Goal: Information Seeking & Learning: Learn about a topic

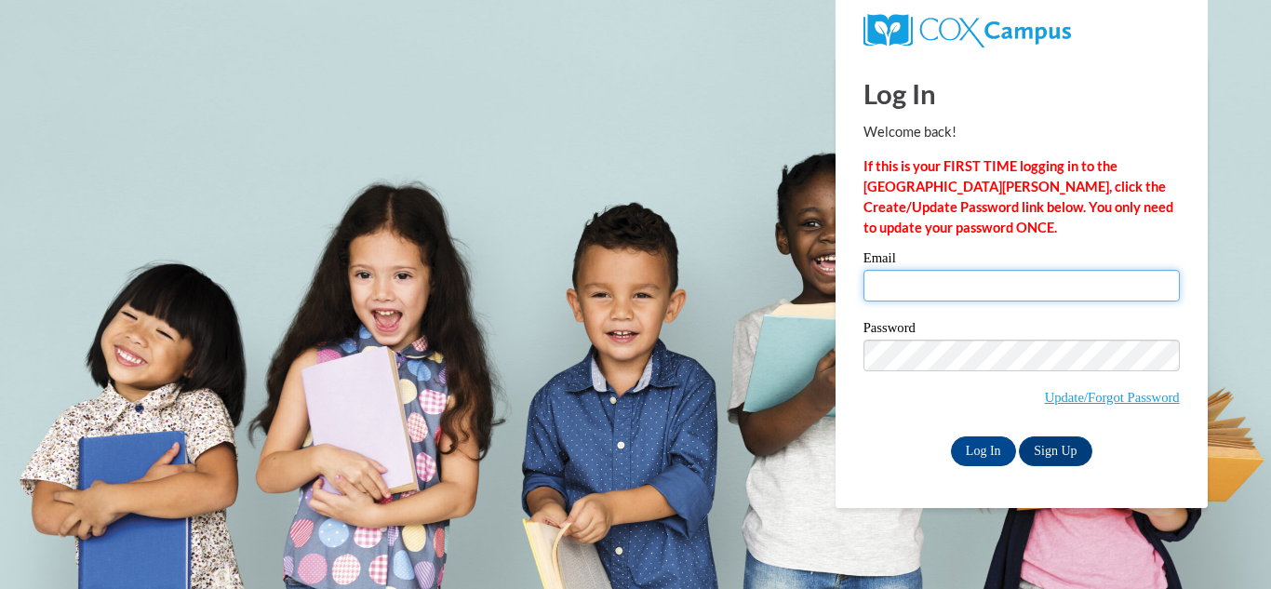
click at [928, 292] on input "Email" at bounding box center [1021, 286] width 316 height 32
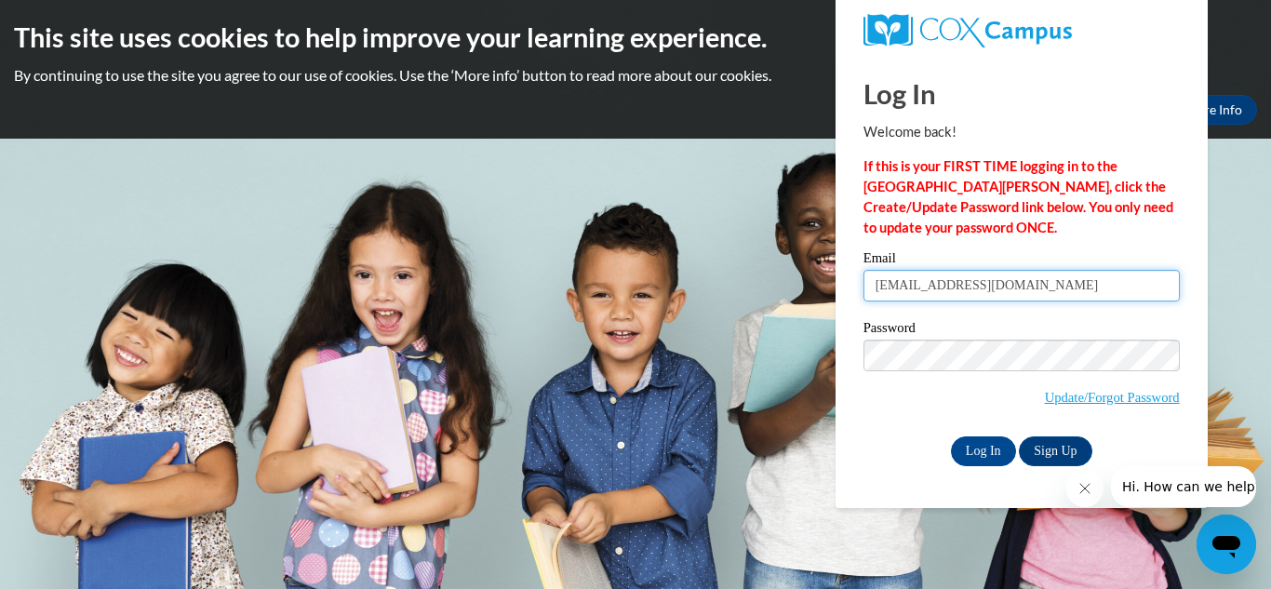
type input "tomisharoundtree7@gmail.com"
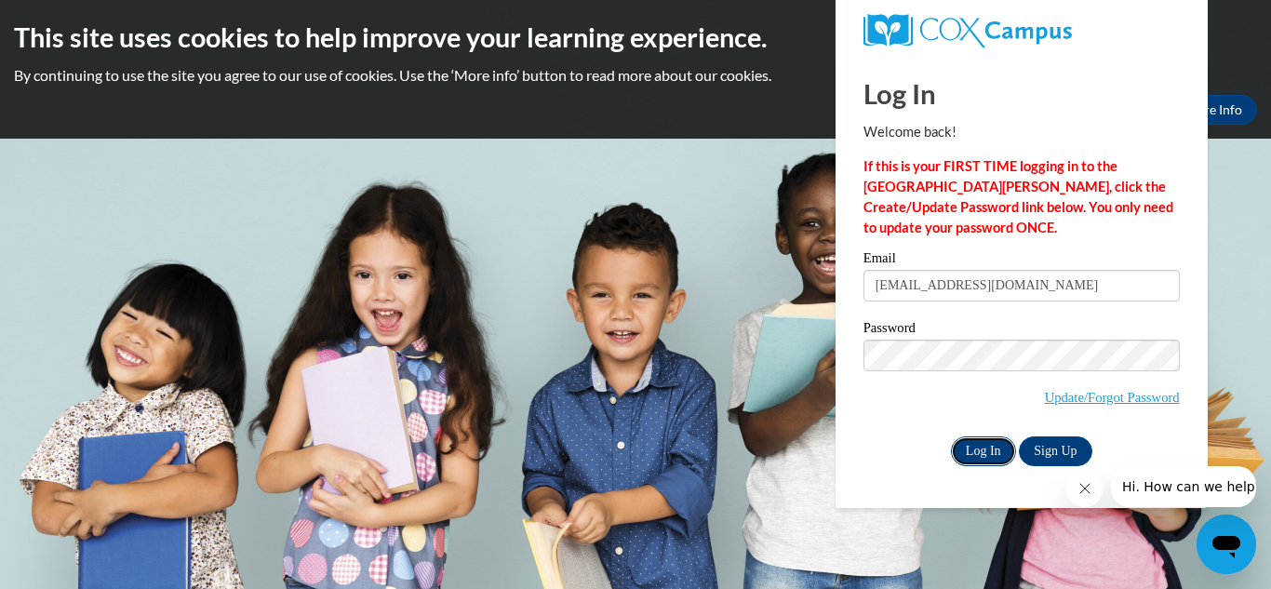
click at [967, 445] on input "Log In" at bounding box center [983, 451] width 65 height 30
click at [982, 442] on input "Log In" at bounding box center [983, 451] width 65 height 30
click at [988, 444] on input "Log In" at bounding box center [983, 451] width 65 height 30
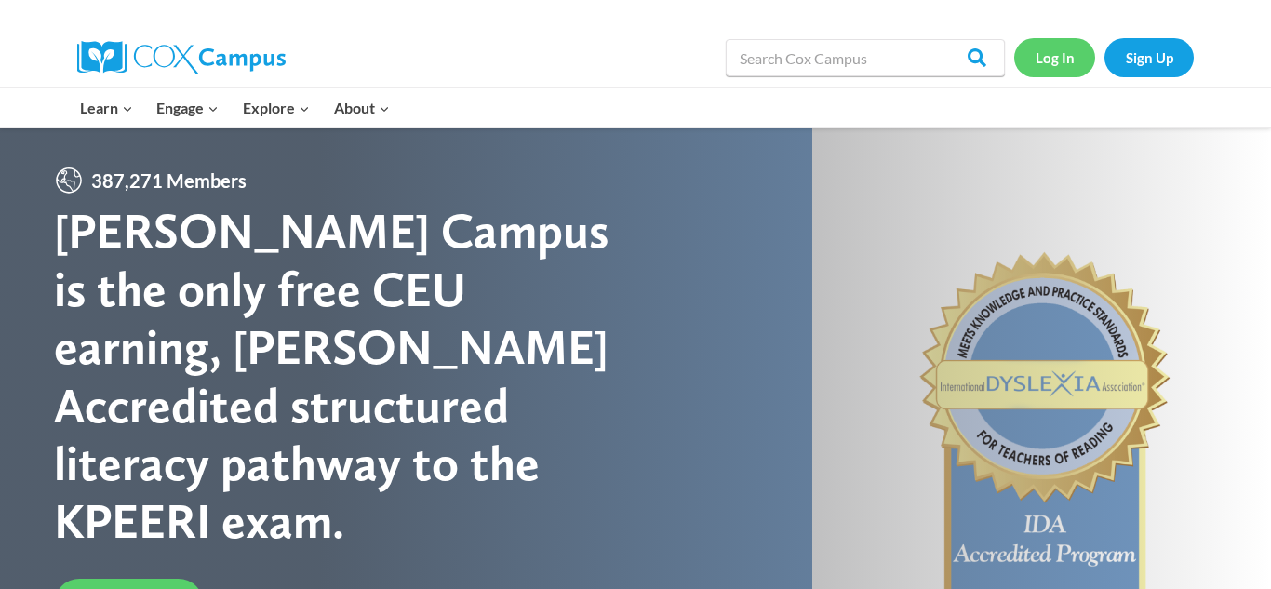
click at [1080, 61] on link "Log In" at bounding box center [1054, 57] width 81 height 38
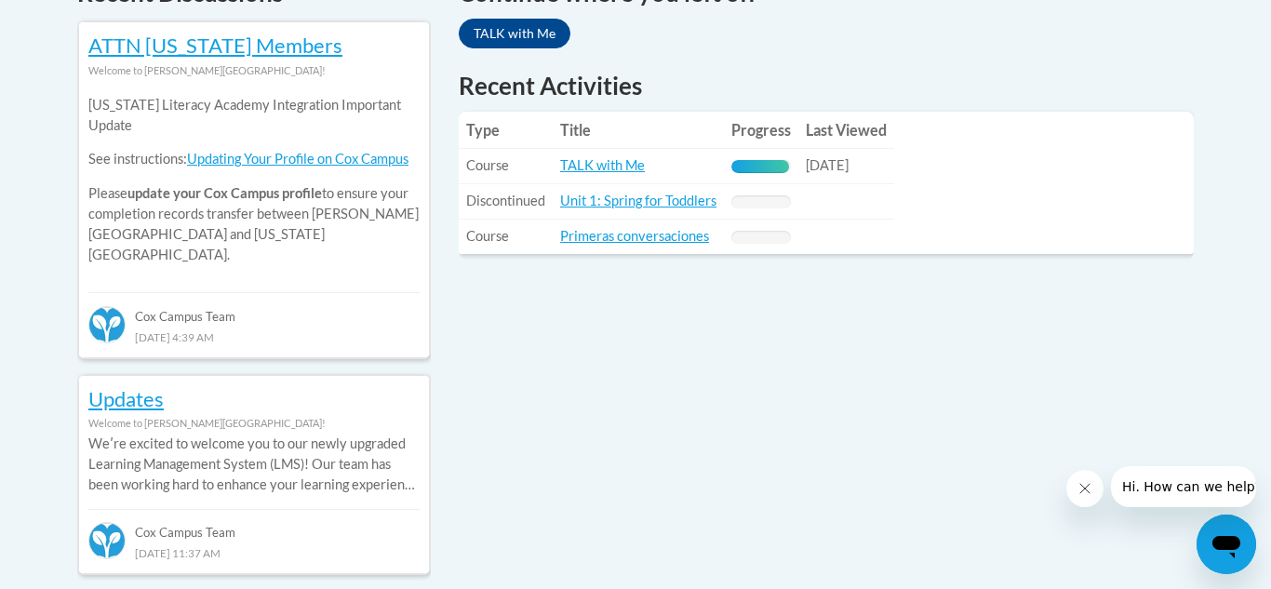
scroll to position [856, 0]
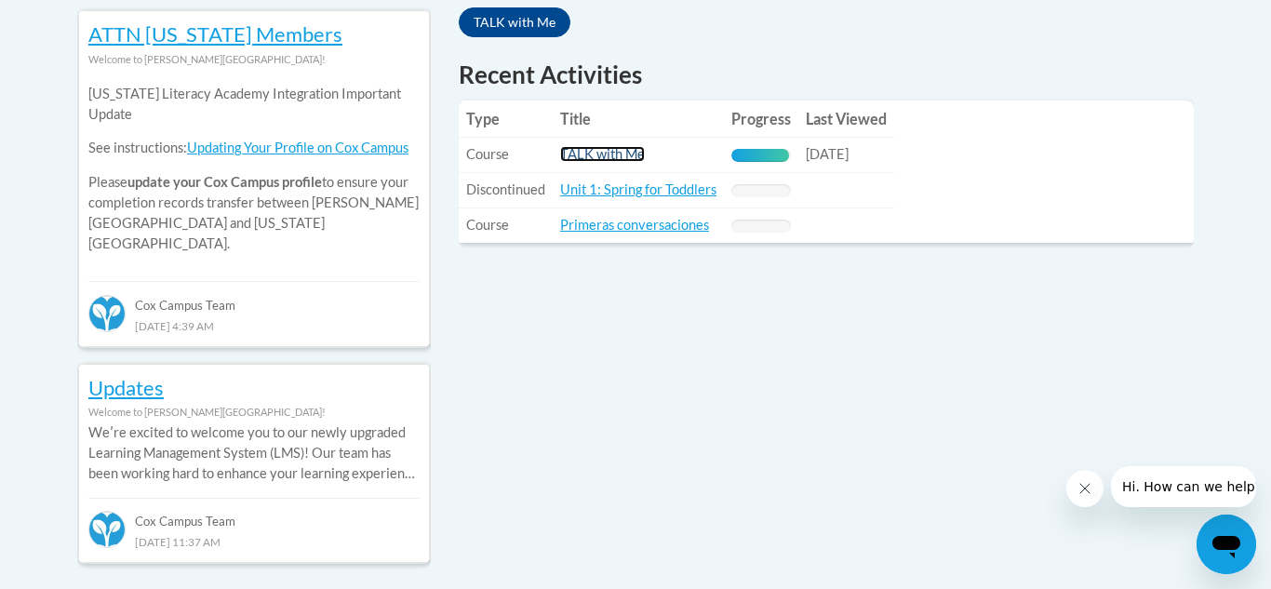
click at [601, 158] on link "TALK with Me" at bounding box center [602, 154] width 85 height 16
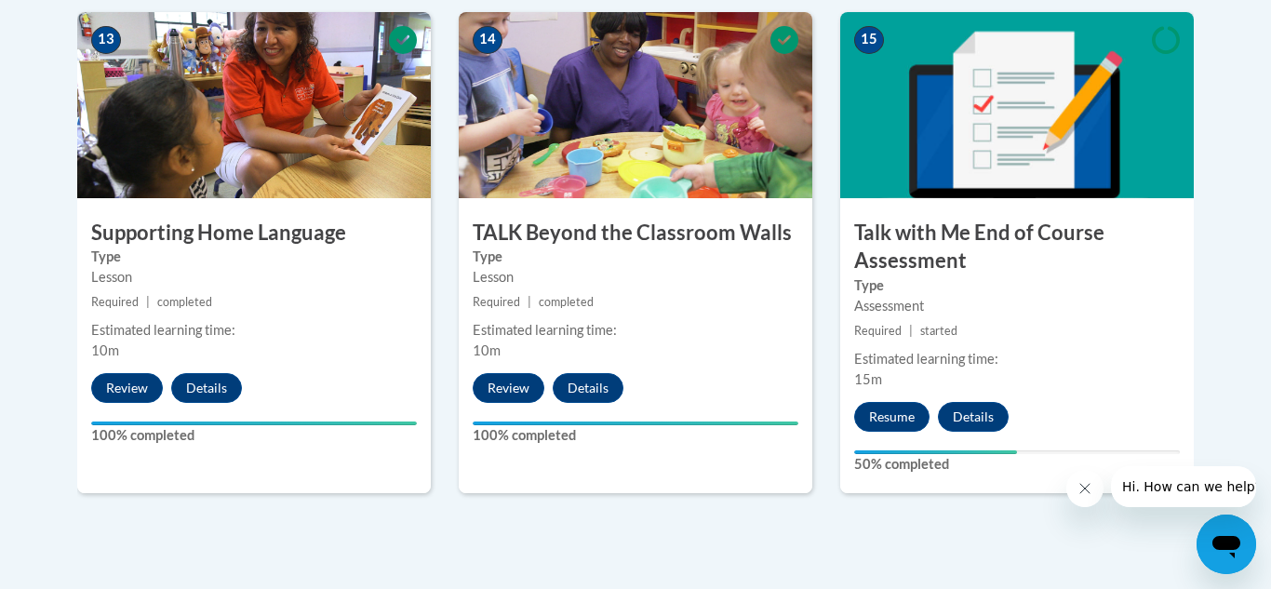
scroll to position [2642, 0]
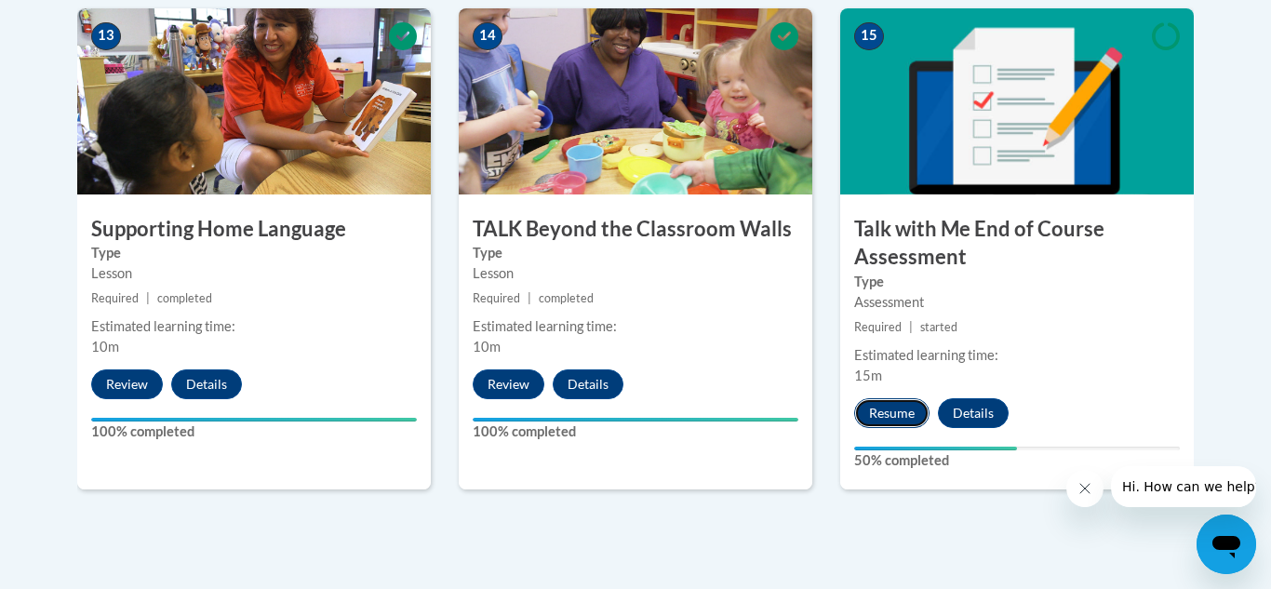
click at [883, 406] on button "Resume" at bounding box center [891, 413] width 75 height 30
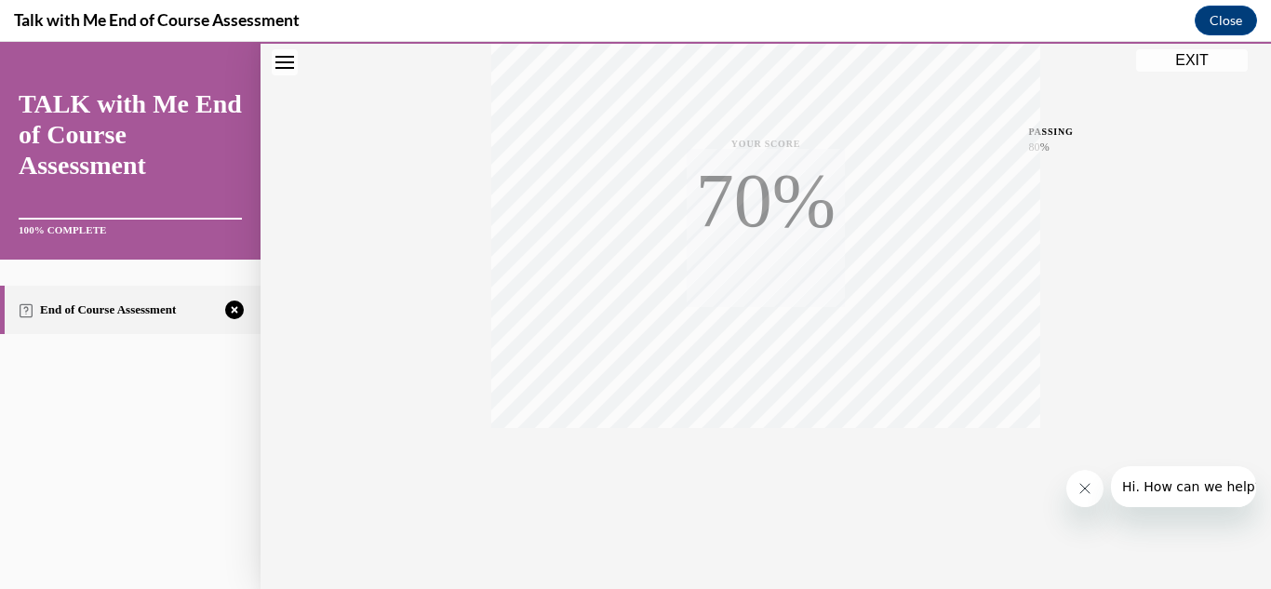
scroll to position [407, 0]
click at [744, 450] on span "TAKE AGAIN" at bounding box center [766, 449] width 66 height 10
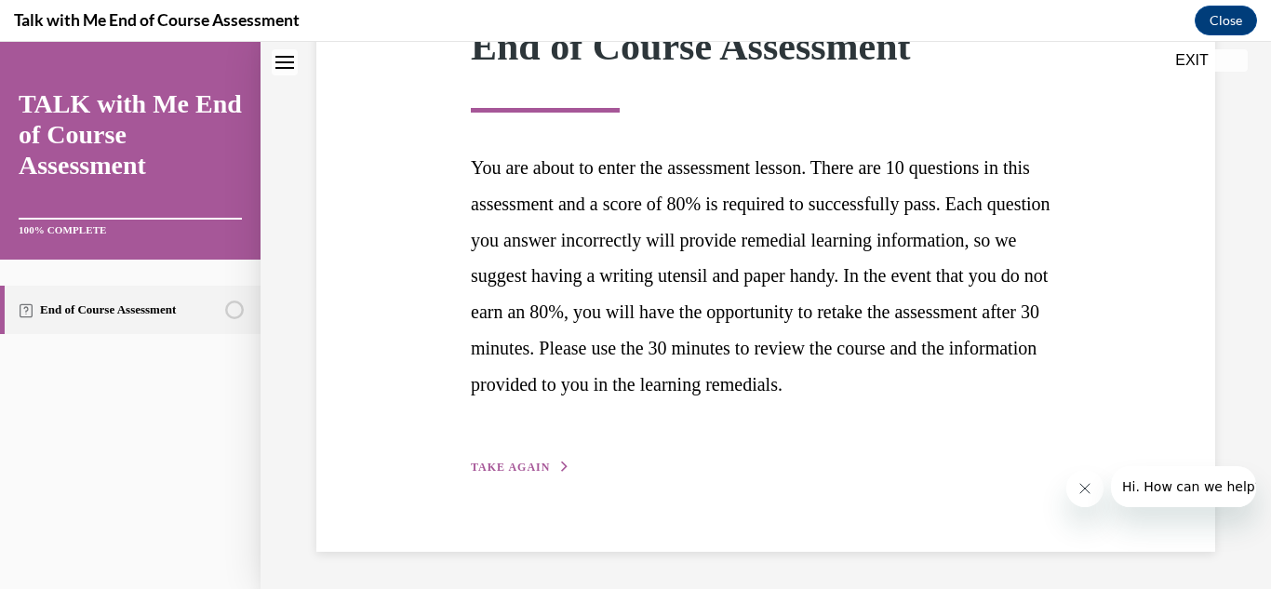
scroll to position [289, 0]
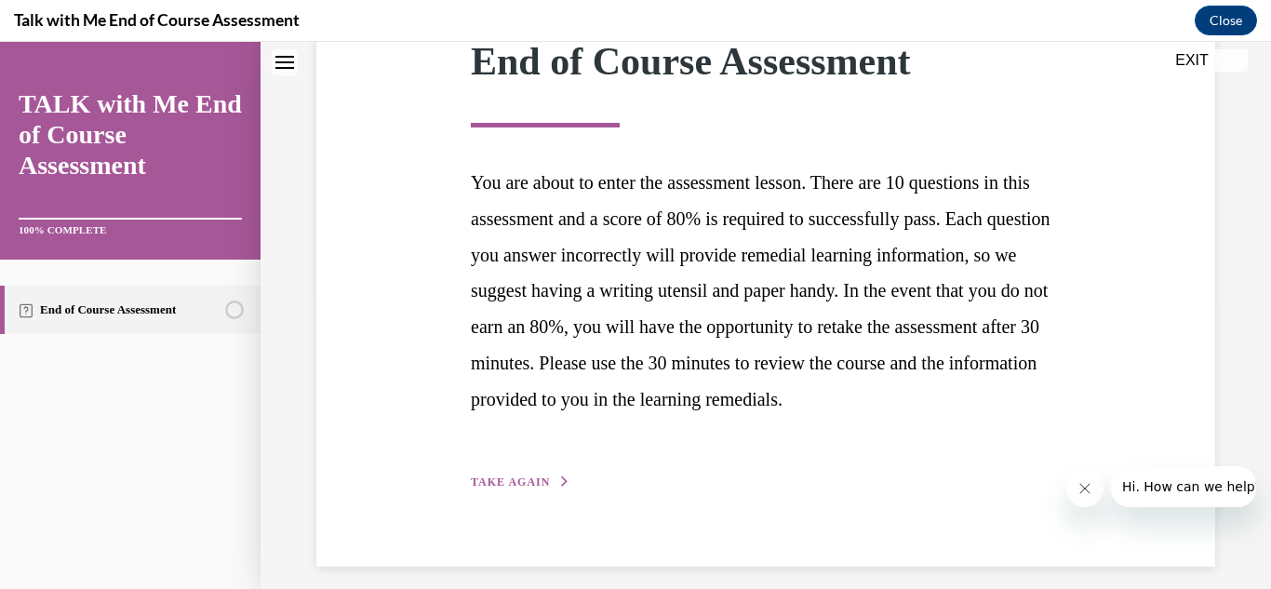
click at [511, 492] on div "Step 1 of 1 End of Course Assessment You are about to enter the assessment less…" at bounding box center [766, 230] width 618 height 523
click at [511, 490] on button "TAKE AGAIN" at bounding box center [521, 482] width 100 height 17
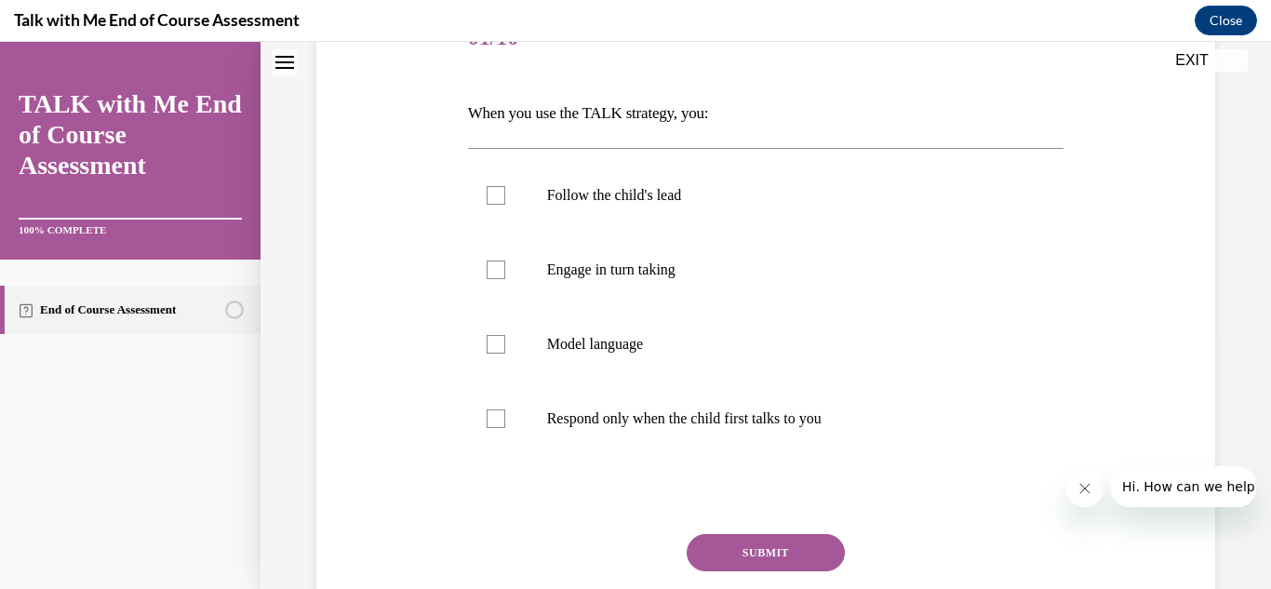
scroll to position [260, 0]
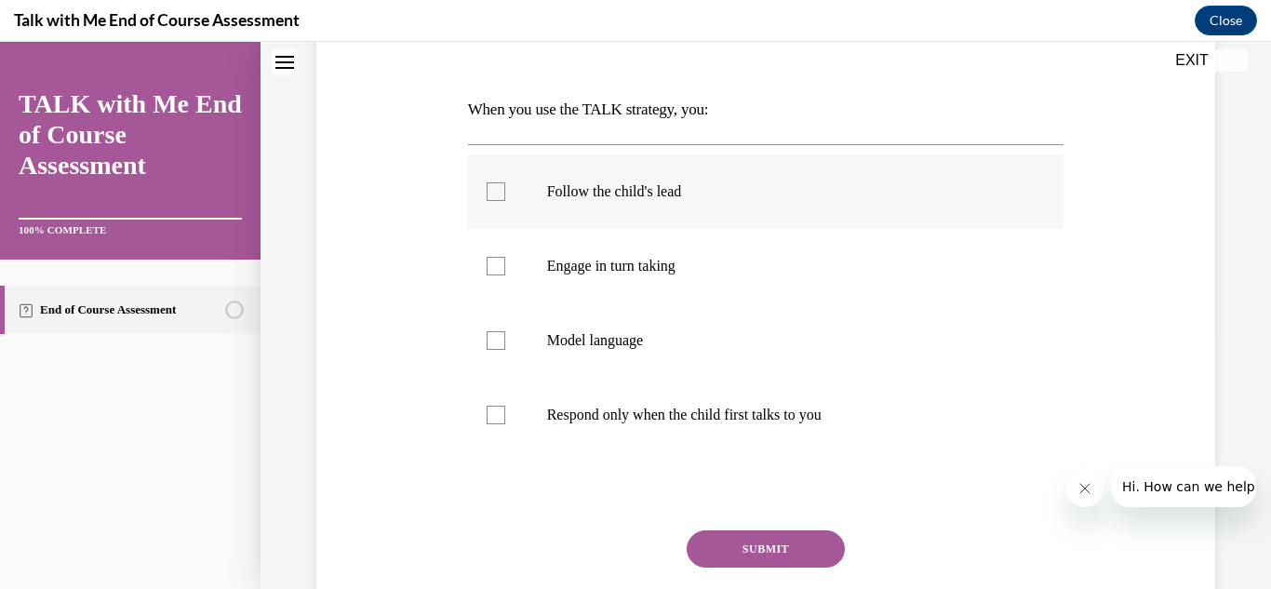
click at [486, 203] on label "Follow the child's lead" at bounding box center [766, 191] width 596 height 74
click at [487, 201] on input "Follow the child's lead" at bounding box center [496, 191] width 19 height 19
checkbox input "true"
click at [496, 275] on label "Engage in turn taking" at bounding box center [766, 266] width 596 height 74
click at [496, 275] on input "Engage in turn taking" at bounding box center [496, 266] width 19 height 19
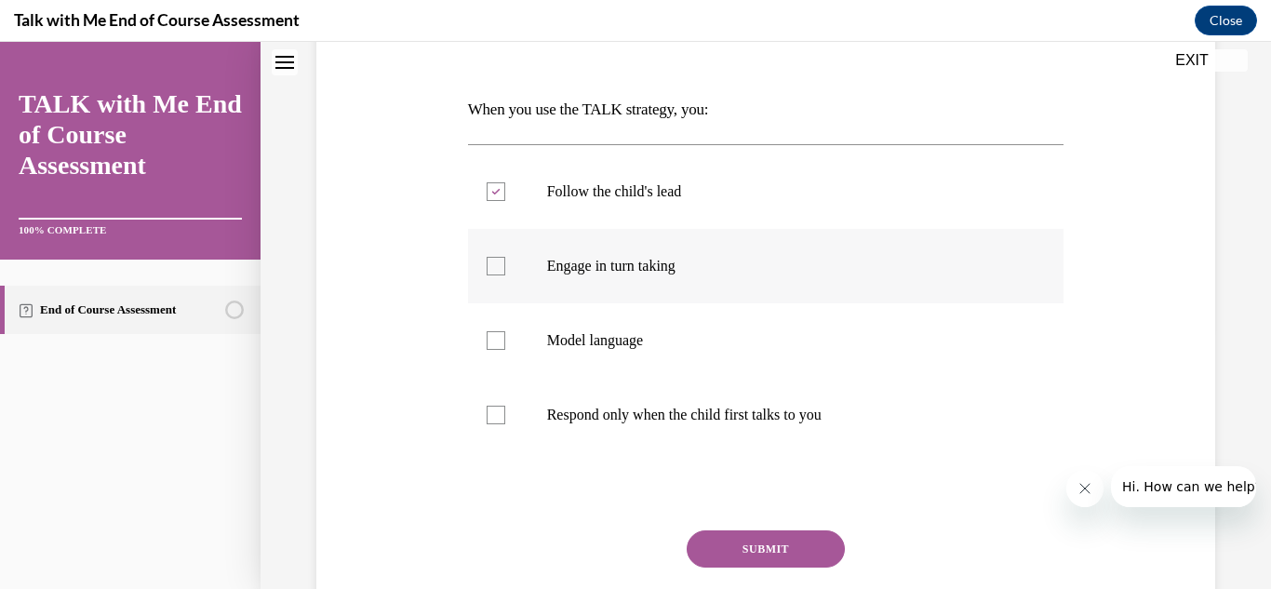
checkbox input "true"
click at [501, 334] on div at bounding box center [496, 340] width 19 height 19
click at [501, 334] on input "Model language" at bounding box center [496, 340] width 19 height 19
checkbox input "true"
click at [722, 554] on button "SUBMIT" at bounding box center [766, 548] width 158 height 37
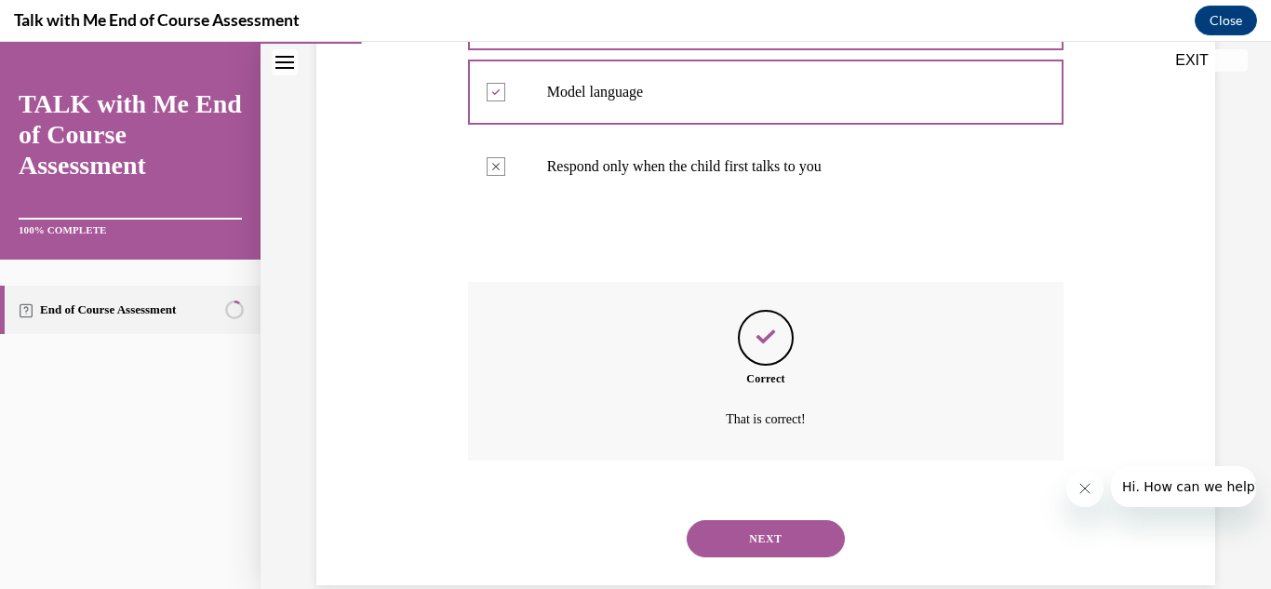
scroll to position [542, 0]
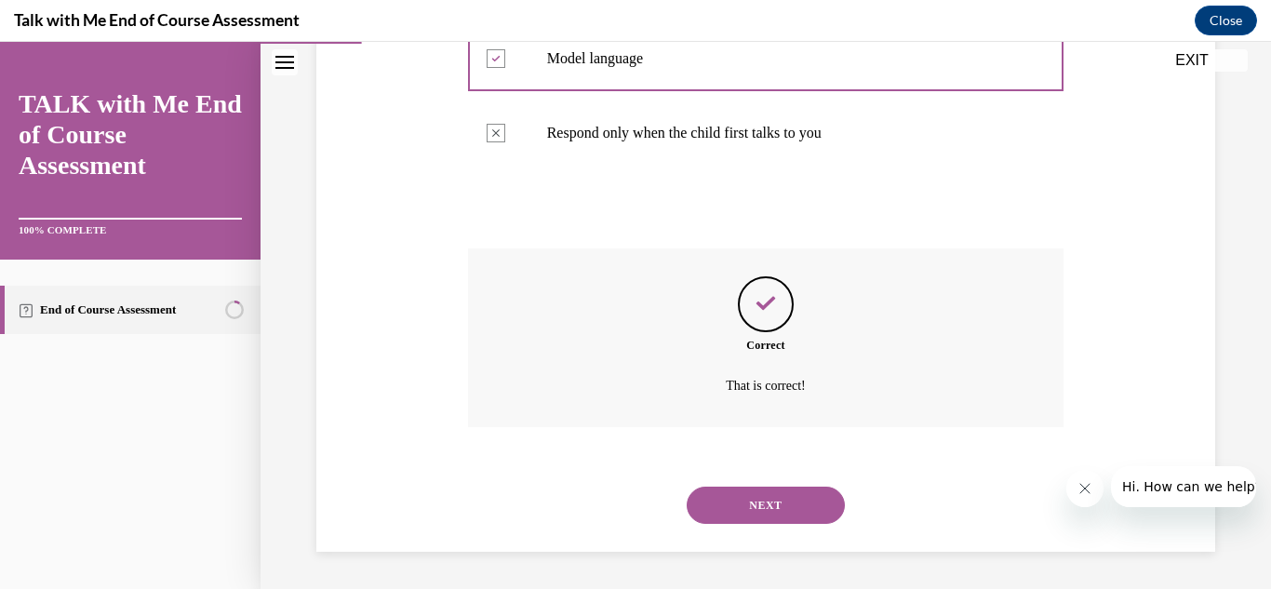
click at [739, 509] on button "NEXT" at bounding box center [766, 505] width 158 height 37
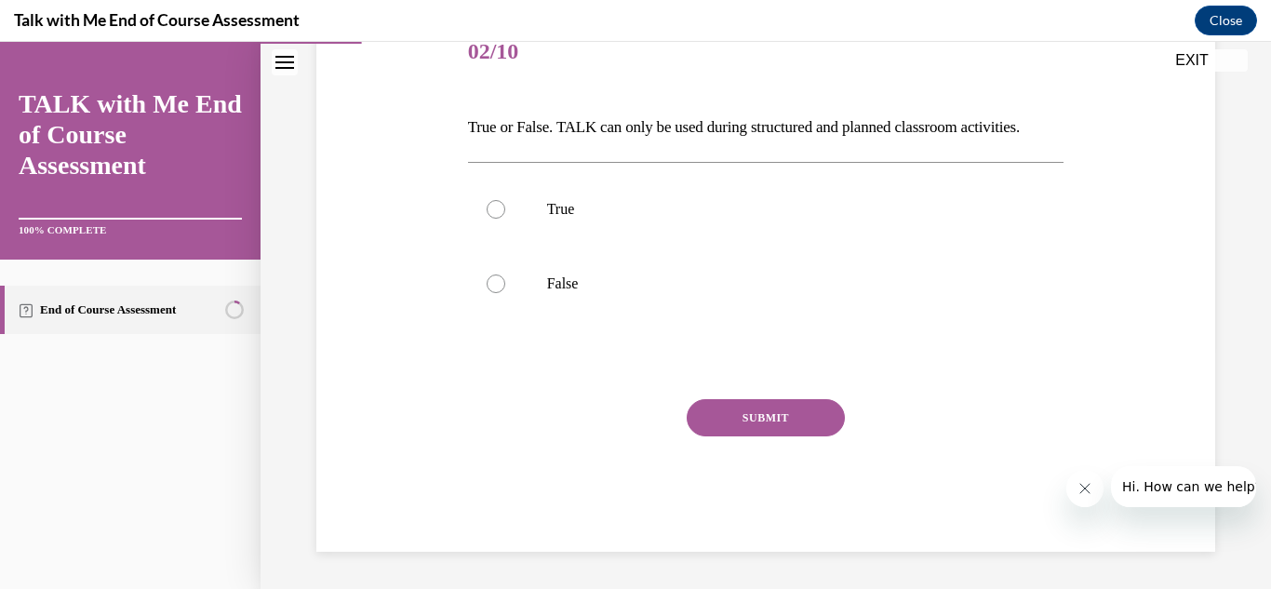
scroll to position [207, 0]
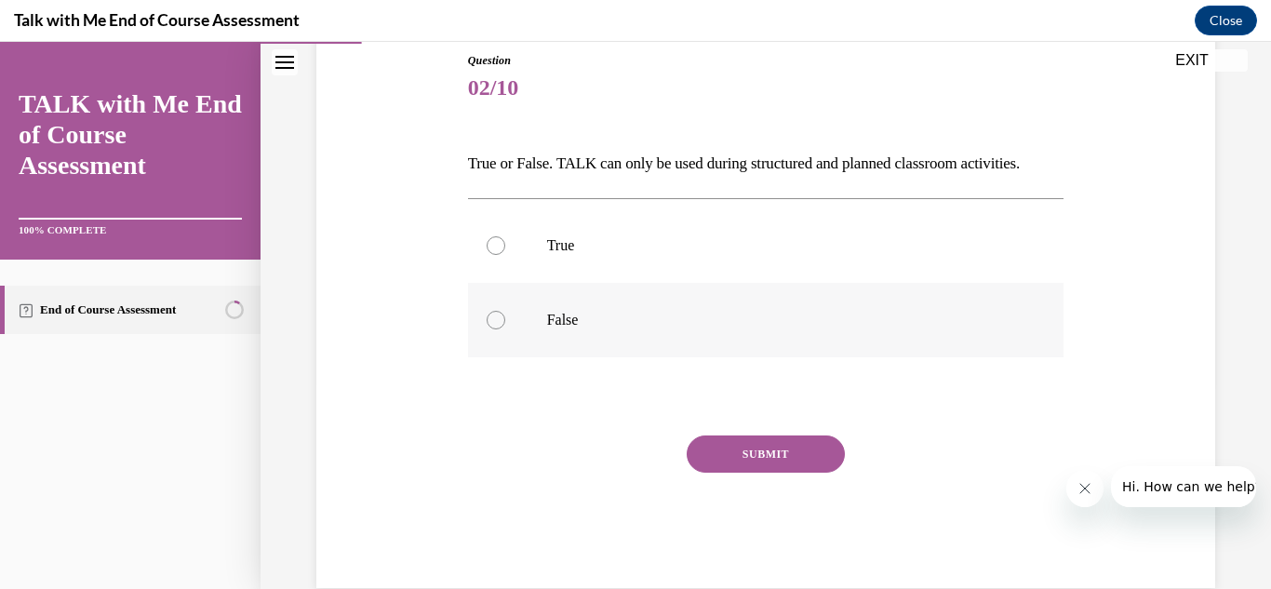
click at [486, 332] on label "False" at bounding box center [766, 320] width 596 height 74
click at [487, 329] on input "False" at bounding box center [496, 320] width 19 height 19
radio input "true"
click at [734, 448] on button "SUBMIT" at bounding box center [766, 453] width 158 height 37
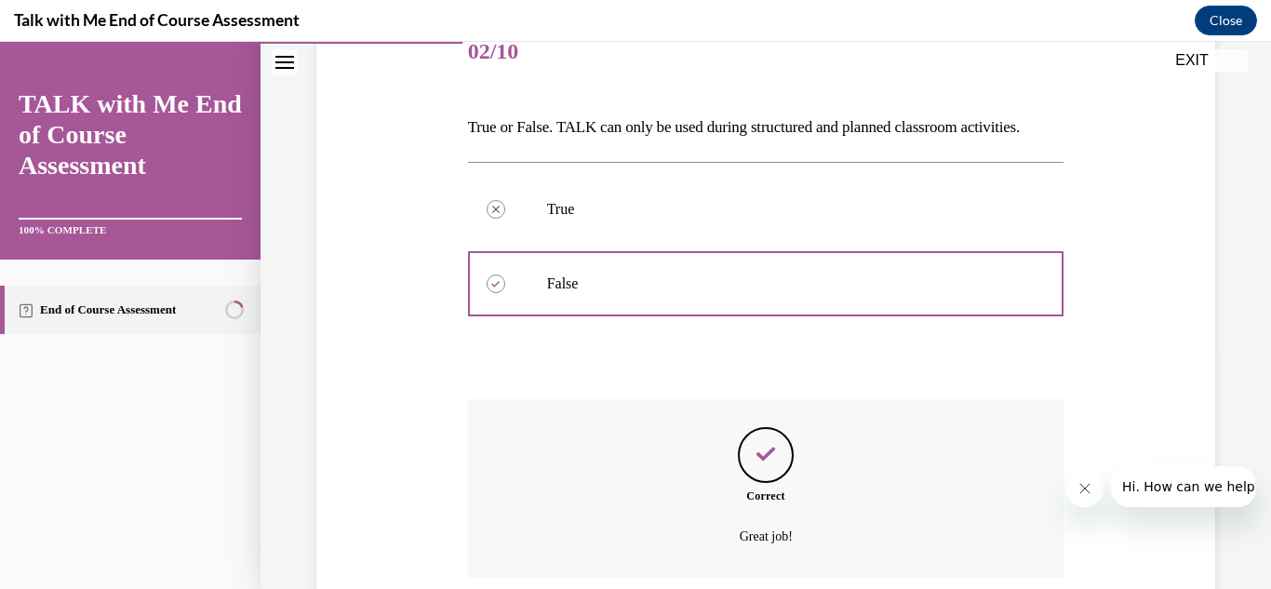
scroll to position [394, 0]
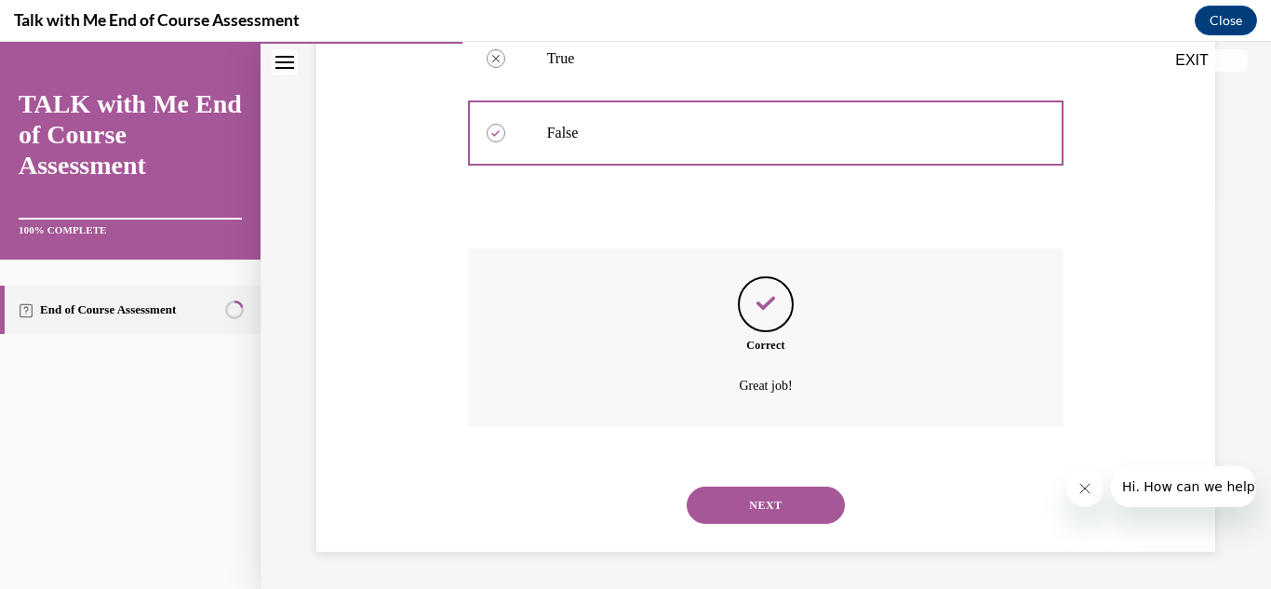
click at [770, 506] on button "NEXT" at bounding box center [766, 505] width 158 height 37
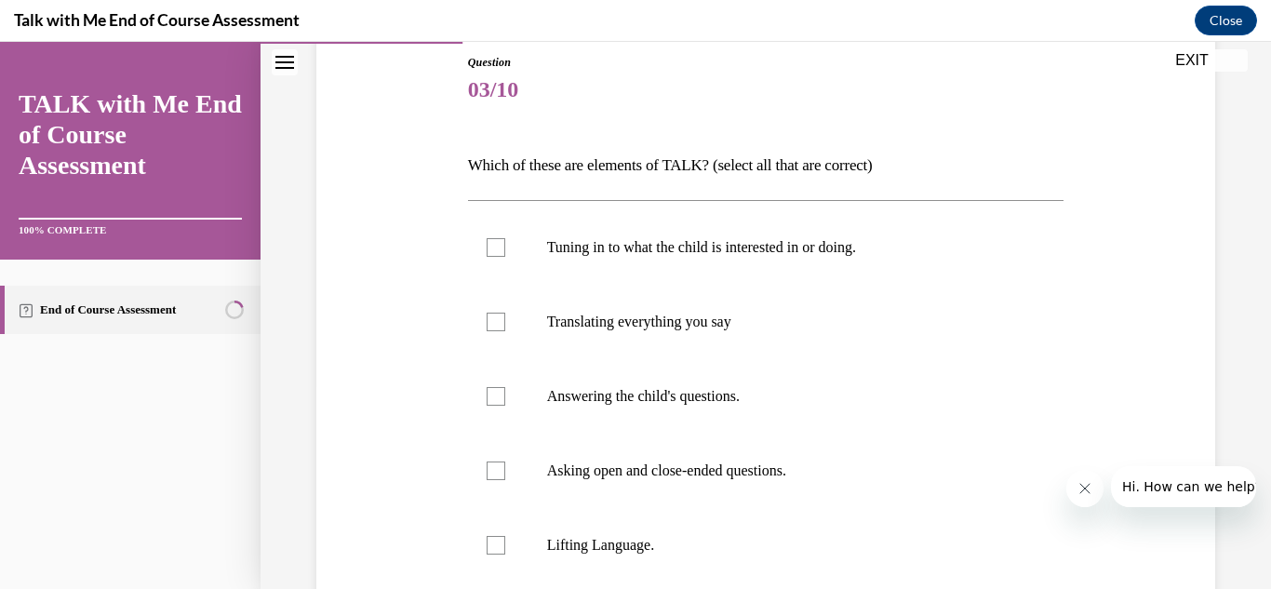
scroll to position [223, 0]
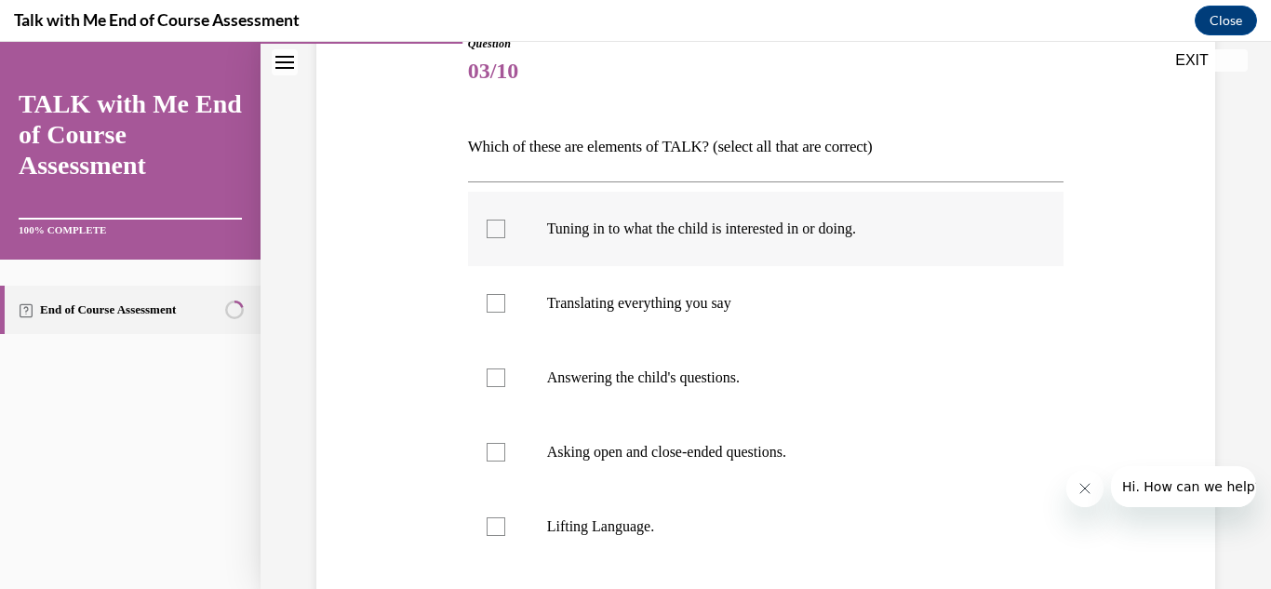
click at [487, 223] on div at bounding box center [496, 229] width 19 height 19
click at [487, 223] on input "Tuning in to what the child is interested in or doing." at bounding box center [496, 229] width 19 height 19
checkbox input "true"
click at [508, 382] on label "Answering the child's questions." at bounding box center [766, 378] width 596 height 74
click at [505, 382] on input "Answering the child's questions." at bounding box center [496, 377] width 19 height 19
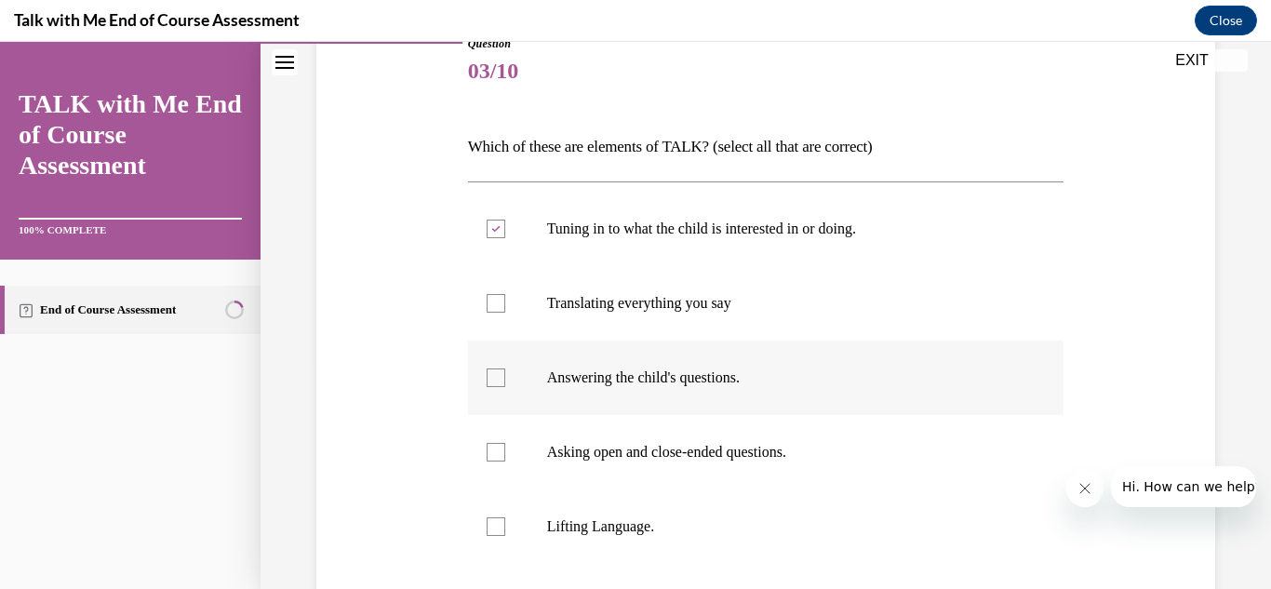
checkbox input "true"
click at [491, 451] on div at bounding box center [496, 452] width 19 height 19
click at [491, 451] on input "Asking open and close-ended questions." at bounding box center [496, 452] width 19 height 19
checkbox input "true"
click at [496, 515] on label "Lifting Language." at bounding box center [766, 526] width 596 height 74
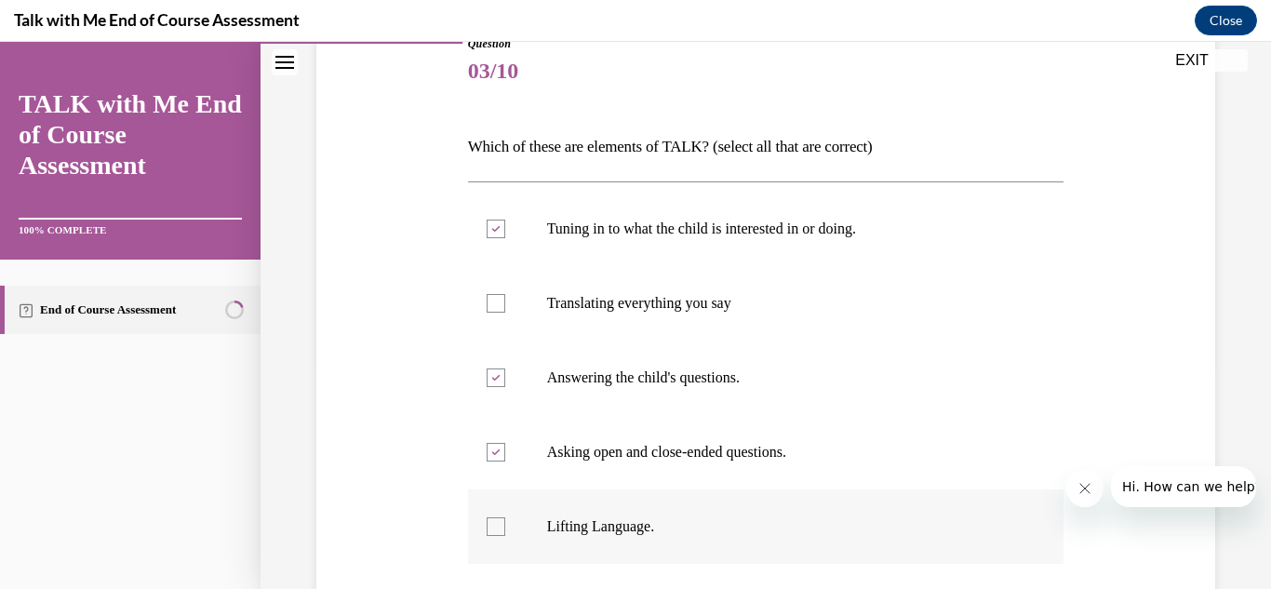
click at [496, 517] on input "Lifting Language." at bounding box center [496, 526] width 19 height 19
checkbox input "true"
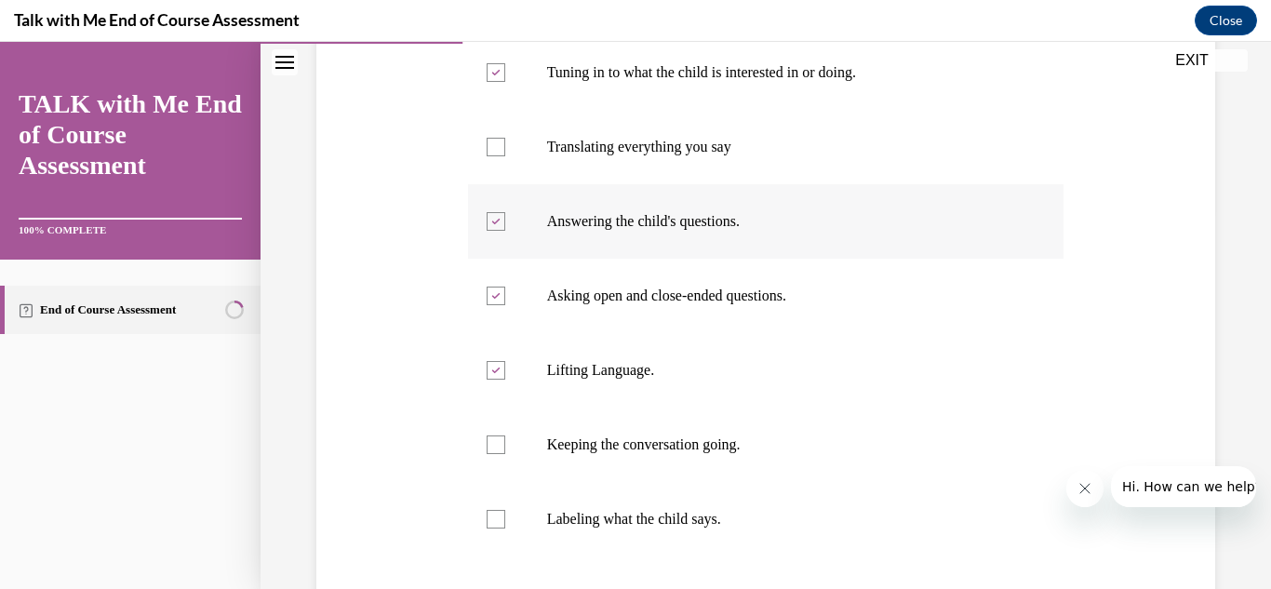
scroll to position [409, 0]
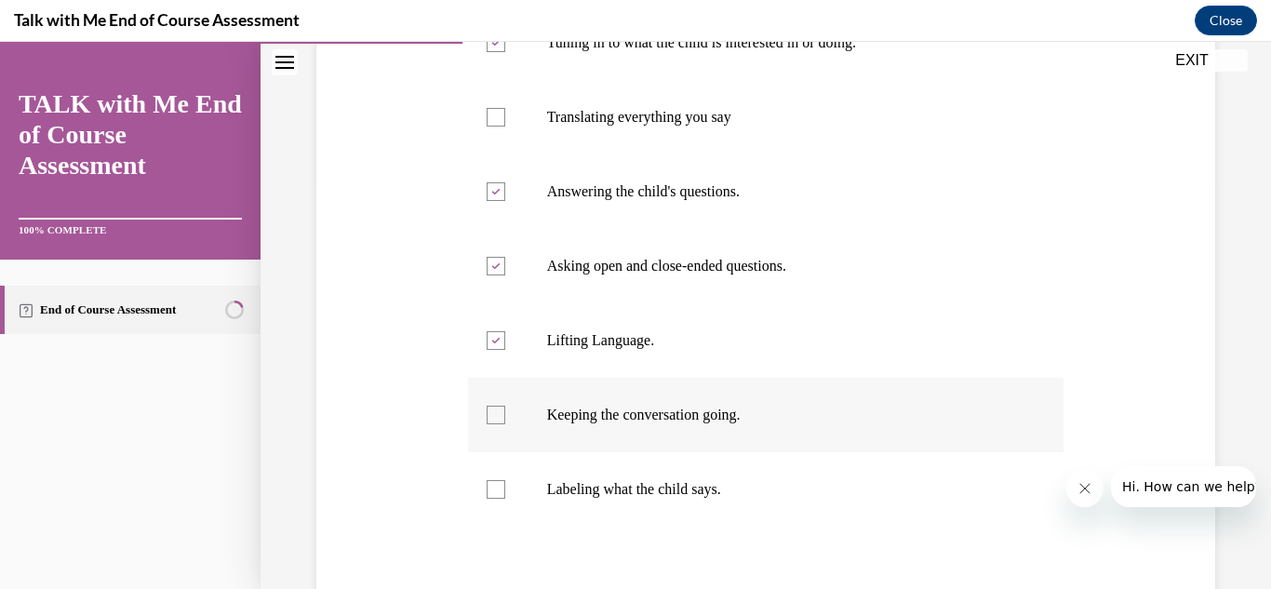
click at [504, 413] on label "Keeping the conversation going." at bounding box center [766, 415] width 596 height 74
click at [504, 413] on input "Keeping the conversation going." at bounding box center [496, 415] width 19 height 19
checkbox input "true"
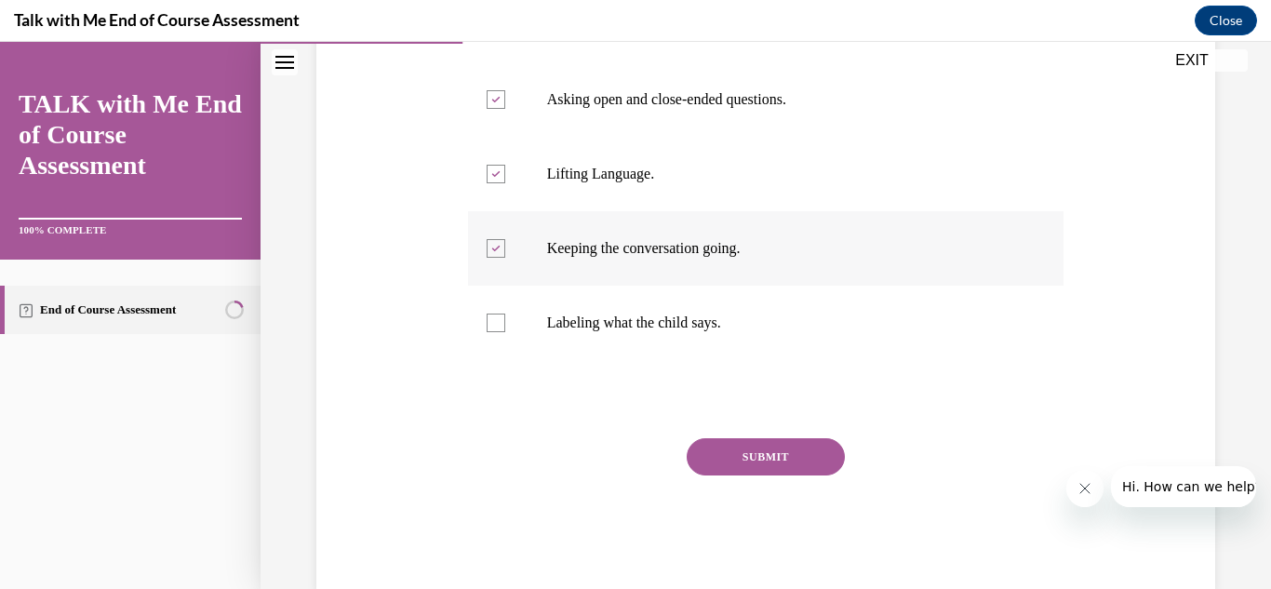
scroll to position [595, 0]
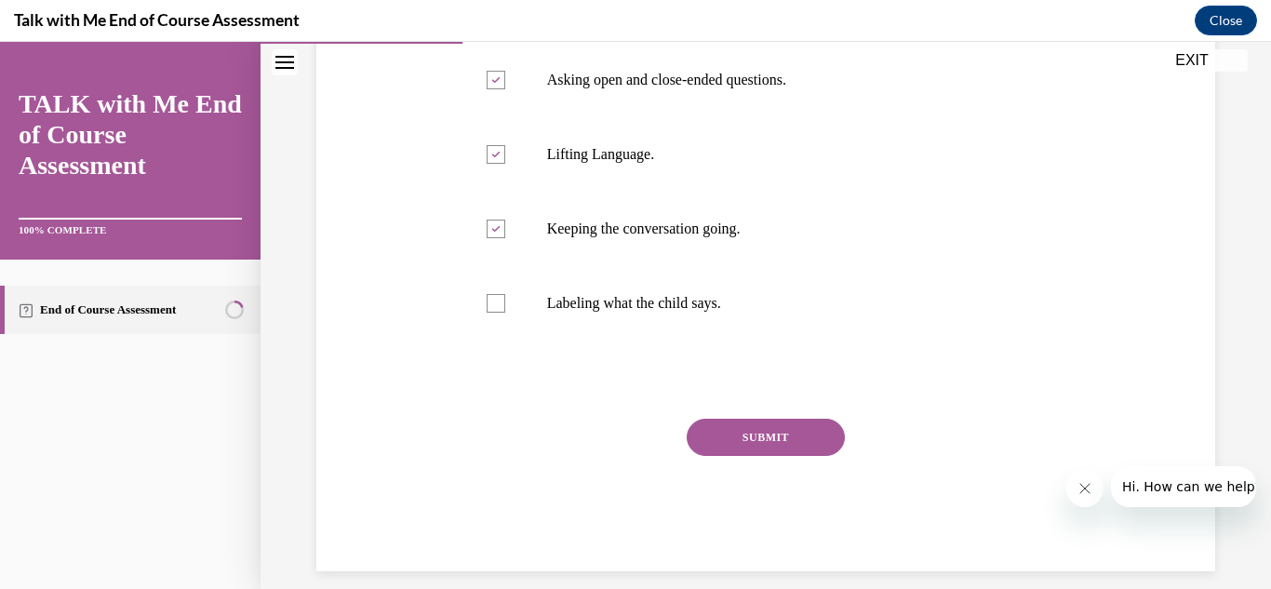
click at [767, 431] on button "SUBMIT" at bounding box center [766, 437] width 158 height 37
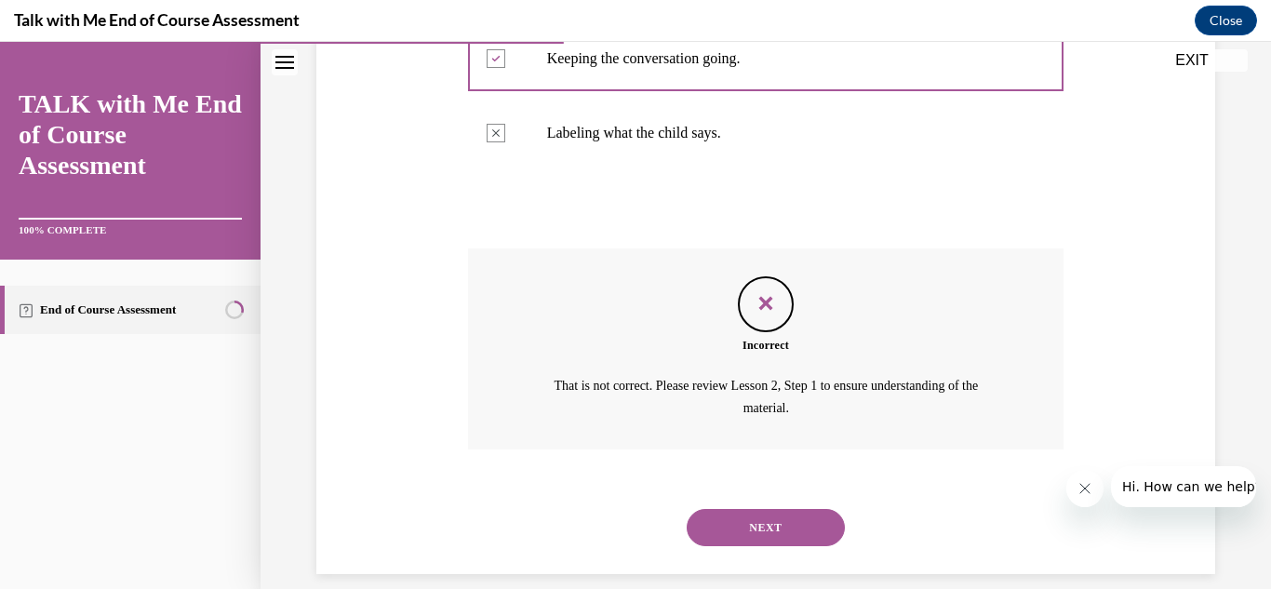
scroll to position [788, 0]
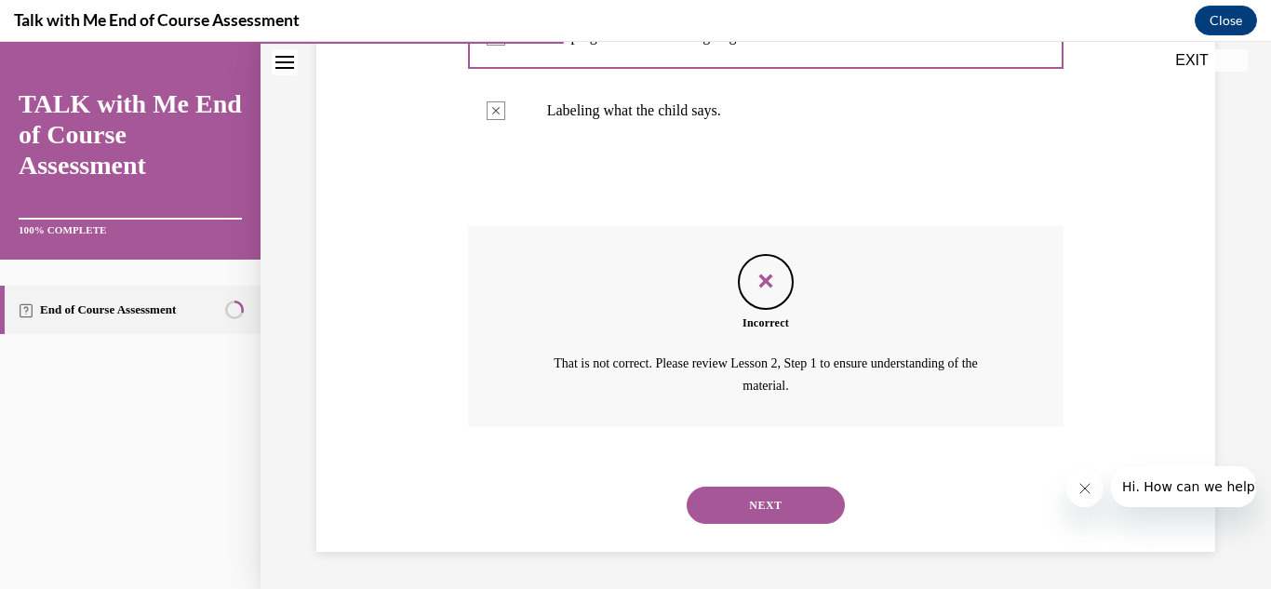
click at [780, 496] on button "NEXT" at bounding box center [766, 505] width 158 height 37
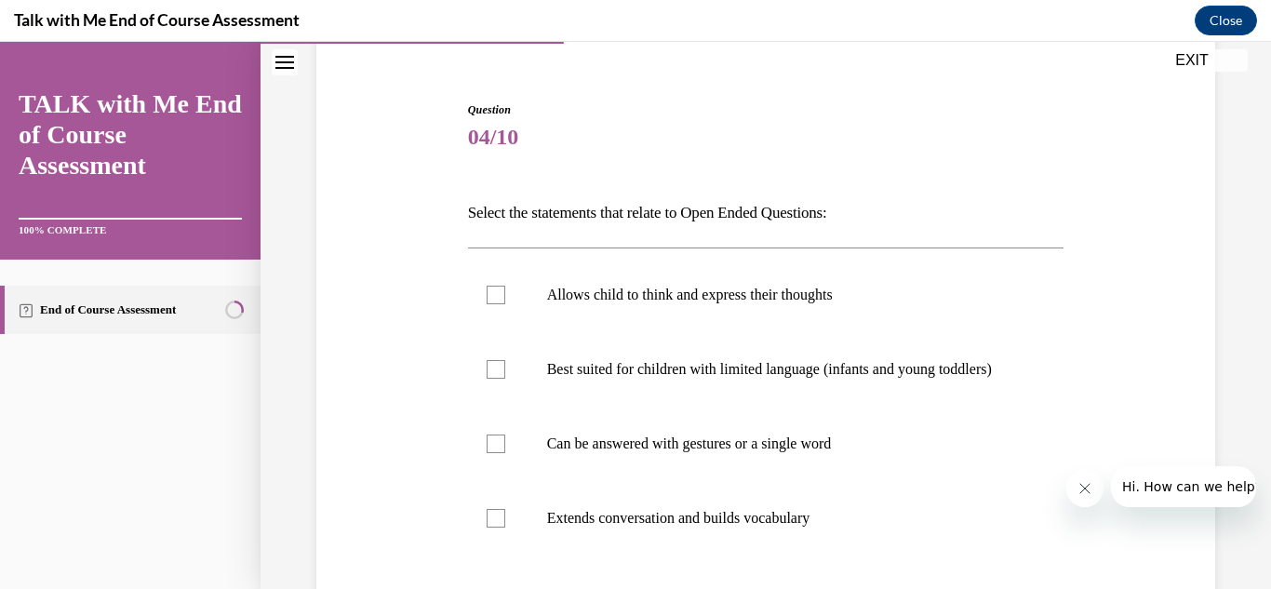
scroll to position [260, 0]
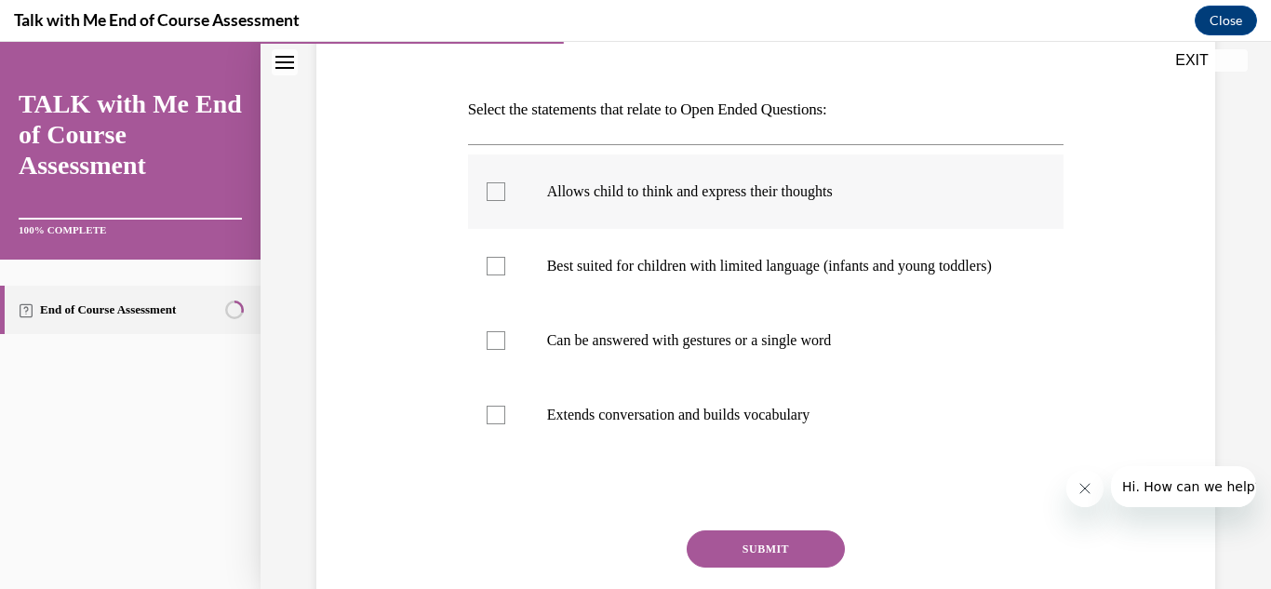
click at [506, 192] on label "Allows child to think and express their thoughts" at bounding box center [766, 191] width 596 height 74
click at [505, 192] on input "Allows child to think and express their thoughts" at bounding box center [496, 191] width 19 height 19
checkbox input "true"
click at [493, 350] on div at bounding box center [496, 340] width 19 height 19
click at [493, 350] on input "Can be answered with gestures or a single word" at bounding box center [496, 340] width 19 height 19
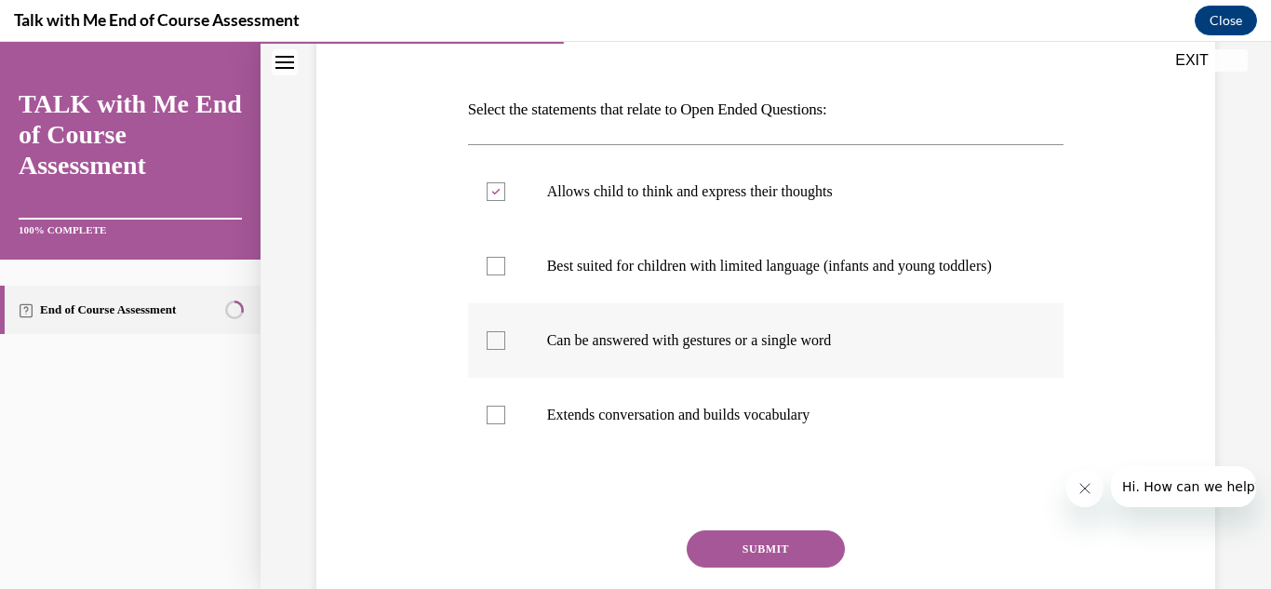
checkbox input "true"
click at [502, 424] on div at bounding box center [496, 415] width 19 height 19
click at [502, 424] on input "Extends conversation and builds vocabulary" at bounding box center [496, 415] width 19 height 19
checkbox input "true"
click at [692, 560] on button "SUBMIT" at bounding box center [766, 548] width 158 height 37
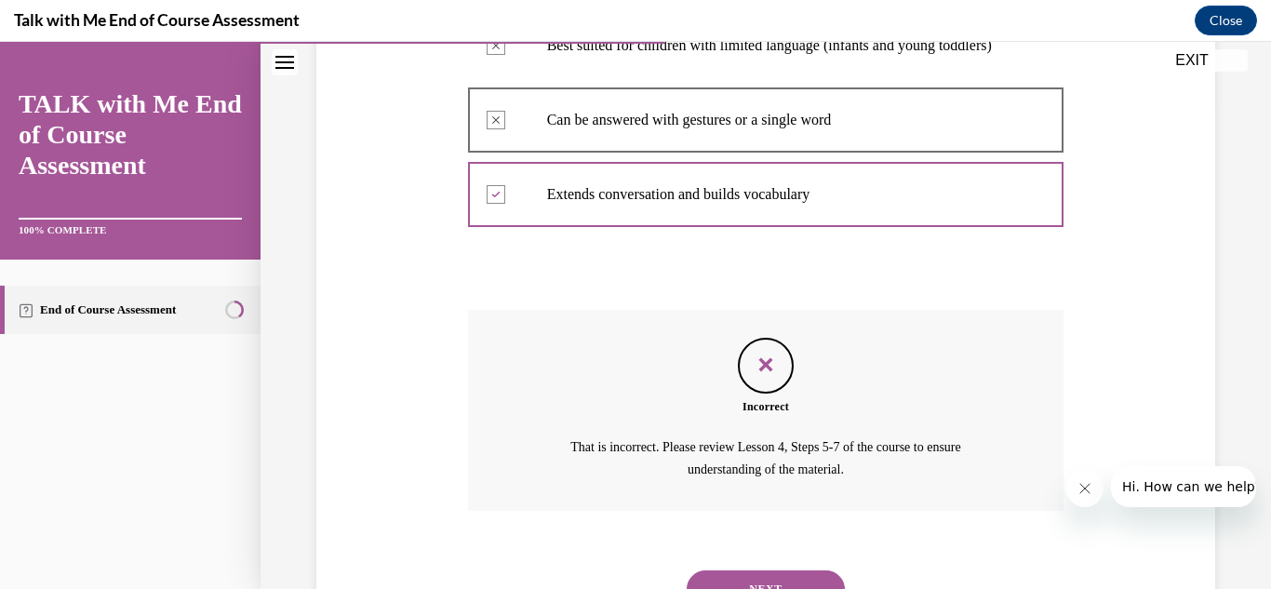
scroll to position [509, 0]
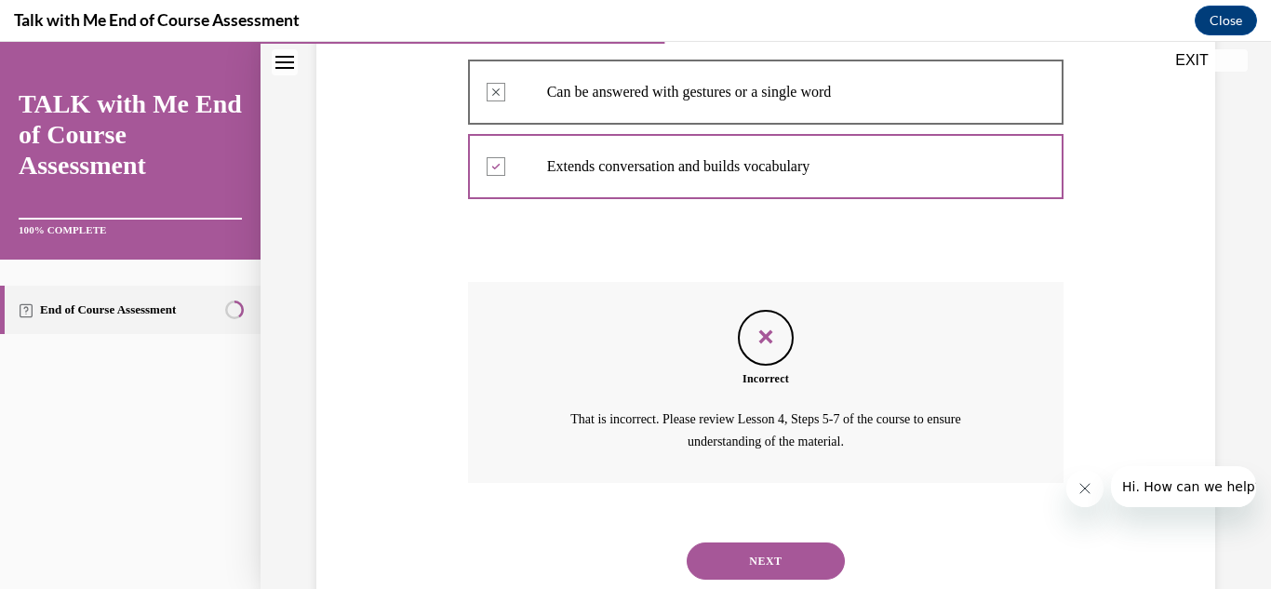
click at [801, 580] on button "NEXT" at bounding box center [766, 560] width 158 height 37
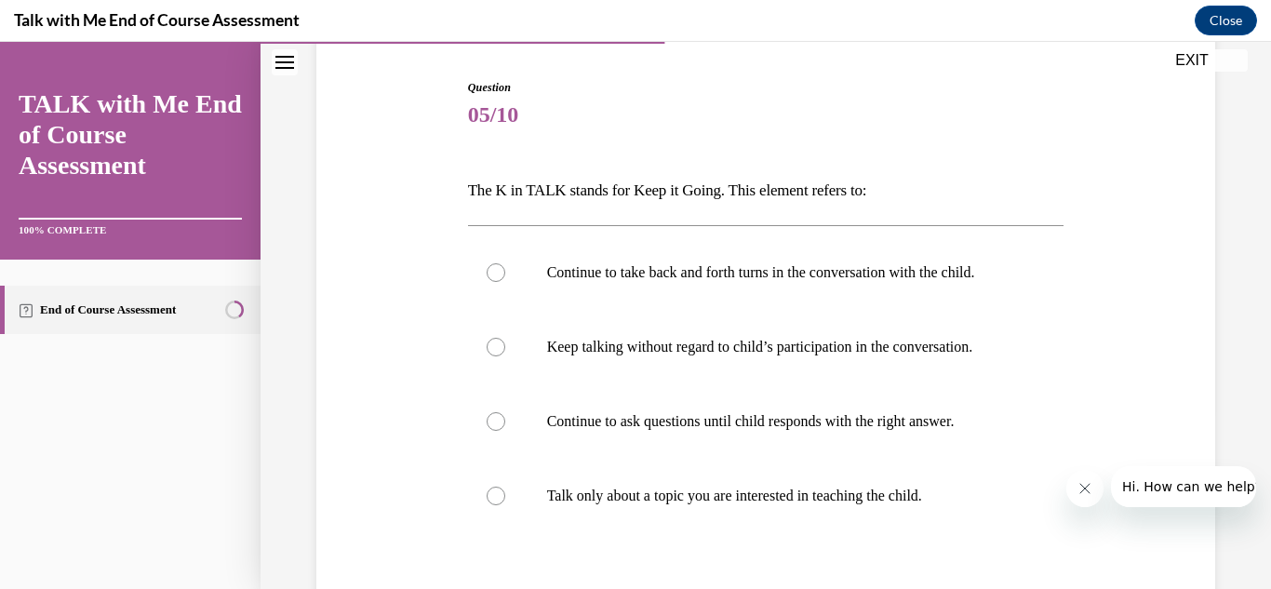
scroll to position [223, 0]
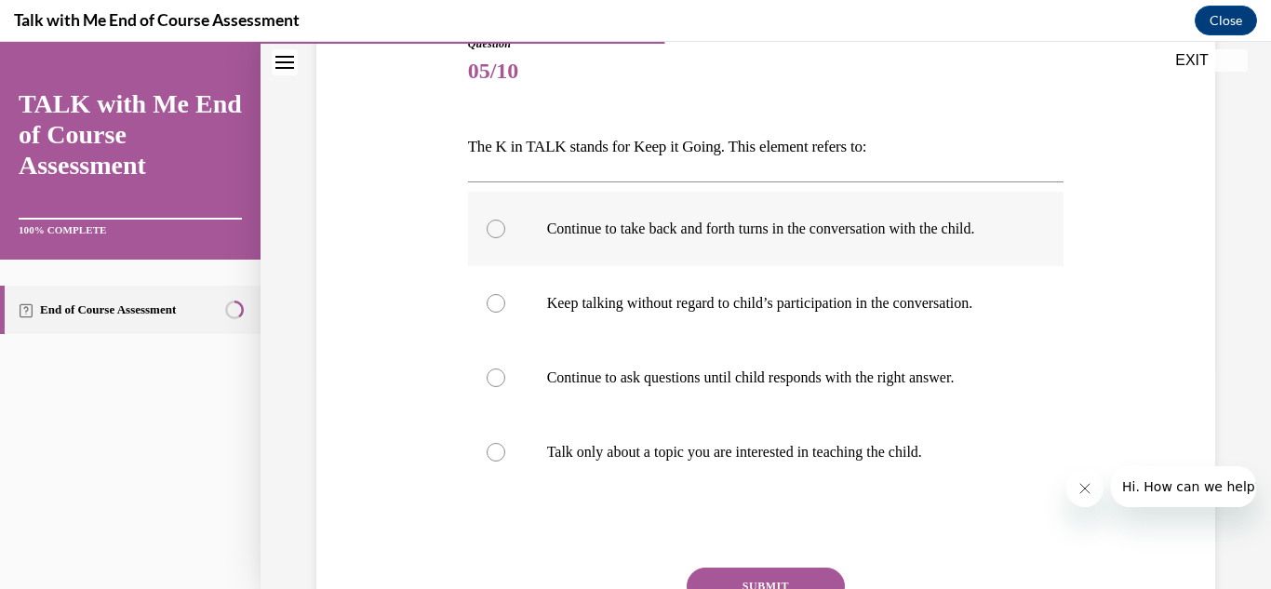
click at [501, 241] on label "Continue to take back and forth turns in the conversation with the child." at bounding box center [766, 229] width 596 height 74
click at [501, 238] on input "Continue to take back and forth turns in the conversation with the child." at bounding box center [496, 229] width 19 height 19
radio input "true"
click at [701, 573] on button "SUBMIT" at bounding box center [766, 586] width 158 height 37
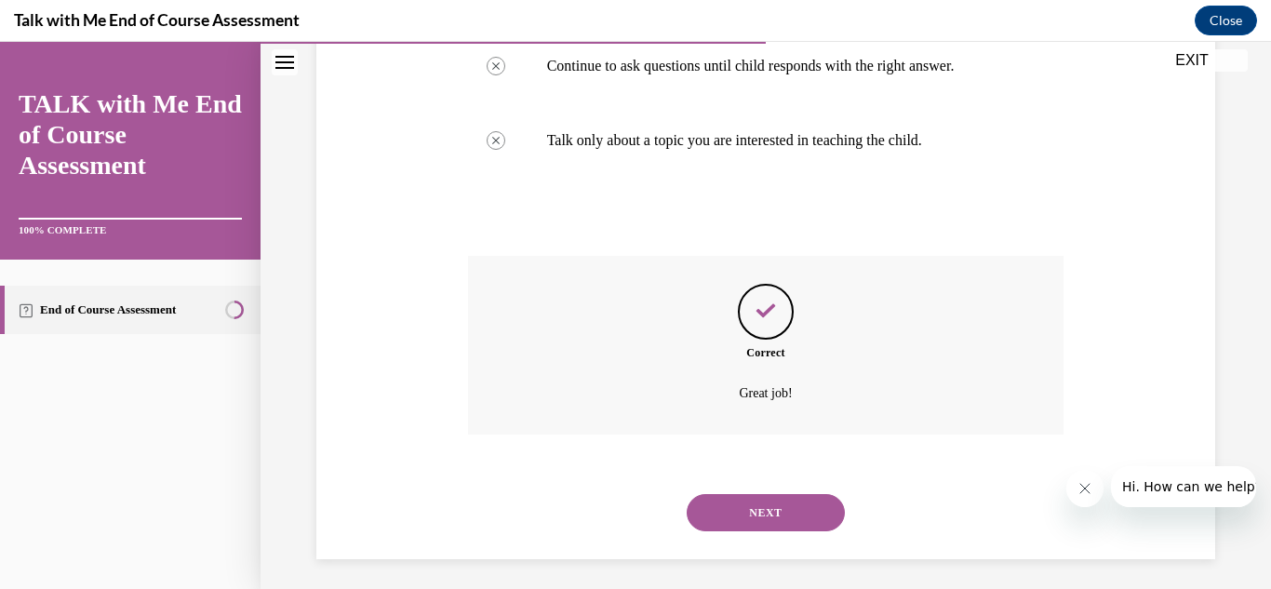
scroll to position [542, 0]
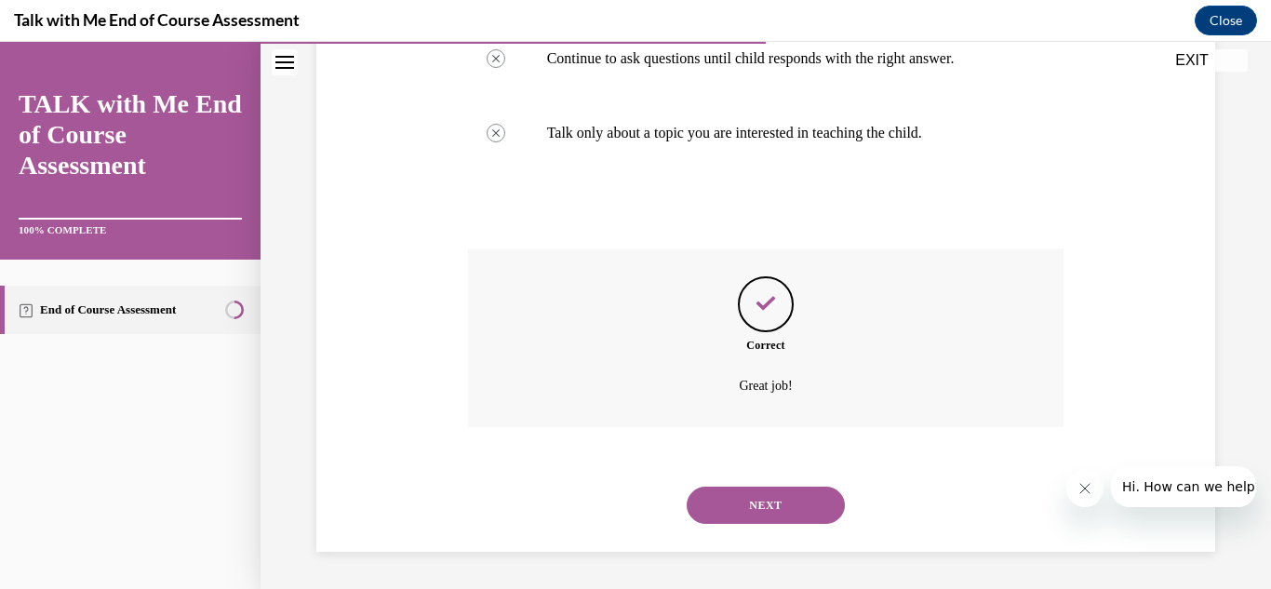
click at [793, 516] on button "NEXT" at bounding box center [766, 505] width 158 height 37
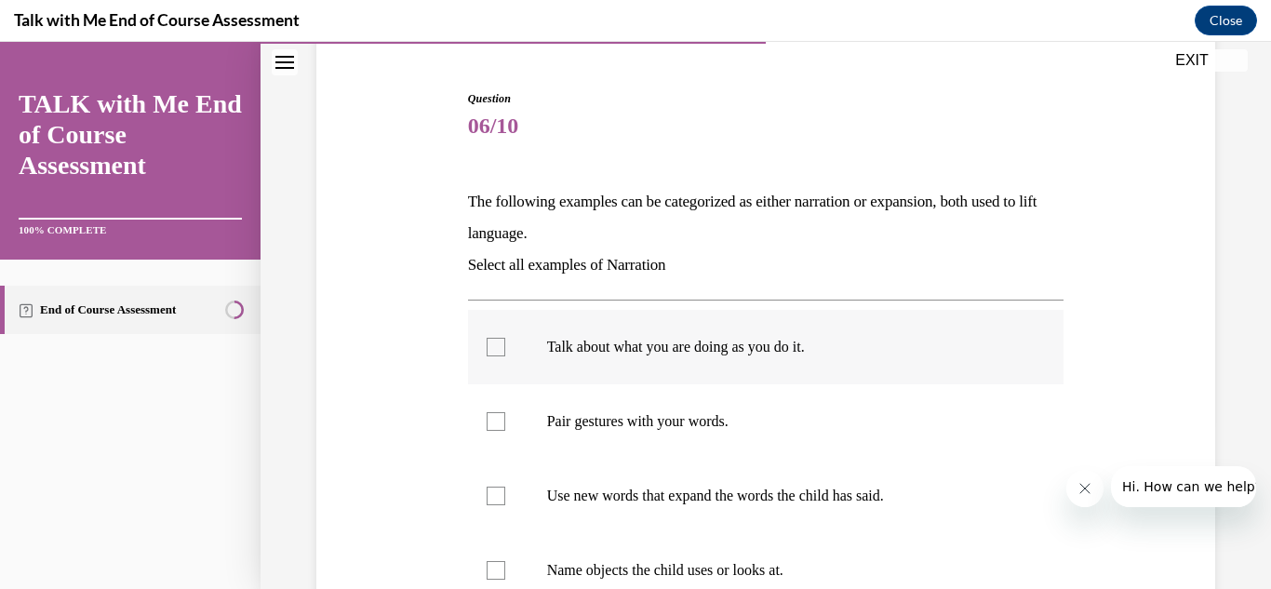
scroll to position [223, 0]
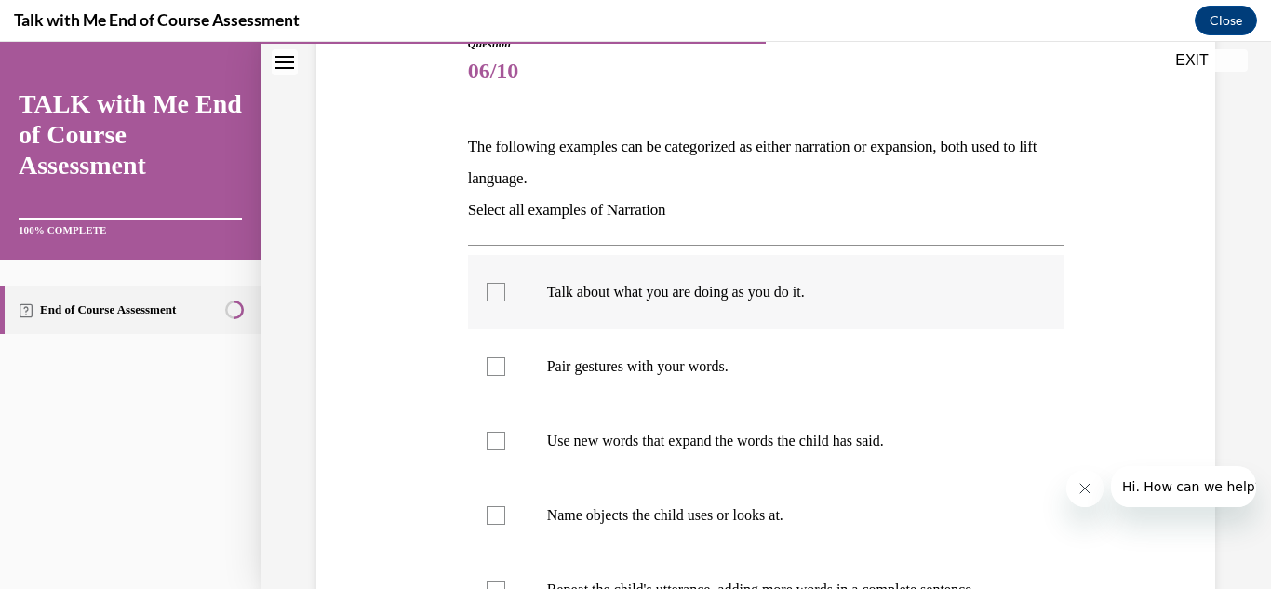
click at [500, 286] on div at bounding box center [496, 292] width 19 height 19
click at [500, 286] on input "Talk about what you are doing as you do it." at bounding box center [496, 292] width 19 height 19
checkbox input "true"
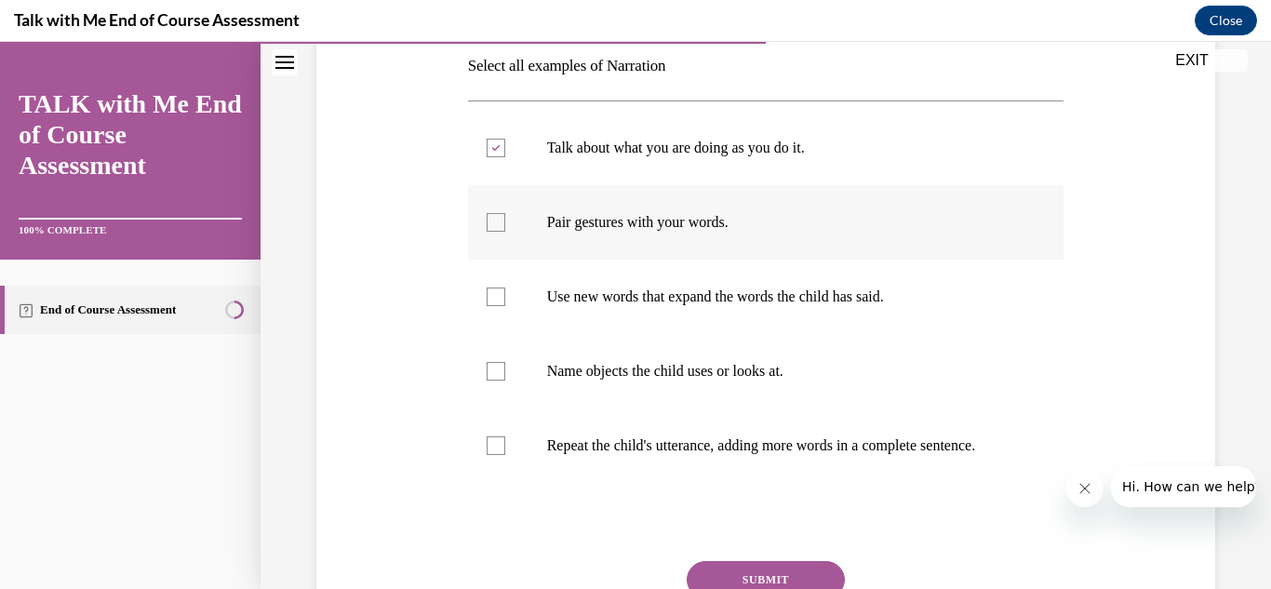
scroll to position [372, 0]
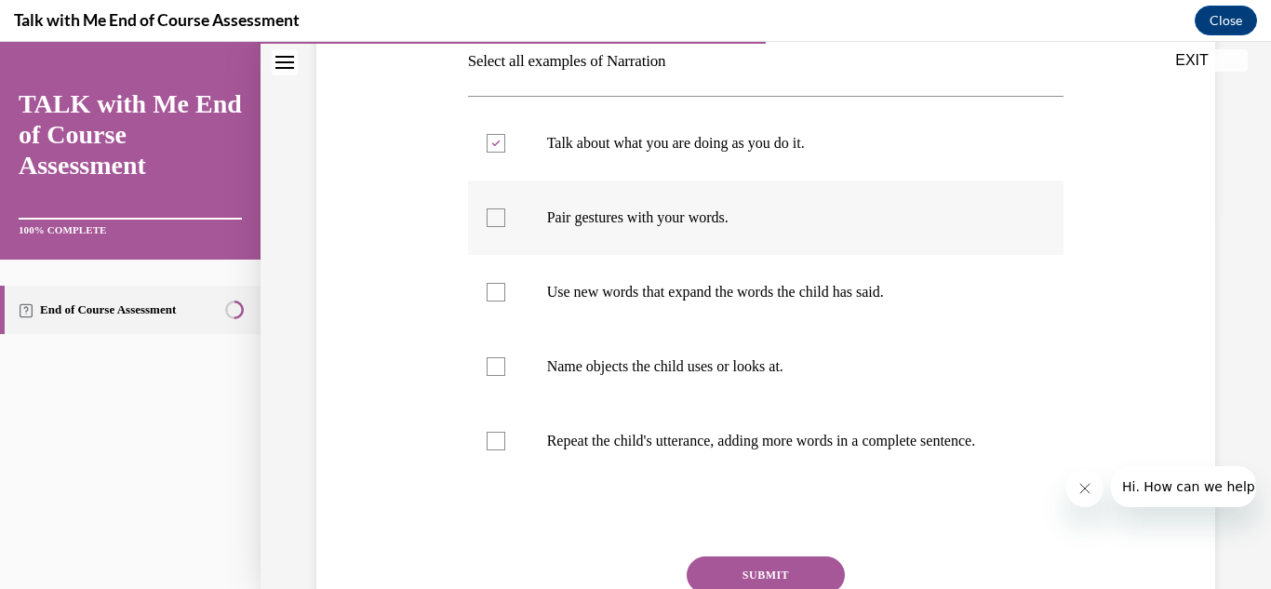
click at [495, 222] on div at bounding box center [496, 217] width 19 height 19
click at [495, 222] on input "Pair gestures with your words." at bounding box center [496, 217] width 19 height 19
checkbox input "true"
click at [503, 288] on div at bounding box center [496, 292] width 19 height 19
click at [503, 288] on input "Use new words that expand the words the child has said." at bounding box center [496, 292] width 19 height 19
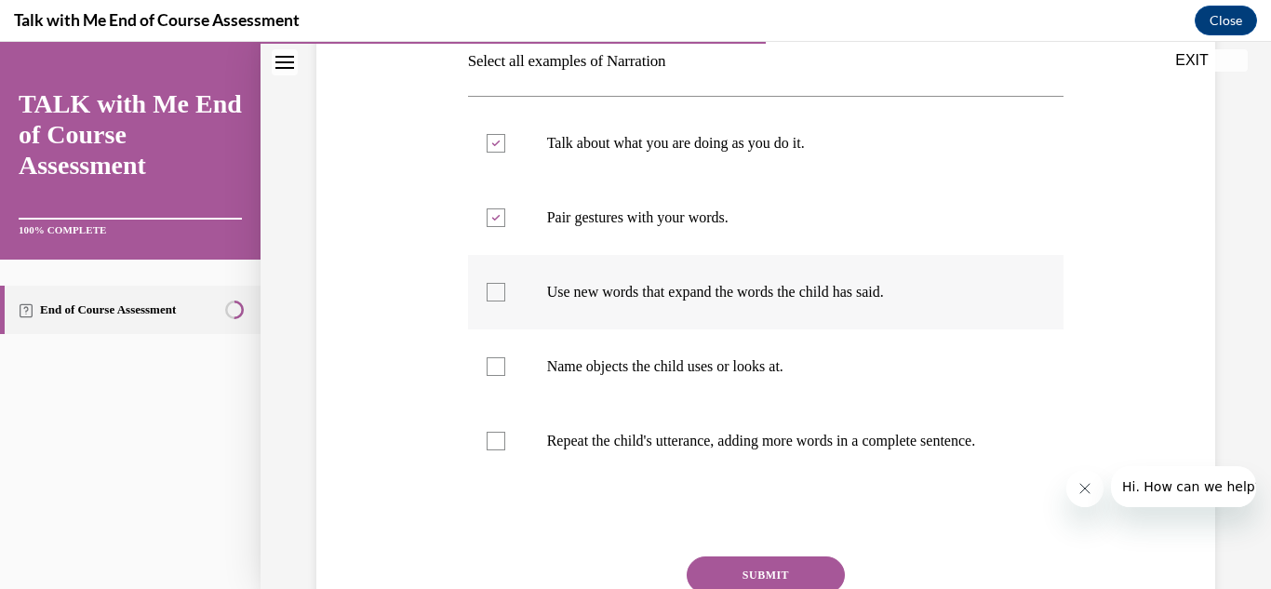
checkbox input "true"
click at [490, 440] on div at bounding box center [496, 441] width 19 height 19
click at [490, 440] on input "Repeat the child's utterance, adding more words in a complete sentence." at bounding box center [496, 441] width 19 height 19
checkbox input "true"
click at [705, 559] on button "SUBMIT" at bounding box center [766, 574] width 158 height 37
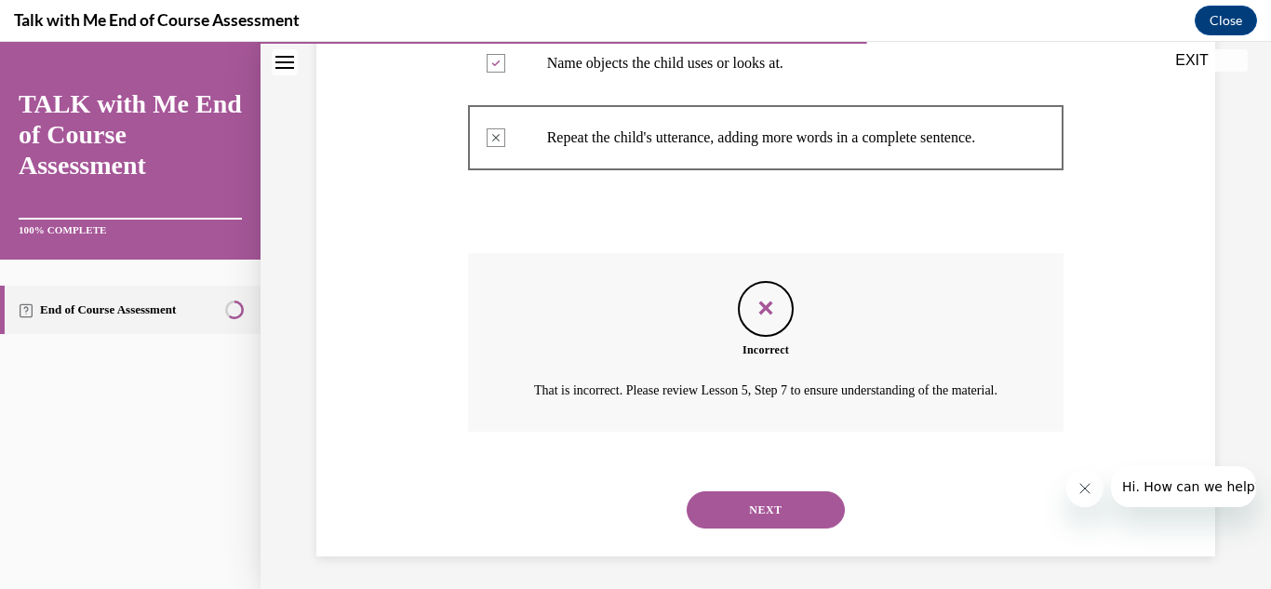
scroll to position [702, 0]
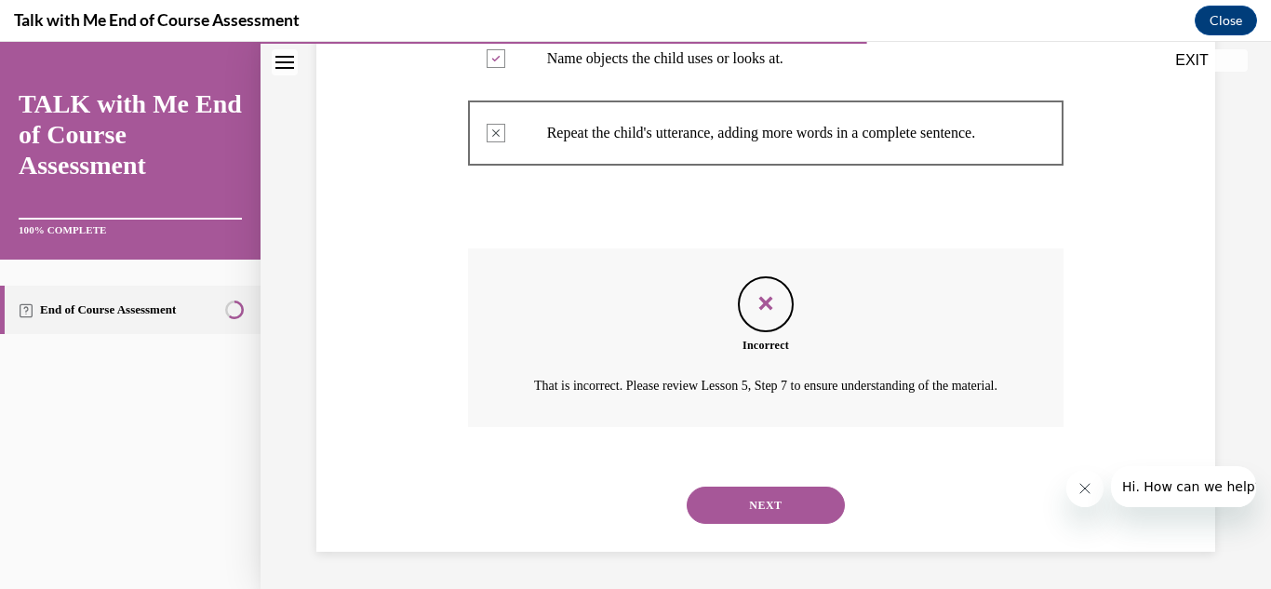
click at [808, 510] on button "NEXT" at bounding box center [766, 505] width 158 height 37
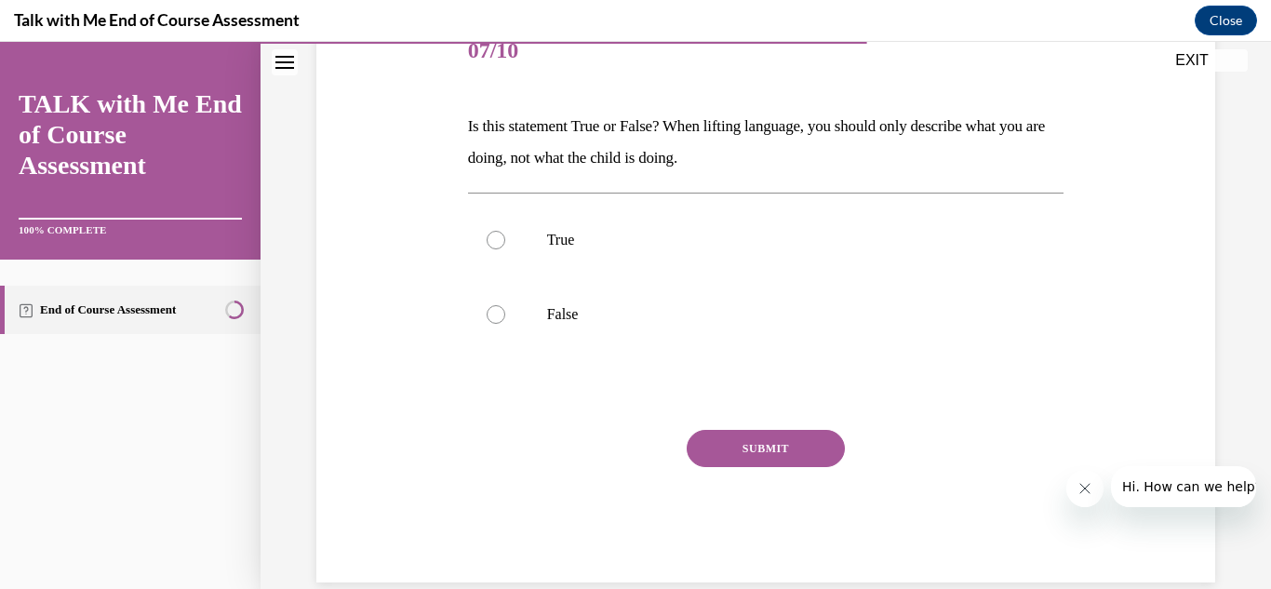
scroll to position [260, 0]
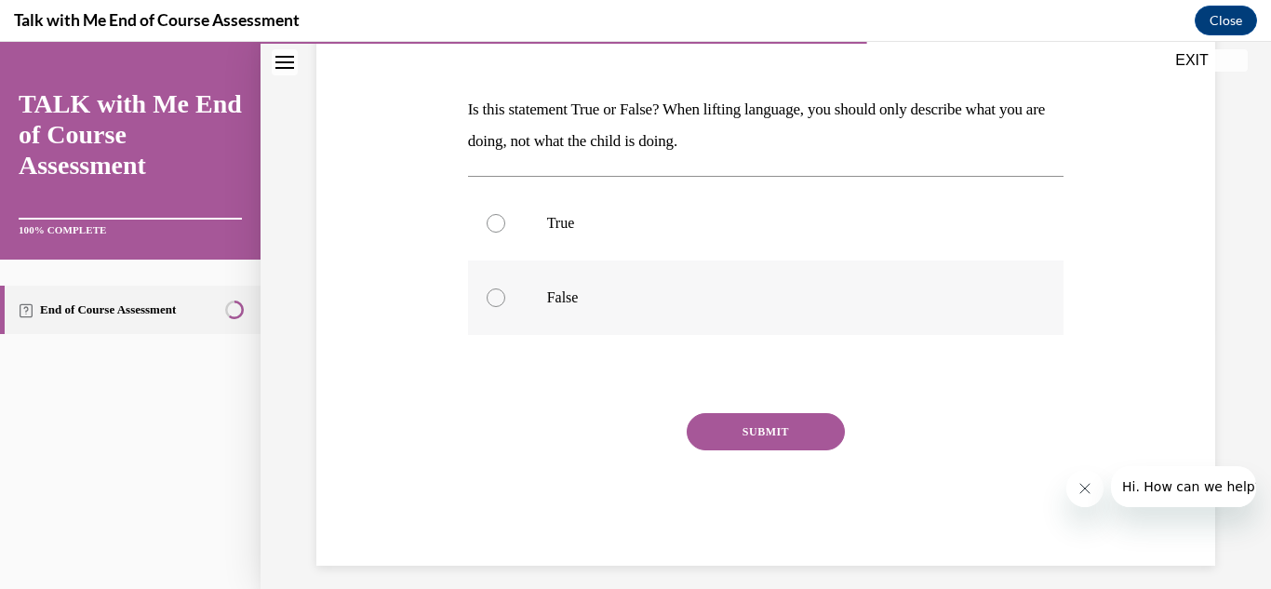
click at [523, 304] on label "False" at bounding box center [766, 297] width 596 height 74
click at [505, 304] on input "False" at bounding box center [496, 297] width 19 height 19
radio input "true"
click at [726, 428] on button "SUBMIT" at bounding box center [766, 431] width 158 height 37
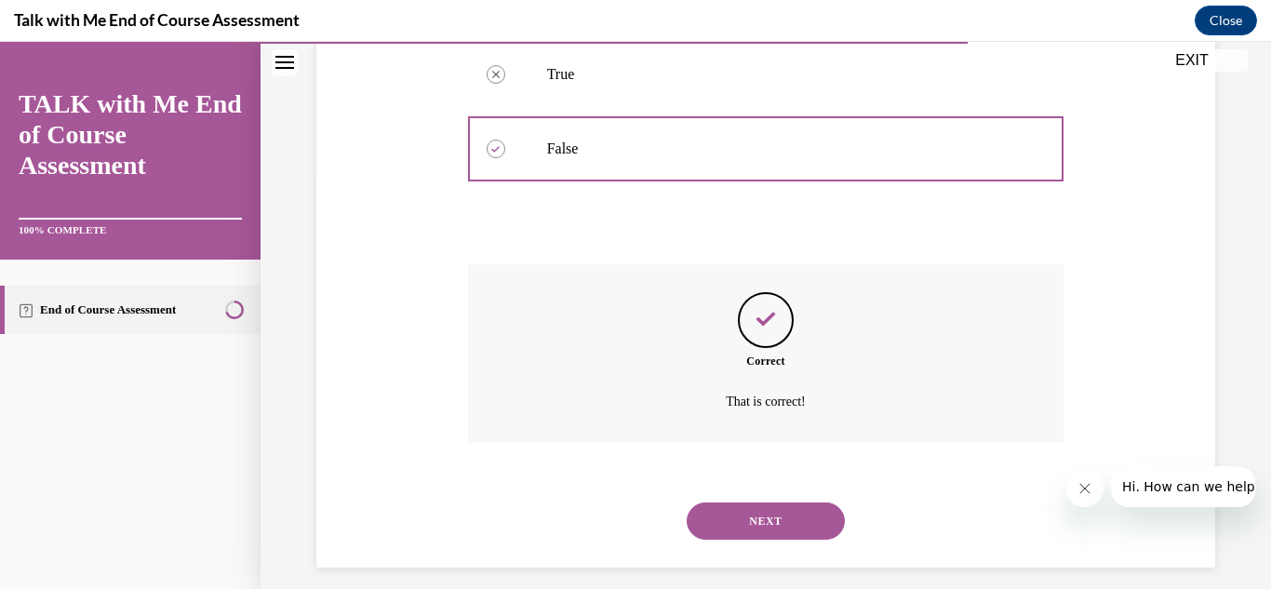
scroll to position [425, 0]
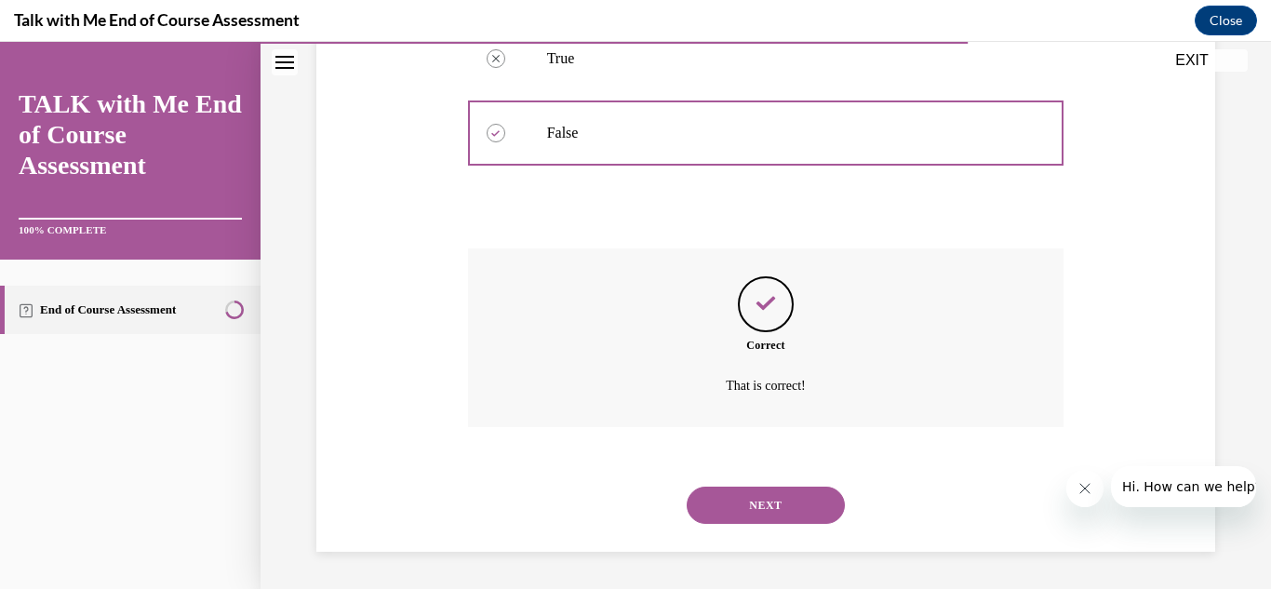
click at [726, 499] on button "NEXT" at bounding box center [766, 505] width 158 height 37
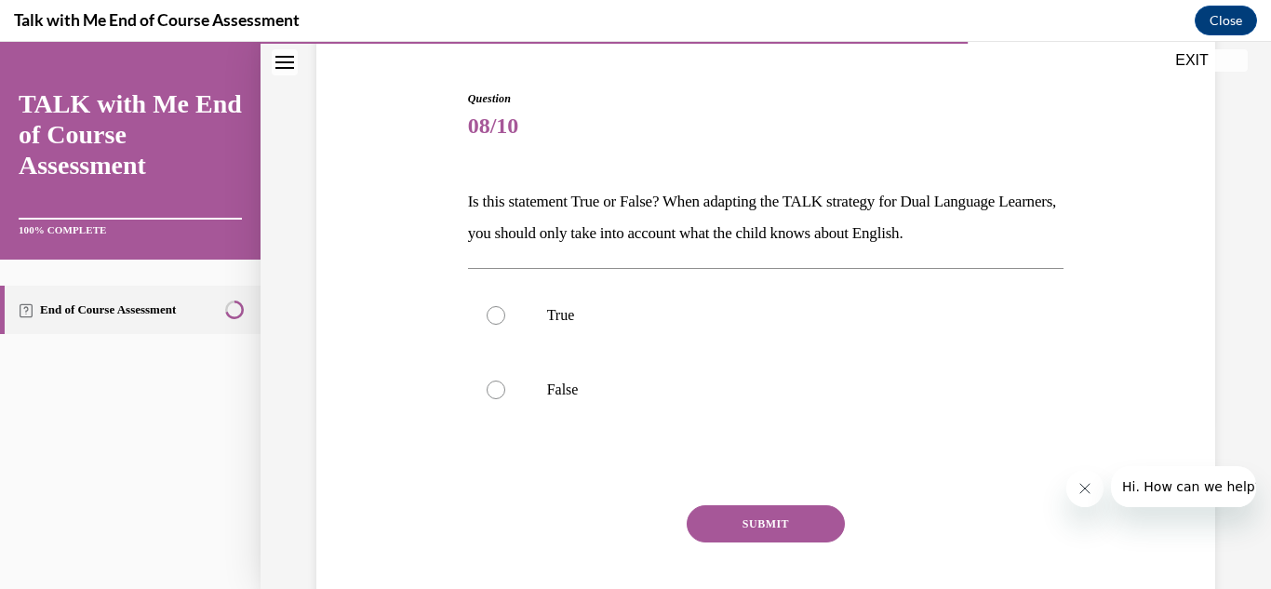
scroll to position [260, 0]
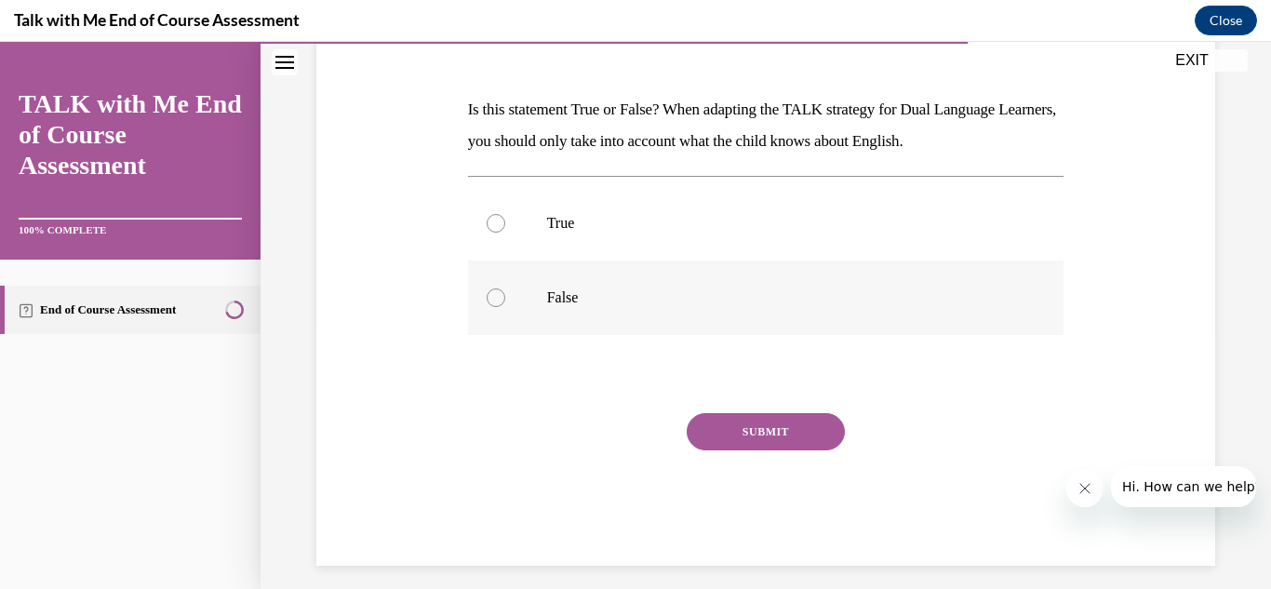
click at [508, 299] on label "False" at bounding box center [766, 297] width 596 height 74
click at [505, 299] on input "False" at bounding box center [496, 297] width 19 height 19
radio input "true"
click at [793, 448] on button "SUBMIT" at bounding box center [766, 431] width 158 height 37
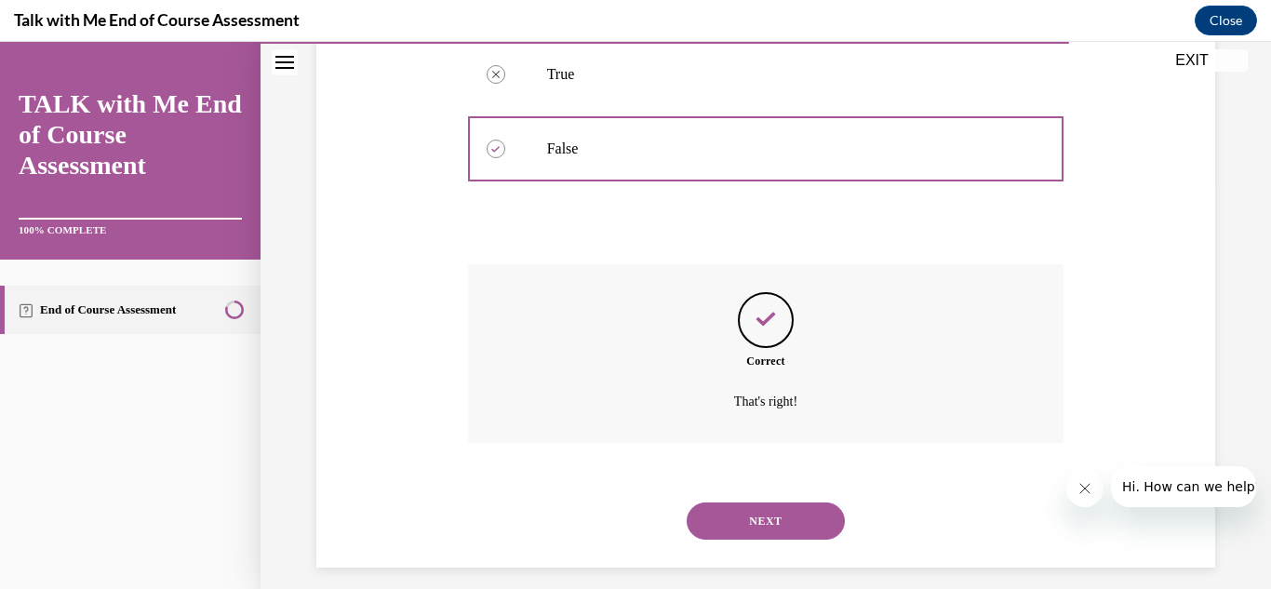
scroll to position [425, 0]
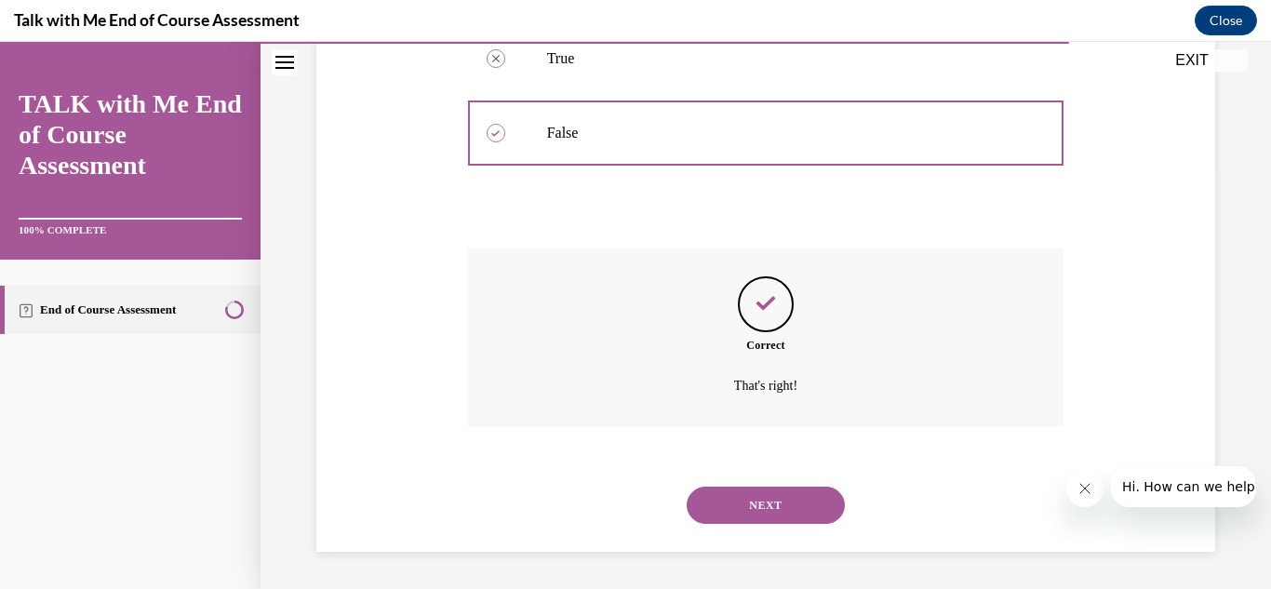
click at [781, 492] on button "NEXT" at bounding box center [766, 505] width 158 height 37
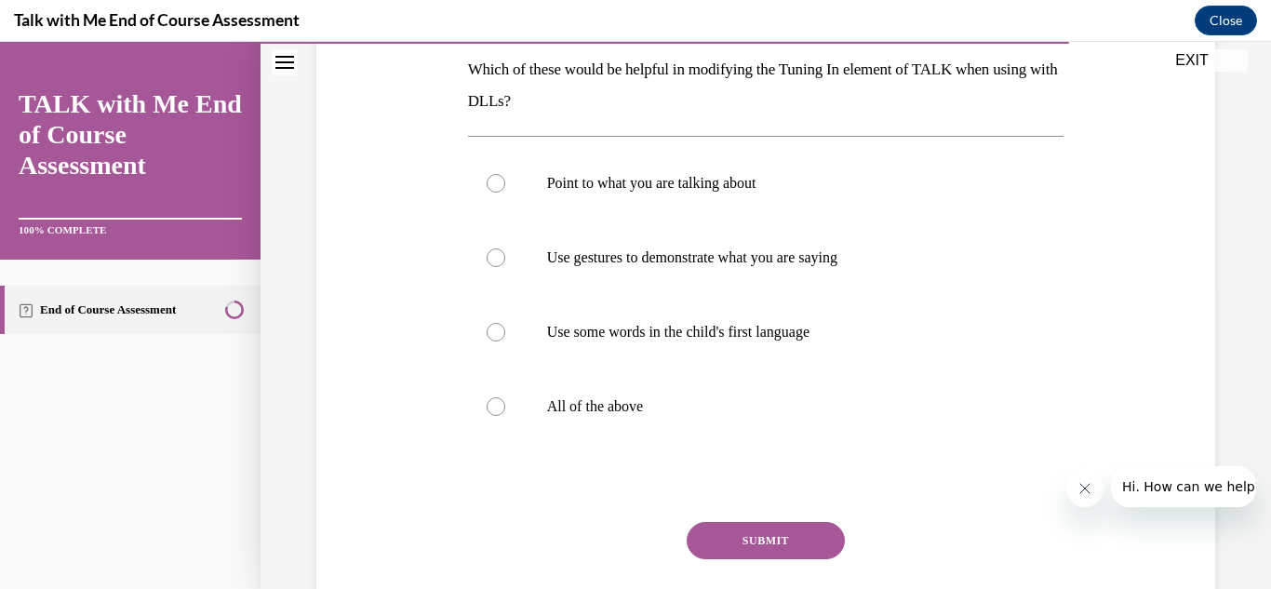
scroll to position [298, 0]
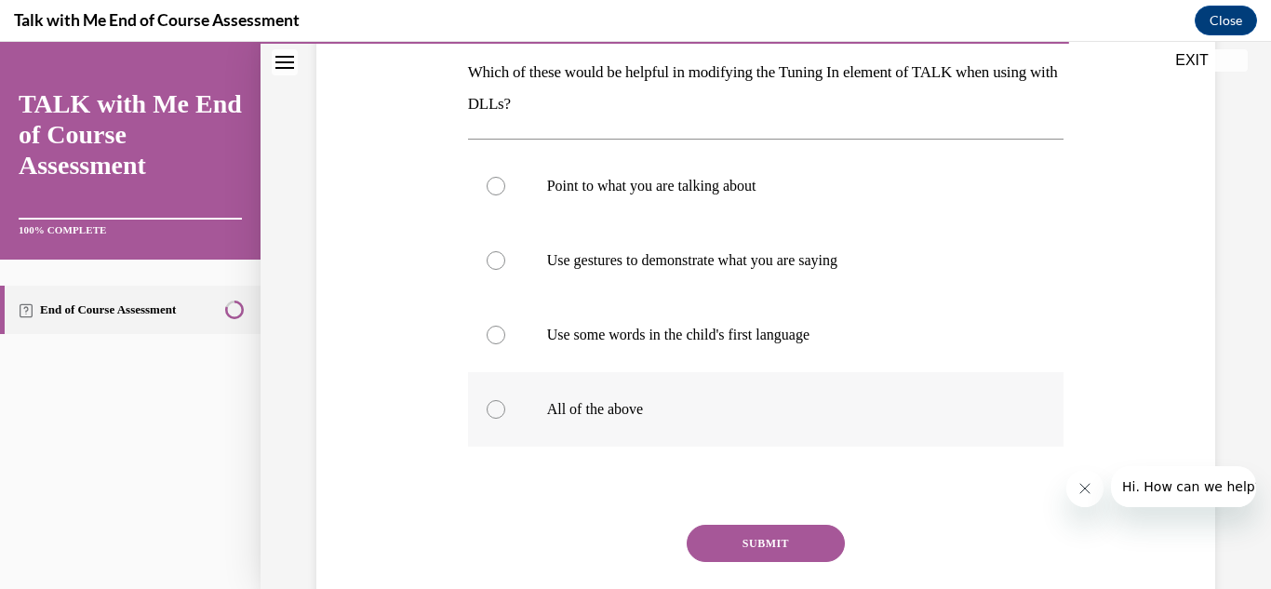
click at [492, 416] on div at bounding box center [496, 409] width 19 height 19
click at [492, 416] on input "All of the above" at bounding box center [496, 409] width 19 height 19
radio input "true"
click at [718, 531] on button "SUBMIT" at bounding box center [766, 543] width 158 height 37
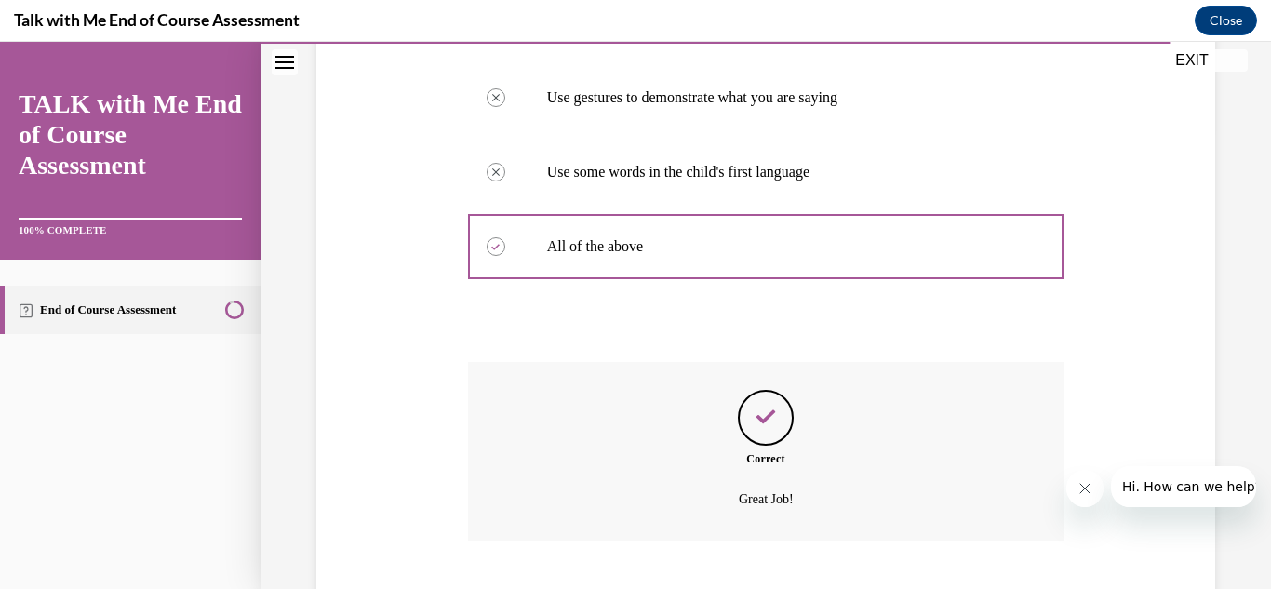
scroll to position [574, 0]
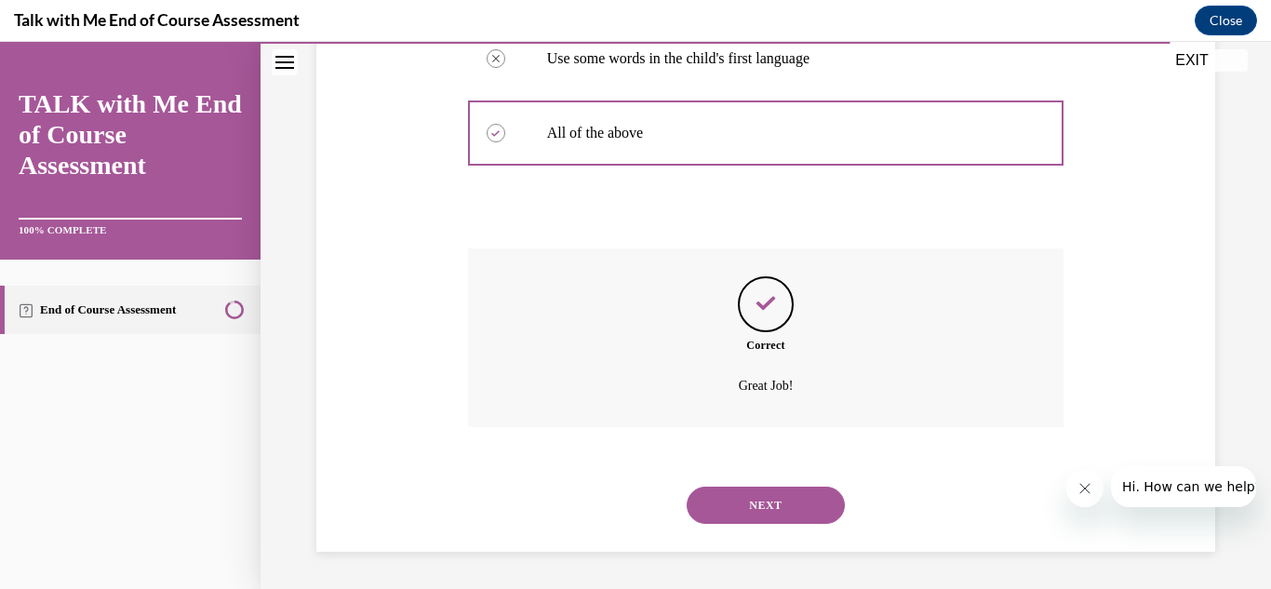
click at [718, 494] on button "NEXT" at bounding box center [766, 505] width 158 height 37
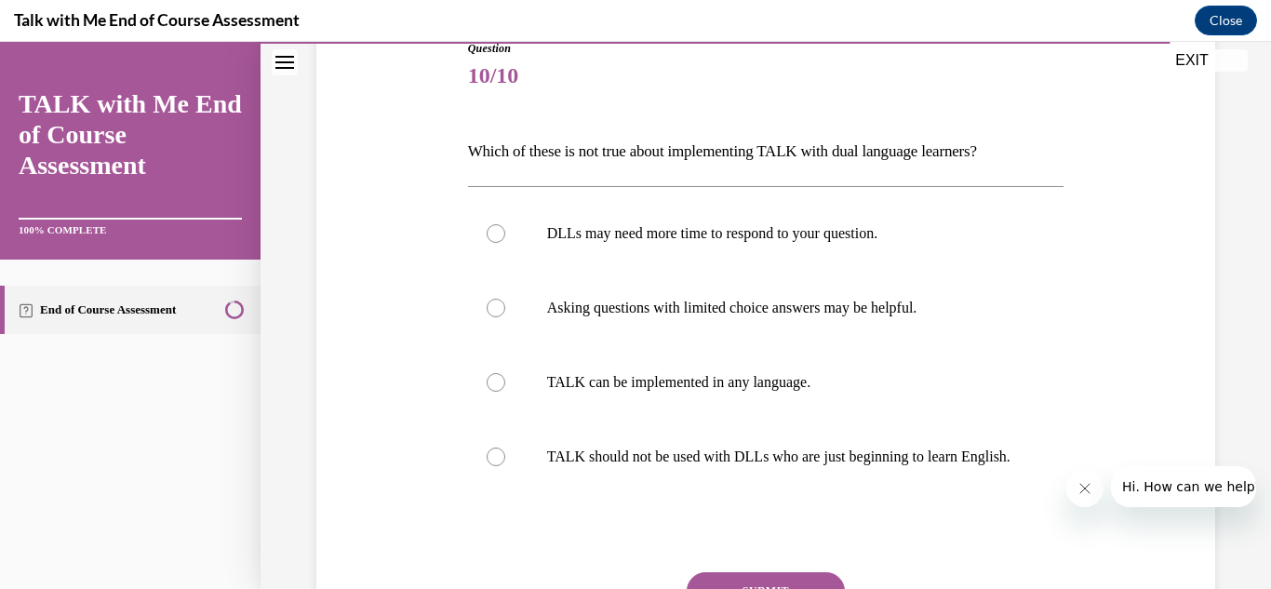
scroll to position [223, 0]
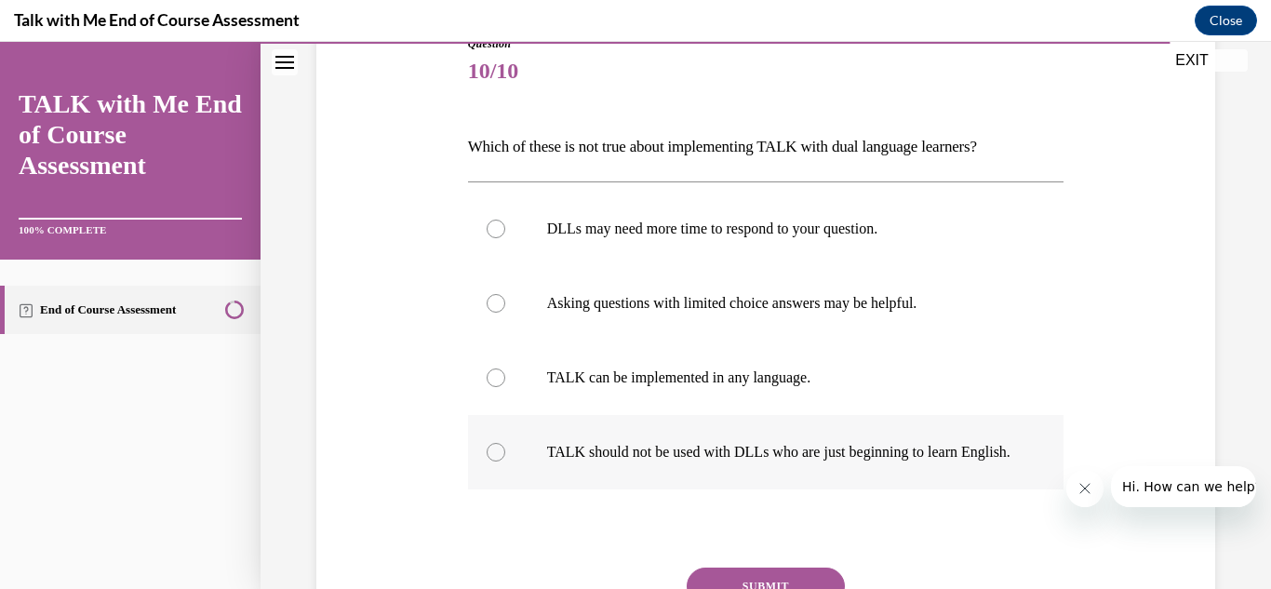
click at [505, 464] on label "TALK should not be used with DLLs who are just beginning to learn English." at bounding box center [766, 452] width 596 height 74
click at [505, 461] on input "TALK should not be used with DLLs who are just beginning to learn English." at bounding box center [496, 452] width 19 height 19
radio input "true"
click at [487, 220] on input "DLLs may need more time to respond to your question." at bounding box center [496, 229] width 19 height 19
radio input "true"
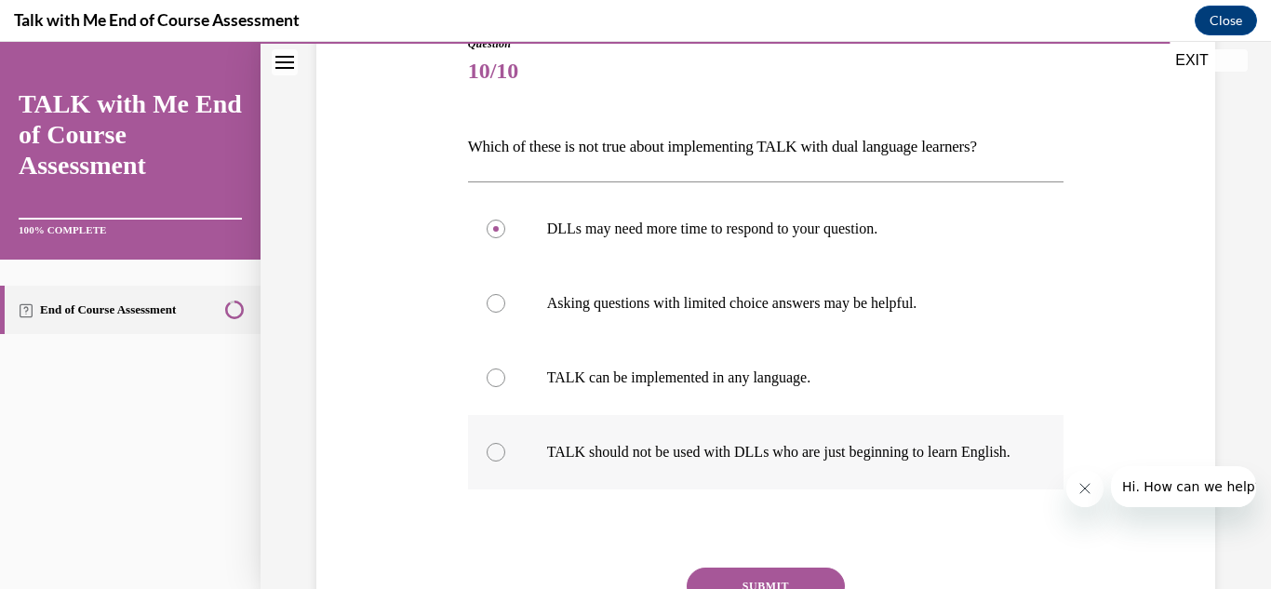
click at [487, 294] on input "Asking questions with limited choice answers may be helpful." at bounding box center [496, 303] width 19 height 19
radio input "true"
click at [487, 368] on input "TALK can be implemented in any language." at bounding box center [496, 377] width 19 height 19
radio input "true"
click at [487, 443] on input "TALK should not be used with DLLs who are just beginning to learn English." at bounding box center [496, 452] width 19 height 19
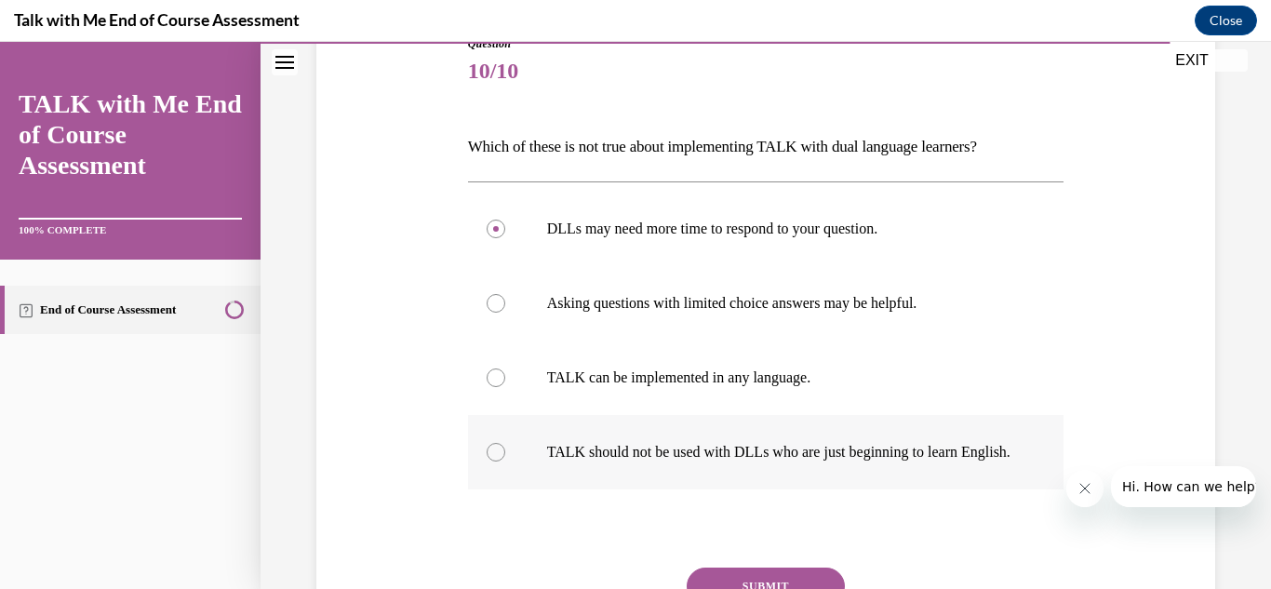
radio input "true"
radio input "false"
click at [487, 220] on input "DLLs may need more time to respond to your question." at bounding box center [496, 229] width 19 height 19
radio input "true"
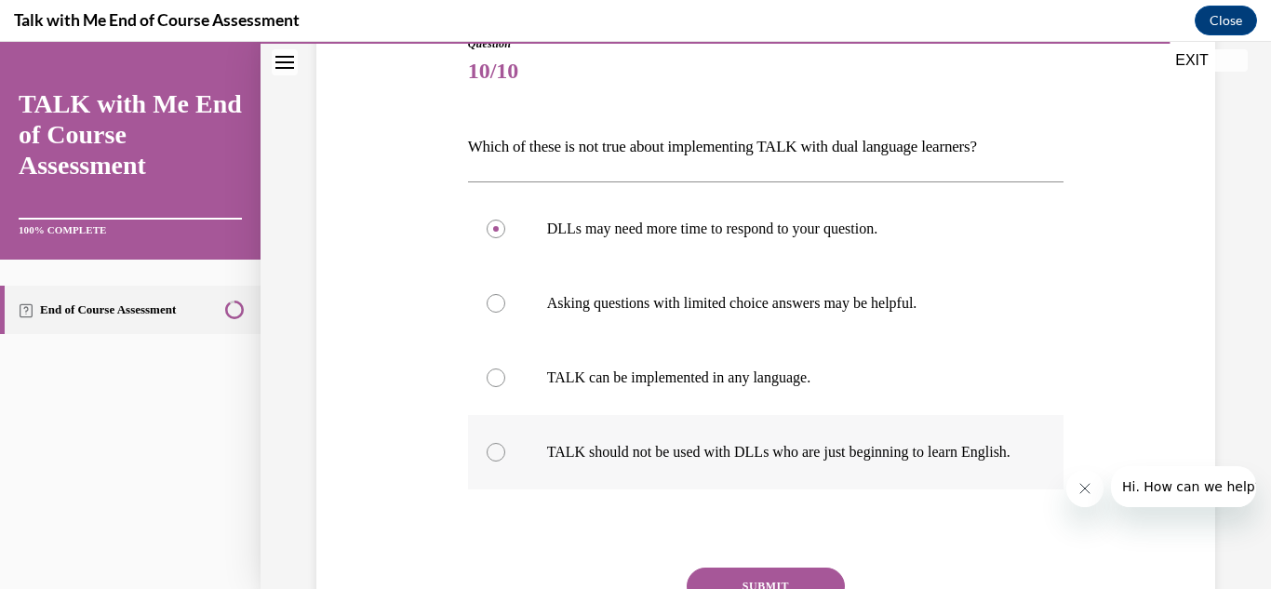
click at [487, 294] on input "Asking questions with limited choice answers may be helpful." at bounding box center [496, 303] width 19 height 19
radio input "true"
radio input "false"
click at [487, 368] on input "TALK can be implemented in any language." at bounding box center [496, 377] width 19 height 19
radio input "true"
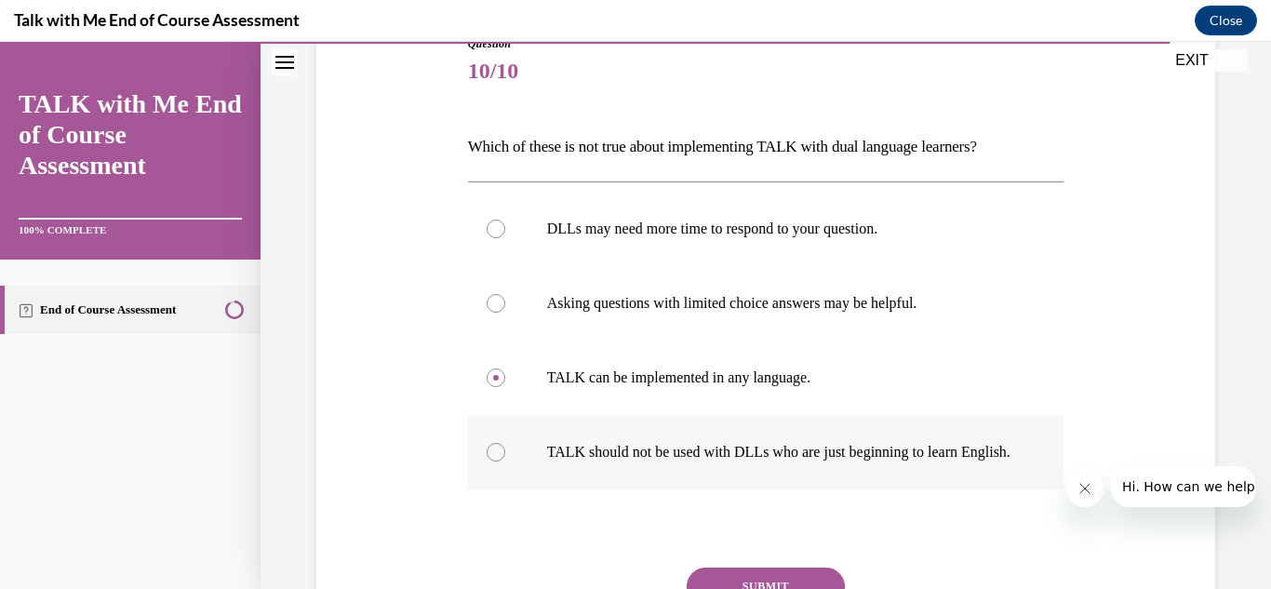
click at [487, 443] on input "TALK should not be used with DLLs who are just beginning to learn English." at bounding box center [496, 452] width 19 height 19
radio input "true"
click at [487, 220] on input "DLLs may need more time to respond to your question." at bounding box center [496, 229] width 19 height 19
radio input "true"
click at [487, 294] on input "Asking questions with limited choice answers may be helpful." at bounding box center [496, 303] width 19 height 19
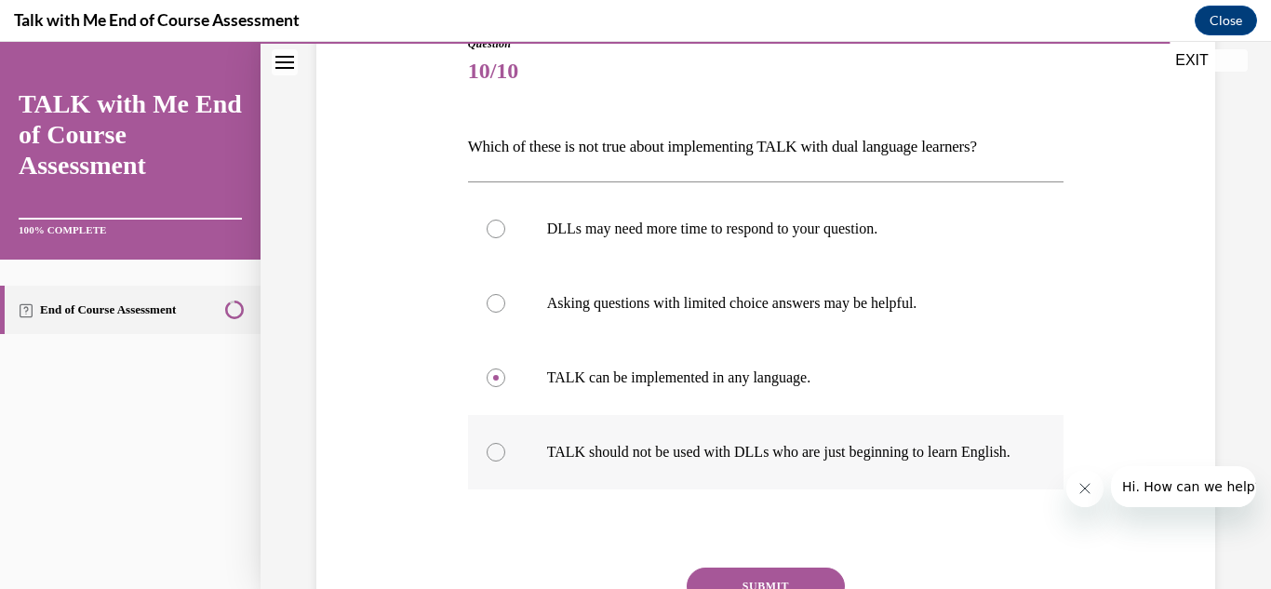
radio input "true"
click at [487, 368] on input "TALK can be implemented in any language." at bounding box center [496, 377] width 19 height 19
radio input "true"
click at [488, 461] on div at bounding box center [496, 452] width 19 height 19
click at [488, 461] on input "TALK should not be used with DLLs who are just beginning to learn English." at bounding box center [496, 452] width 19 height 19
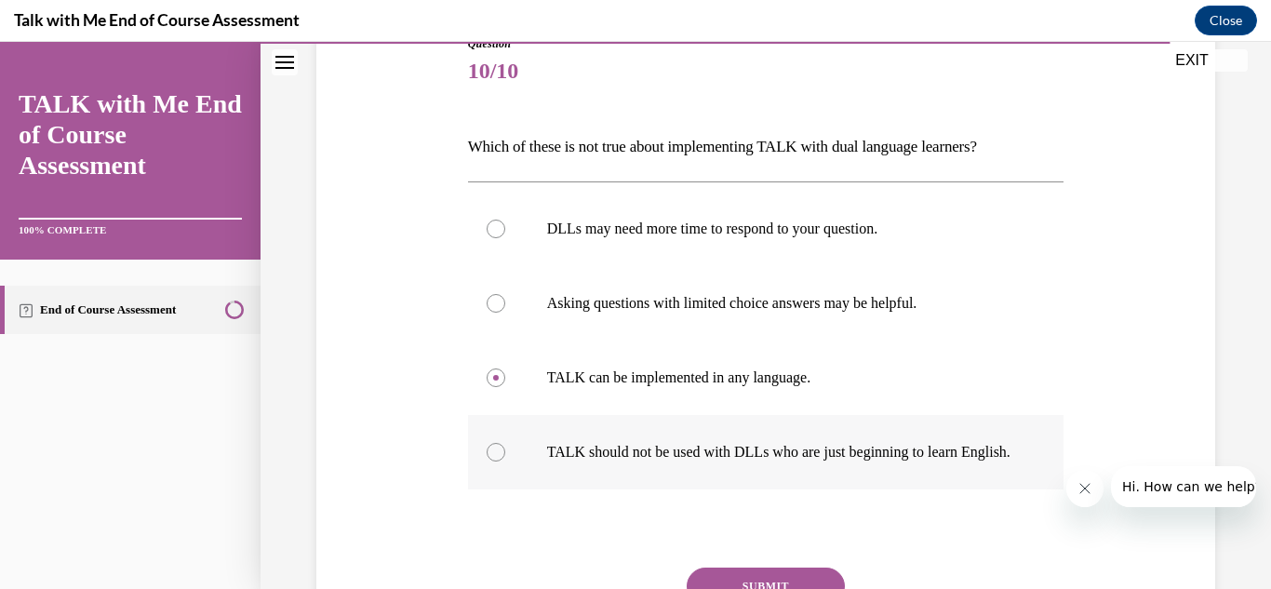
radio input "true"
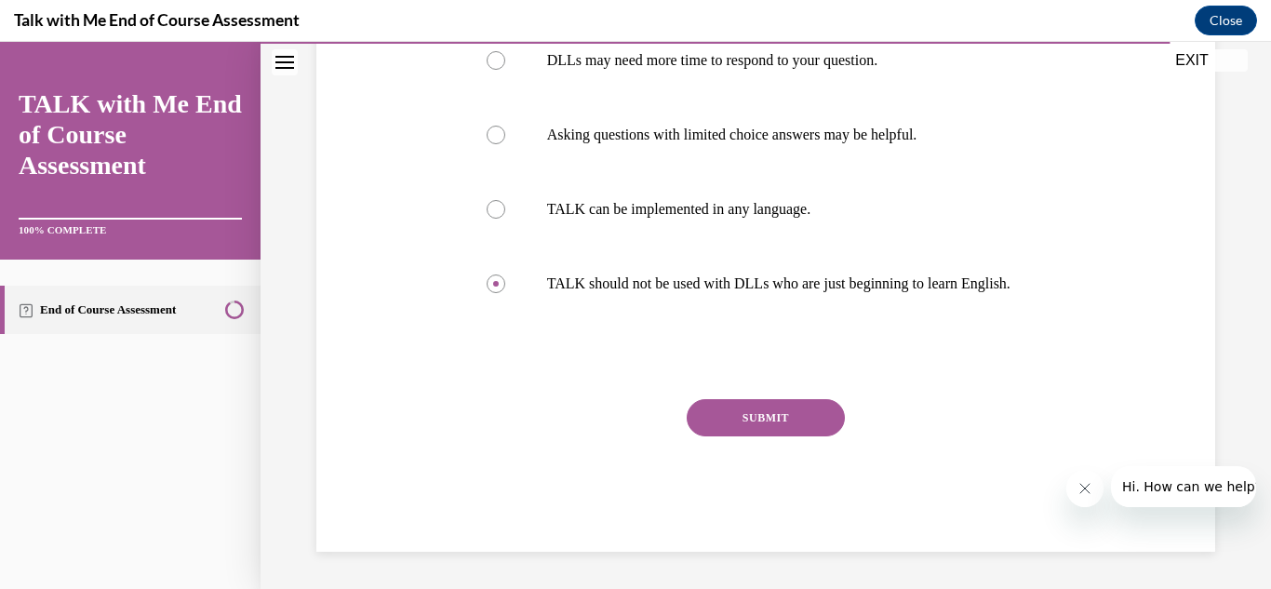
click at [810, 425] on button "SUBMIT" at bounding box center [766, 417] width 158 height 37
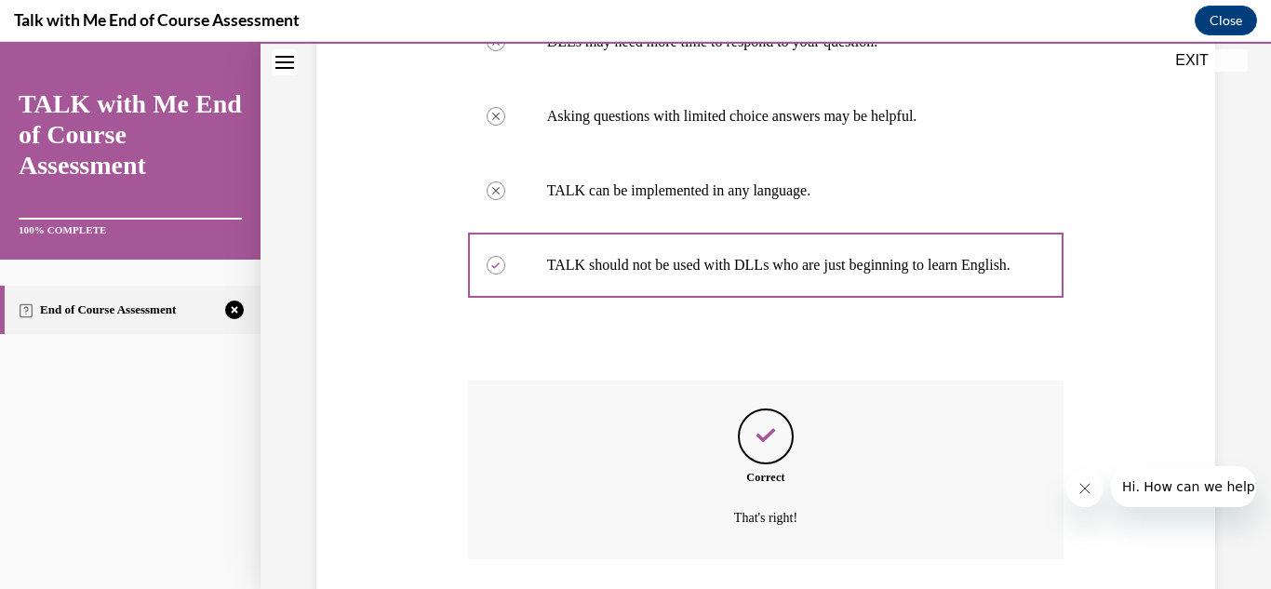
scroll to position [561, 0]
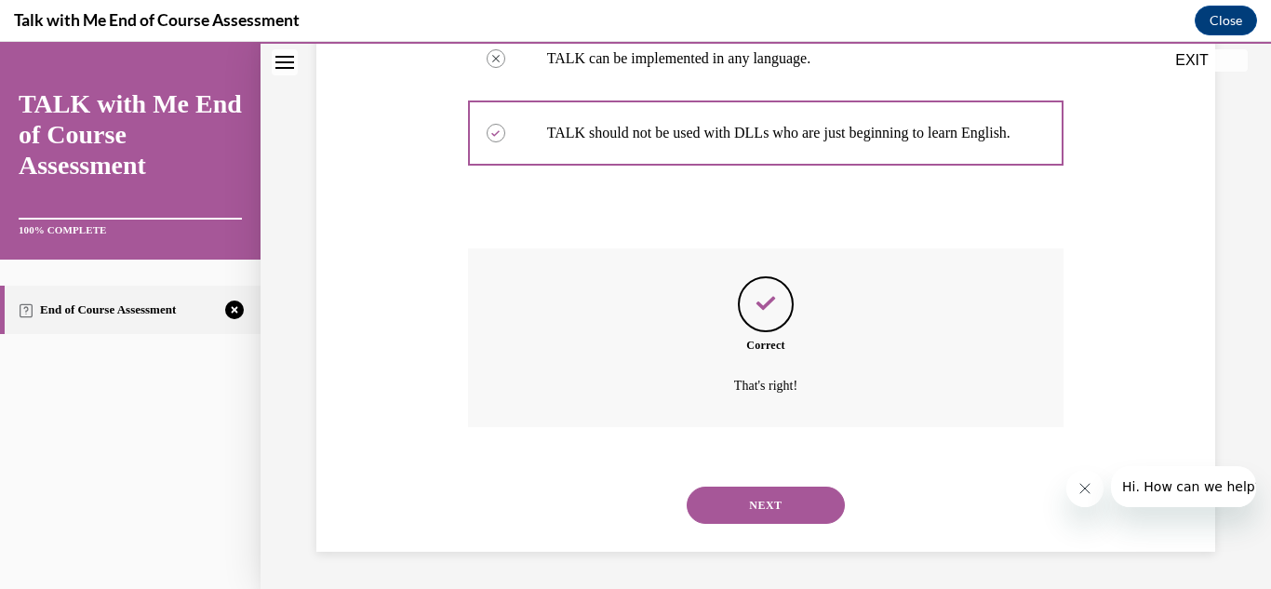
click at [754, 515] on button "NEXT" at bounding box center [766, 505] width 158 height 37
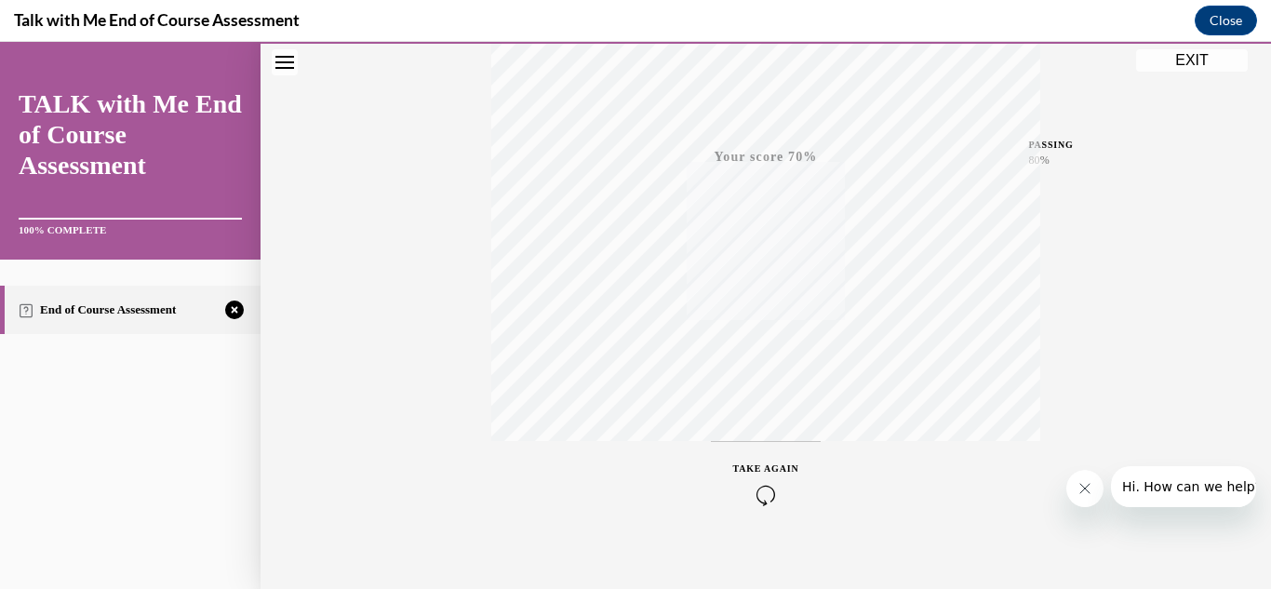
scroll to position [407, 0]
click at [790, 452] on span "TAKE AGAIN" at bounding box center [766, 449] width 66 height 10
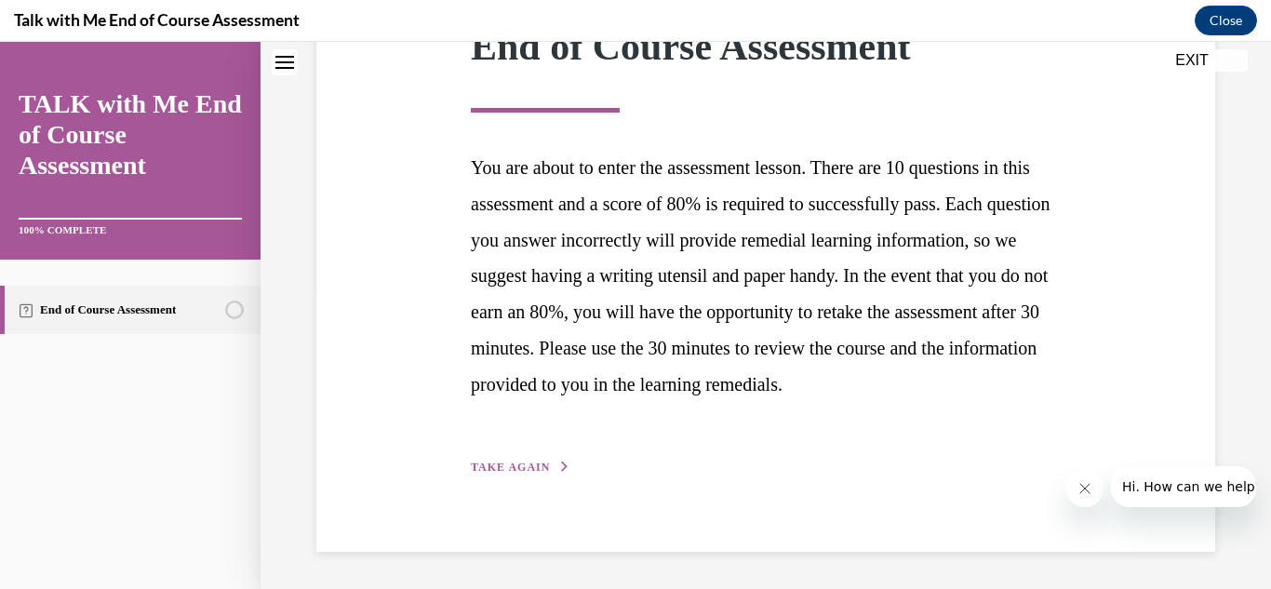
scroll to position [289, 0]
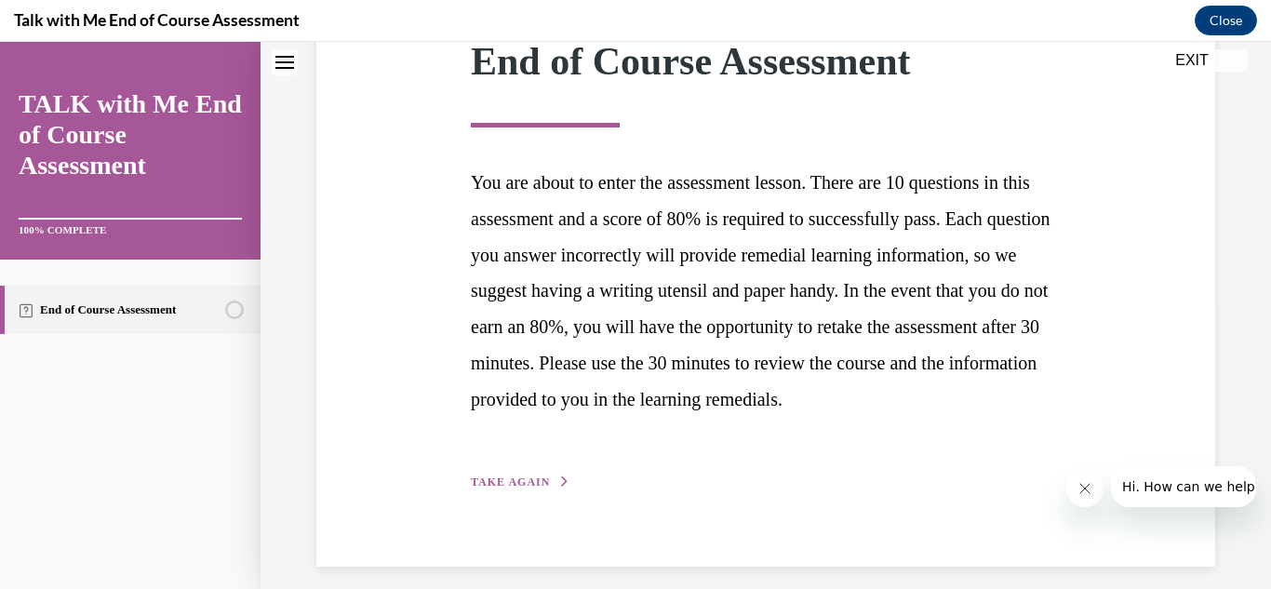
click at [535, 490] on button "TAKE AGAIN" at bounding box center [521, 482] width 100 height 17
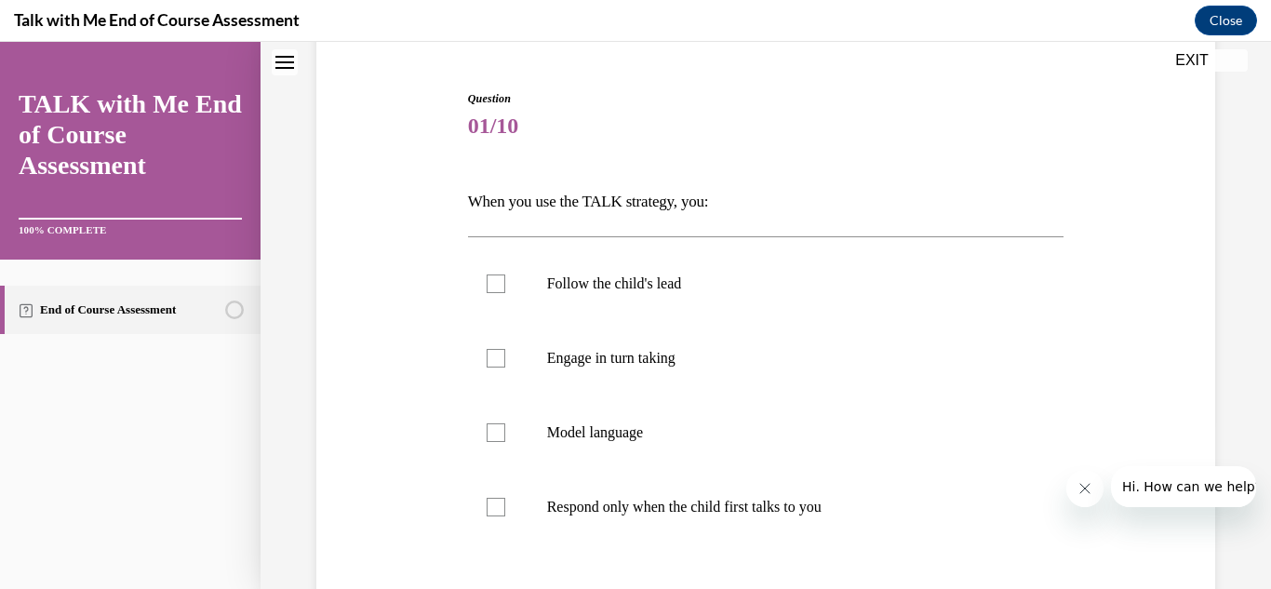
scroll to position [223, 0]
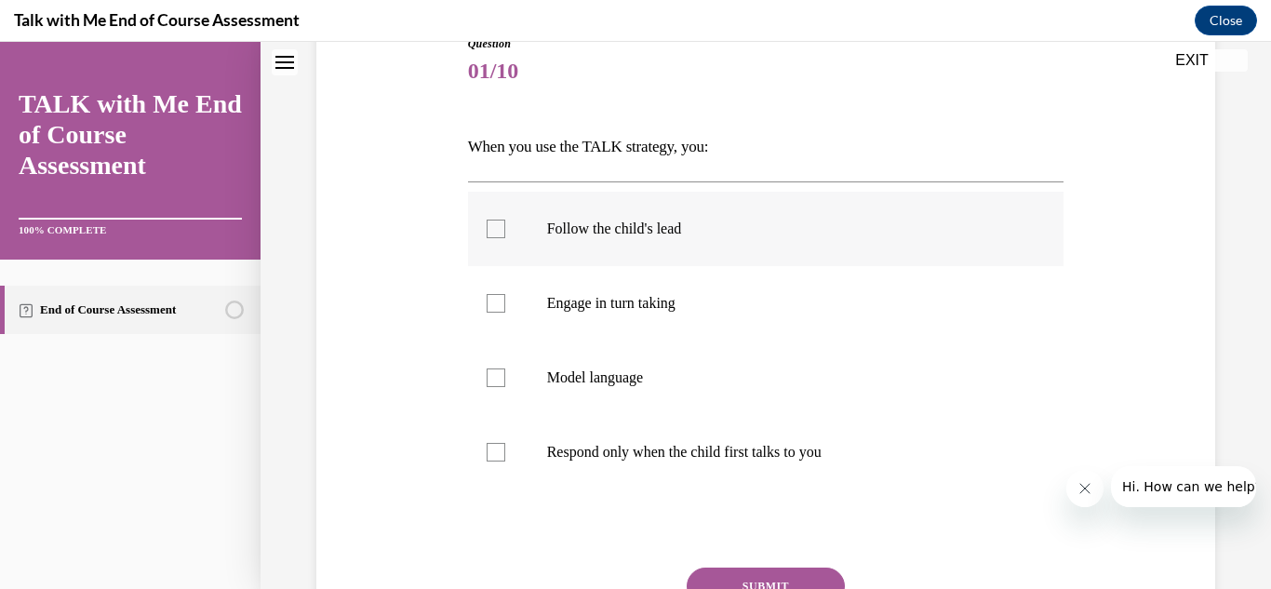
click at [487, 233] on div at bounding box center [496, 229] width 19 height 19
click at [487, 233] on input "Follow the child's lead" at bounding box center [496, 229] width 19 height 19
checkbox input "true"
click at [501, 295] on div at bounding box center [496, 303] width 19 height 19
click at [501, 295] on input "Engage in turn taking" at bounding box center [496, 303] width 19 height 19
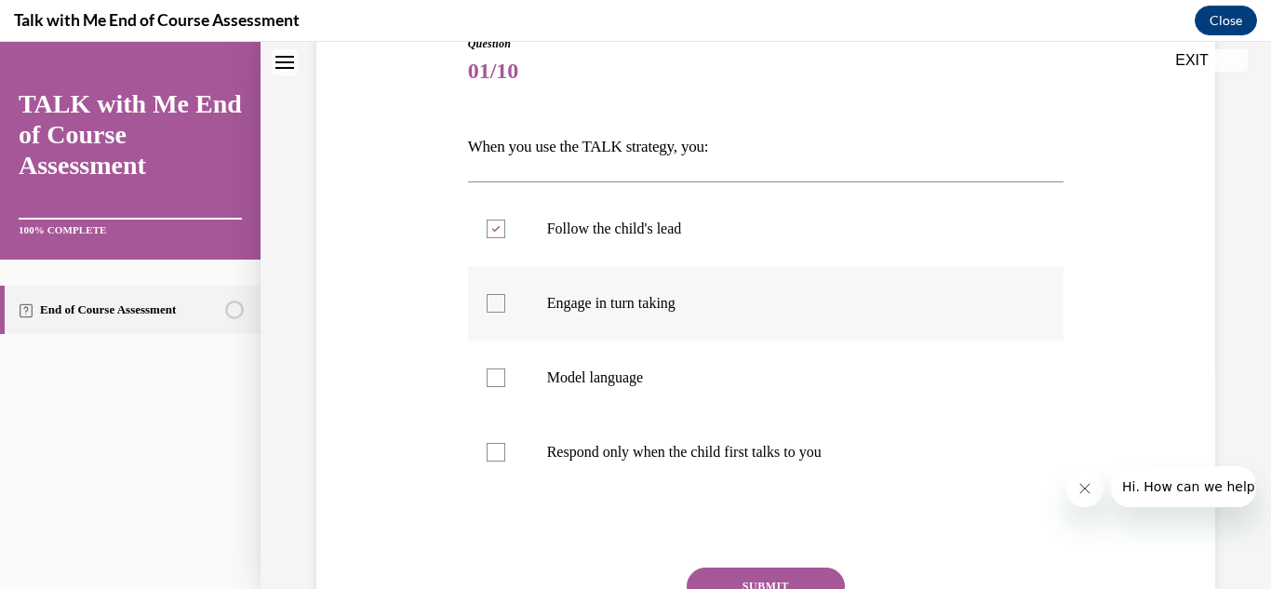
checkbox input "true"
click at [499, 356] on label "Model language" at bounding box center [766, 378] width 596 height 74
click at [499, 368] on input "Model language" at bounding box center [496, 377] width 19 height 19
checkbox input "true"
click at [705, 574] on button "SUBMIT" at bounding box center [766, 586] width 158 height 37
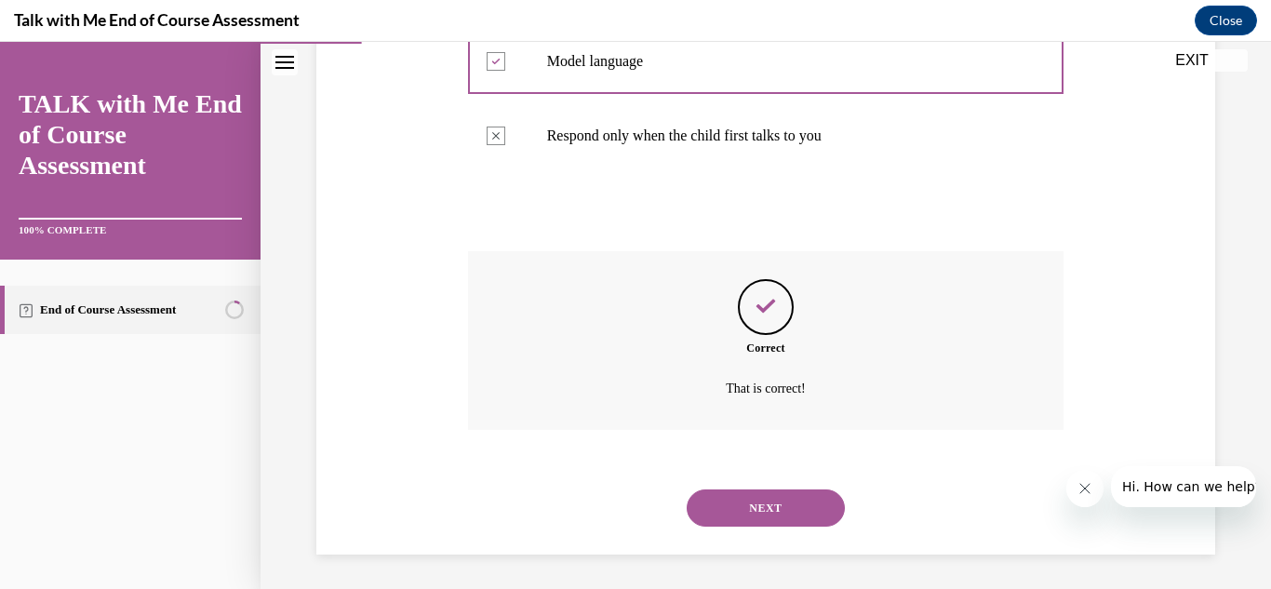
scroll to position [542, 0]
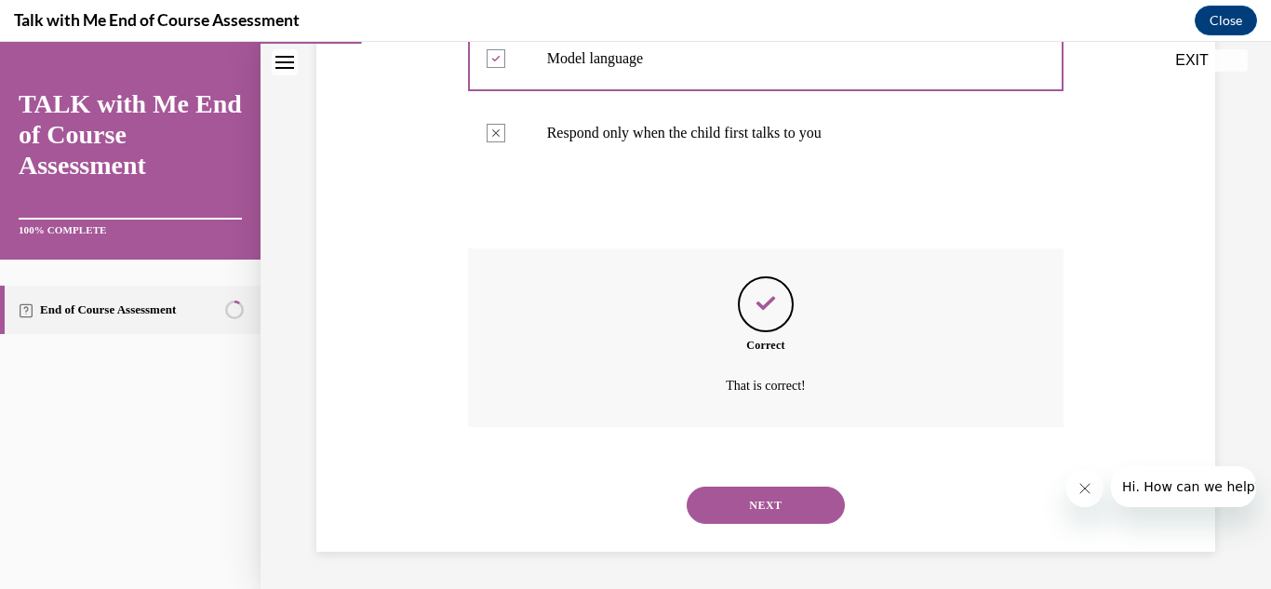
click at [810, 517] on button "NEXT" at bounding box center [766, 505] width 158 height 37
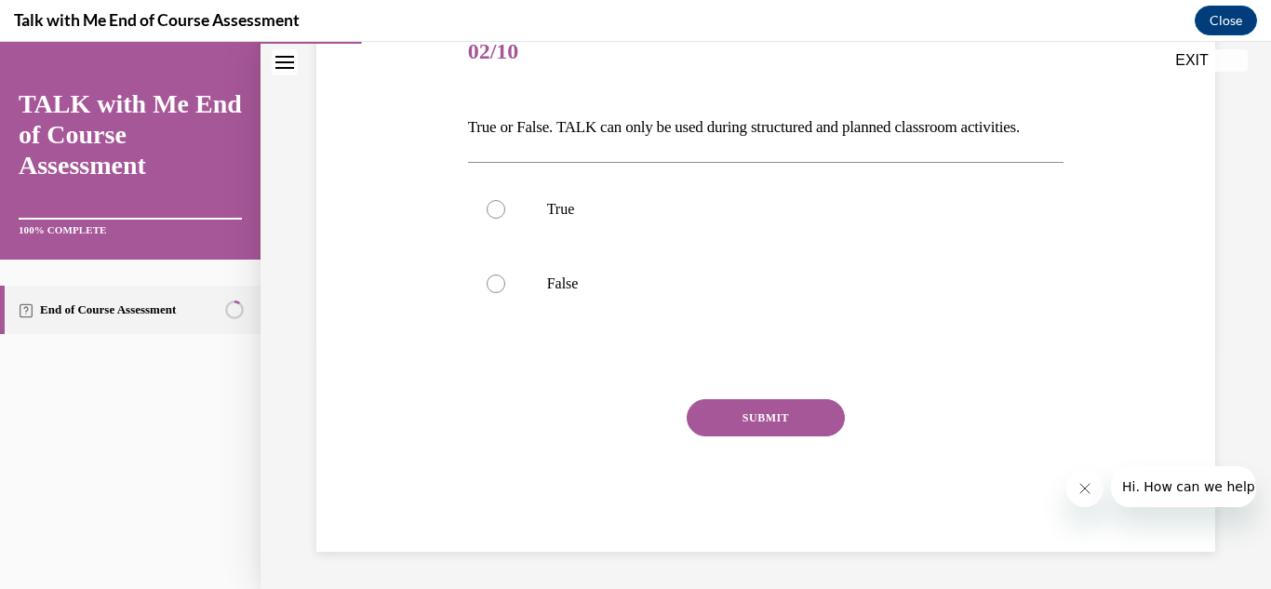
scroll to position [207, 0]
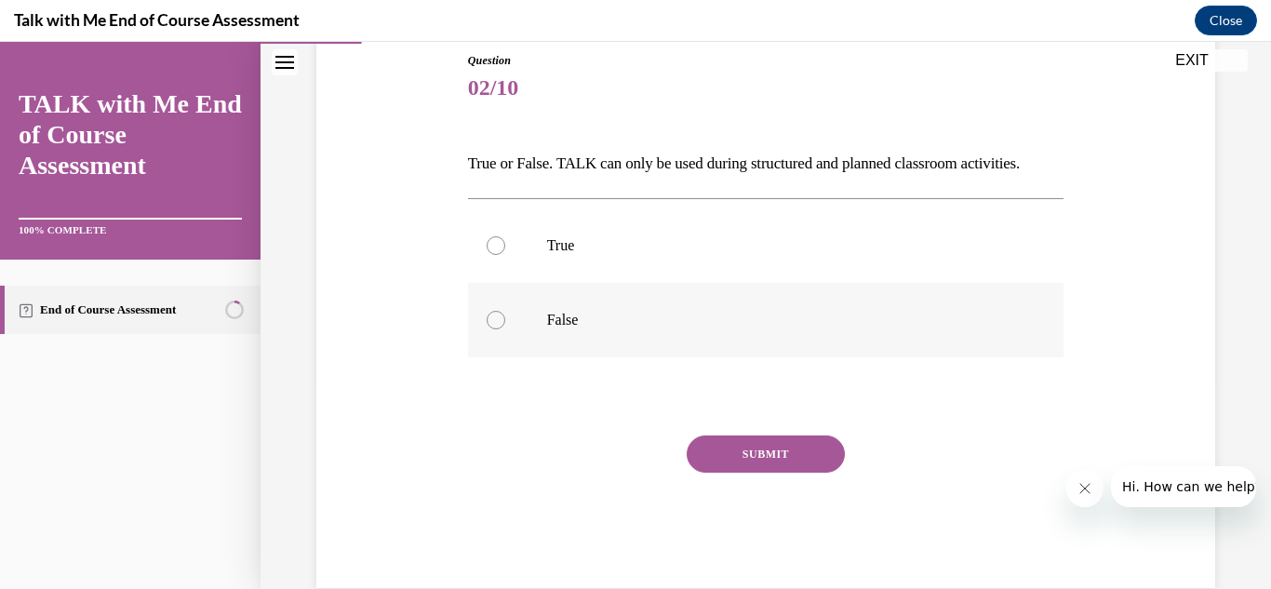
click at [512, 309] on label "False" at bounding box center [766, 320] width 596 height 74
click at [505, 311] on input "False" at bounding box center [496, 320] width 19 height 19
radio input "true"
click at [737, 443] on button "SUBMIT" at bounding box center [766, 453] width 158 height 37
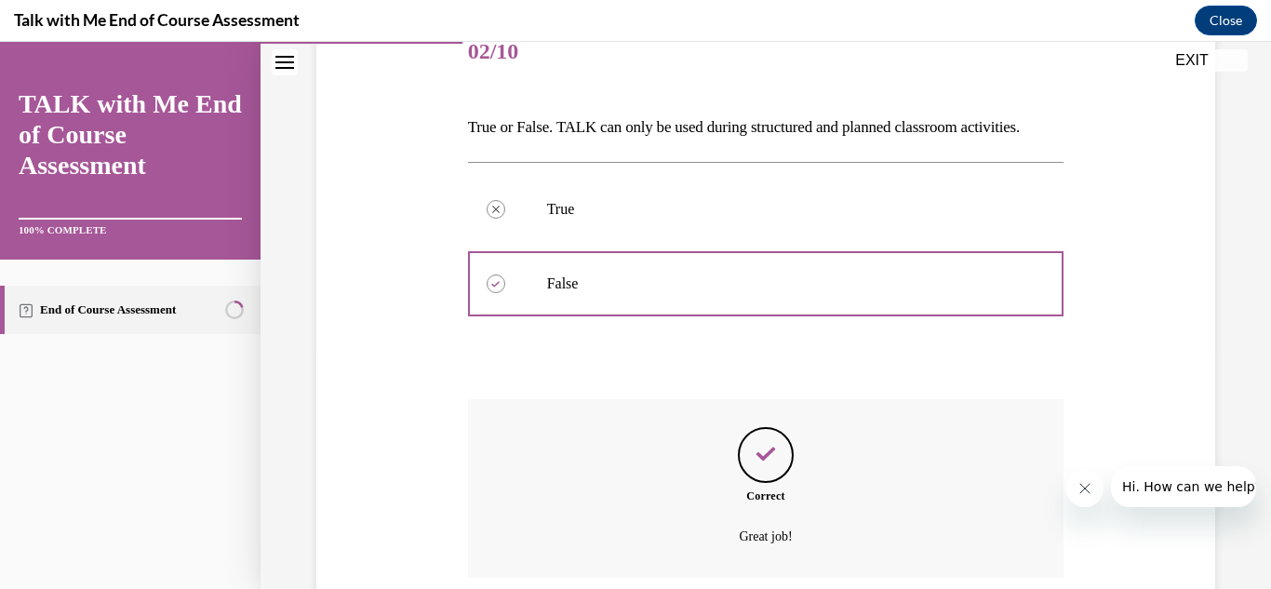
scroll to position [394, 0]
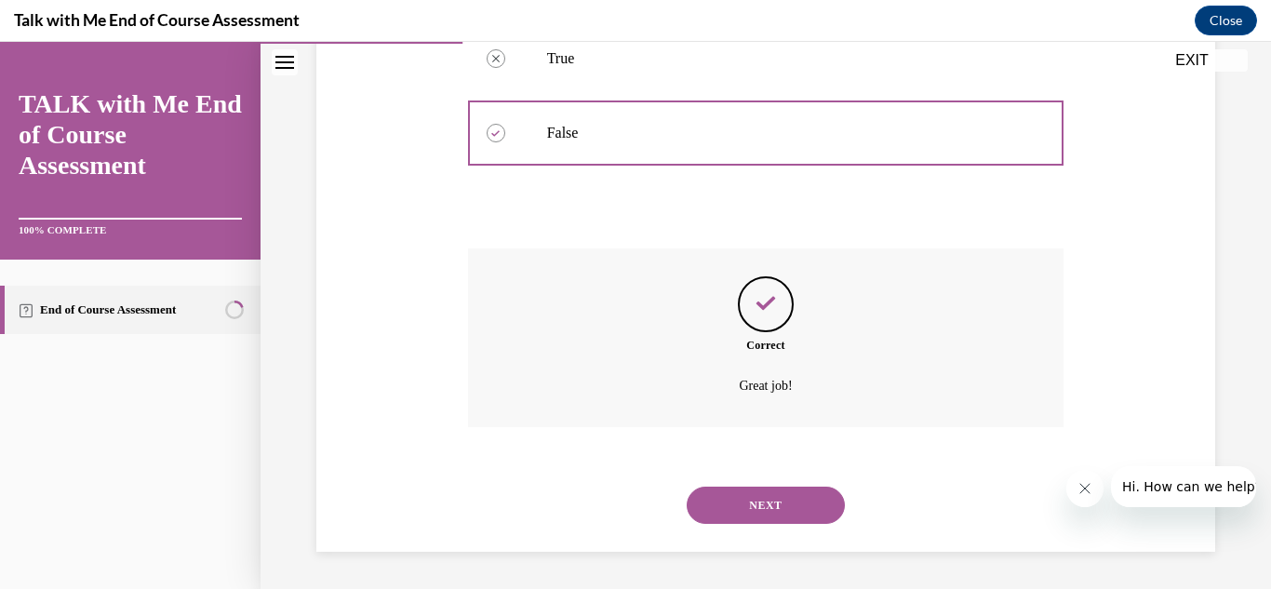
click at [791, 506] on button "NEXT" at bounding box center [766, 505] width 158 height 37
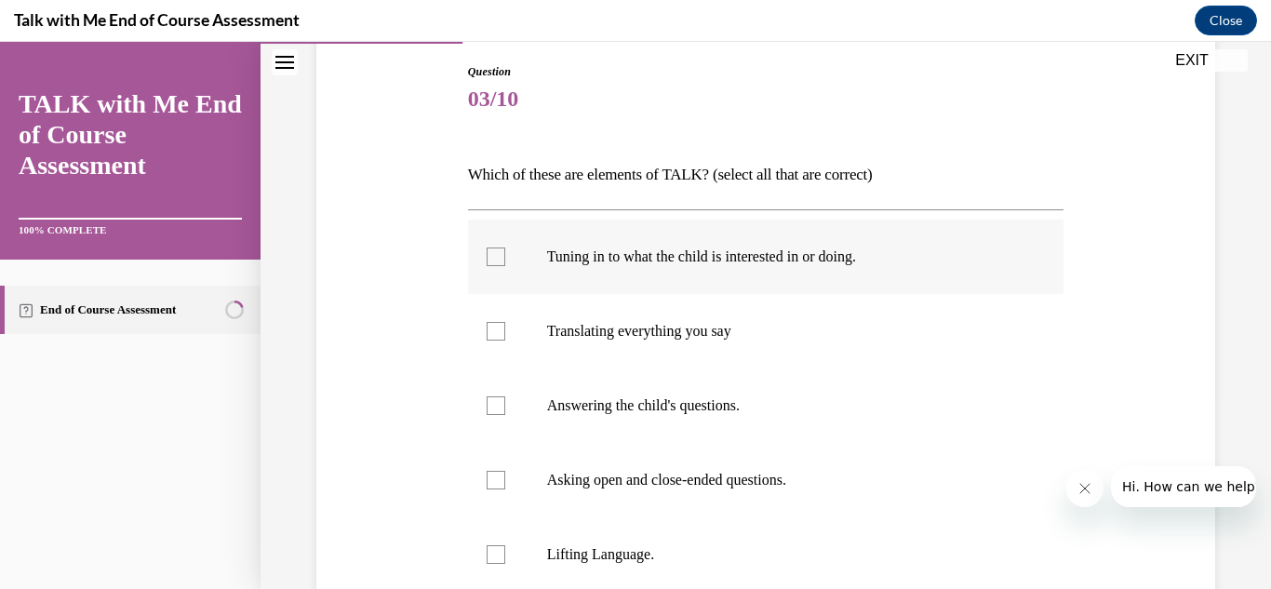
scroll to position [223, 0]
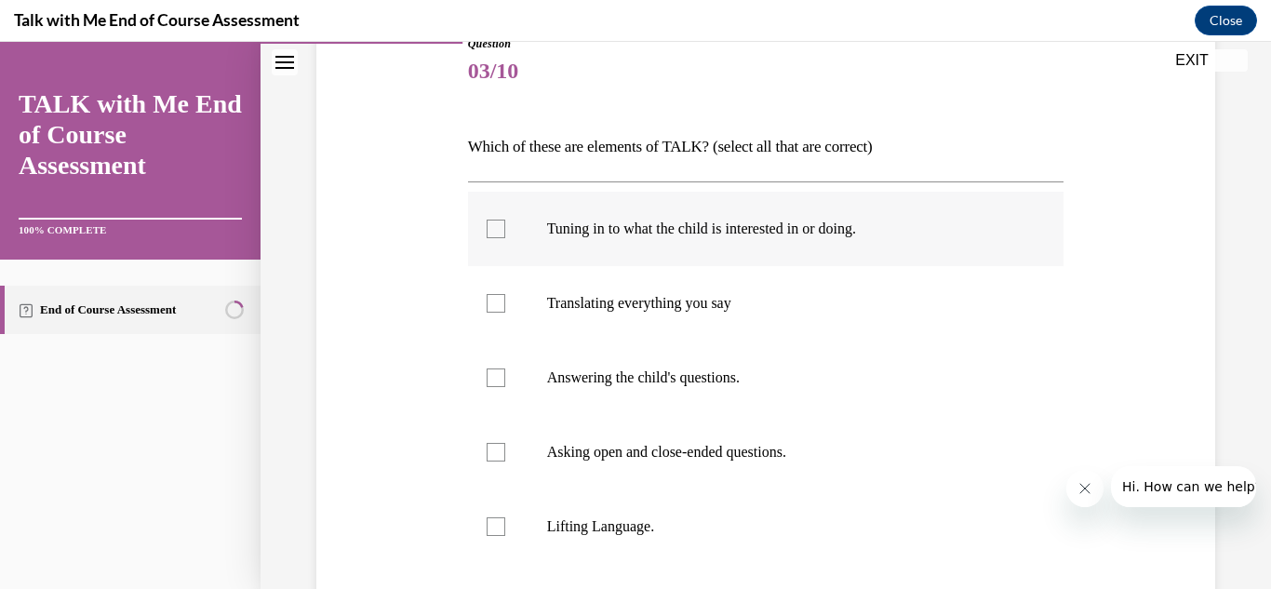
click at [491, 235] on div at bounding box center [496, 229] width 19 height 19
click at [491, 235] on input "Tuning in to what the child is interested in or doing." at bounding box center [496, 229] width 19 height 19
checkbox input "true"
click at [493, 369] on div at bounding box center [496, 377] width 19 height 19
click at [493, 369] on input "Answering the child's questions." at bounding box center [496, 377] width 19 height 19
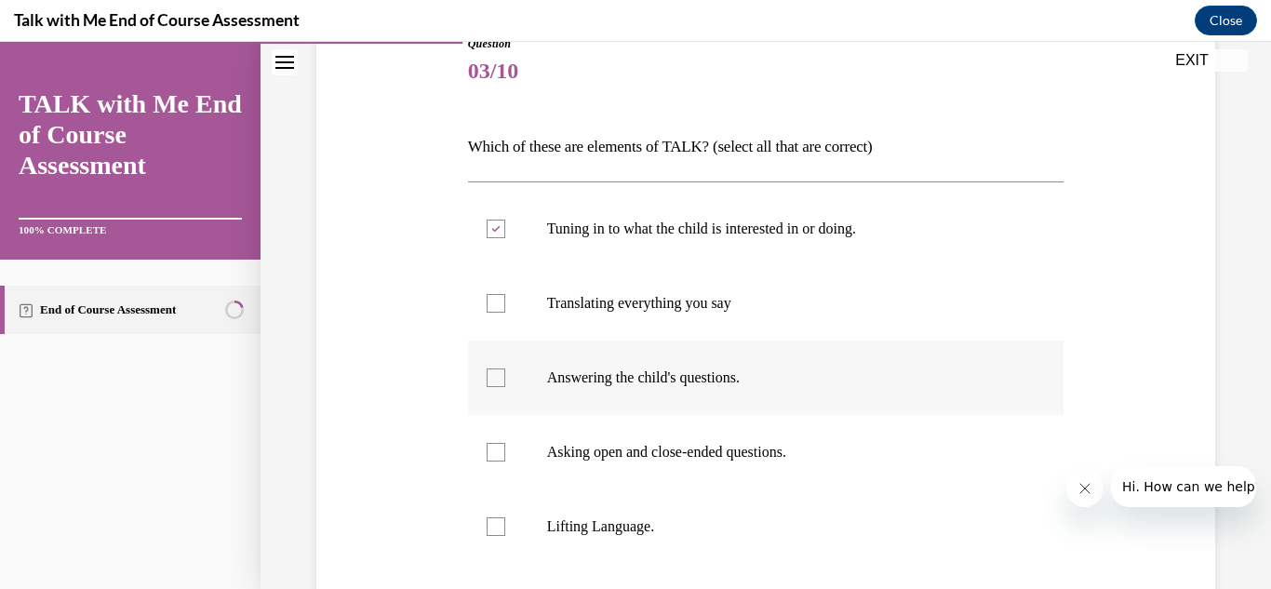
checkbox input "true"
click at [496, 455] on div at bounding box center [496, 452] width 19 height 19
click at [496, 455] on input "Asking open and close-ended questions." at bounding box center [496, 452] width 19 height 19
checkbox input "true"
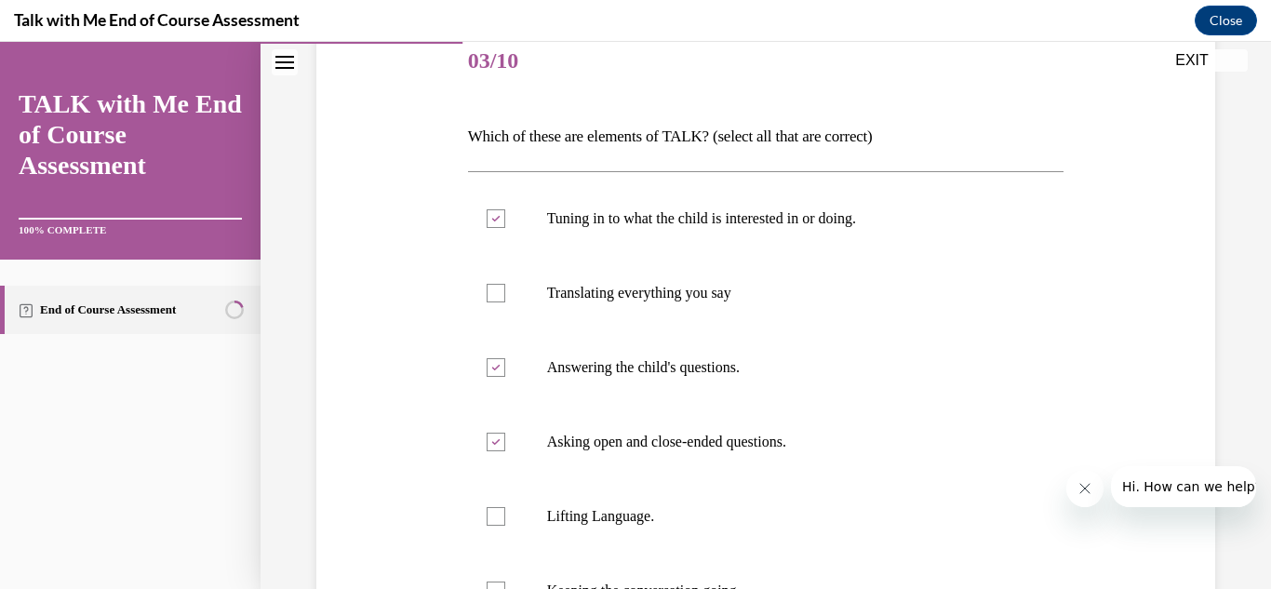
scroll to position [423, 0]
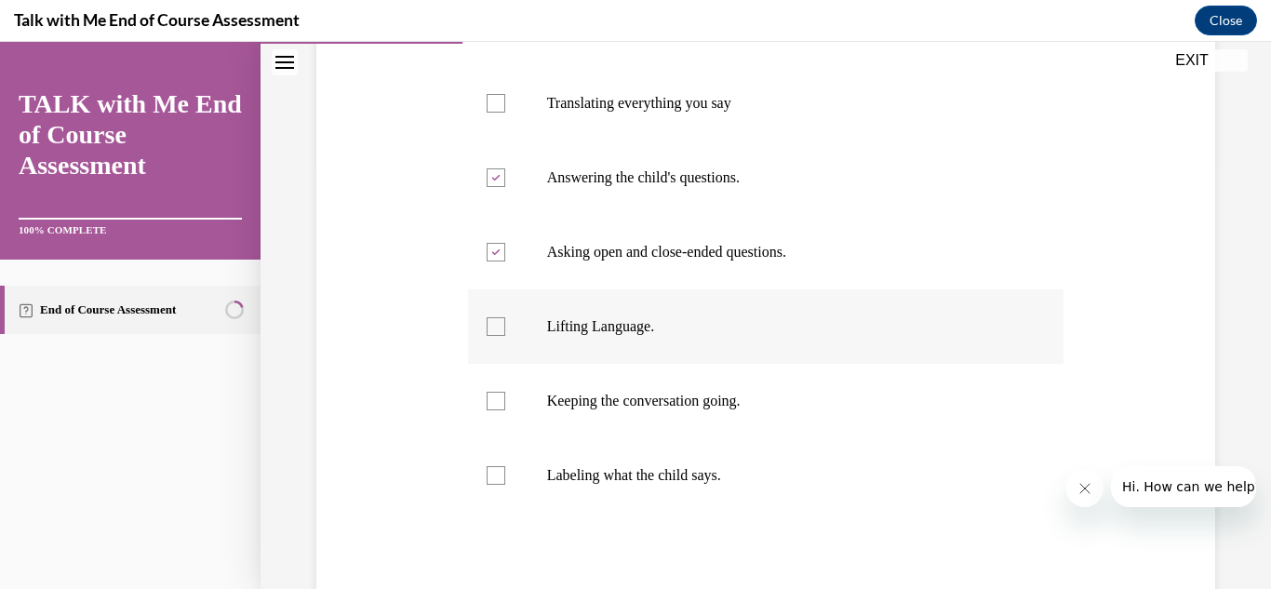
click at [494, 323] on div at bounding box center [496, 326] width 19 height 19
click at [494, 323] on input "Lifting Language." at bounding box center [496, 326] width 19 height 19
checkbox input "true"
click at [483, 395] on label "Keeping the conversation going." at bounding box center [766, 401] width 596 height 74
click at [487, 395] on input "Keeping the conversation going." at bounding box center [496, 401] width 19 height 19
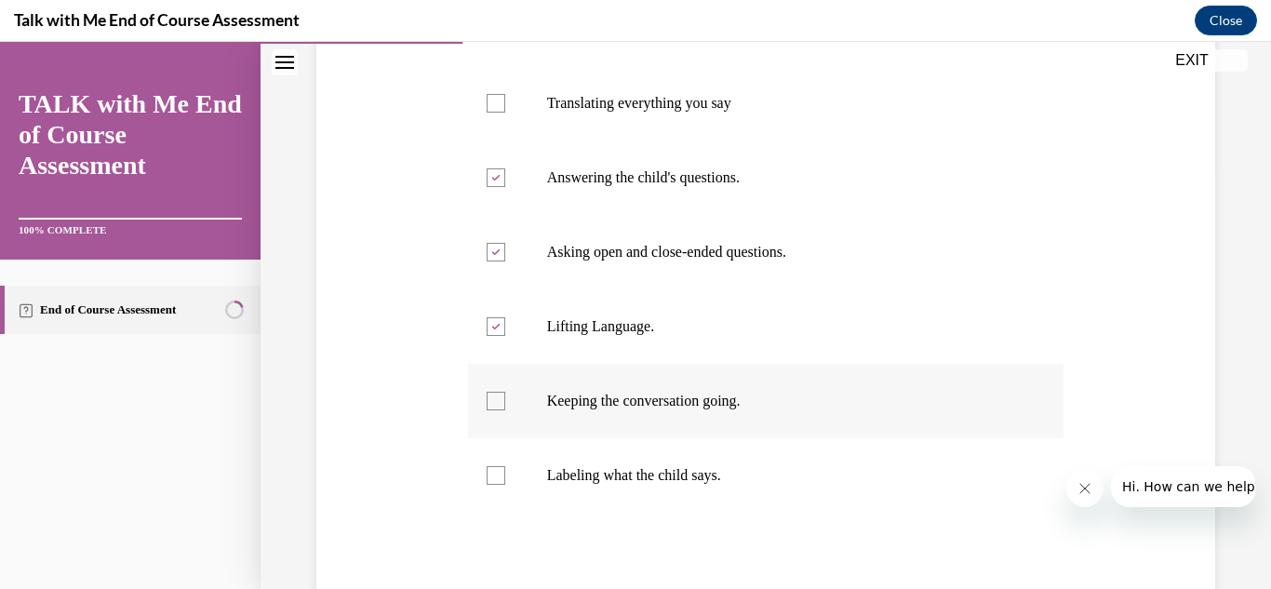
checkbox input "true"
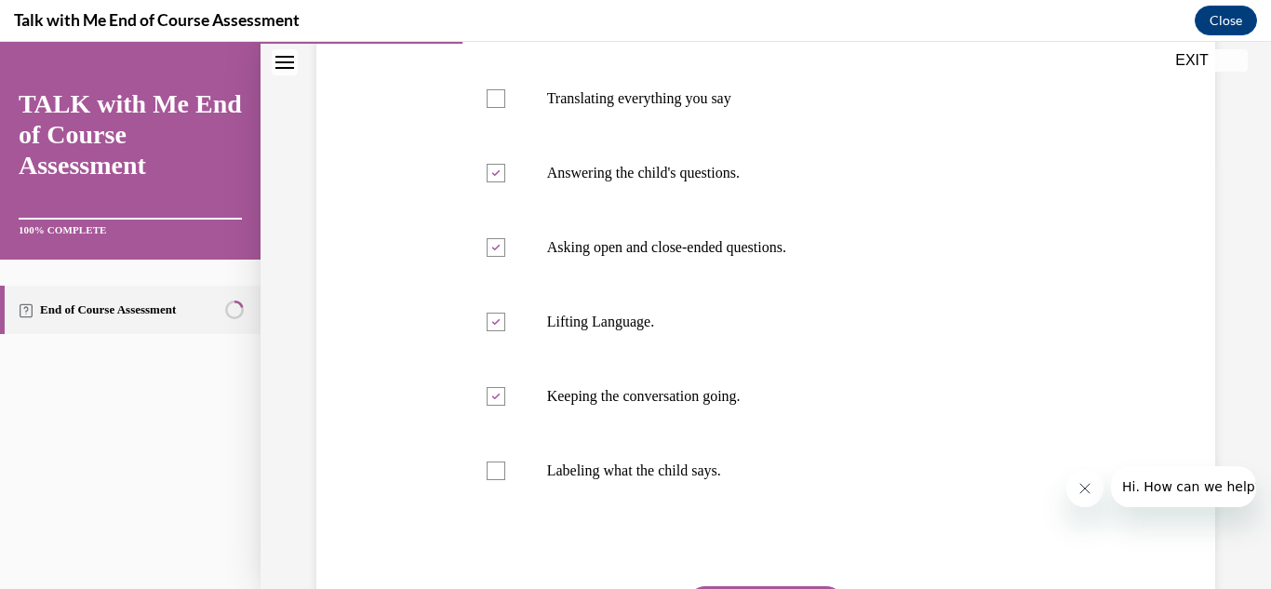
scroll to position [615, 0]
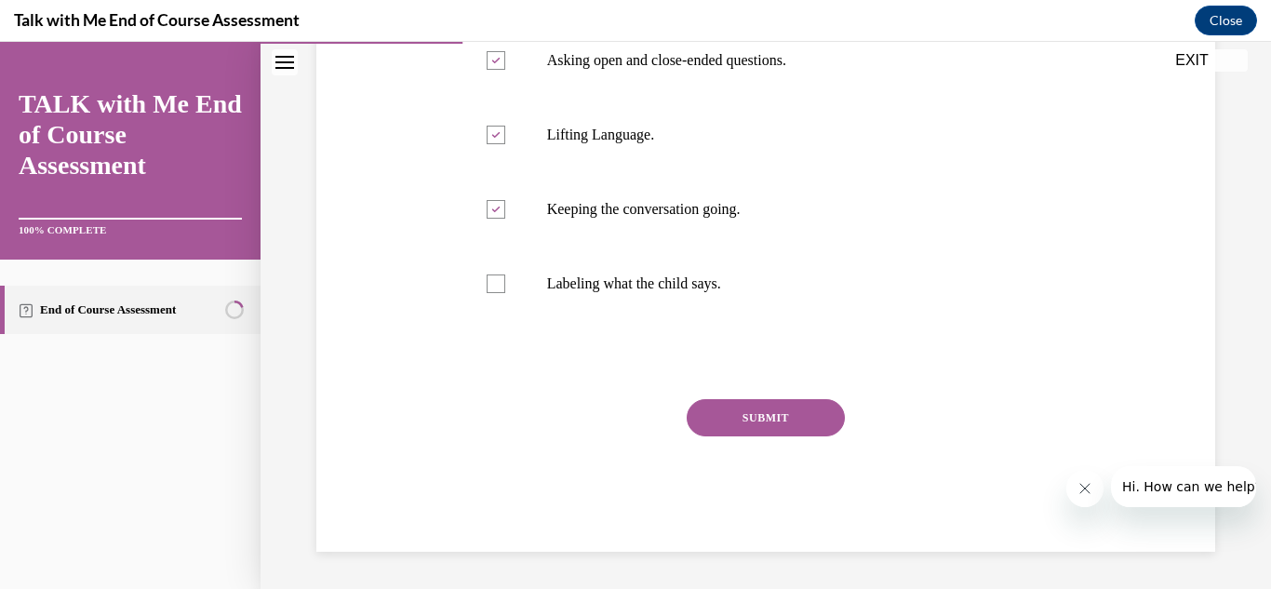
click at [791, 412] on button "SUBMIT" at bounding box center [766, 417] width 158 height 37
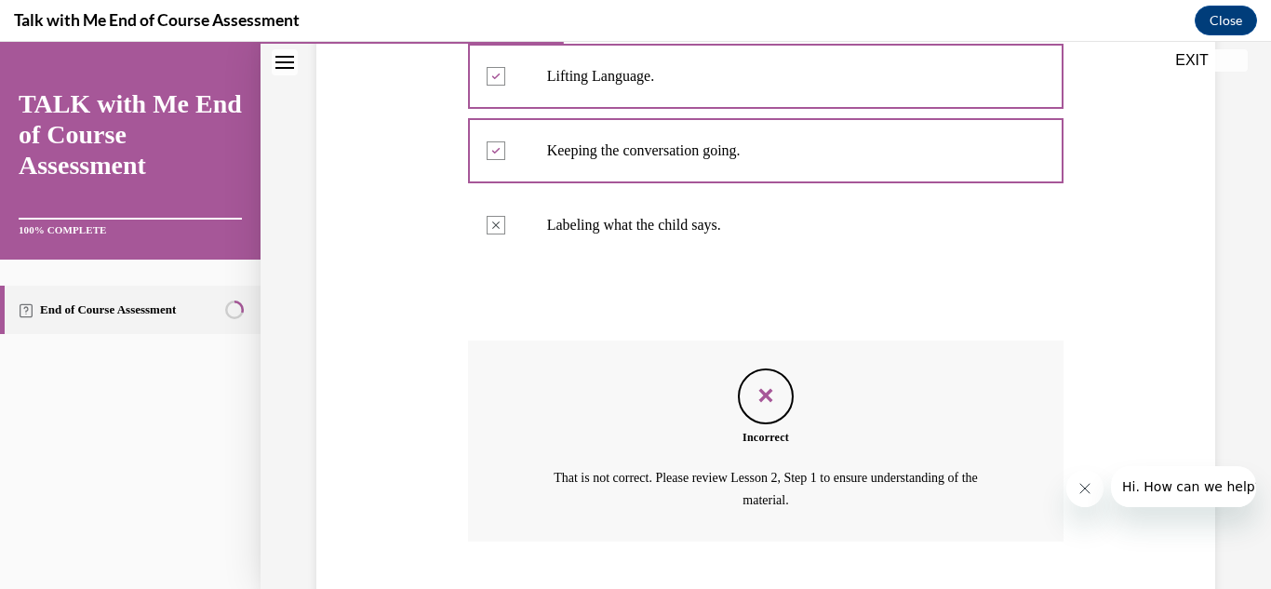
scroll to position [788, 0]
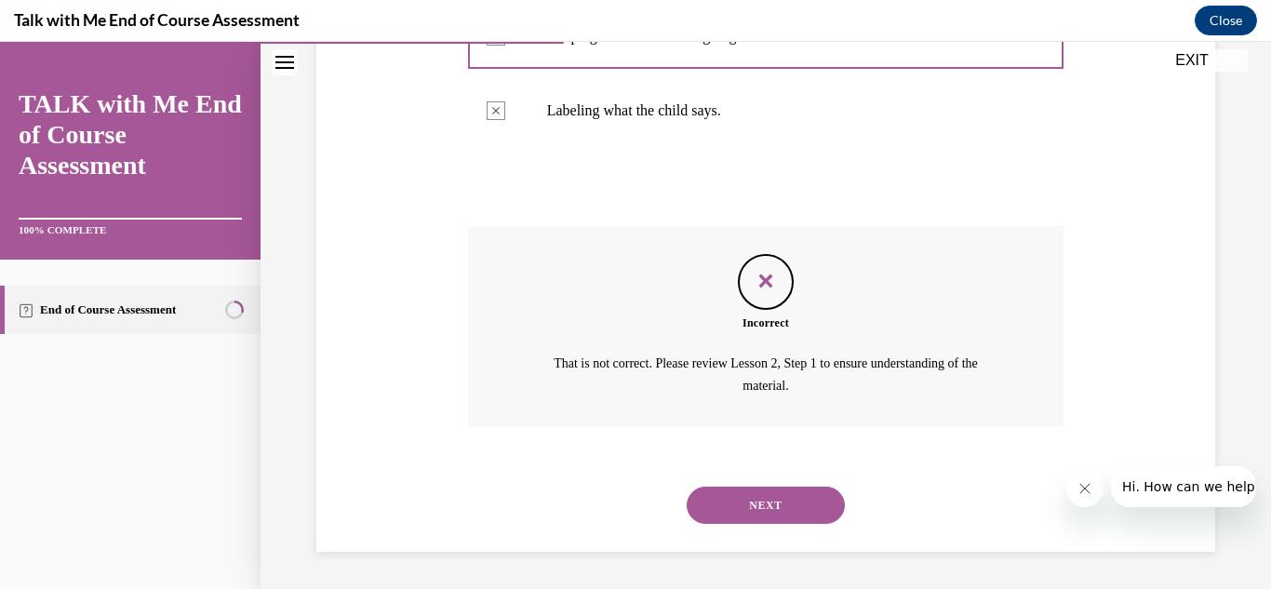
click at [744, 493] on button "NEXT" at bounding box center [766, 505] width 158 height 37
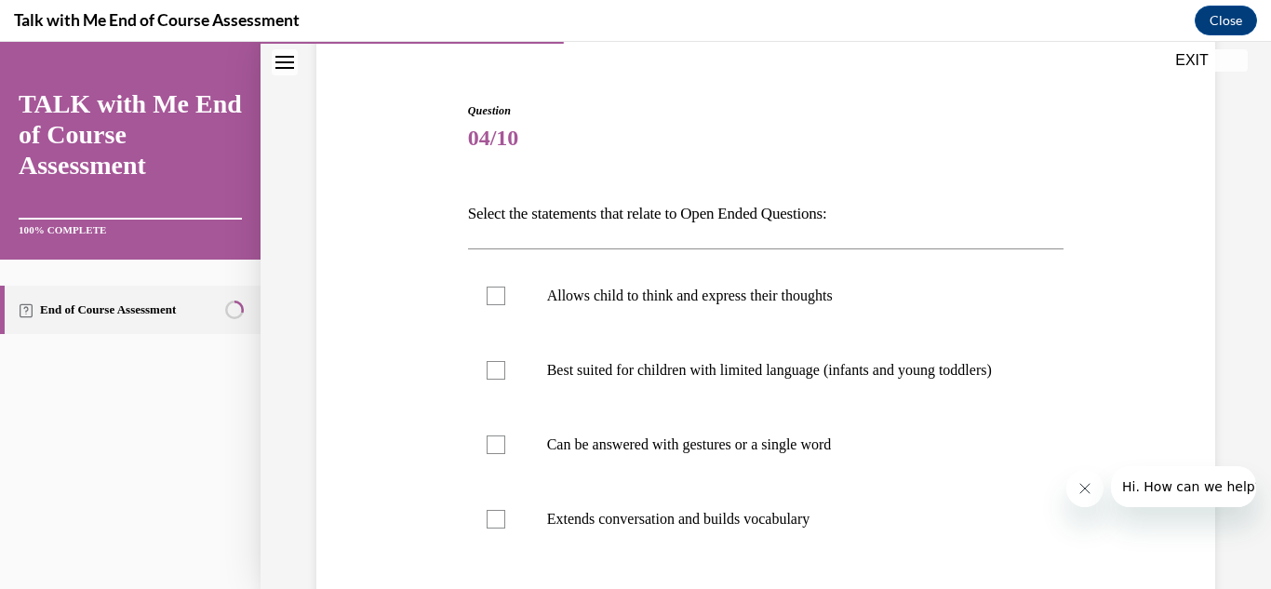
scroll to position [260, 0]
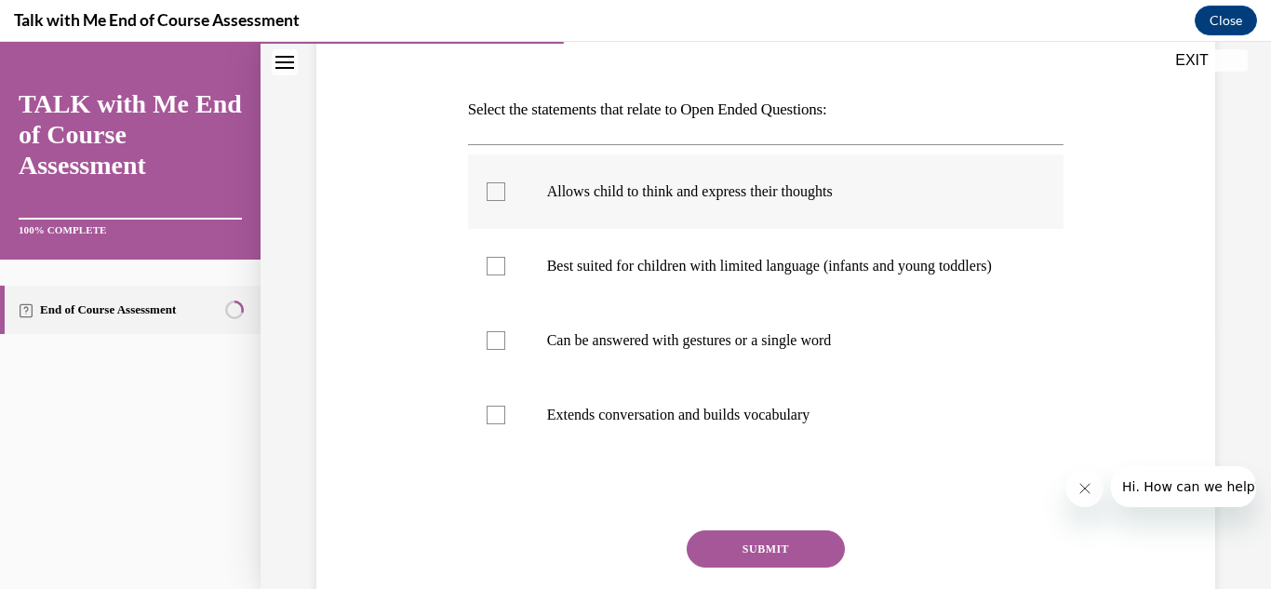
click at [504, 180] on label "Allows child to think and express their thoughts" at bounding box center [766, 191] width 596 height 74
click at [504, 182] on input "Allows child to think and express their thoughts" at bounding box center [496, 191] width 19 height 19
checkbox input "true"
click at [505, 343] on label "Can be answered with gestures or a single word" at bounding box center [766, 340] width 596 height 74
click at [505, 343] on input "Can be answered with gestures or a single word" at bounding box center [496, 340] width 19 height 19
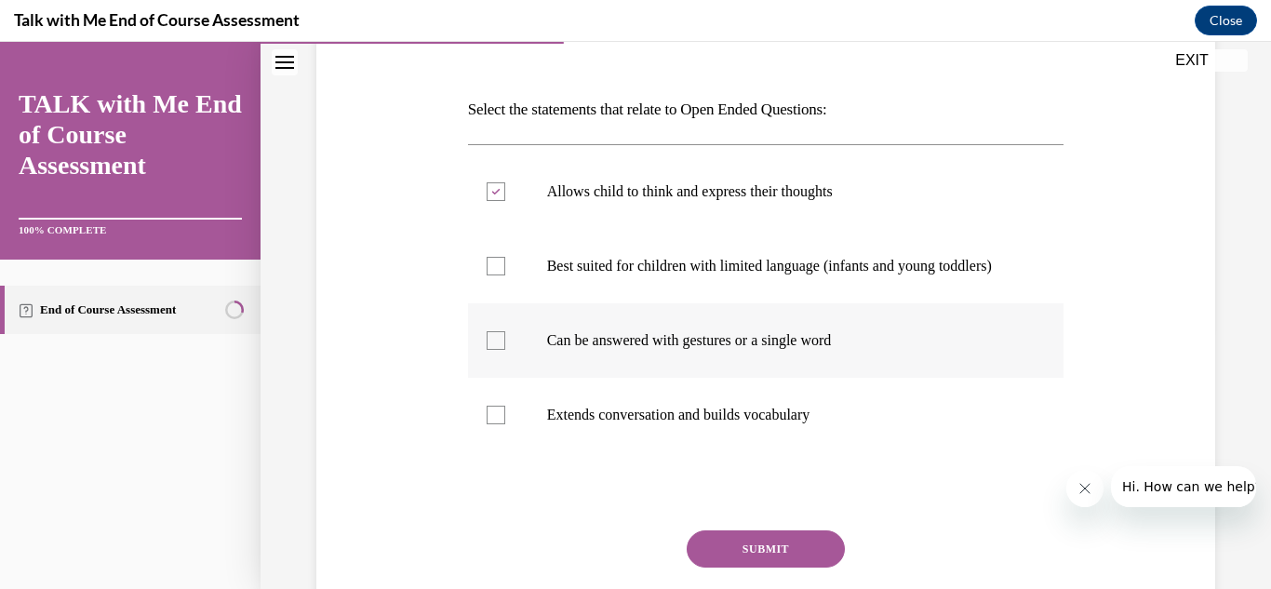
checkbox input "true"
click at [496, 421] on label "Extends conversation and builds vocabulary" at bounding box center [766, 415] width 596 height 74
click at [496, 421] on input "Extends conversation and builds vocabulary" at bounding box center [496, 415] width 19 height 19
checkbox input "true"
click at [739, 559] on button "SUBMIT" at bounding box center [766, 548] width 158 height 37
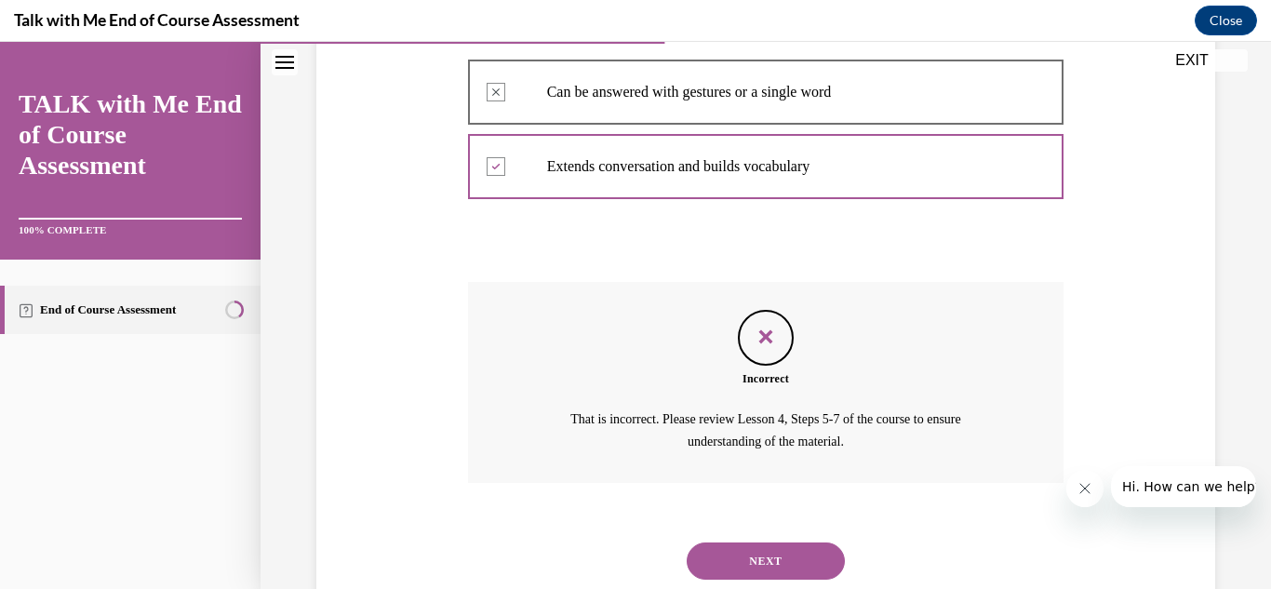
scroll to position [583, 0]
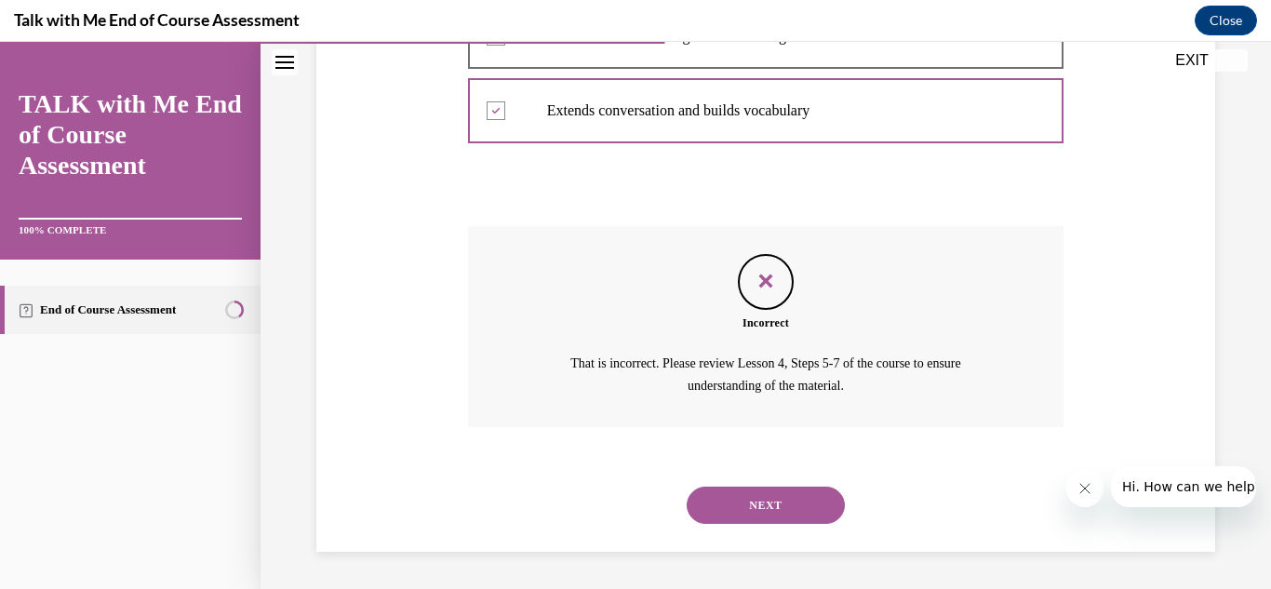
click at [800, 502] on button "NEXT" at bounding box center [766, 505] width 158 height 37
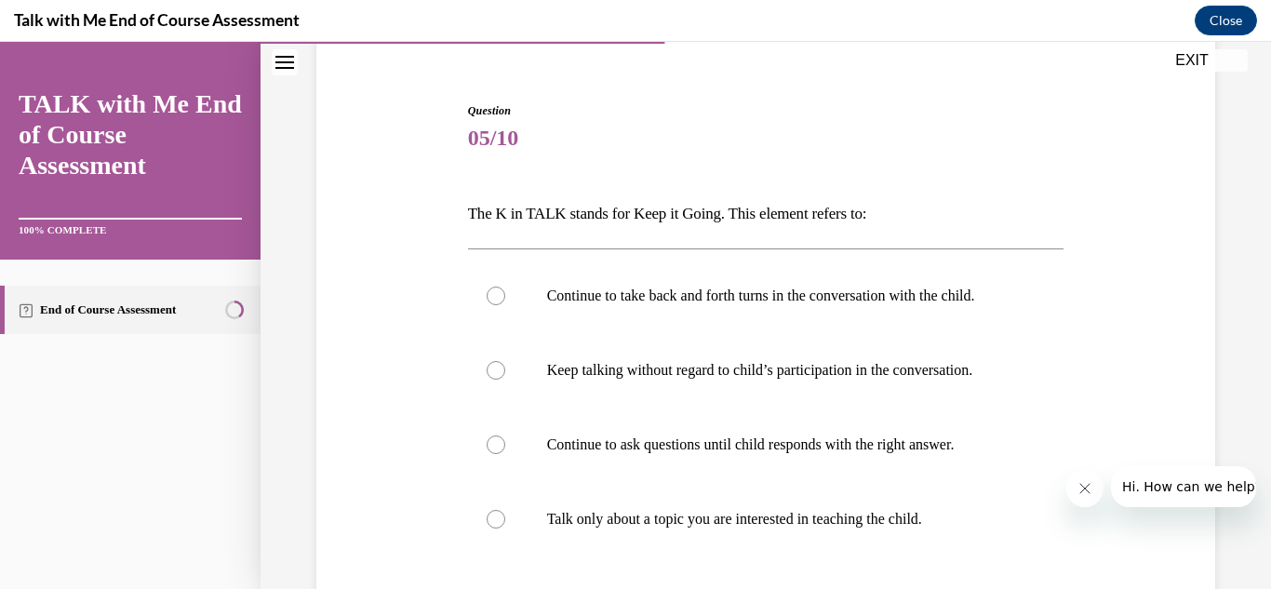
scroll to position [298, 0]
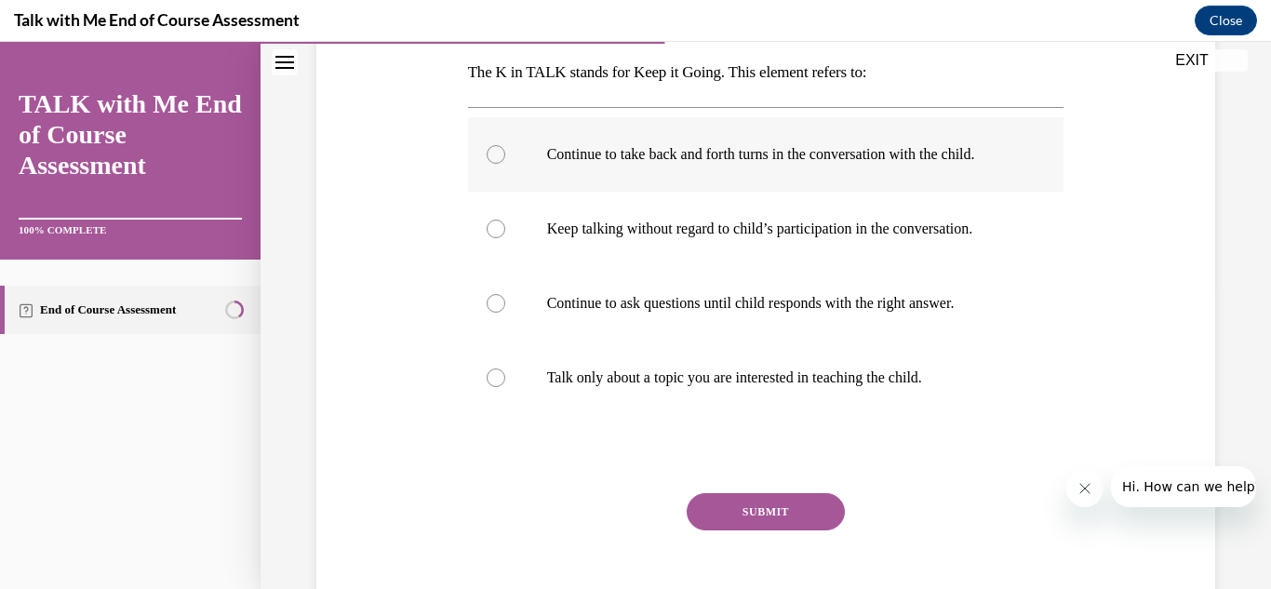
click at [518, 156] on label "Continue to take back and forth turns in the conversation with the child." at bounding box center [766, 154] width 596 height 74
click at [505, 156] on input "Continue to take back and forth turns in the conversation with the child." at bounding box center [496, 154] width 19 height 19
radio input "true"
click at [723, 512] on button "SUBMIT" at bounding box center [766, 511] width 158 height 37
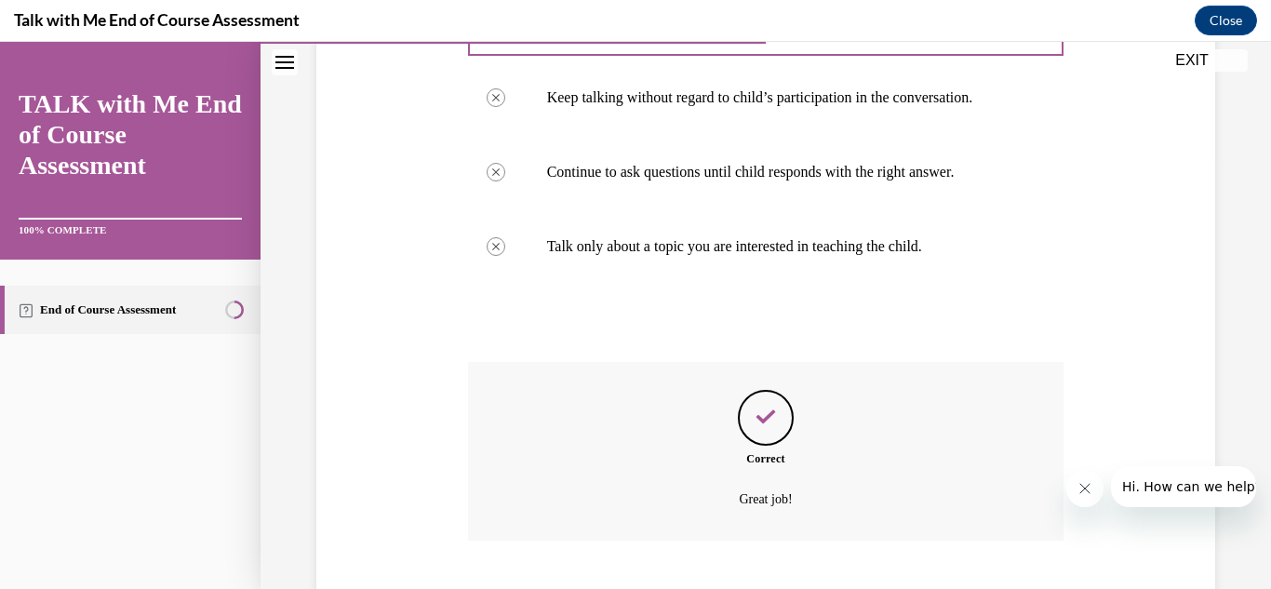
scroll to position [542, 0]
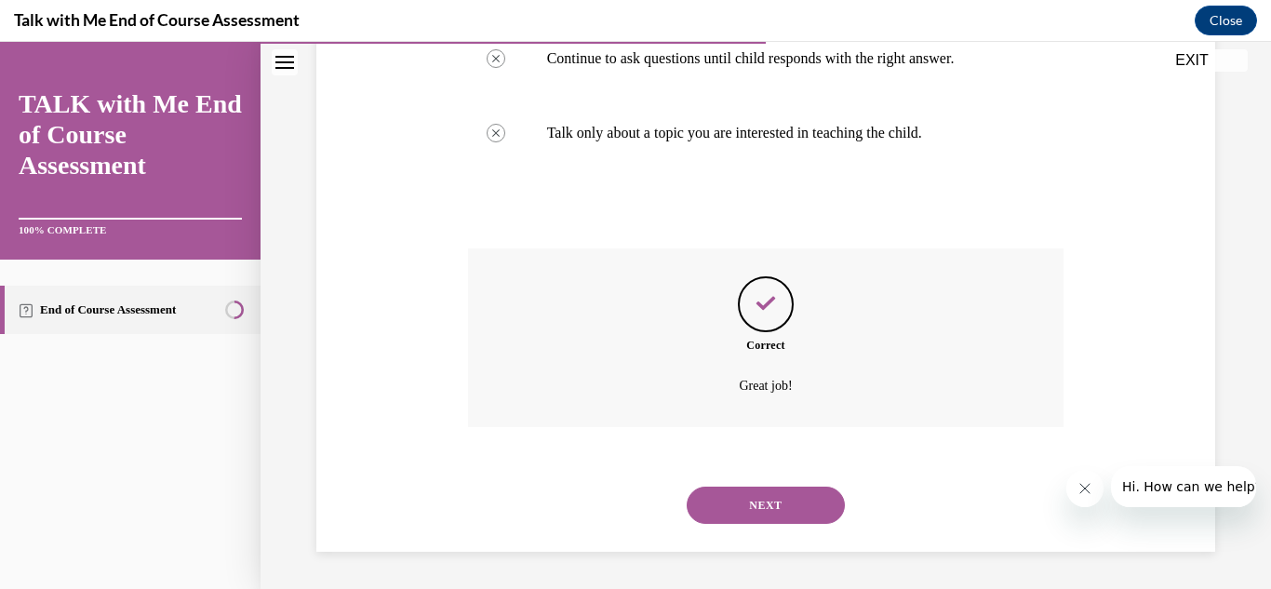
click at [728, 519] on button "NEXT" at bounding box center [766, 505] width 158 height 37
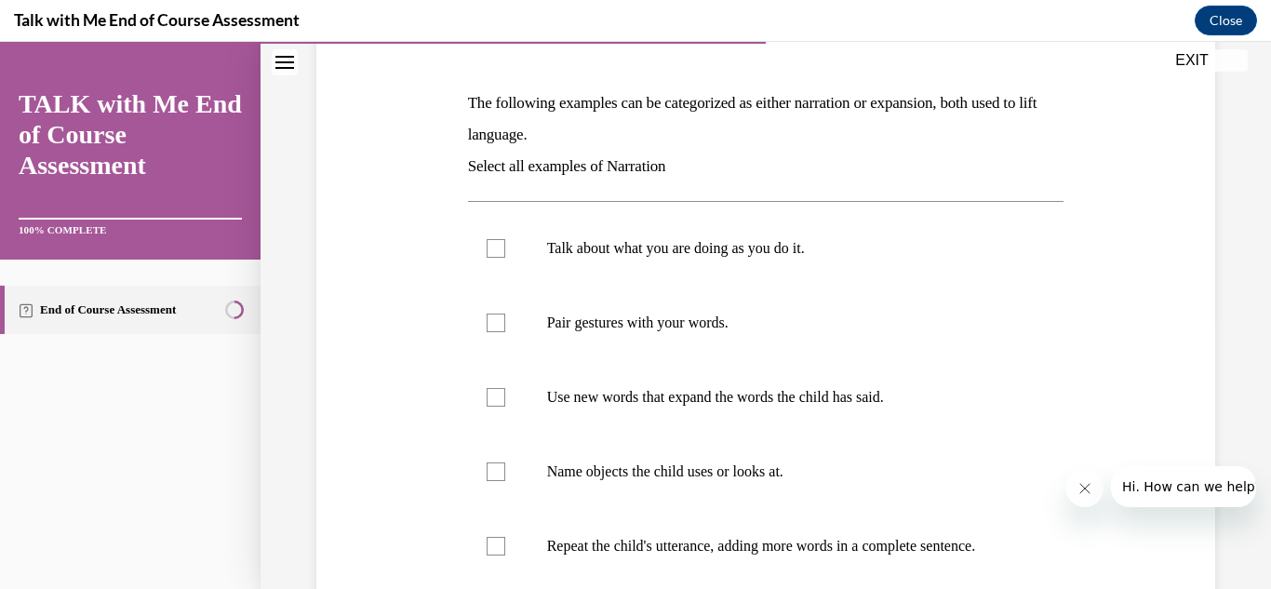
scroll to position [335, 0]
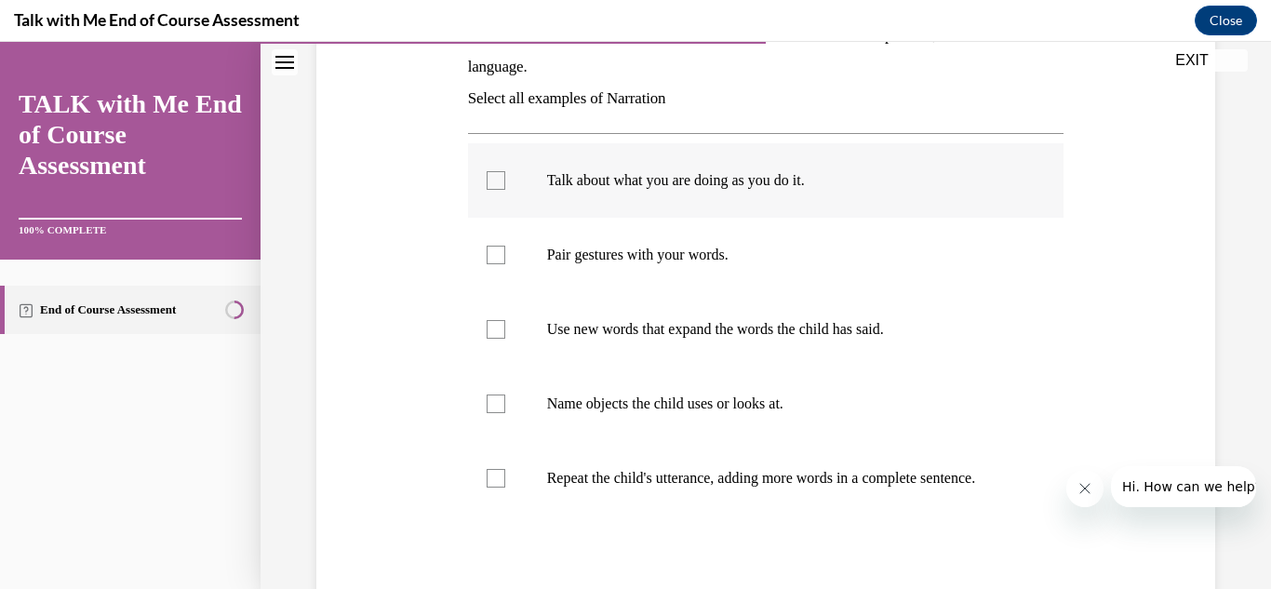
click at [507, 180] on label "Talk about what you are doing as you do it." at bounding box center [766, 180] width 596 height 74
click at [505, 180] on input "Talk about what you are doing as you do it." at bounding box center [496, 180] width 19 height 19
checkbox input "true"
click at [497, 246] on div at bounding box center [496, 255] width 19 height 19
click at [497, 246] on input "Pair gestures with your words." at bounding box center [496, 255] width 19 height 19
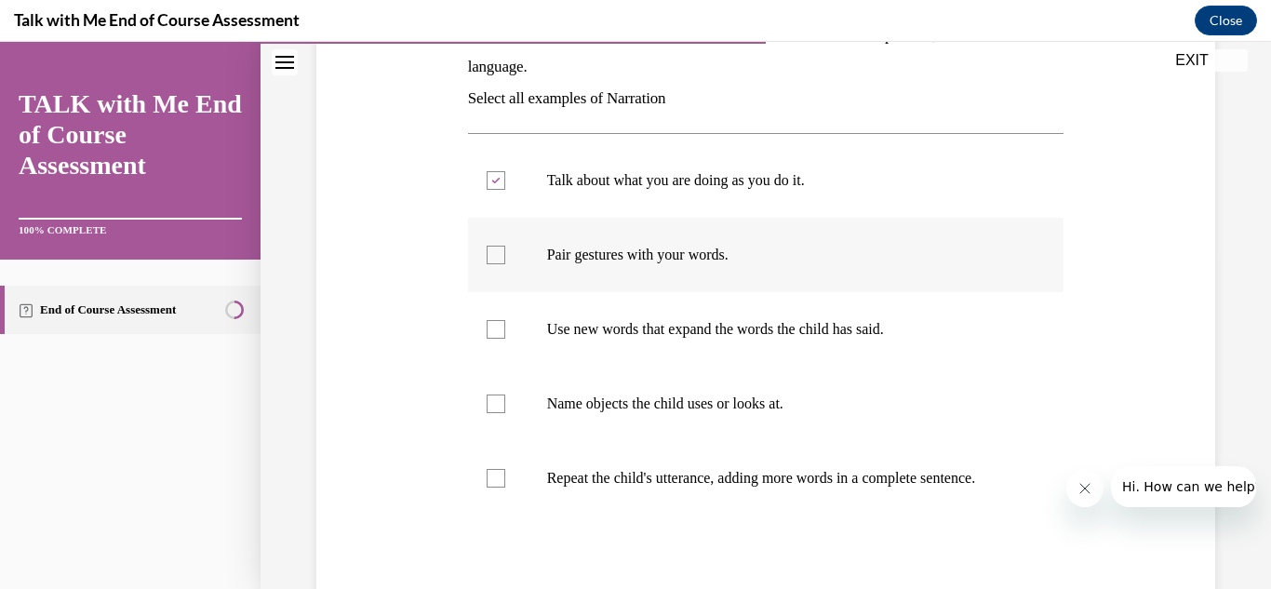
checkbox input "true"
click at [498, 405] on div at bounding box center [496, 403] width 19 height 19
click at [498, 405] on input "Name objects the child uses or looks at." at bounding box center [496, 403] width 19 height 19
checkbox input "true"
click at [490, 490] on label "Repeat the child's utterance, adding more words in a complete sentence." at bounding box center [766, 478] width 596 height 74
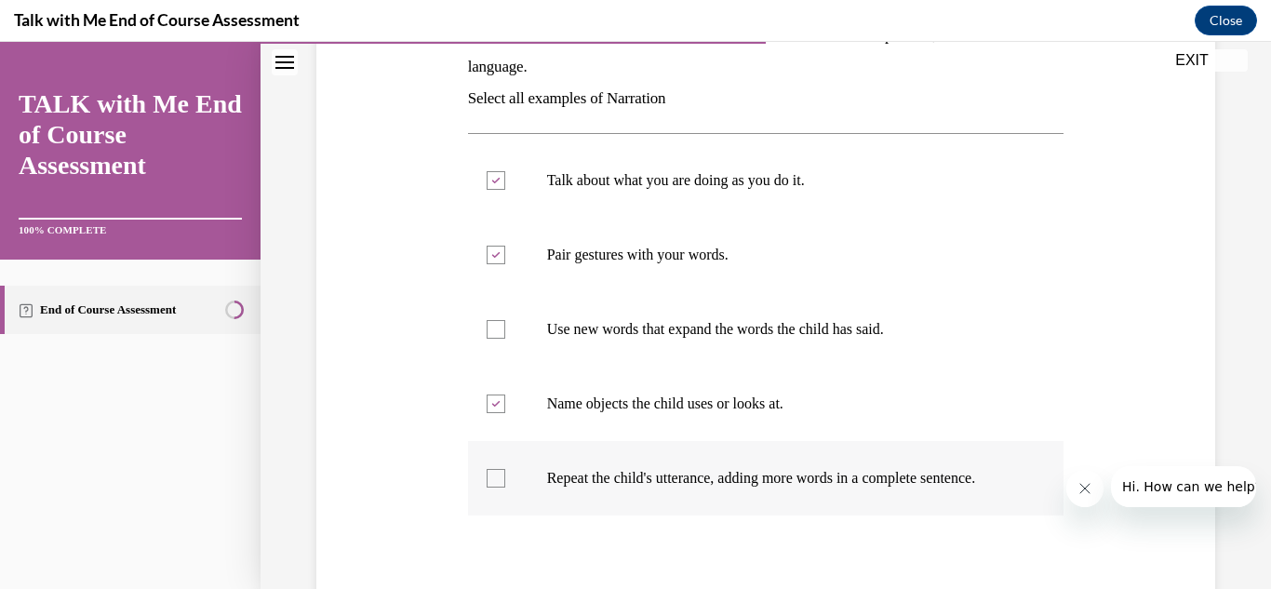
click at [490, 488] on input "Repeat the child's utterance, adding more words in a complete sentence." at bounding box center [496, 478] width 19 height 19
checkbox input "true"
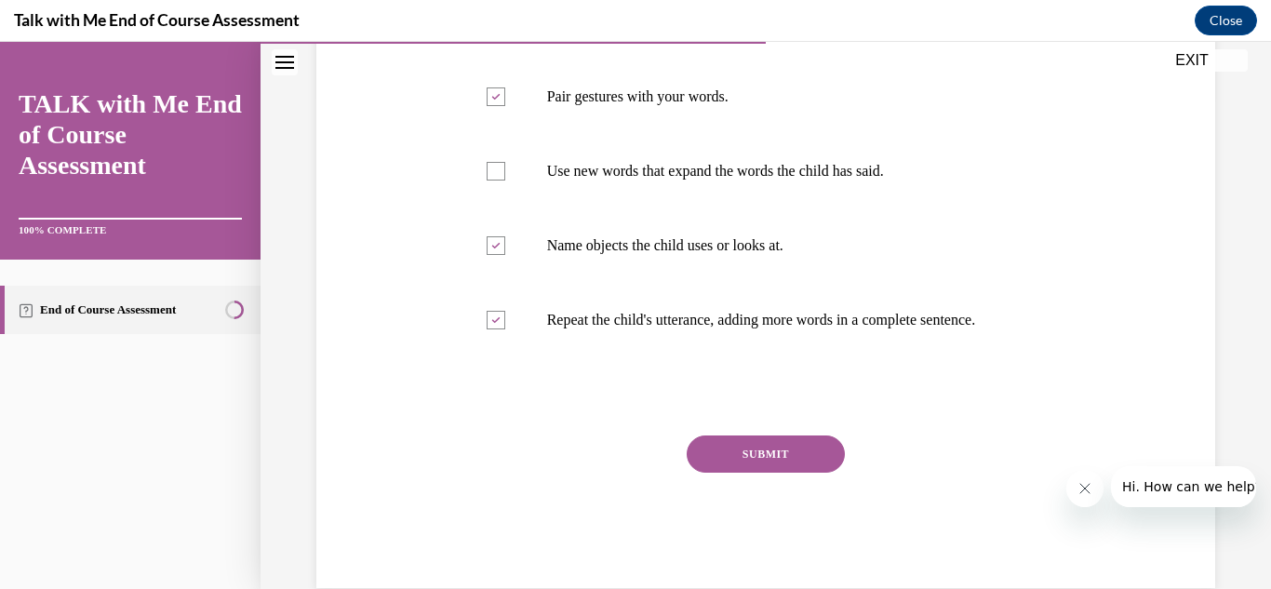
scroll to position [521, 0]
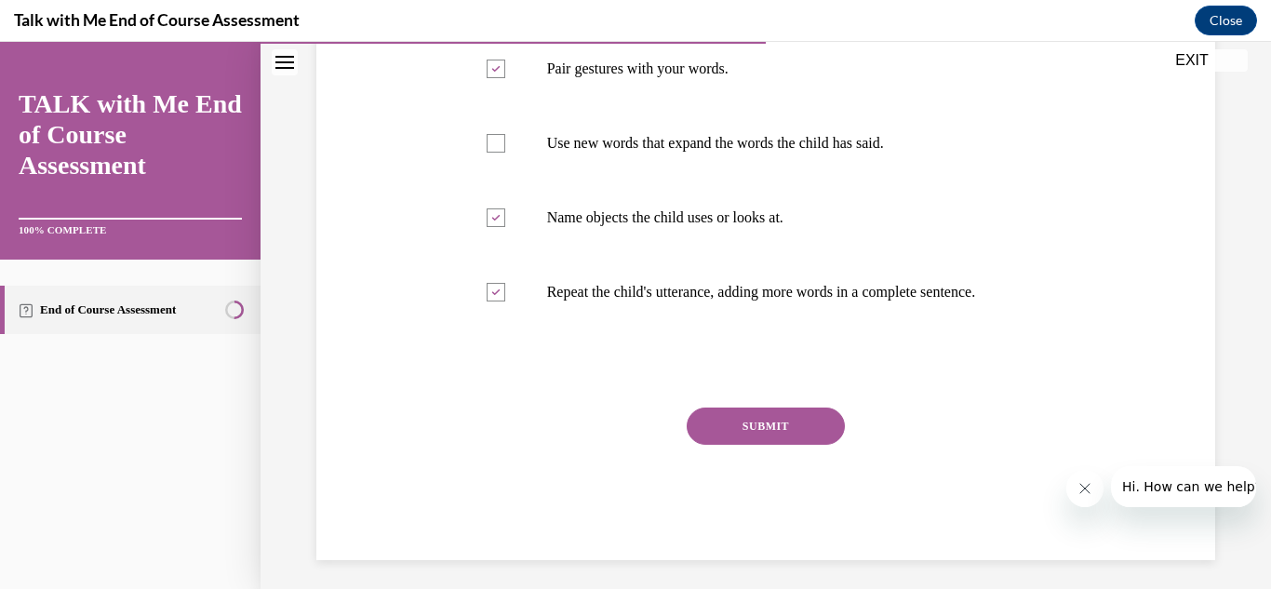
click at [768, 419] on button "SUBMIT" at bounding box center [766, 425] width 158 height 37
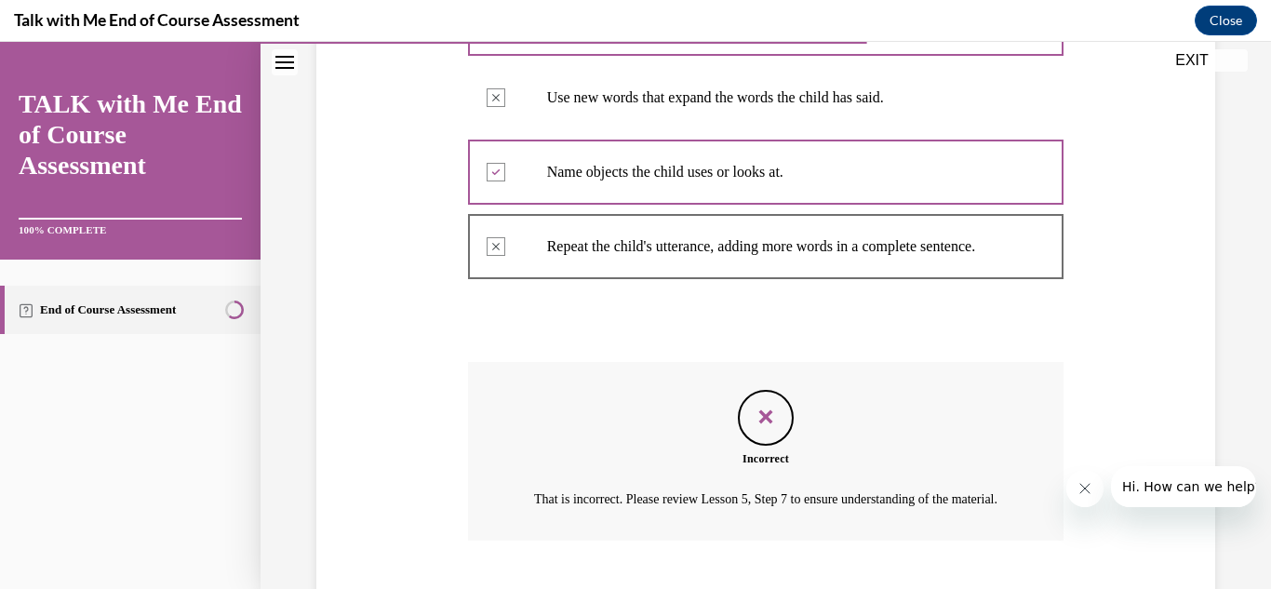
scroll to position [702, 0]
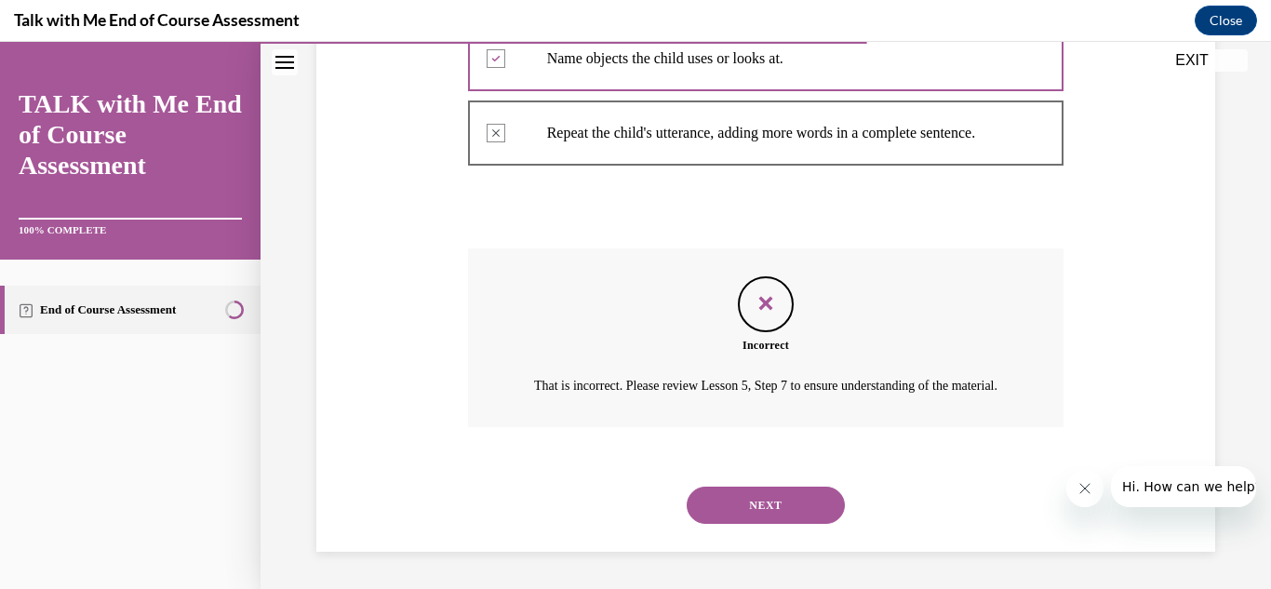
click at [791, 494] on button "NEXT" at bounding box center [766, 505] width 158 height 37
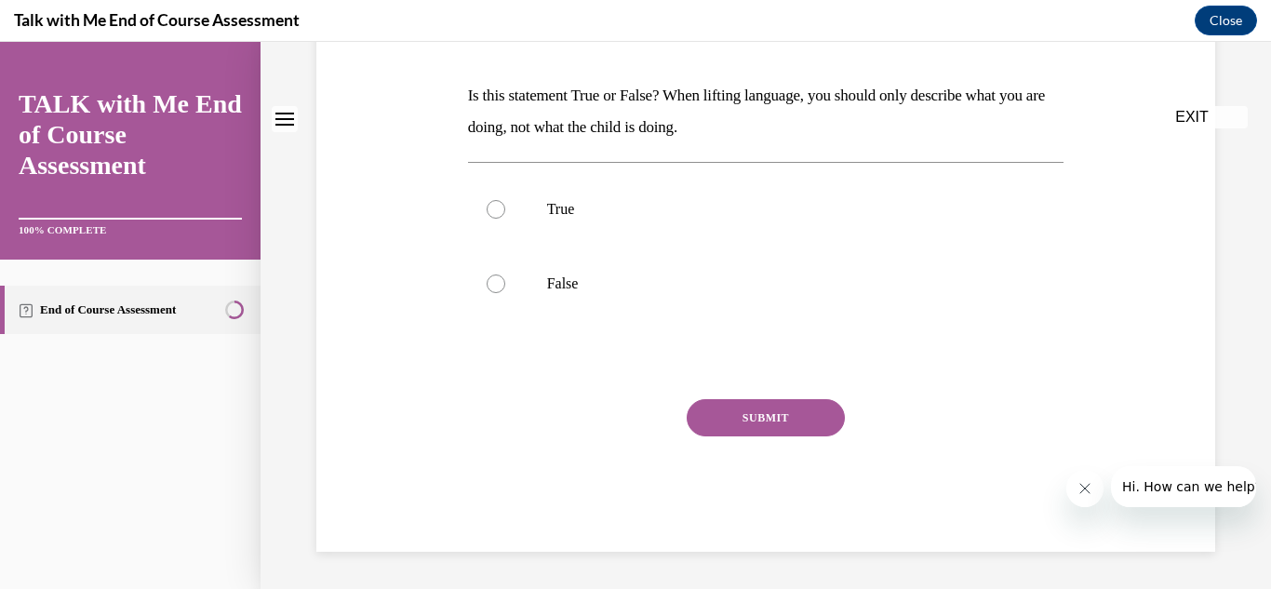
scroll to position [0, 0]
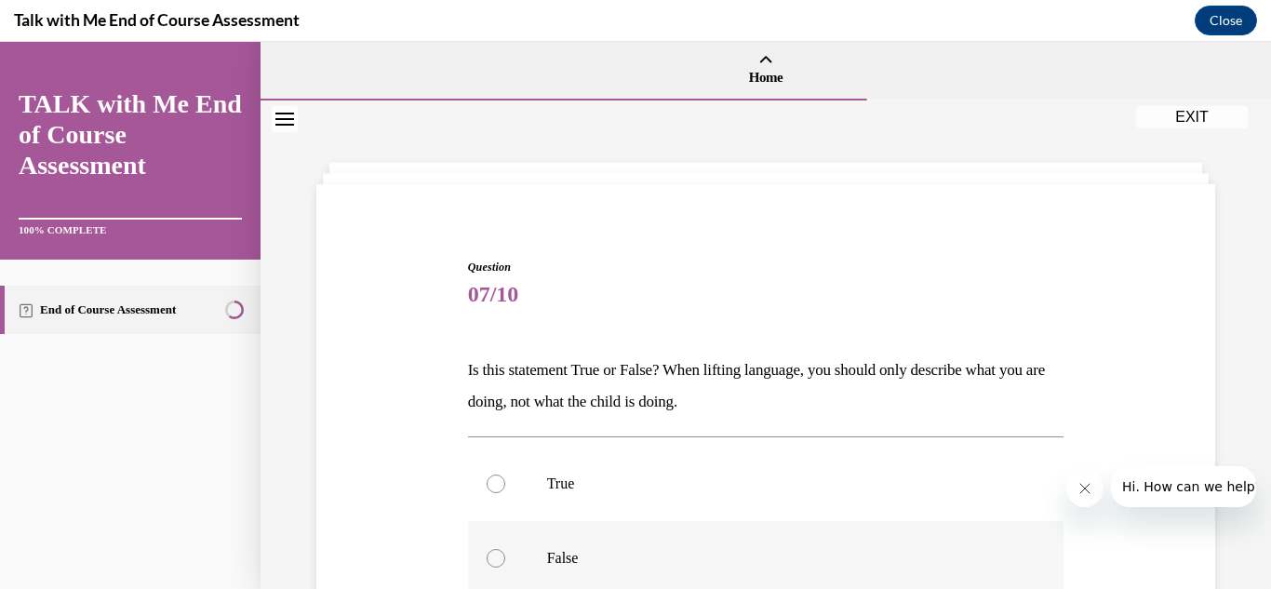
click at [514, 555] on label "False" at bounding box center [766, 558] width 596 height 74
click at [505, 555] on input "False" at bounding box center [496, 558] width 19 height 19
radio input "true"
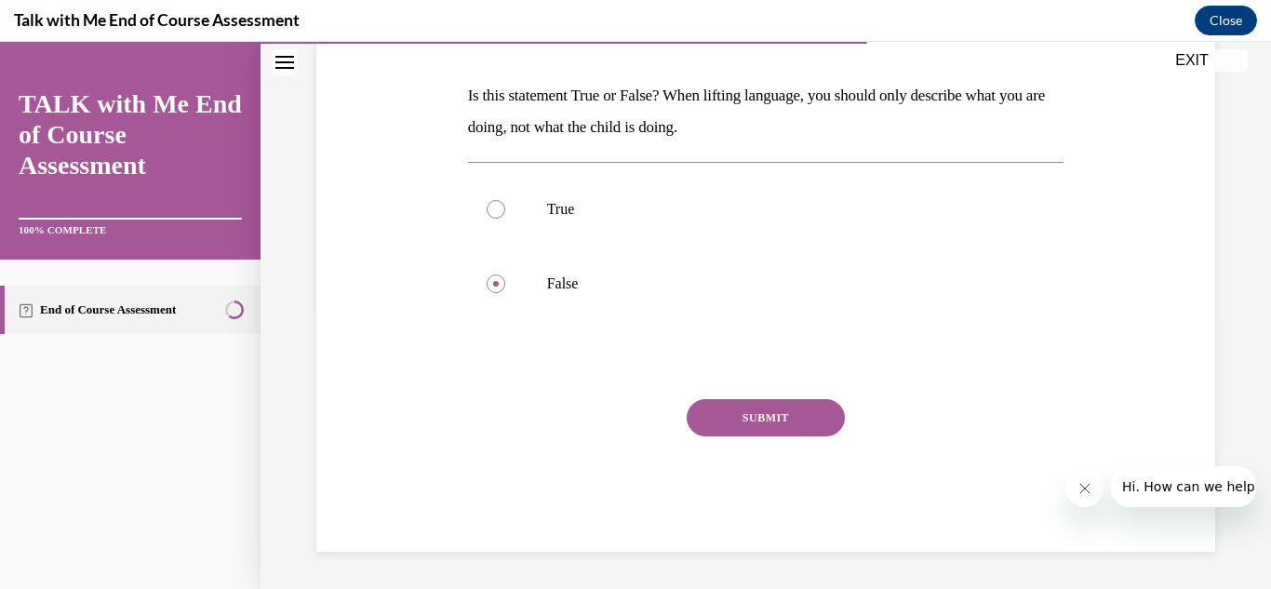
click at [787, 427] on button "SUBMIT" at bounding box center [766, 417] width 158 height 37
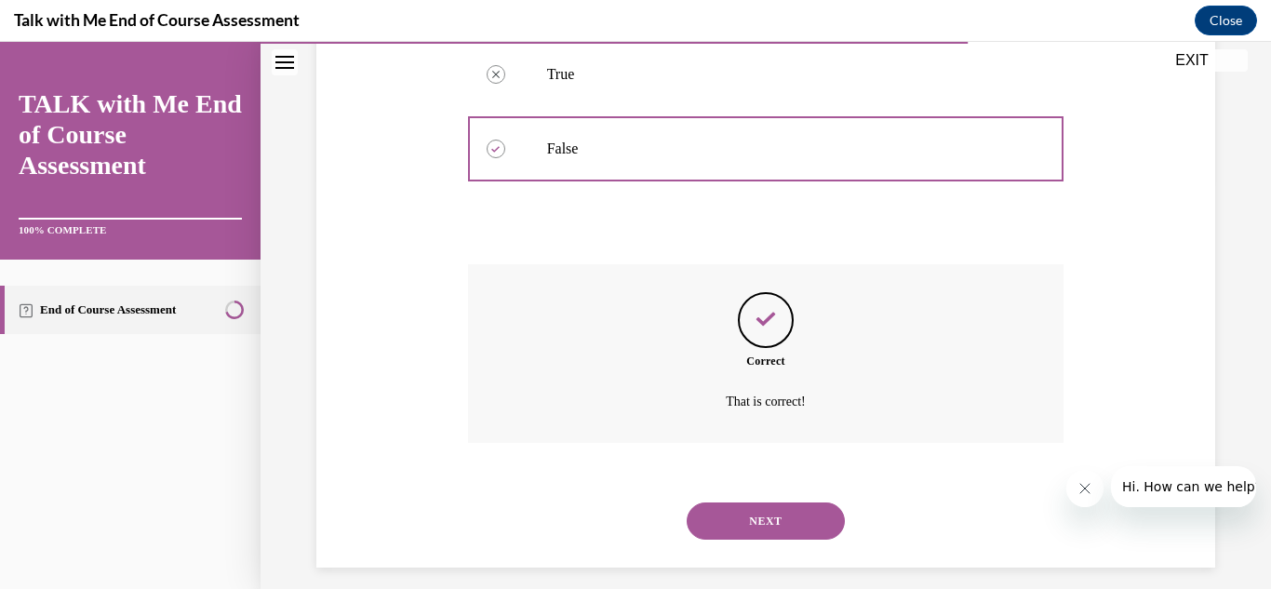
scroll to position [425, 0]
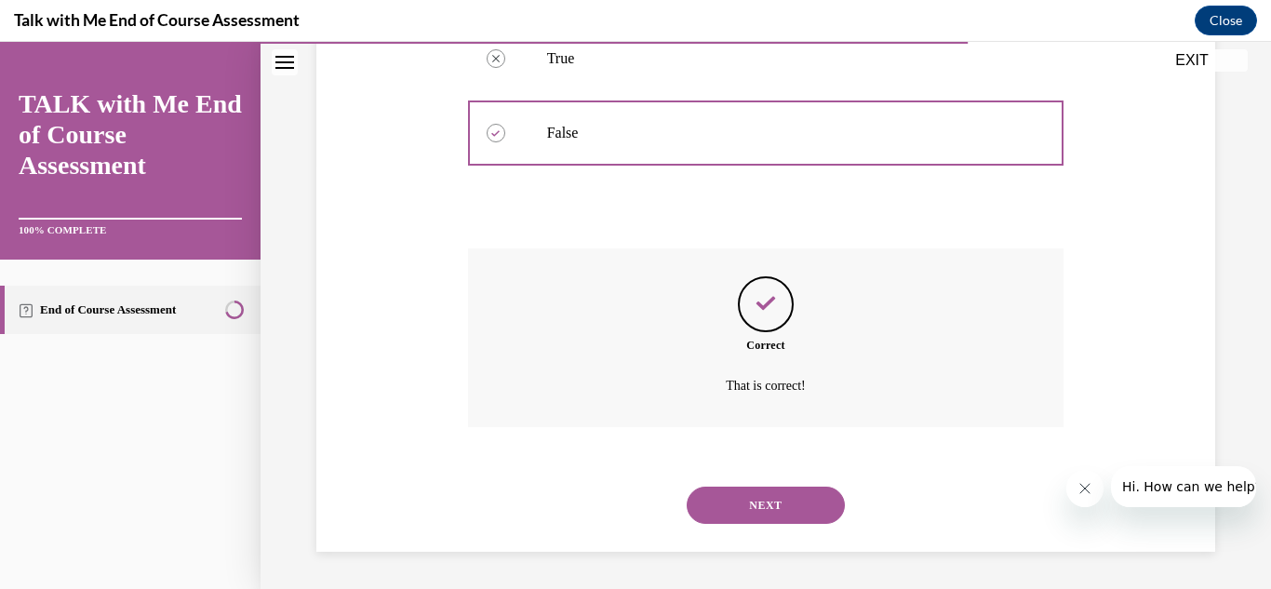
click at [767, 521] on button "NEXT" at bounding box center [766, 505] width 158 height 37
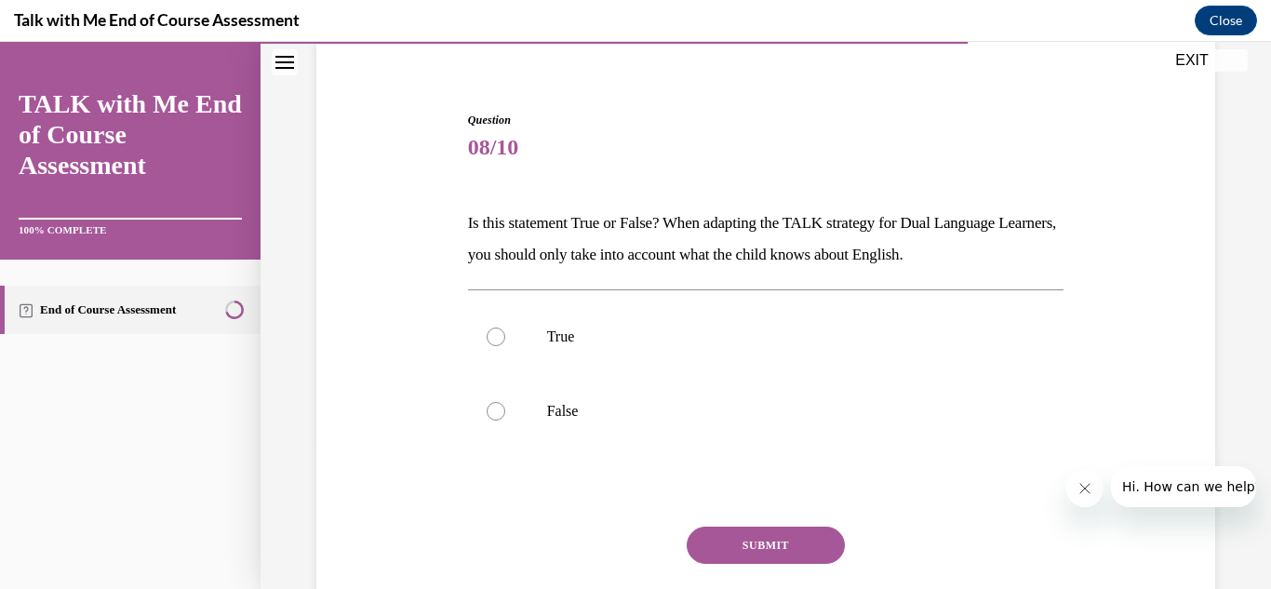
scroll to position [149, 0]
click at [496, 416] on div at bounding box center [496, 409] width 19 height 19
click at [496, 416] on input "False" at bounding box center [496, 409] width 19 height 19
radio input "true"
click at [712, 537] on button "SUBMIT" at bounding box center [766, 543] width 158 height 37
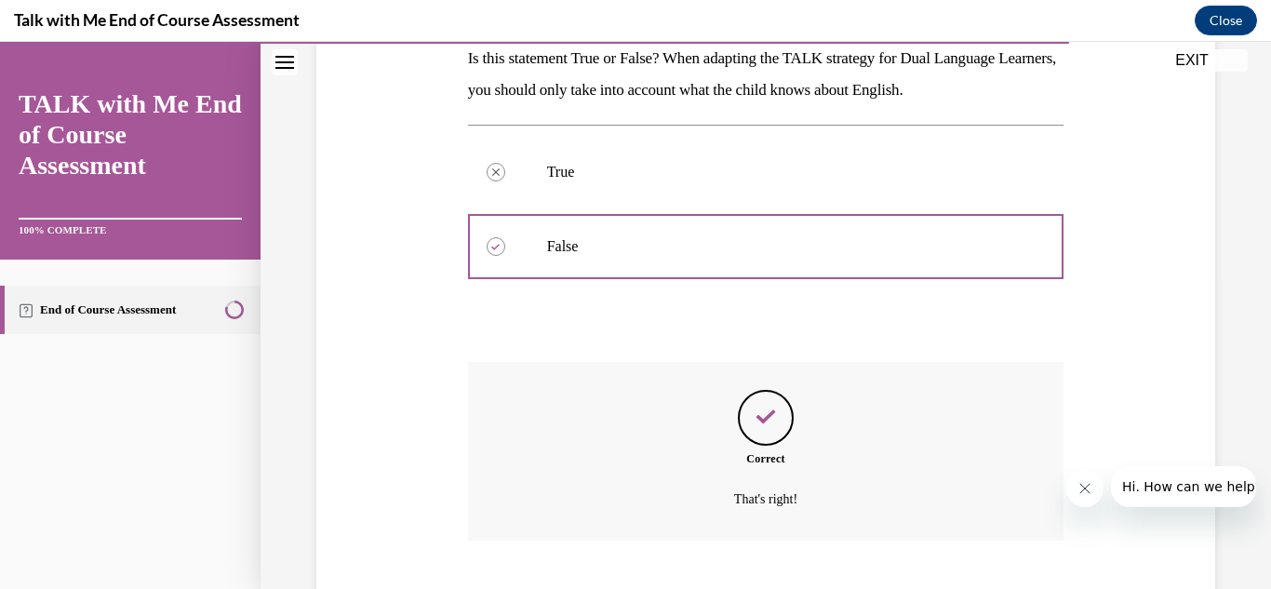
scroll to position [425, 0]
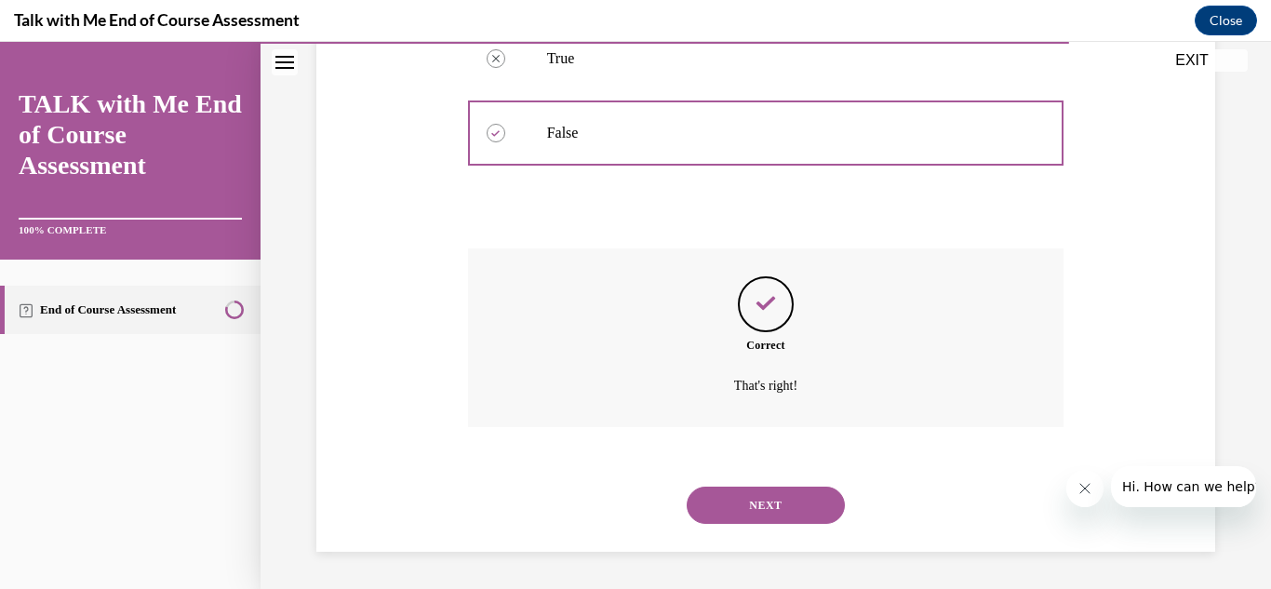
click at [732, 508] on button "NEXT" at bounding box center [766, 505] width 158 height 37
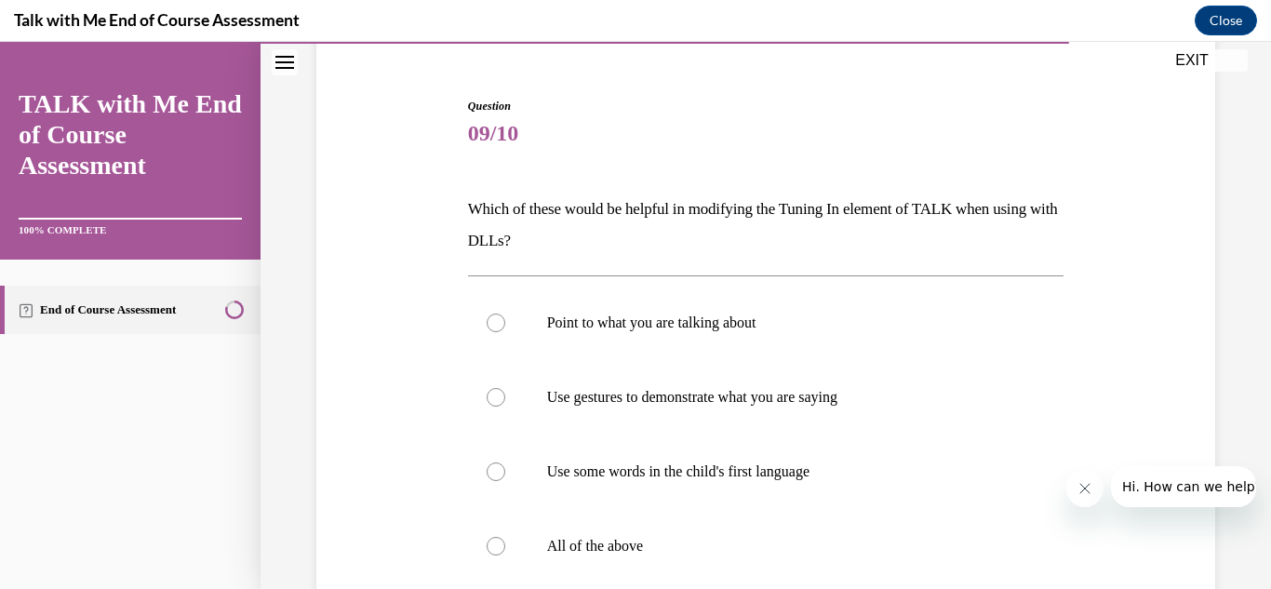
scroll to position [298, 0]
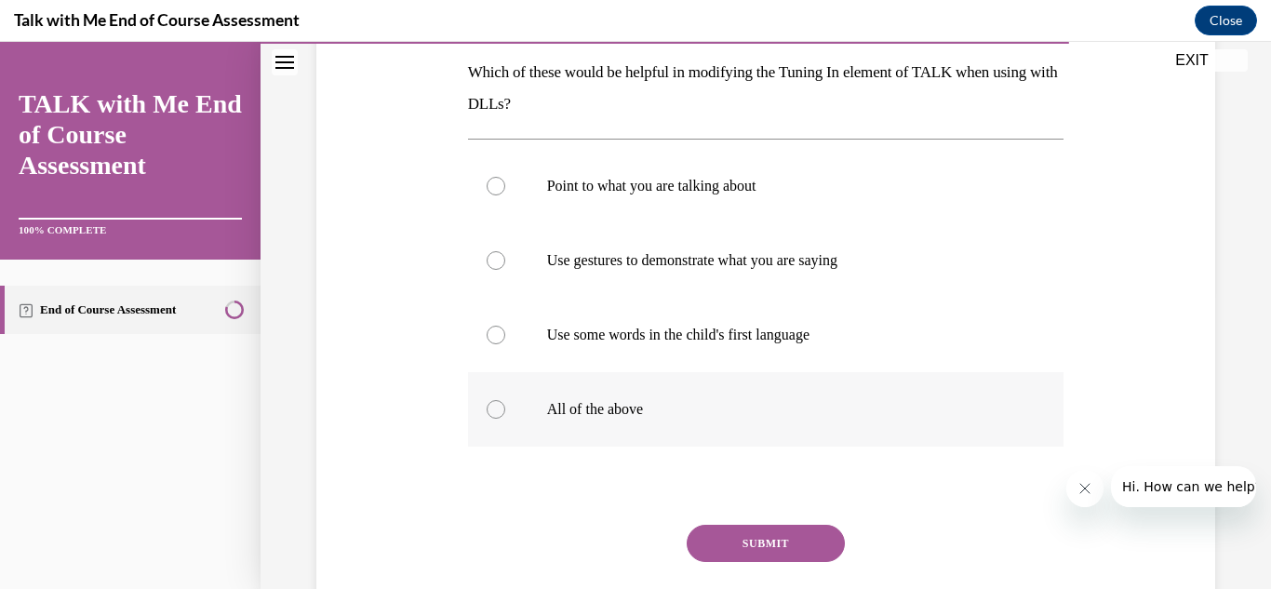
click at [488, 409] on div at bounding box center [496, 409] width 19 height 19
click at [488, 409] on input "All of the above" at bounding box center [496, 409] width 19 height 19
radio input "true"
click at [741, 541] on button "SUBMIT" at bounding box center [766, 543] width 158 height 37
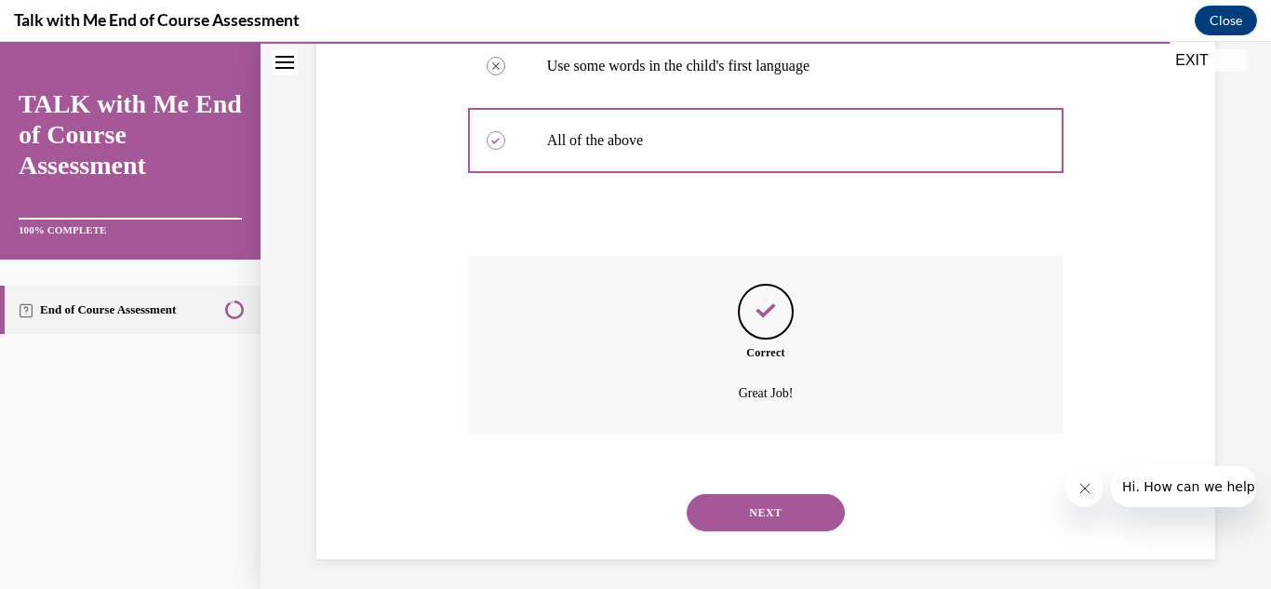
scroll to position [574, 0]
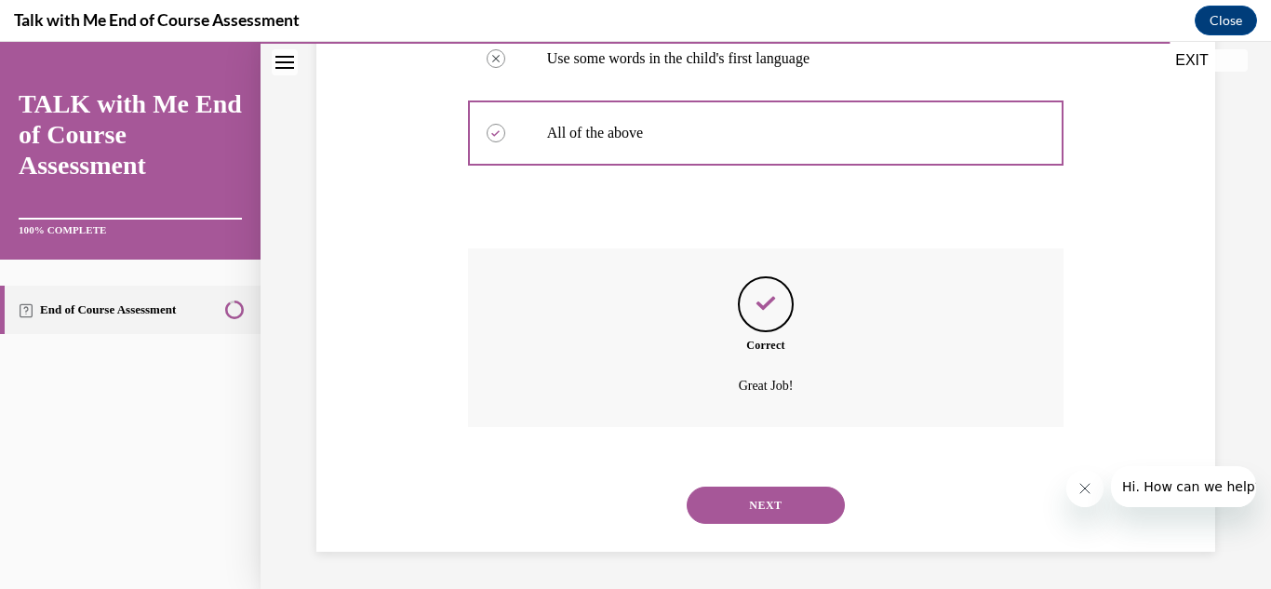
click at [764, 501] on button "NEXT" at bounding box center [766, 505] width 158 height 37
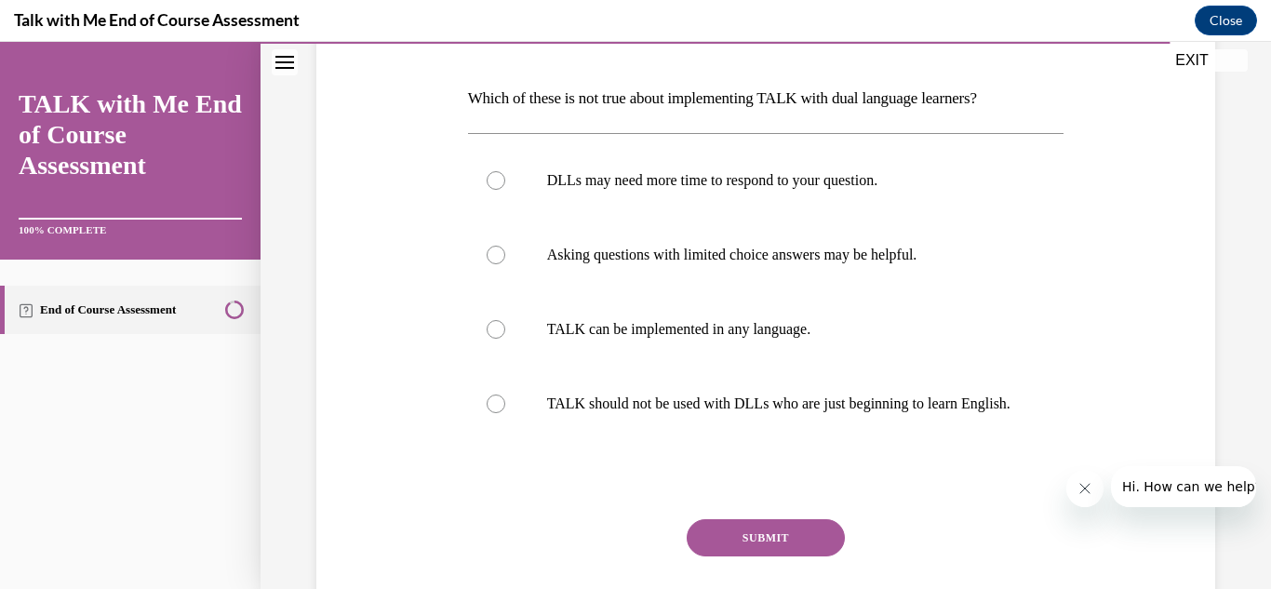
scroll to position [298, 0]
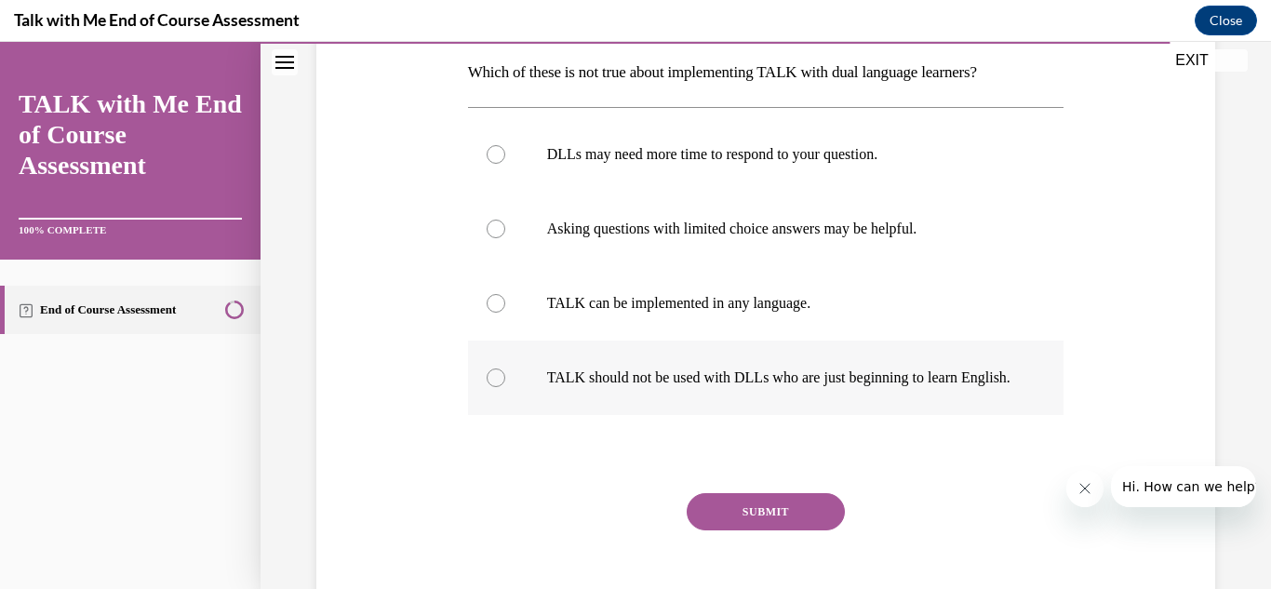
click at [508, 377] on label "TALK should not be used with DLLs who are just beginning to learn English." at bounding box center [766, 378] width 596 height 74
click at [505, 377] on input "TALK should not be used with DLLs who are just beginning to learn English." at bounding box center [496, 377] width 19 height 19
radio input "true"
click at [740, 530] on button "SUBMIT" at bounding box center [766, 511] width 158 height 37
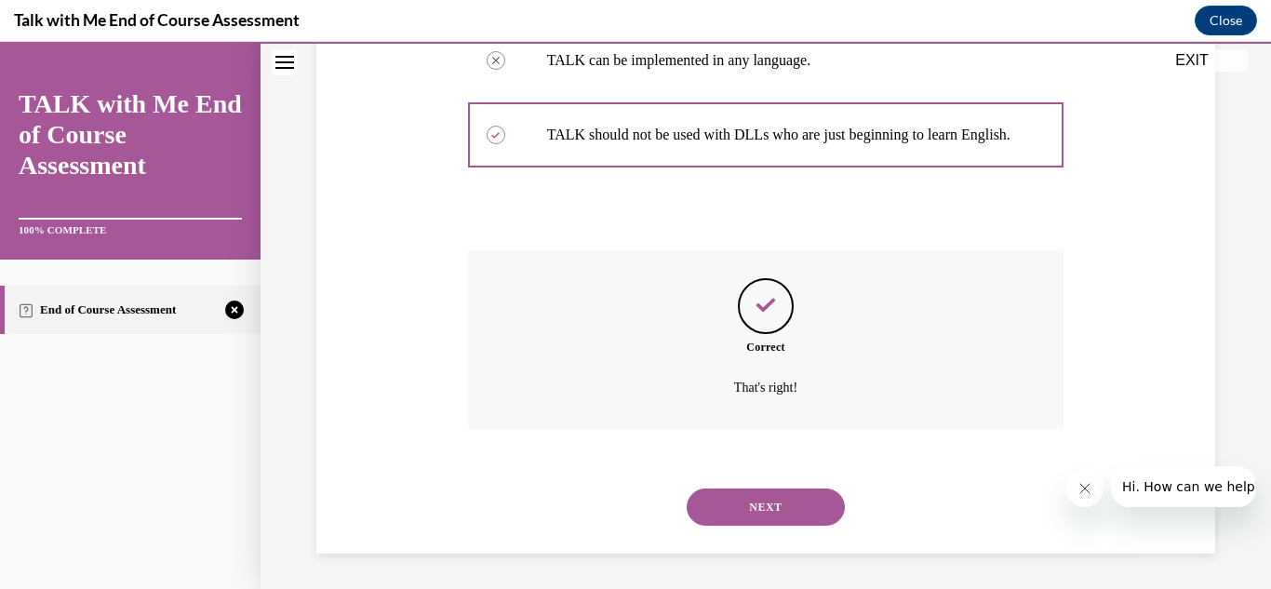
scroll to position [561, 0]
click at [761, 516] on button "NEXT" at bounding box center [766, 505] width 158 height 37
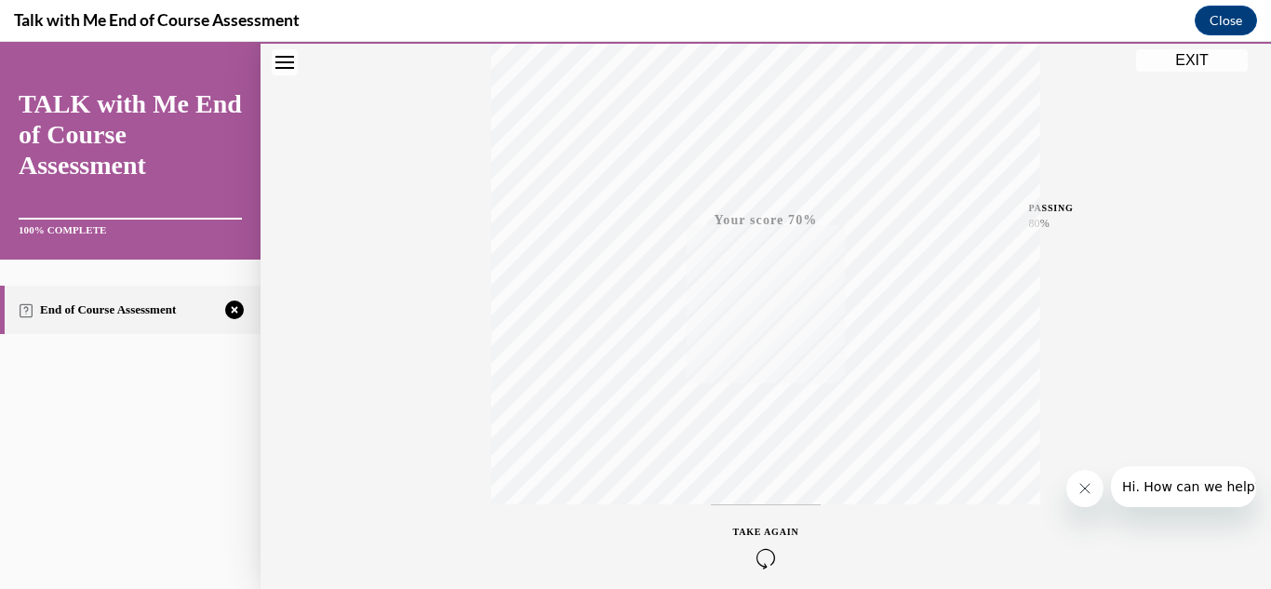
scroll to position [407, 0]
click at [794, 455] on div "TAKE AGAIN" at bounding box center [766, 464] width 66 height 44
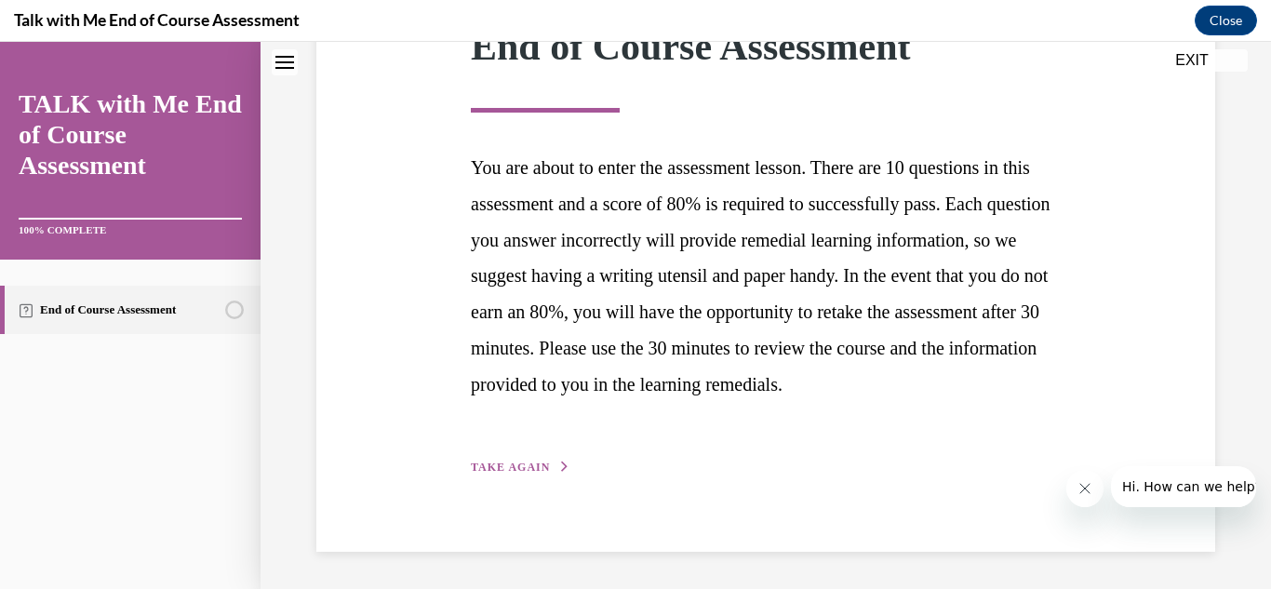
scroll to position [289, 0]
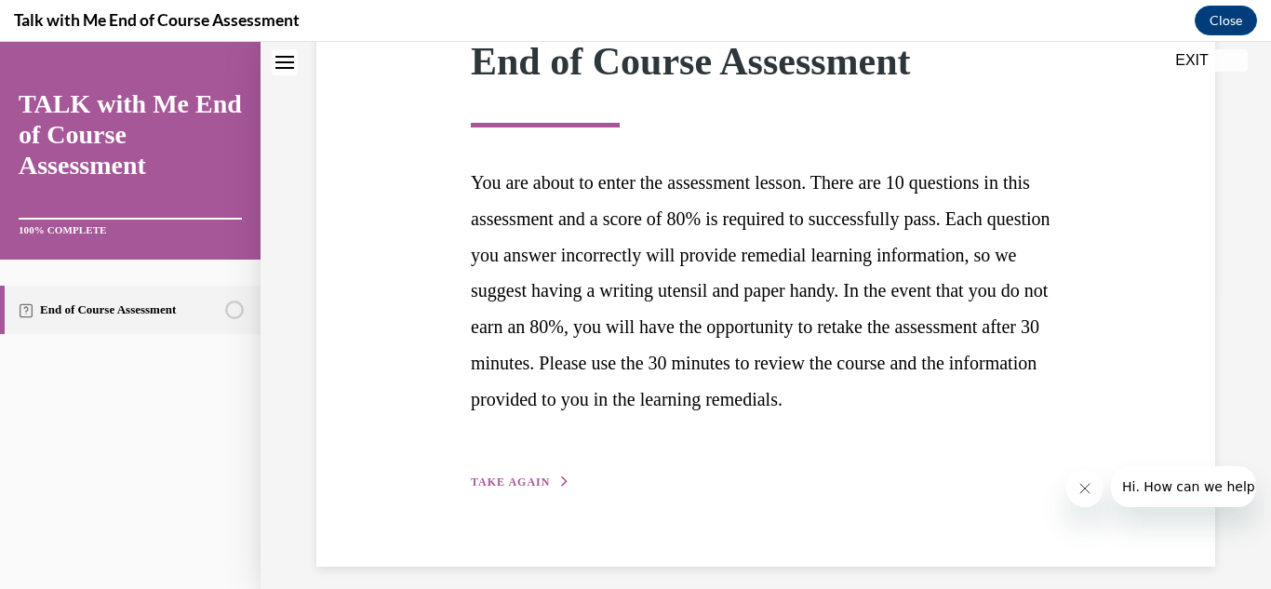
click at [534, 488] on span "TAKE AGAIN" at bounding box center [510, 481] width 79 height 13
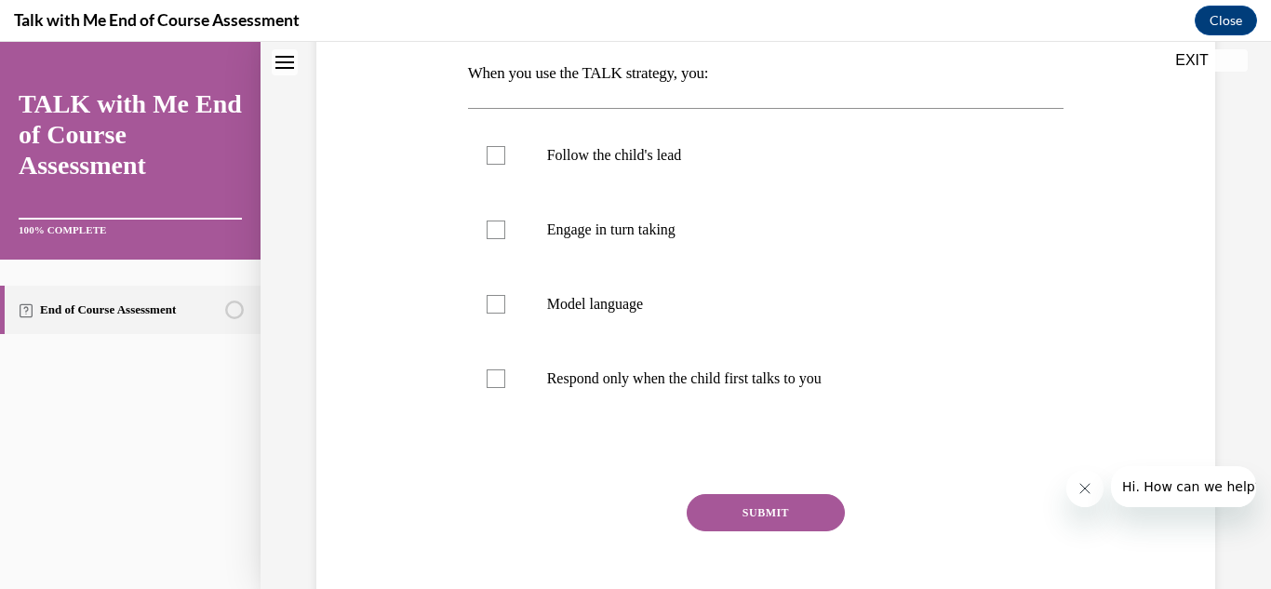
scroll to position [298, 0]
click at [500, 179] on label "Follow the child's lead" at bounding box center [766, 154] width 596 height 74
click at [500, 164] on input "Follow the child's lead" at bounding box center [496, 154] width 19 height 19
checkbox input "true"
click at [499, 244] on label "Engage in turn taking" at bounding box center [766, 229] width 596 height 74
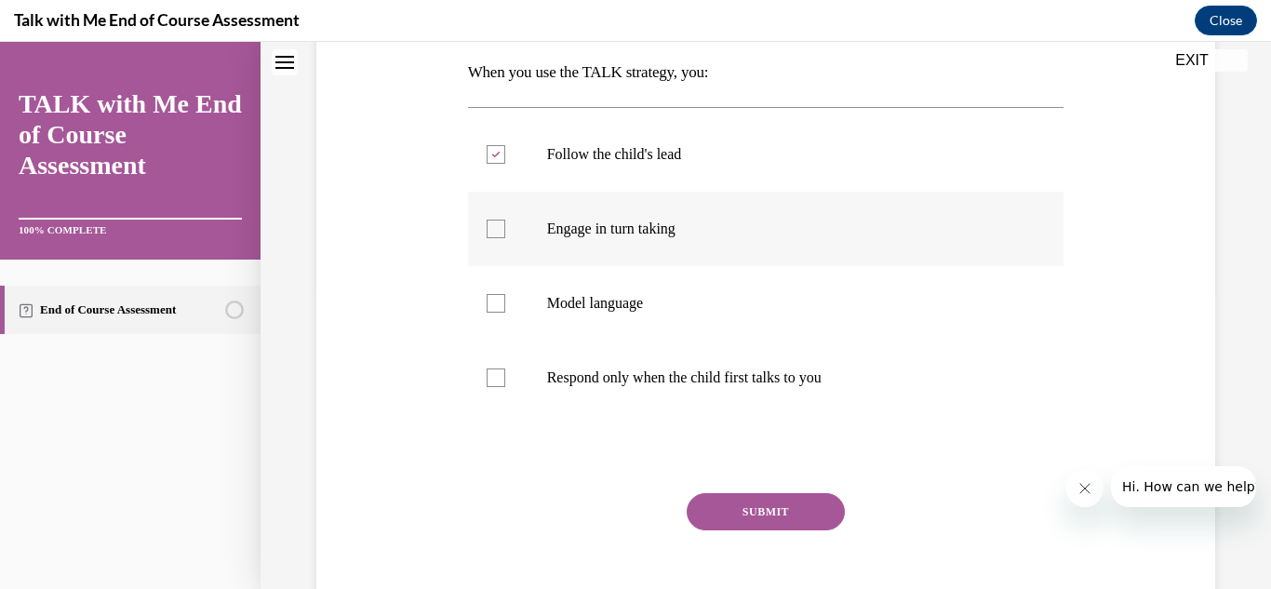
click at [499, 238] on input "Engage in turn taking" at bounding box center [496, 229] width 19 height 19
checkbox input "true"
click at [488, 297] on div at bounding box center [496, 303] width 19 height 19
click at [488, 297] on input "Model language" at bounding box center [496, 303] width 19 height 19
checkbox input "true"
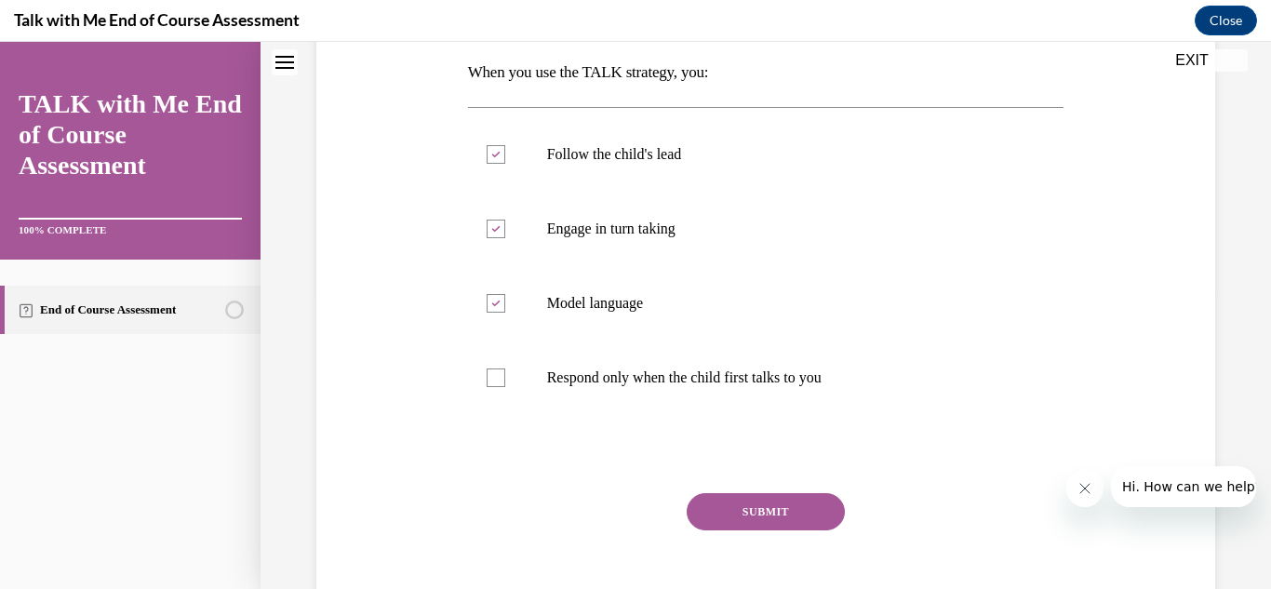
click at [725, 519] on button "SUBMIT" at bounding box center [766, 511] width 158 height 37
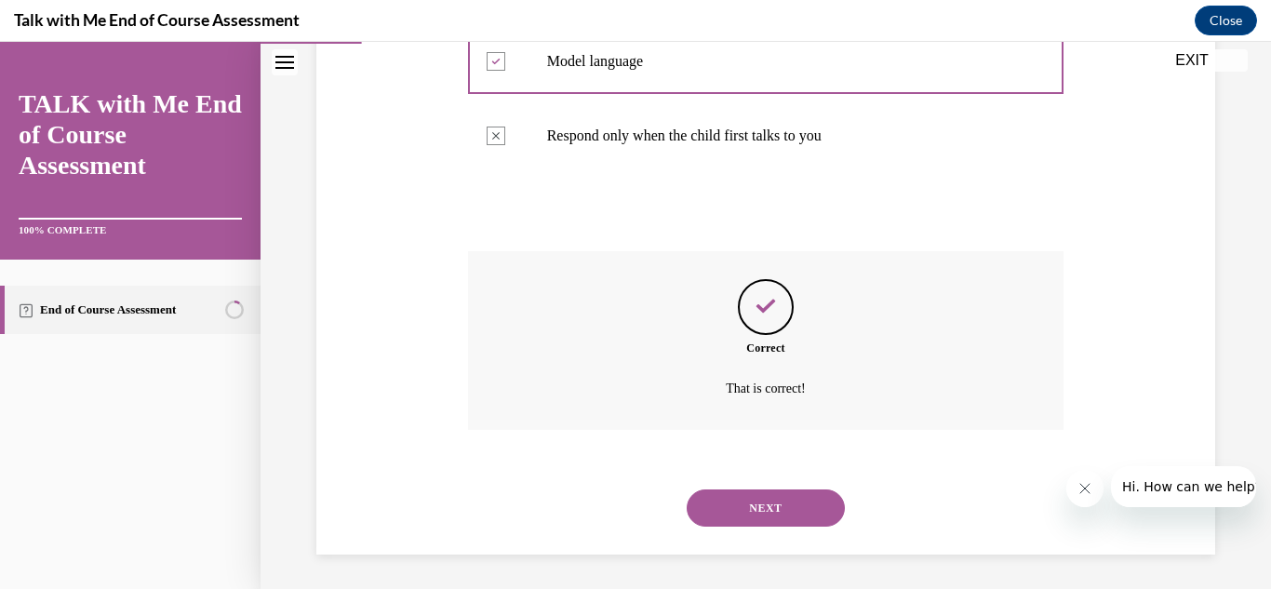
scroll to position [542, 0]
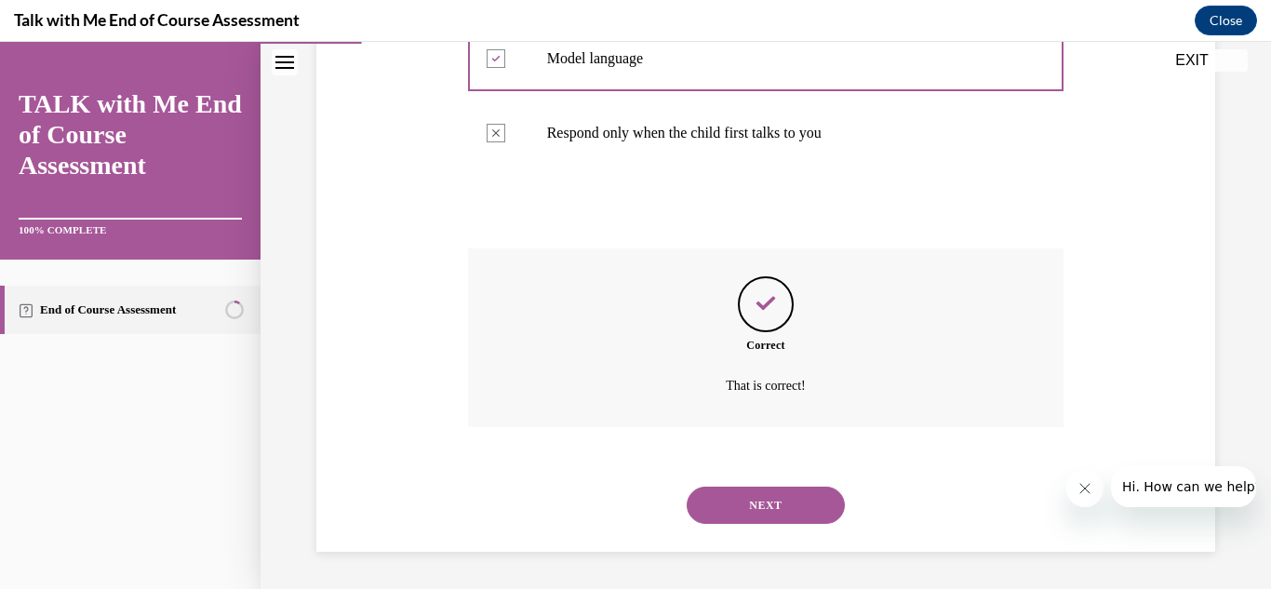
click at [727, 524] on div "NEXT" at bounding box center [766, 505] width 596 height 74
click at [728, 526] on div "NEXT" at bounding box center [766, 505] width 596 height 74
click at [714, 492] on button "NEXT" at bounding box center [766, 505] width 158 height 37
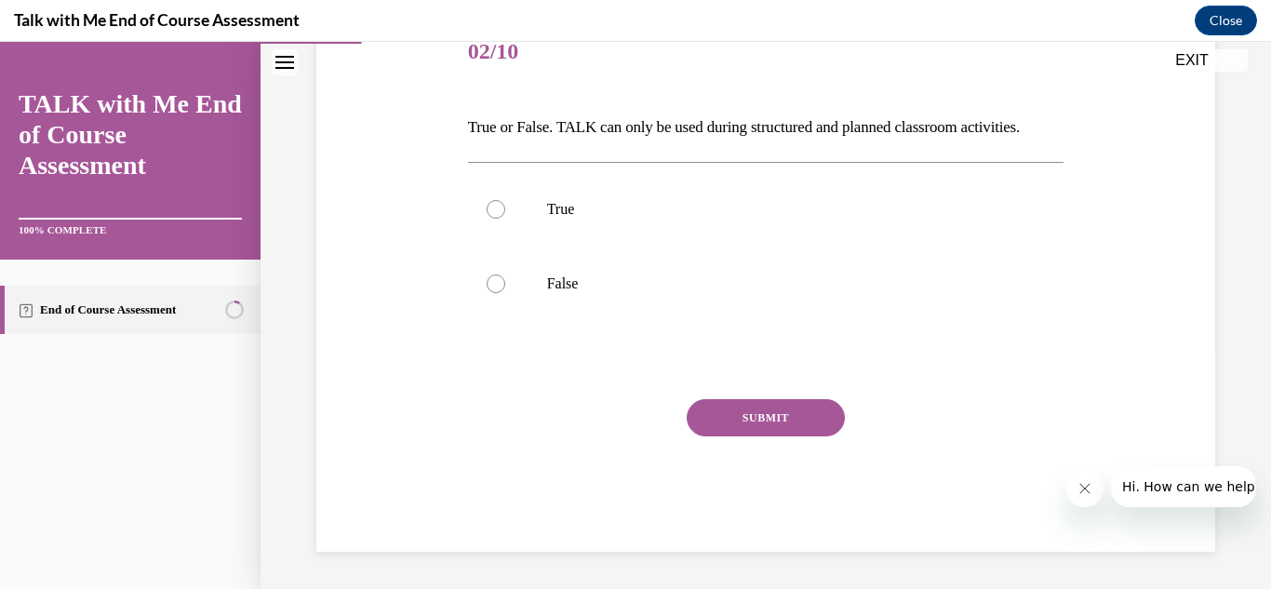
scroll to position [207, 0]
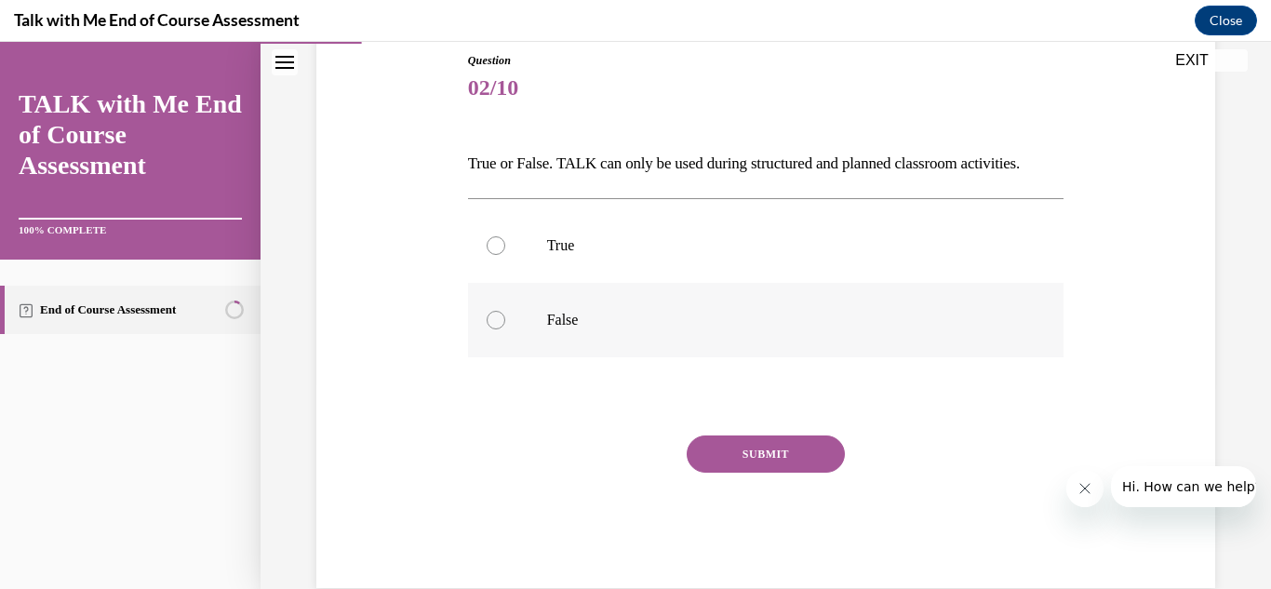
click at [494, 322] on div at bounding box center [496, 320] width 19 height 19
click at [494, 322] on input "False" at bounding box center [496, 320] width 19 height 19
radio input "true"
click at [723, 461] on button "SUBMIT" at bounding box center [766, 453] width 158 height 37
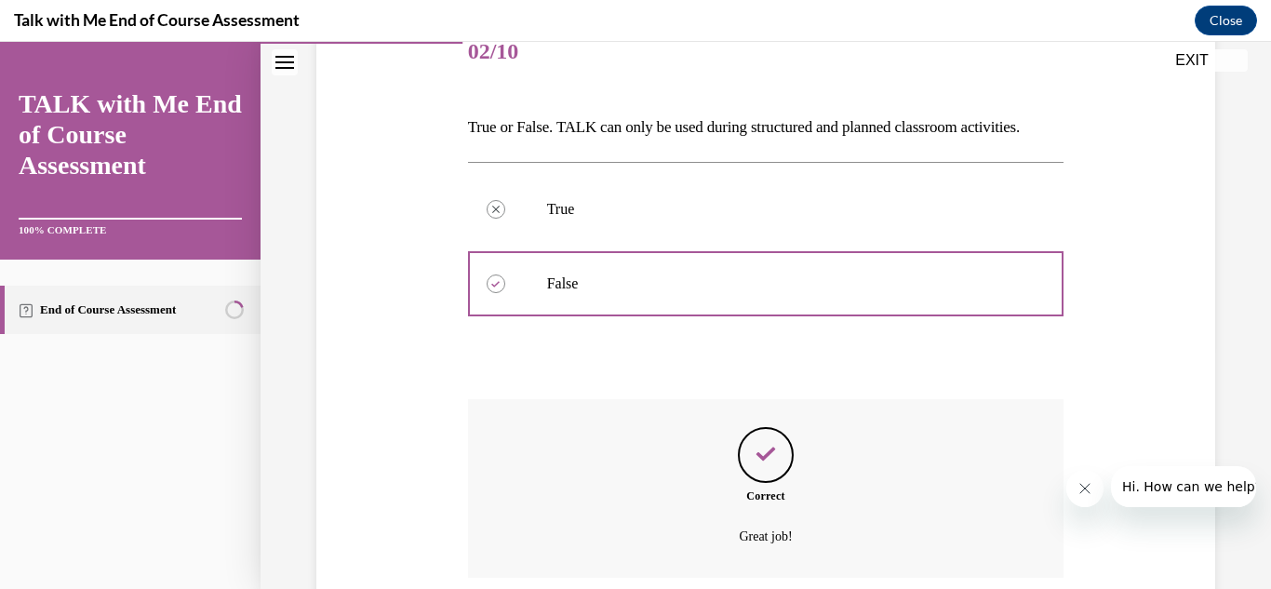
scroll to position [394, 0]
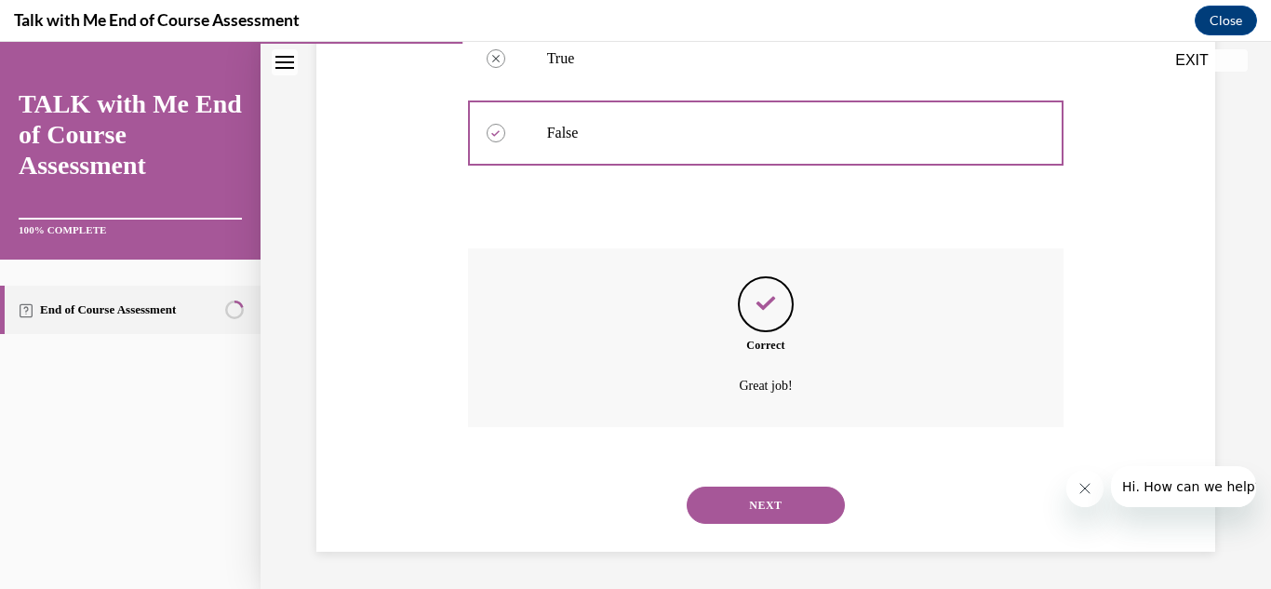
click at [765, 493] on button "NEXT" at bounding box center [766, 505] width 158 height 37
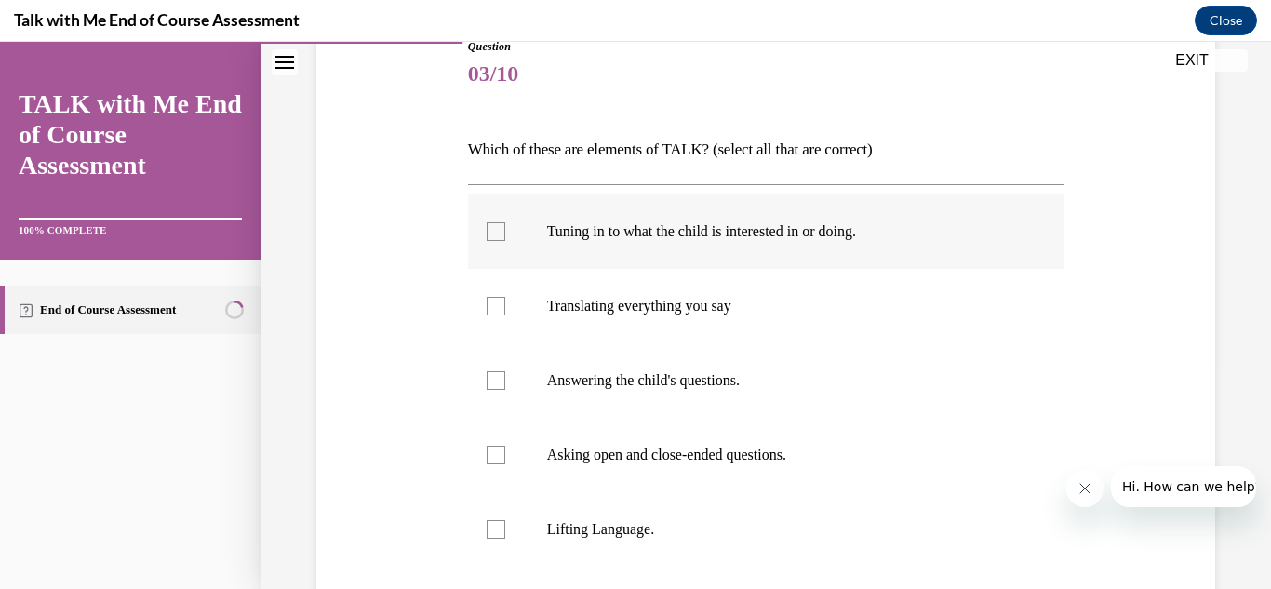
scroll to position [223, 0]
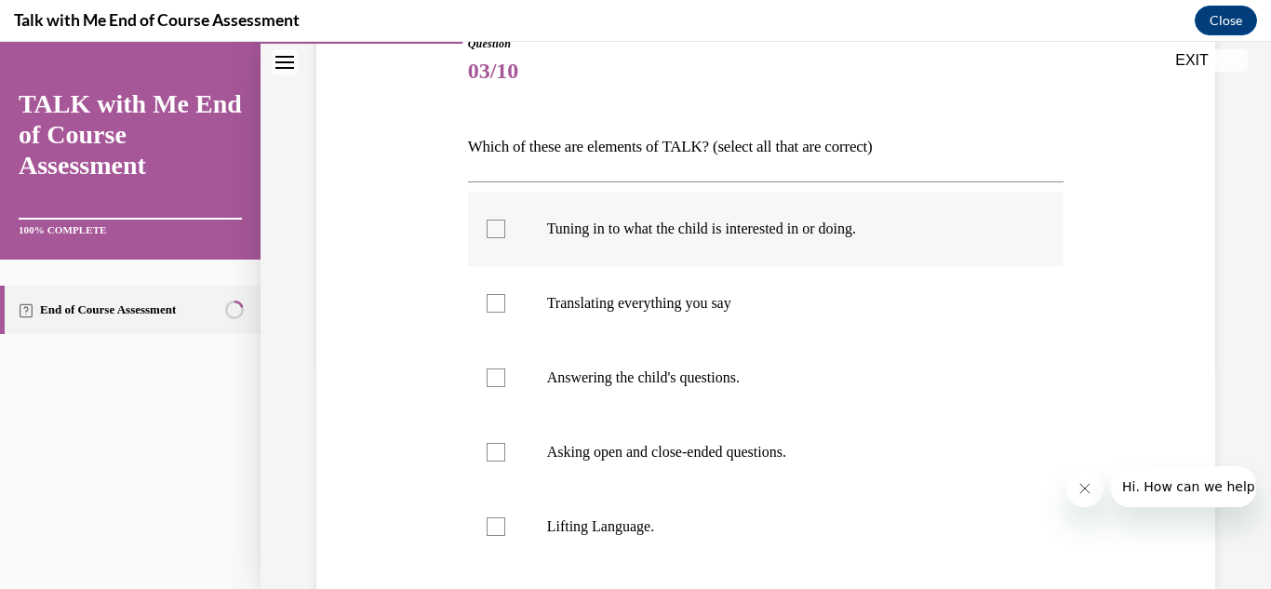
click at [507, 238] on label "Tuning in to what the child is interested in or doing." at bounding box center [766, 229] width 596 height 74
click at [505, 238] on input "Tuning in to what the child is interested in or doing." at bounding box center [496, 229] width 19 height 19
checkbox input "true"
click at [501, 384] on div at bounding box center [496, 377] width 19 height 19
click at [501, 384] on input "Answering the child's questions." at bounding box center [496, 377] width 19 height 19
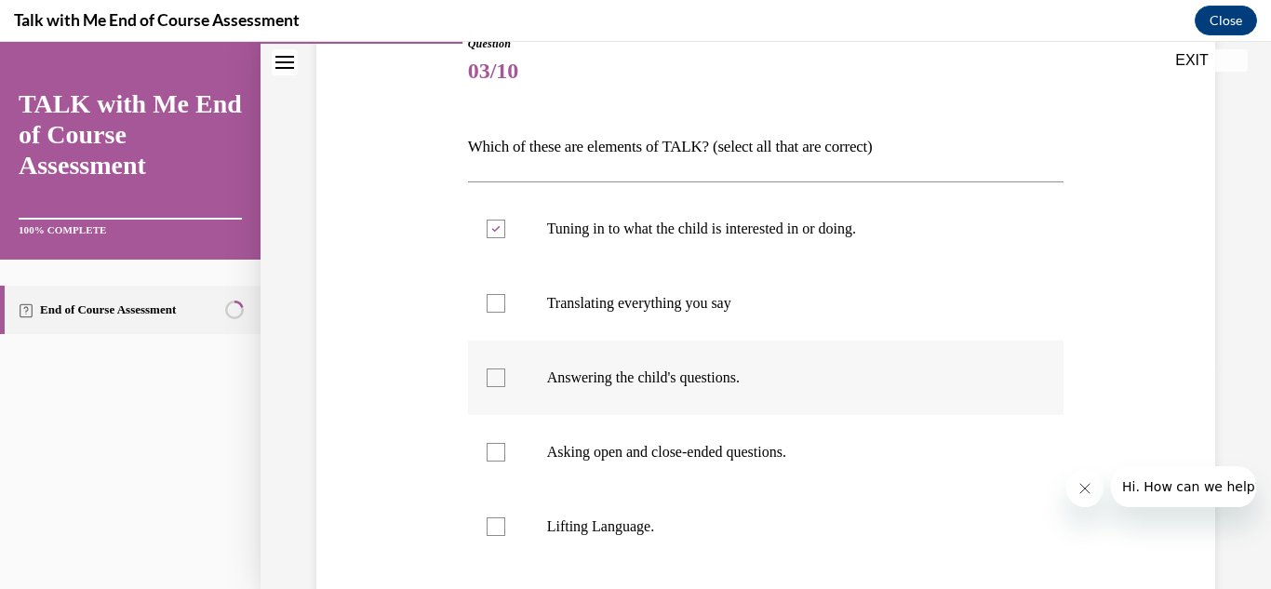
checkbox input "true"
click at [492, 437] on label "Asking open and close-ended questions." at bounding box center [766, 452] width 596 height 74
click at [492, 443] on input "Asking open and close-ended questions." at bounding box center [496, 452] width 19 height 19
checkbox input "true"
click at [504, 519] on div at bounding box center [496, 526] width 19 height 19
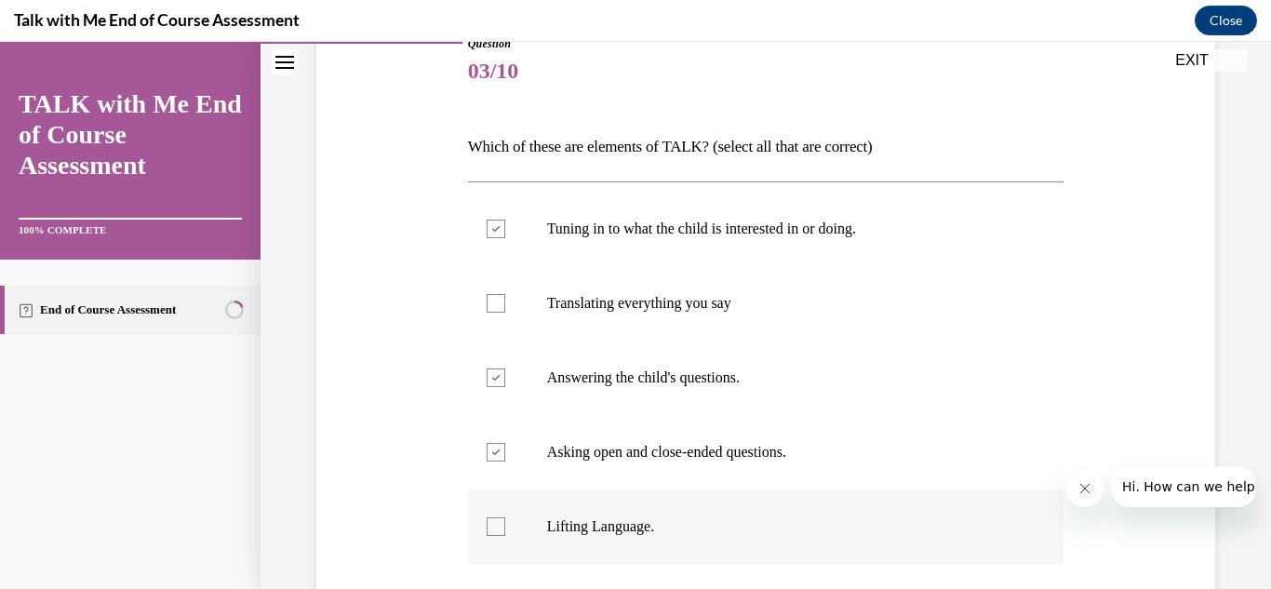
click at [504, 519] on input "Lifting Language." at bounding box center [496, 526] width 19 height 19
checkbox input "true"
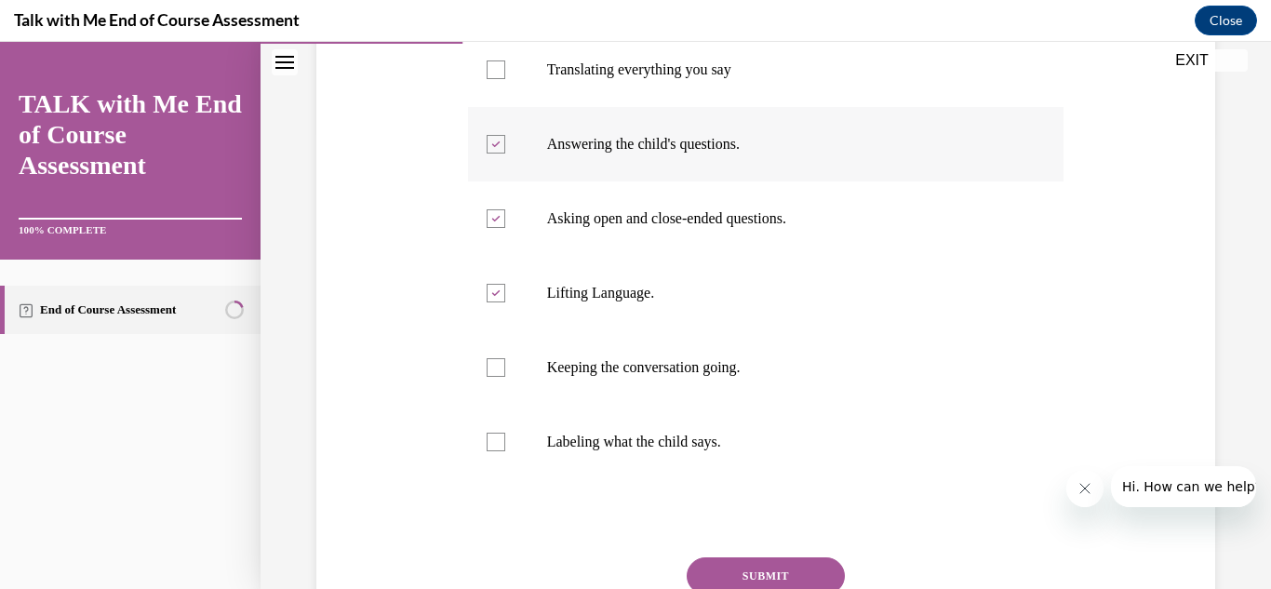
scroll to position [484, 0]
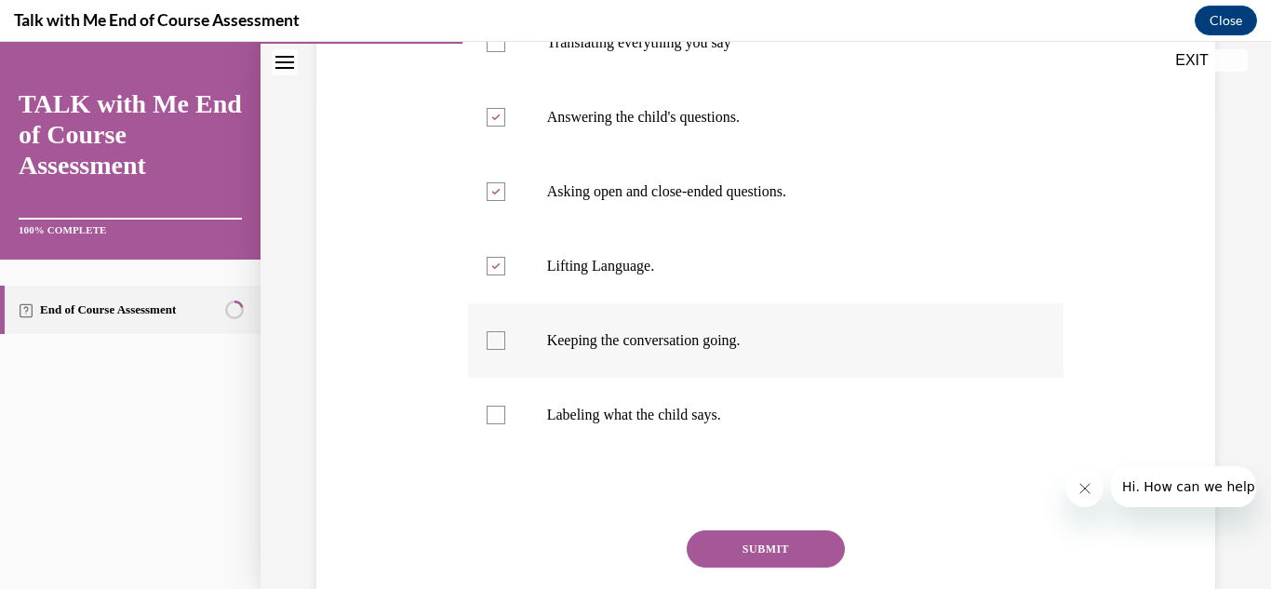
click at [487, 341] on div at bounding box center [496, 340] width 19 height 19
click at [487, 341] on input "Keeping the conversation going." at bounding box center [496, 340] width 19 height 19
checkbox input "true"
click at [804, 545] on button "SUBMIT" at bounding box center [766, 548] width 158 height 37
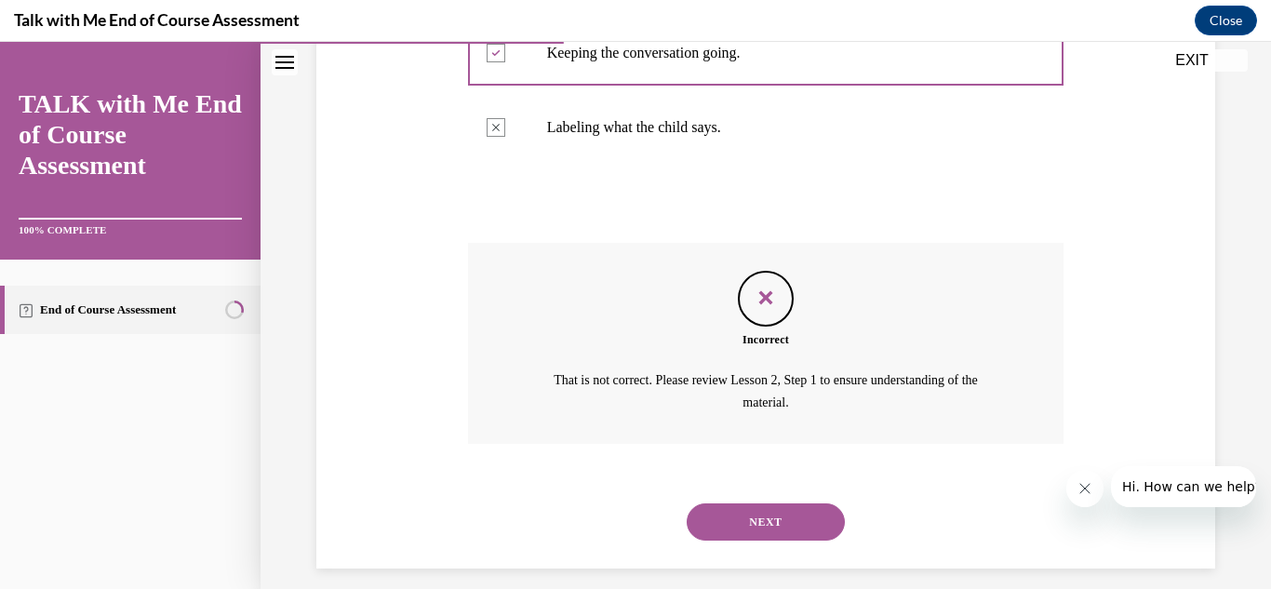
scroll to position [788, 0]
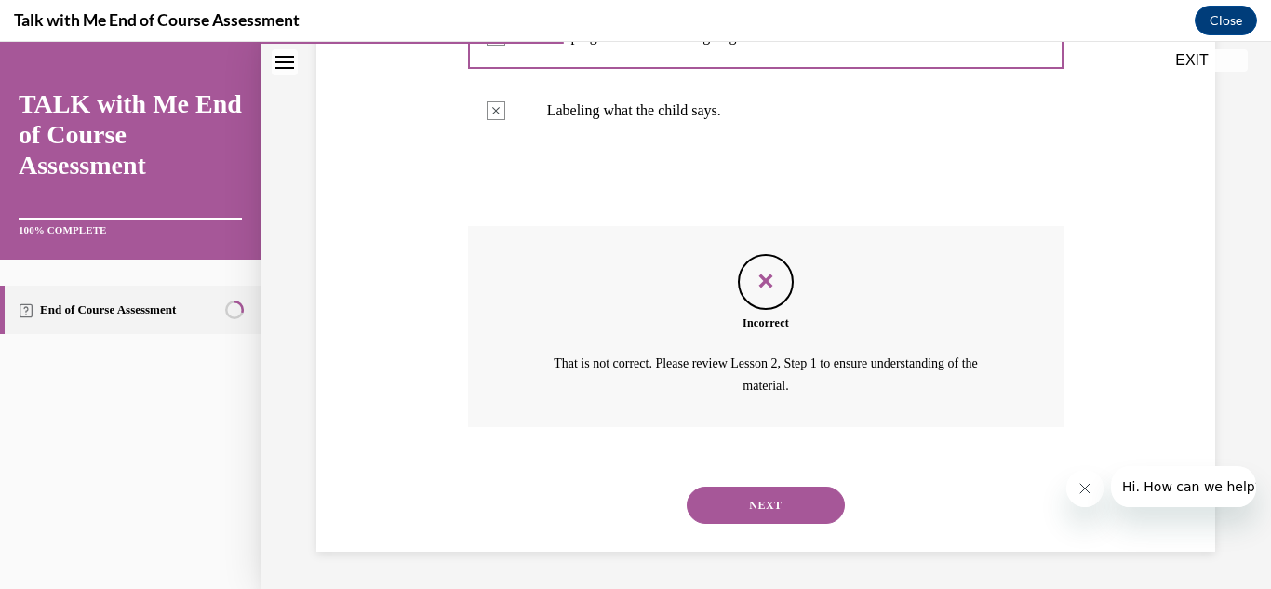
click at [727, 511] on button "NEXT" at bounding box center [766, 505] width 158 height 37
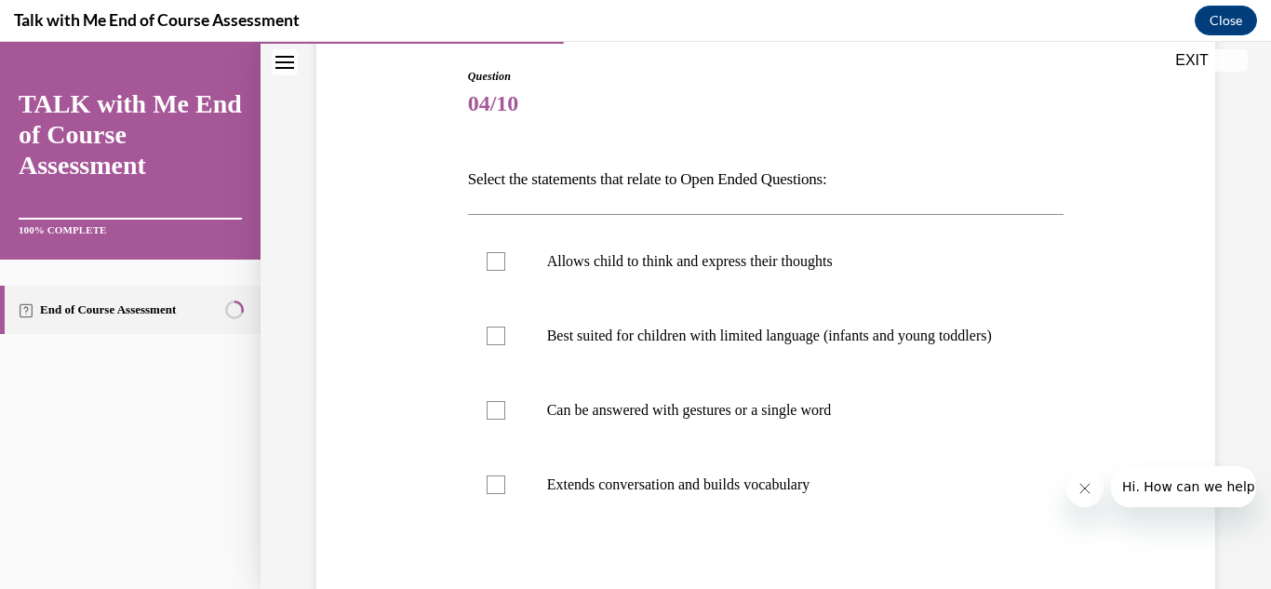
scroll to position [298, 0]
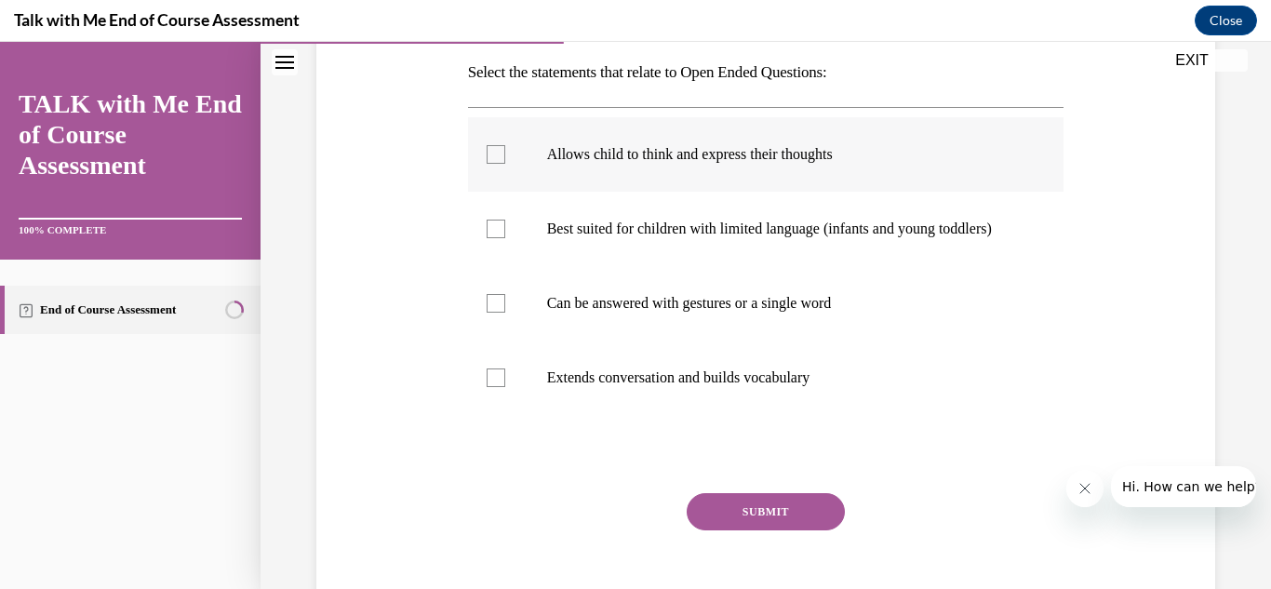
click at [490, 157] on div at bounding box center [496, 154] width 19 height 19
click at [490, 157] on input "Allows child to think and express their thoughts" at bounding box center [496, 154] width 19 height 19
checkbox input "true"
click at [503, 313] on div at bounding box center [496, 303] width 19 height 19
click at [503, 313] on input "Can be answered with gestures or a single word" at bounding box center [496, 303] width 19 height 19
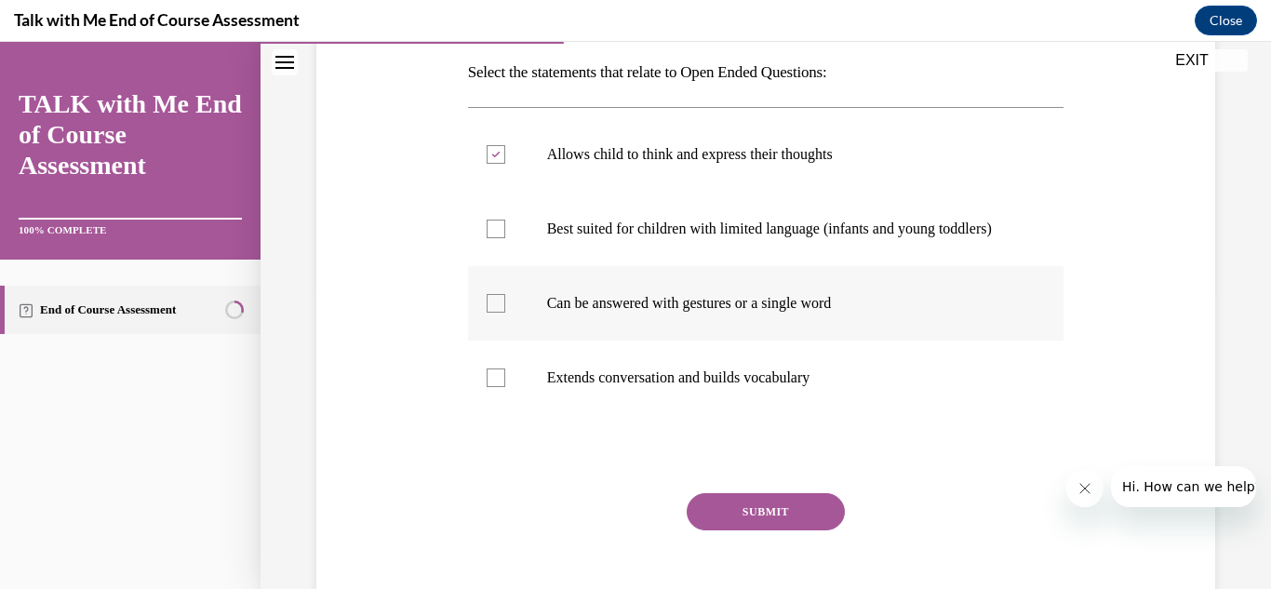
checkbox input "true"
click at [497, 387] on div at bounding box center [496, 377] width 19 height 19
click at [497, 387] on input "Extends conversation and builds vocabulary" at bounding box center [496, 377] width 19 height 19
checkbox input "true"
click at [501, 238] on div at bounding box center [496, 229] width 19 height 19
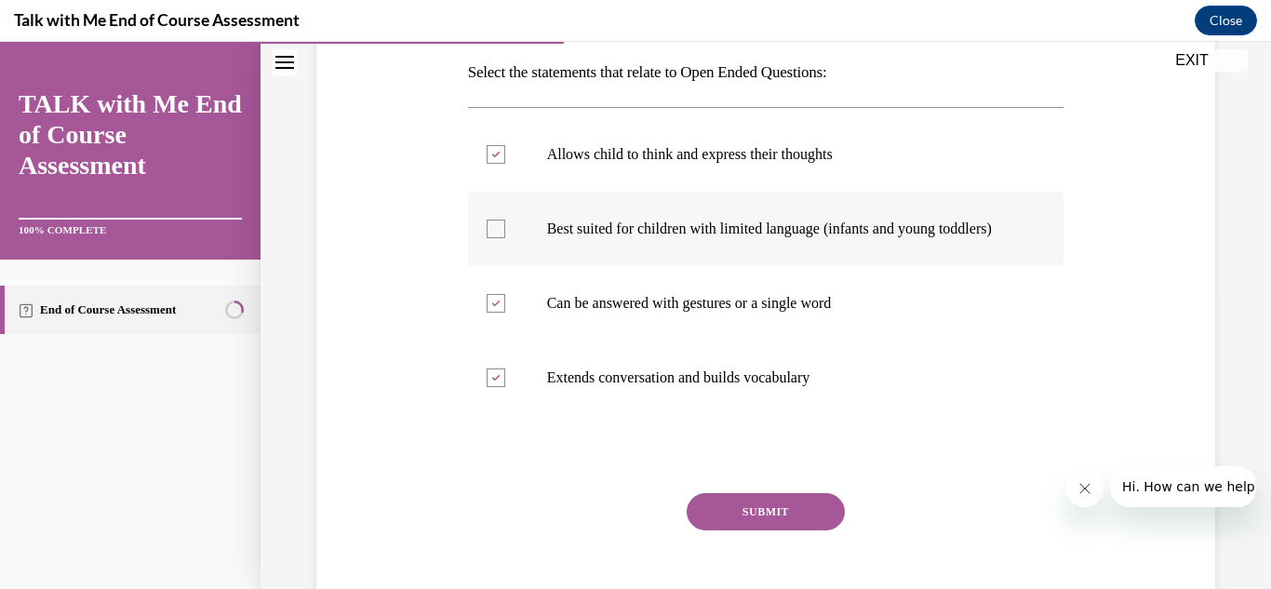
click at [501, 238] on input "Best suited for children with limited language (infants and young toddlers)" at bounding box center [496, 229] width 19 height 19
checkbox input "true"
click at [757, 530] on button "SUBMIT" at bounding box center [766, 511] width 158 height 37
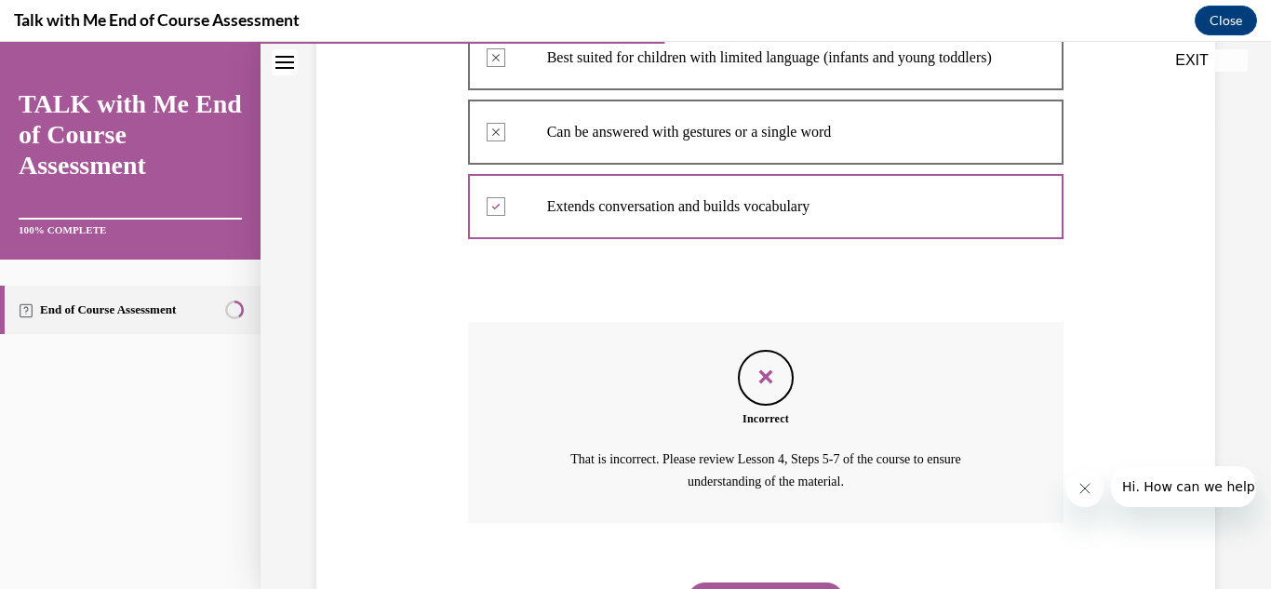
scroll to position [509, 0]
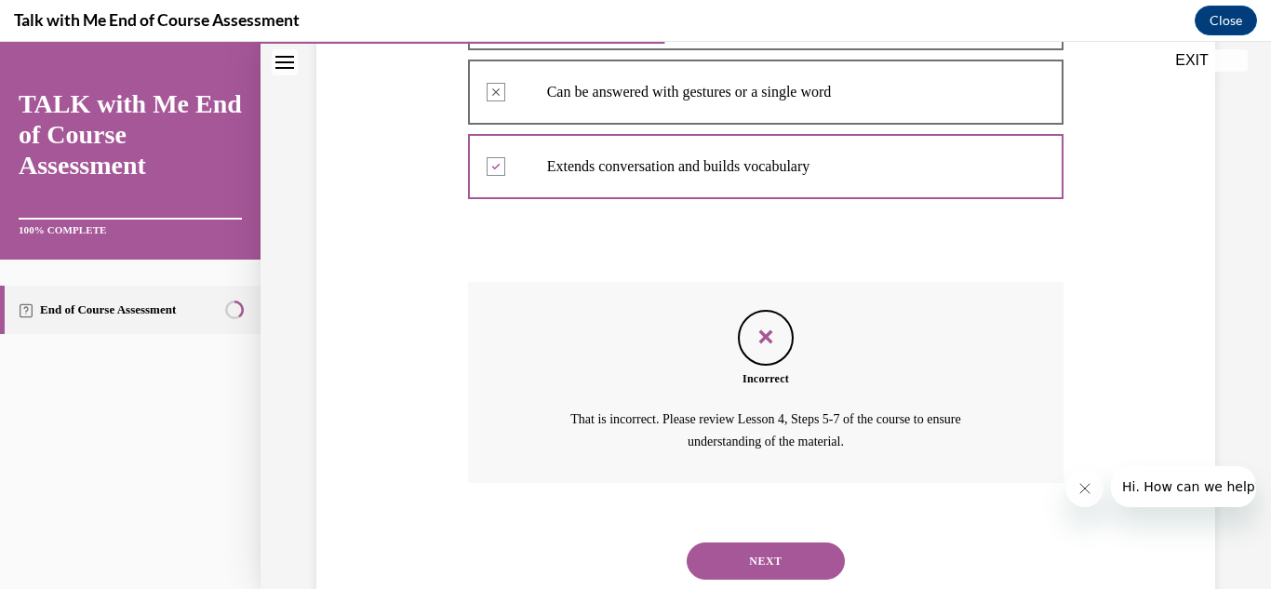
click at [793, 579] on button "NEXT" at bounding box center [766, 560] width 158 height 37
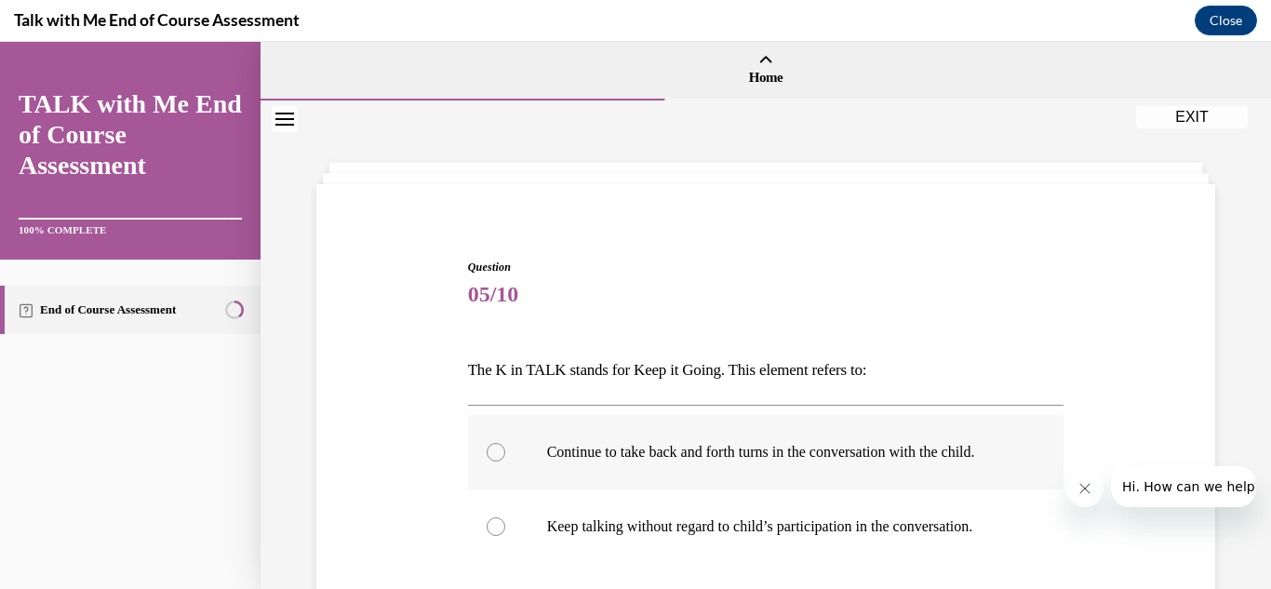
click at [507, 443] on label "Continue to take back and forth turns in the conversation with the child." at bounding box center [766, 452] width 596 height 74
click at [505, 443] on input "Continue to take back and forth turns in the conversation with the child." at bounding box center [496, 452] width 19 height 19
radio input "true"
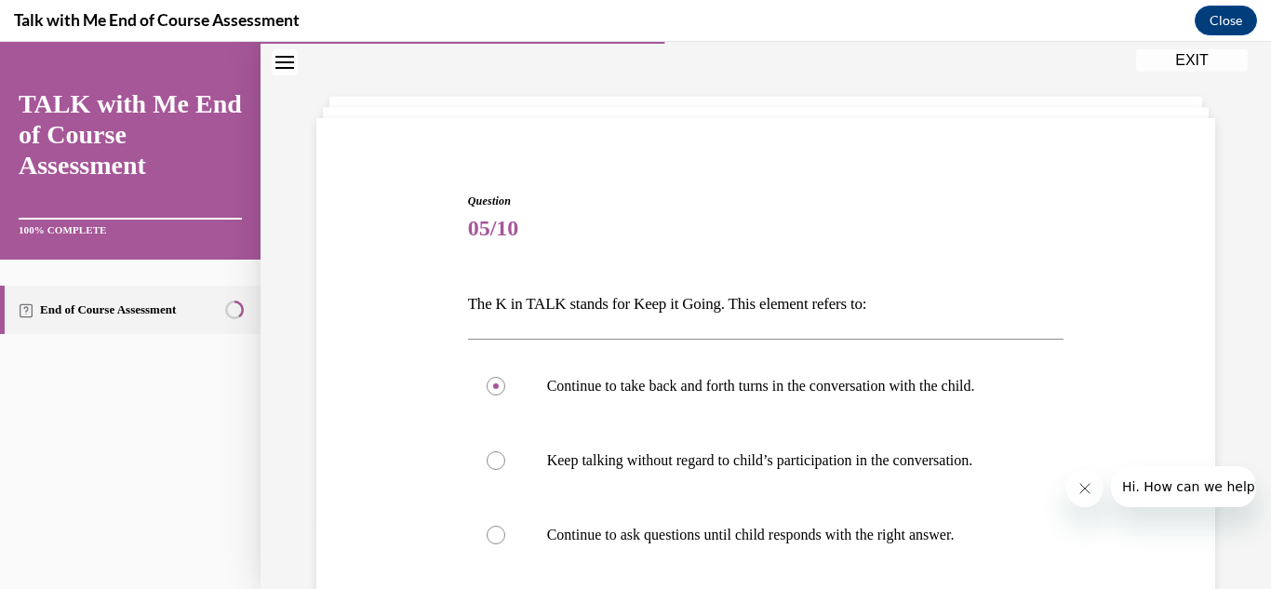
scroll to position [392, 0]
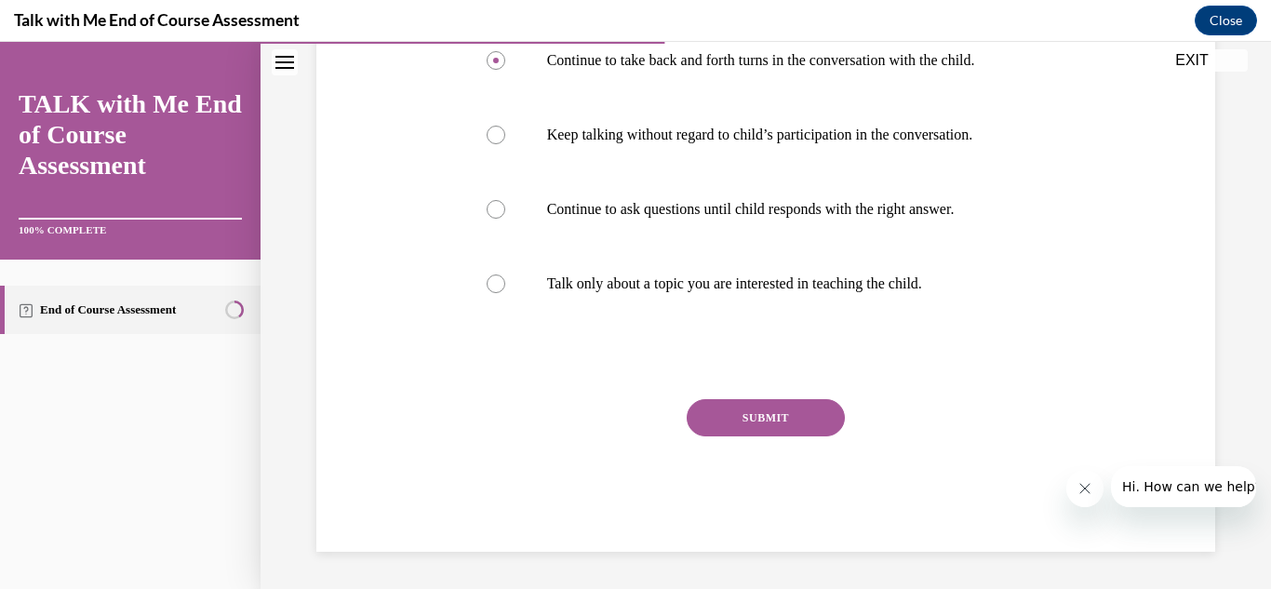
click at [753, 434] on button "SUBMIT" at bounding box center [766, 417] width 158 height 37
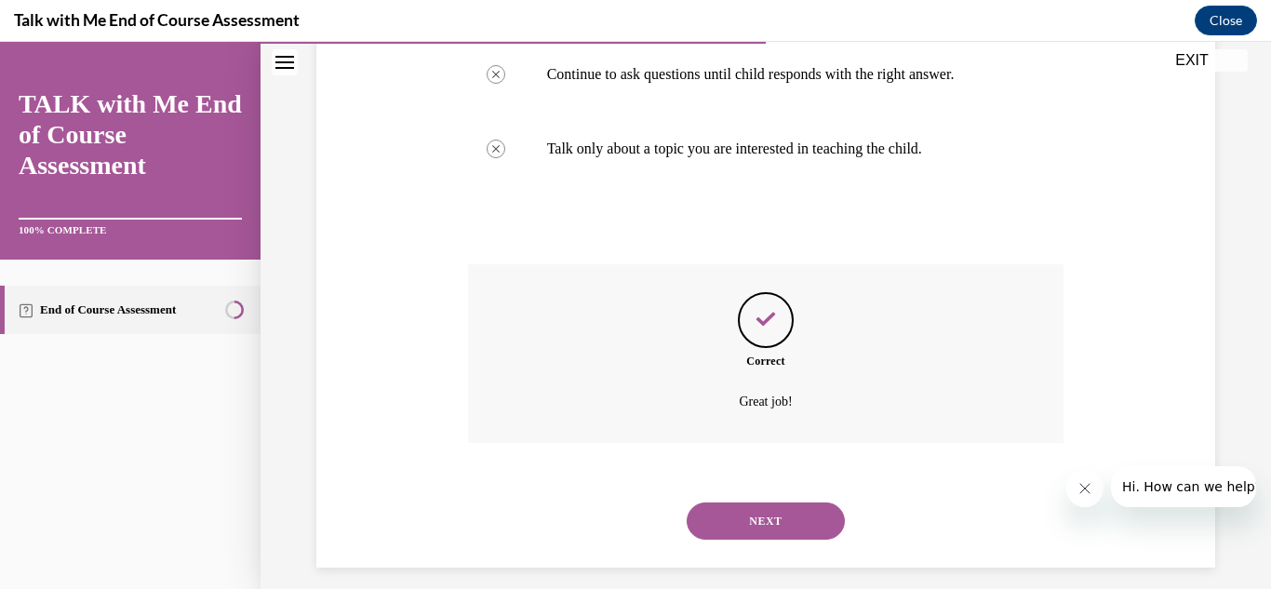
scroll to position [542, 0]
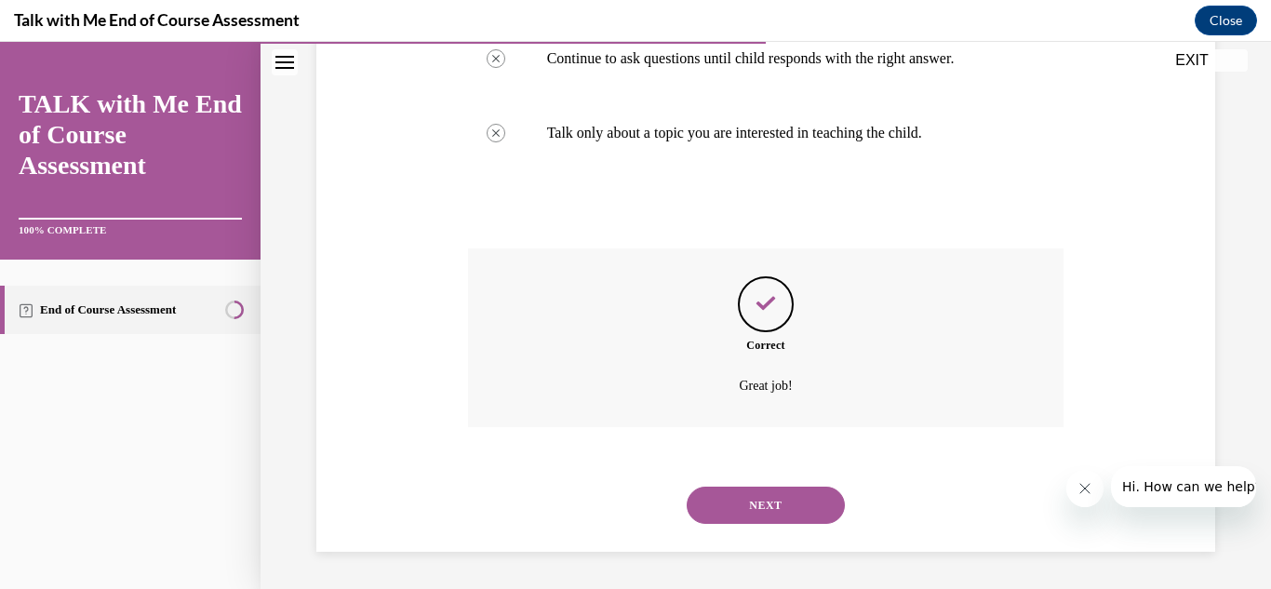
click at [758, 499] on button "NEXT" at bounding box center [766, 505] width 158 height 37
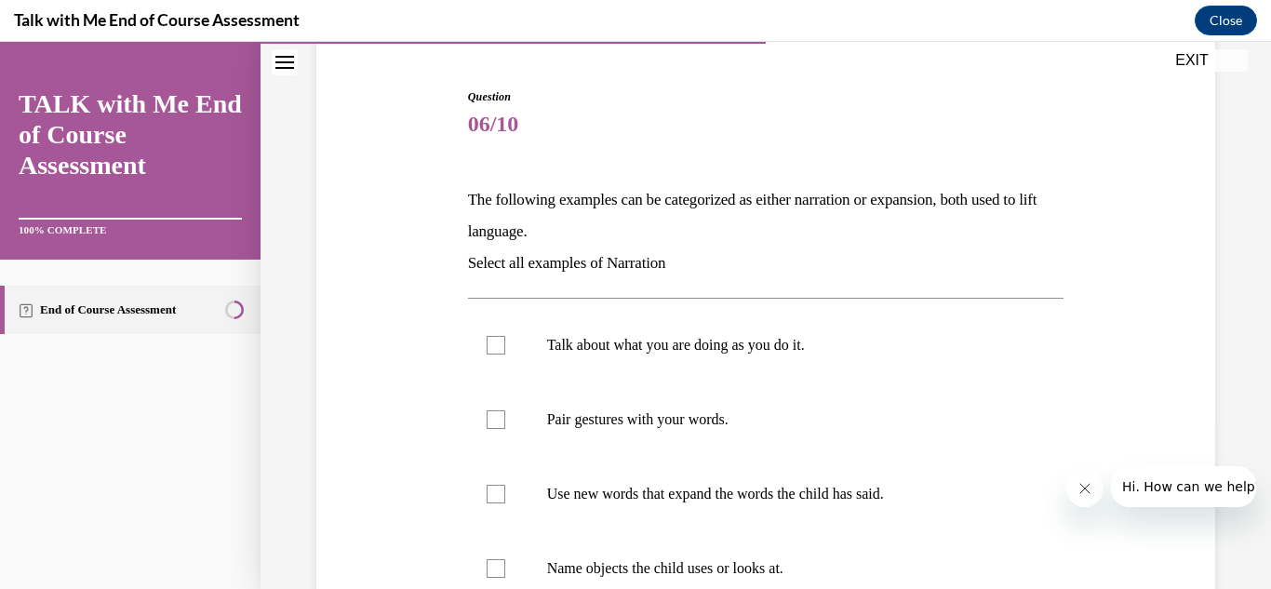
scroll to position [260, 0]
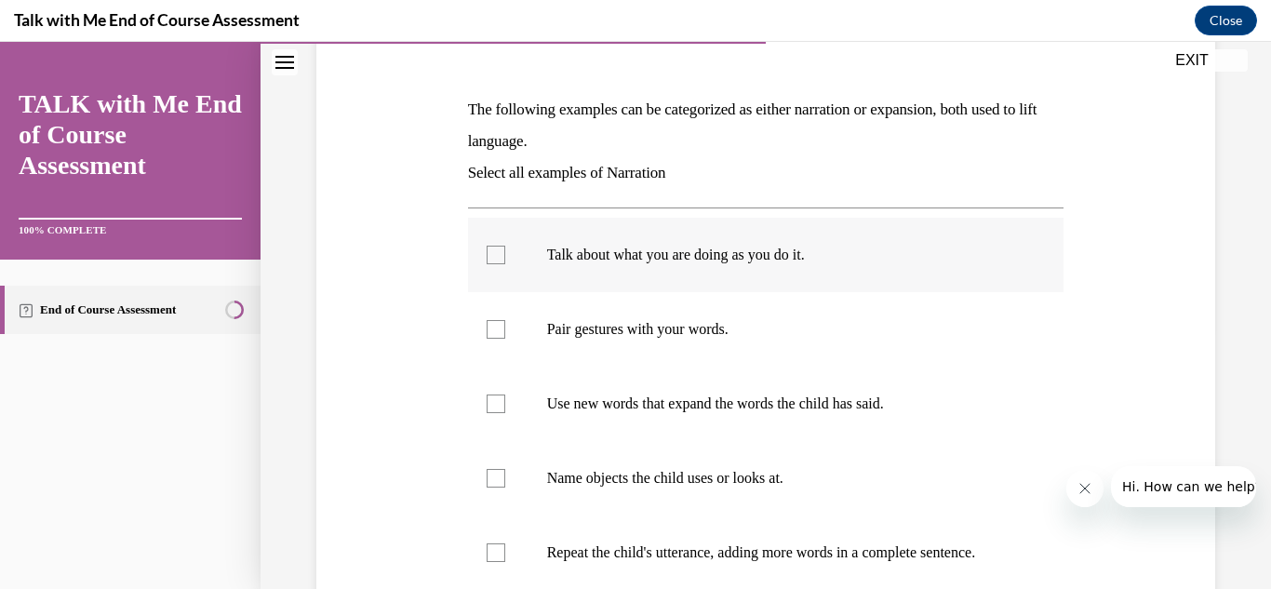
click at [490, 262] on div at bounding box center [496, 255] width 19 height 19
click at [490, 262] on input "Talk about what you are doing as you do it." at bounding box center [496, 255] width 19 height 19
checkbox input "true"
click at [496, 325] on div at bounding box center [496, 329] width 19 height 19
click at [496, 325] on input "Pair gestures with your words." at bounding box center [496, 329] width 19 height 19
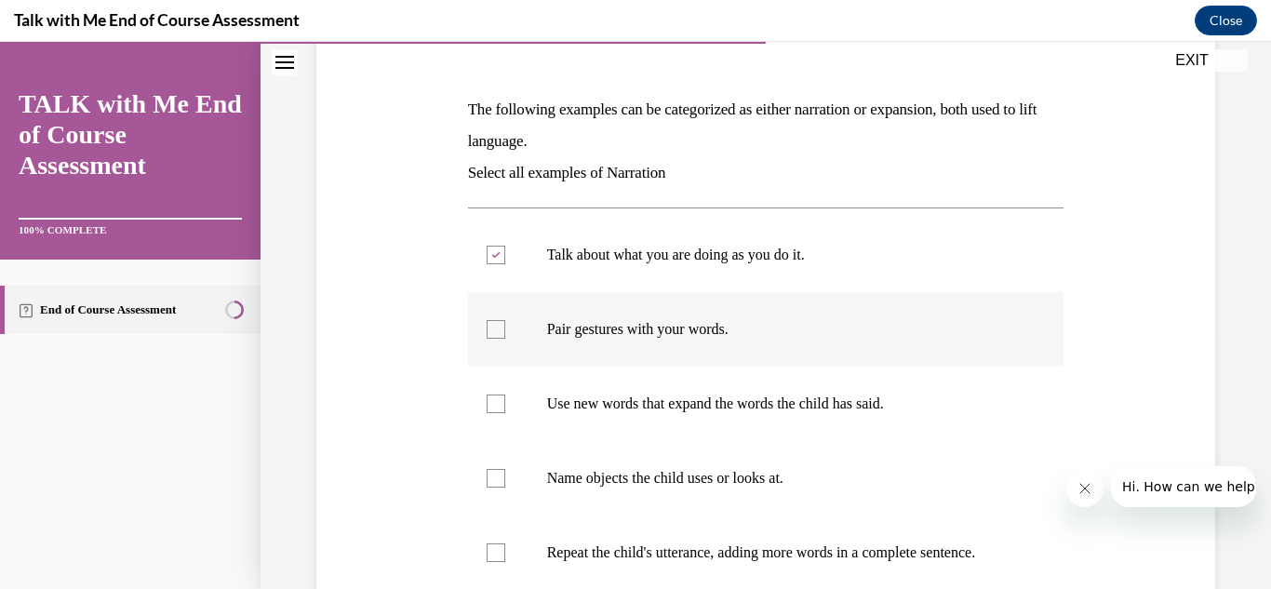
checkbox input "true"
click at [483, 401] on label "Use new words that expand the words the child has said." at bounding box center [766, 404] width 596 height 74
click at [487, 401] on input "Use new words that expand the words the child has said." at bounding box center [496, 403] width 19 height 19
checkbox input "true"
click at [498, 471] on div at bounding box center [496, 478] width 19 height 19
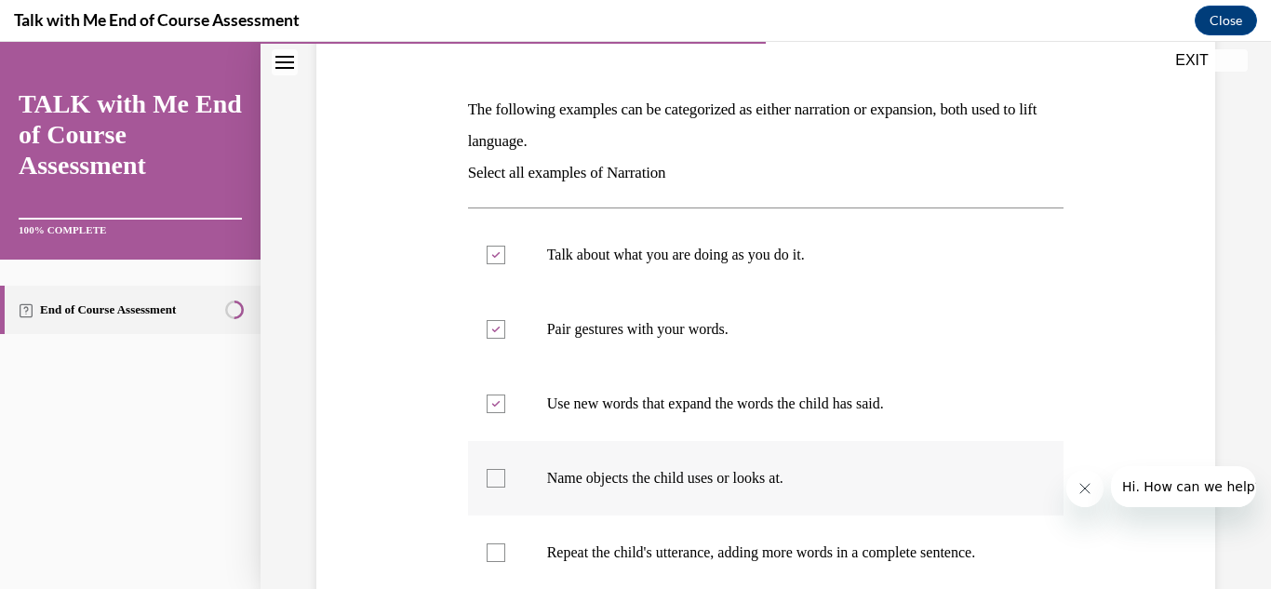
click at [498, 471] on input "Name objects the child uses or looks at." at bounding box center [496, 478] width 19 height 19
checkbox input "true"
click at [499, 550] on div at bounding box center [496, 552] width 19 height 19
click at [499, 550] on input "Repeat the child's utterance, adding more words in a complete sentence." at bounding box center [496, 552] width 19 height 19
checkbox input "true"
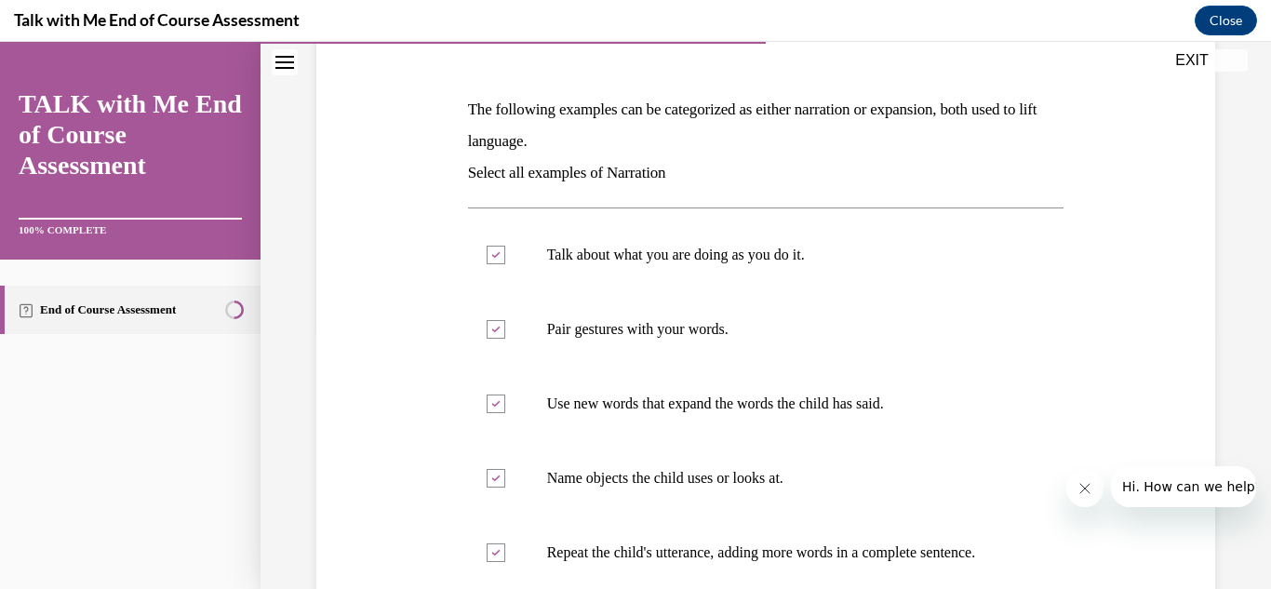
scroll to position [529, 0]
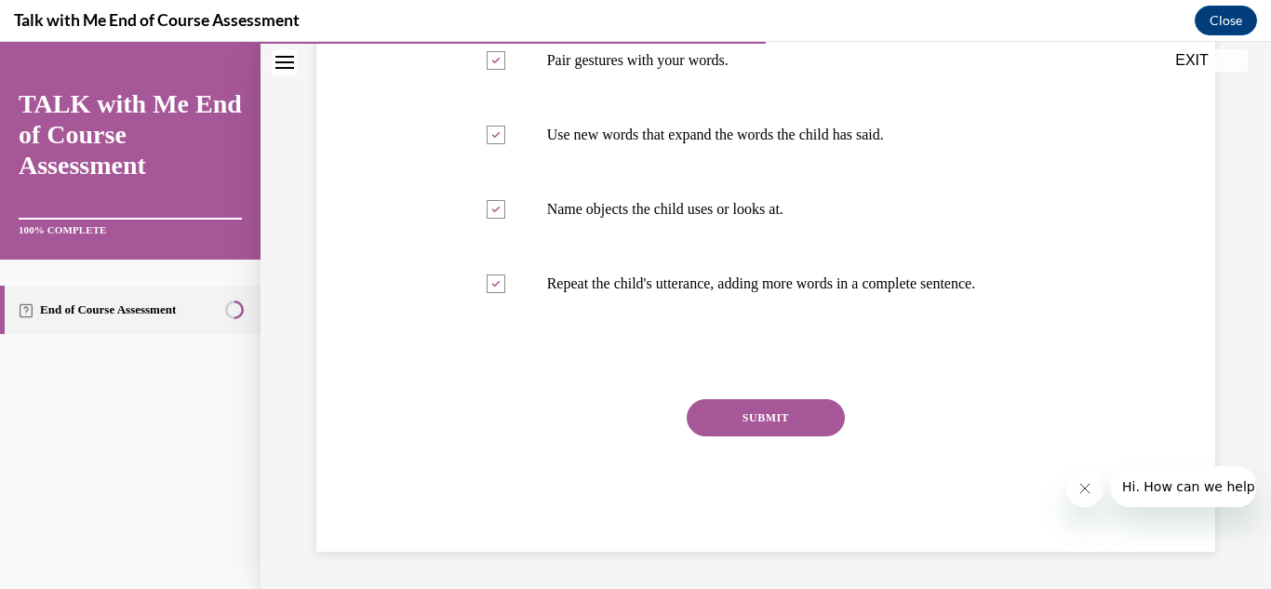
click at [772, 421] on button "SUBMIT" at bounding box center [766, 417] width 158 height 37
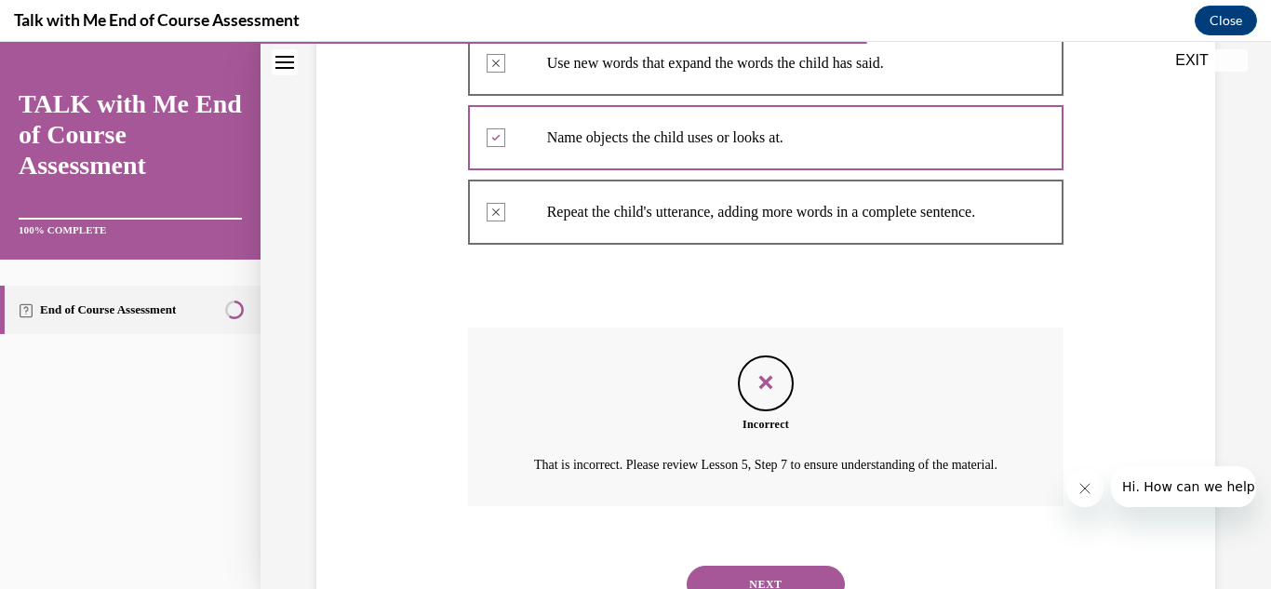
scroll to position [702, 0]
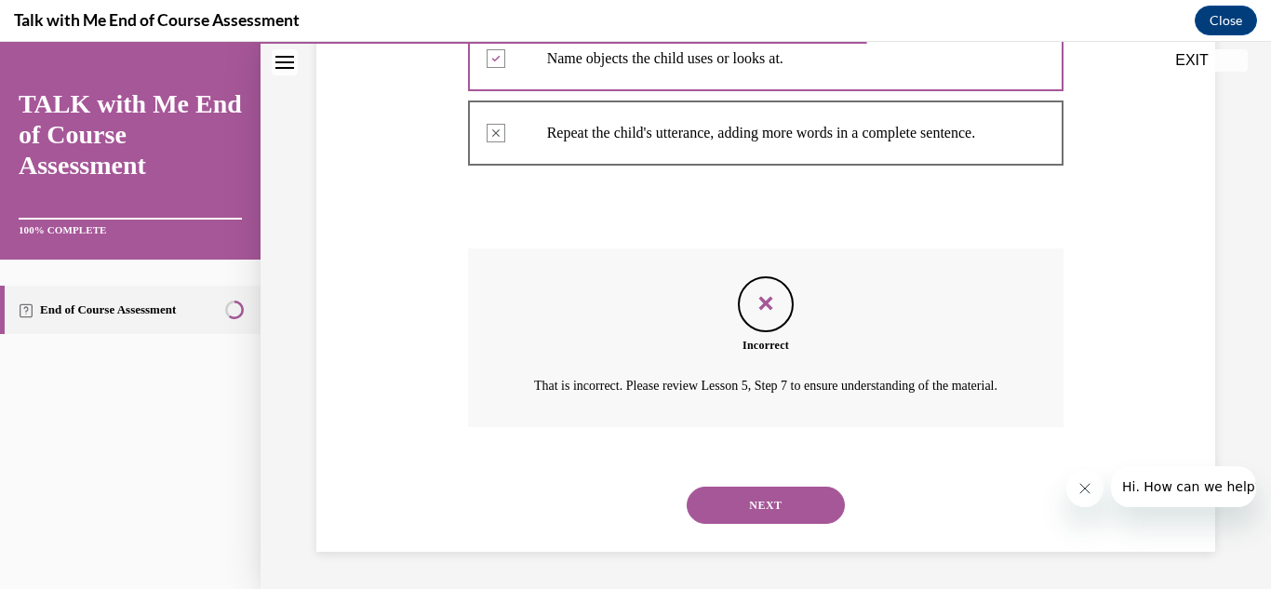
click at [751, 512] on button "NEXT" at bounding box center [766, 505] width 158 height 37
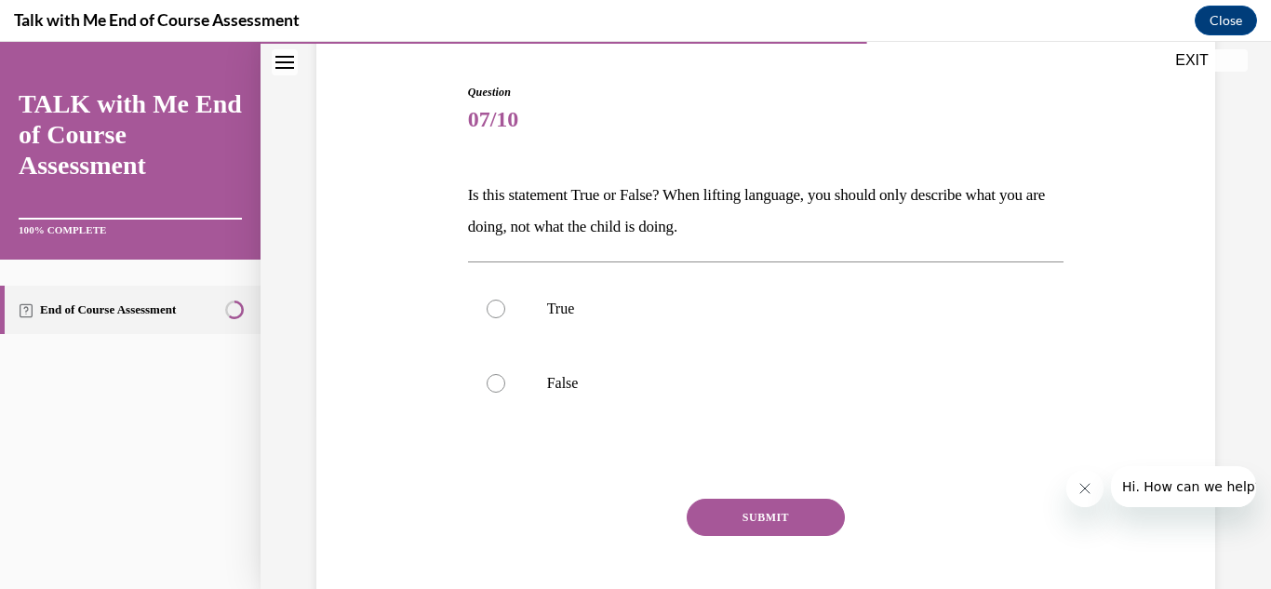
scroll to position [223, 0]
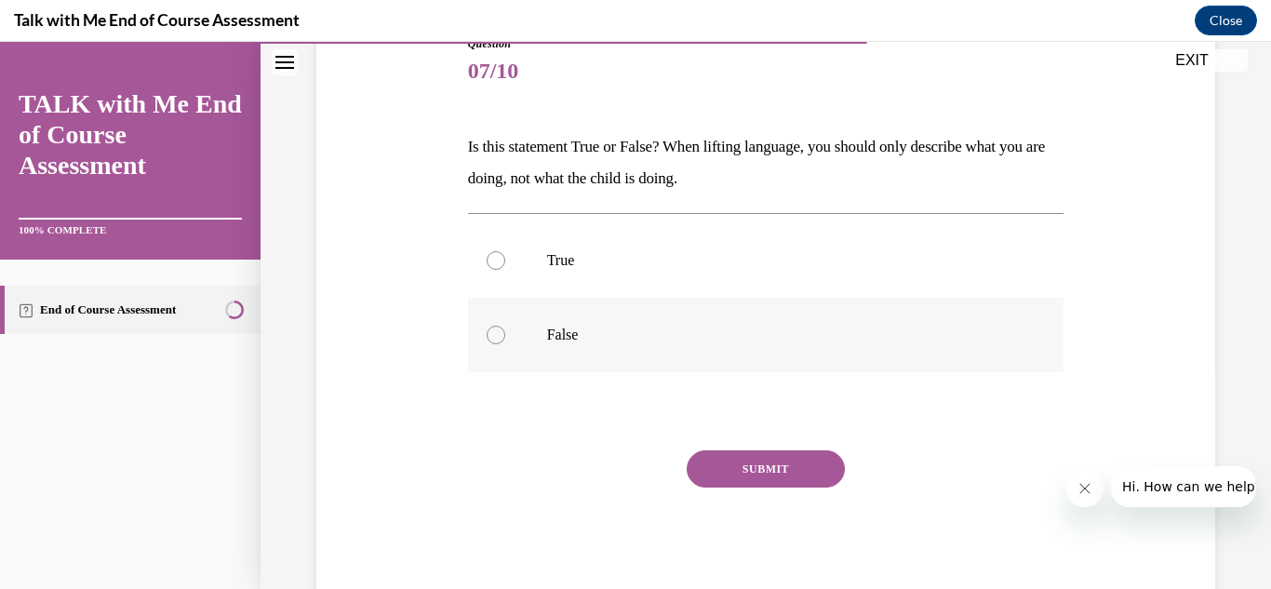
click at [520, 336] on label "False" at bounding box center [766, 335] width 596 height 74
click at [505, 336] on input "False" at bounding box center [496, 335] width 19 height 19
radio input "true"
click at [756, 466] on button "SUBMIT" at bounding box center [766, 468] width 158 height 37
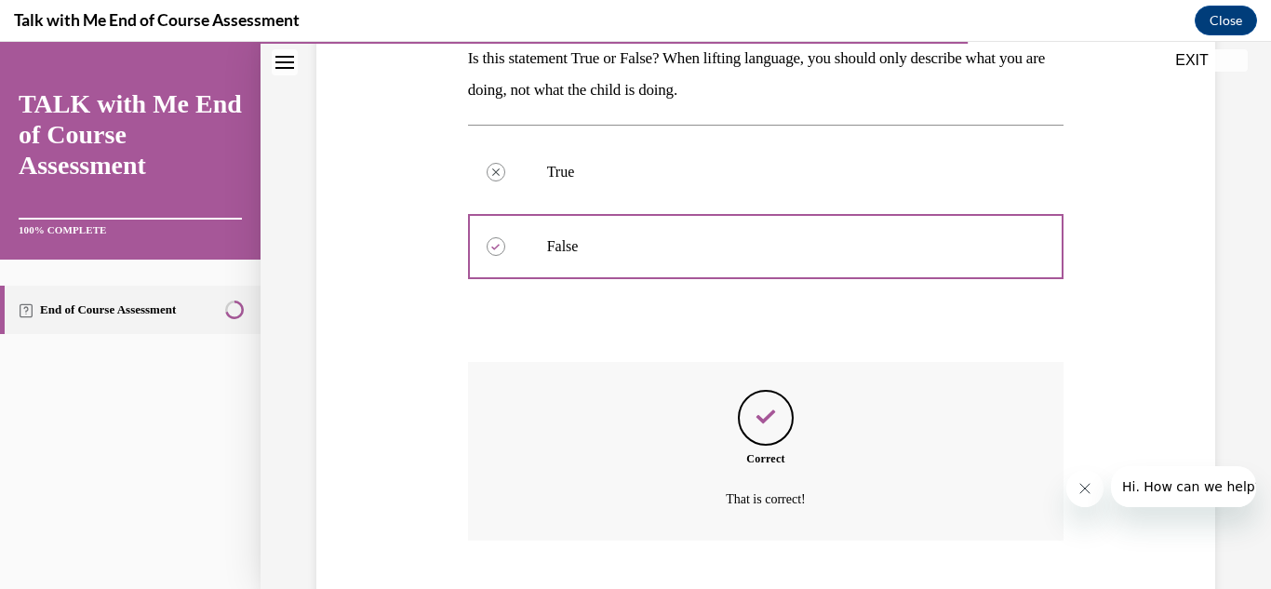
scroll to position [425, 0]
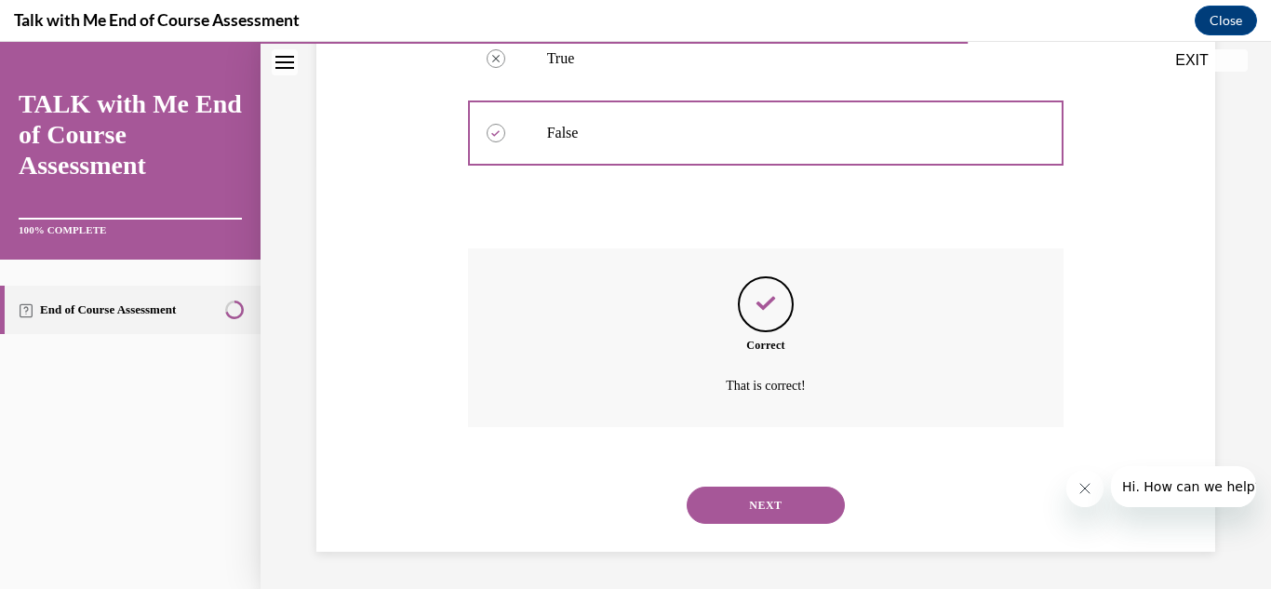
click at [794, 500] on button "NEXT" at bounding box center [766, 505] width 158 height 37
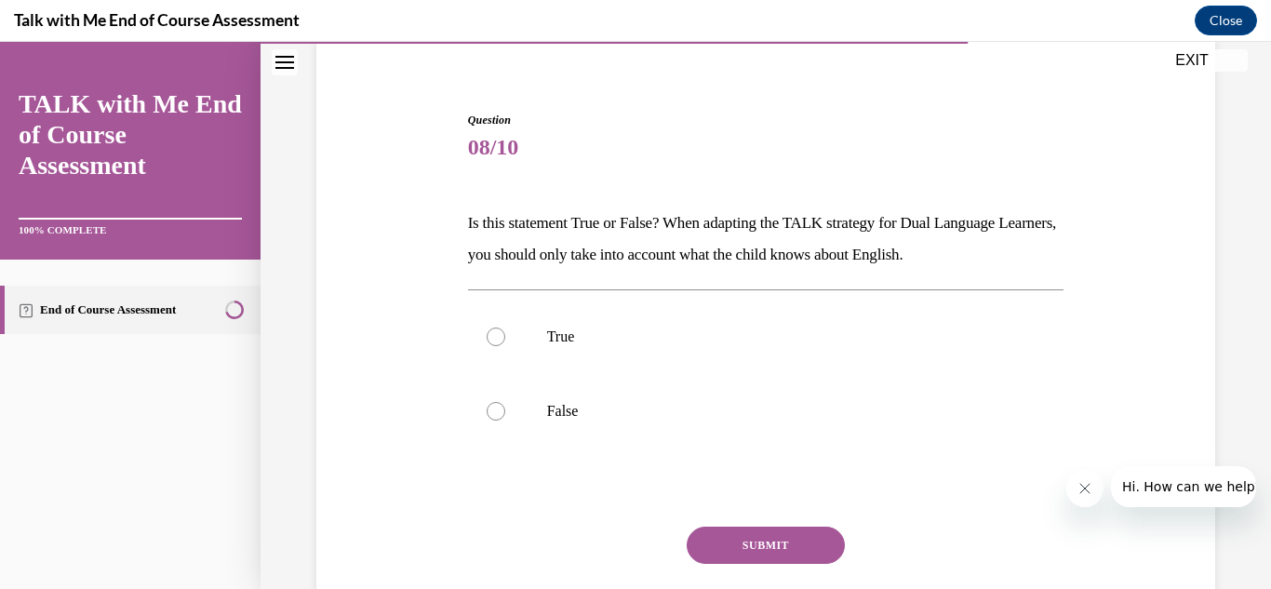
scroll to position [274, 0]
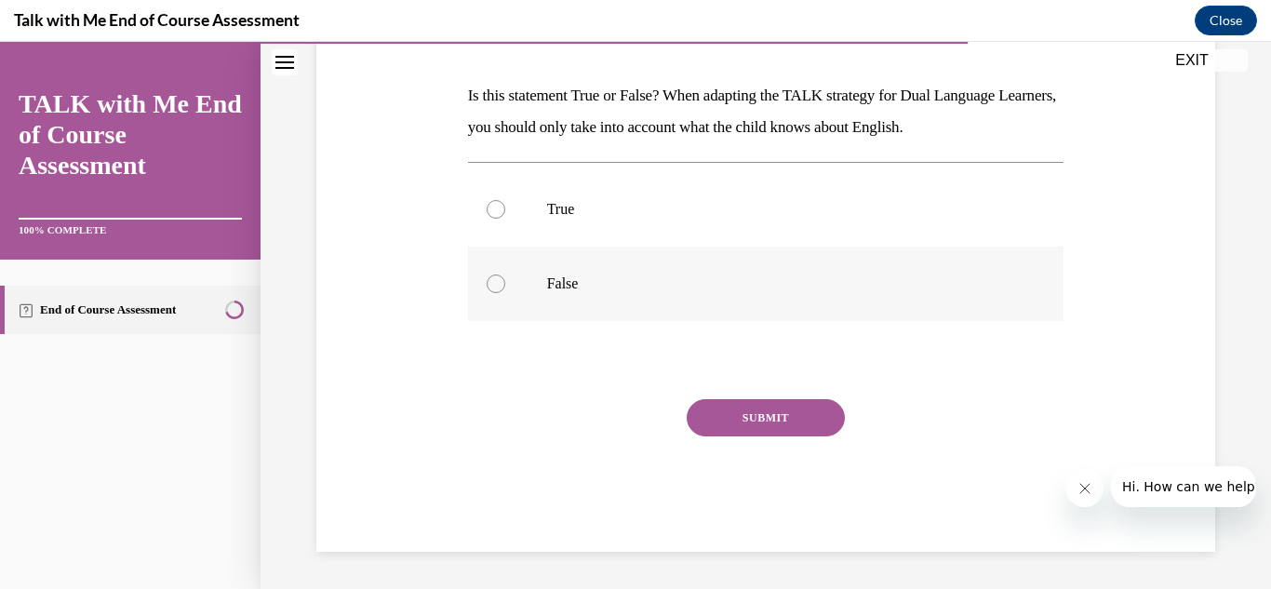
click at [488, 289] on div at bounding box center [496, 283] width 19 height 19
click at [488, 289] on input "False" at bounding box center [496, 283] width 19 height 19
radio input "true"
click at [730, 445] on div "SUBMIT" at bounding box center [766, 445] width 596 height 93
click at [730, 435] on button "SUBMIT" at bounding box center [766, 417] width 158 height 37
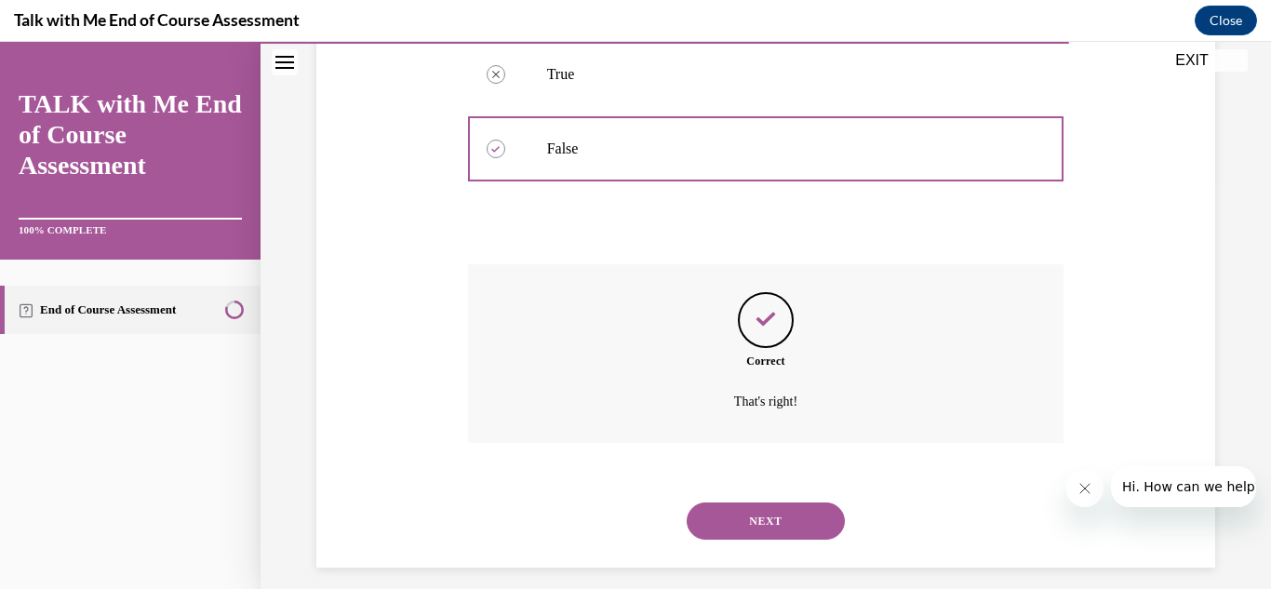
scroll to position [425, 0]
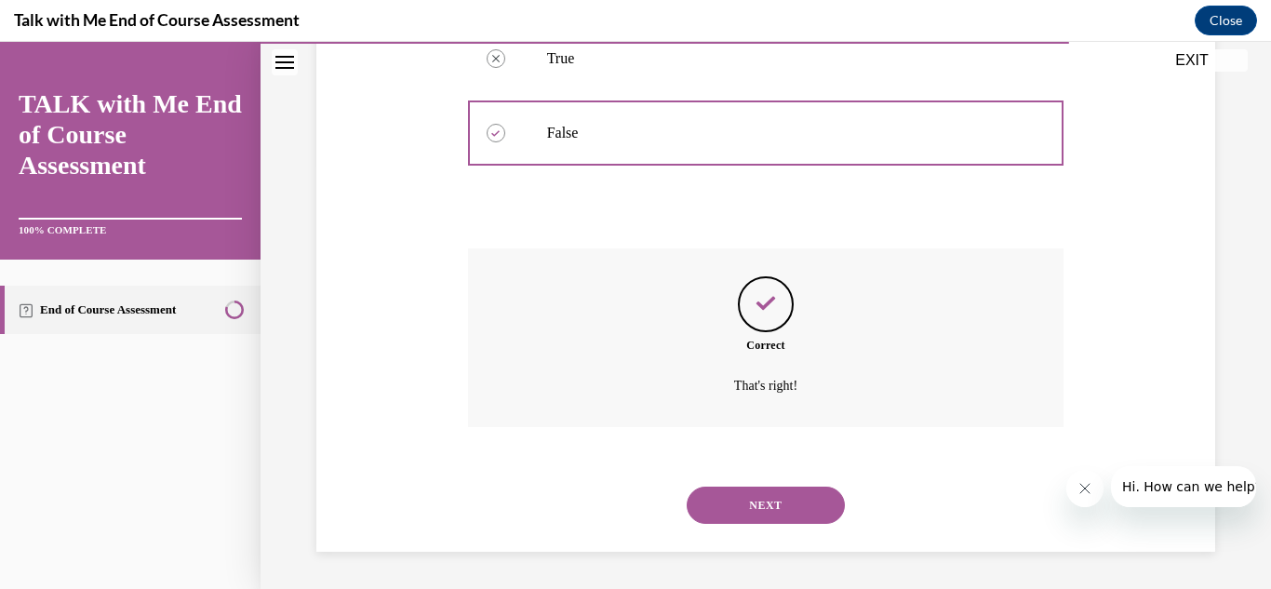
click at [727, 489] on button "NEXT" at bounding box center [766, 505] width 158 height 37
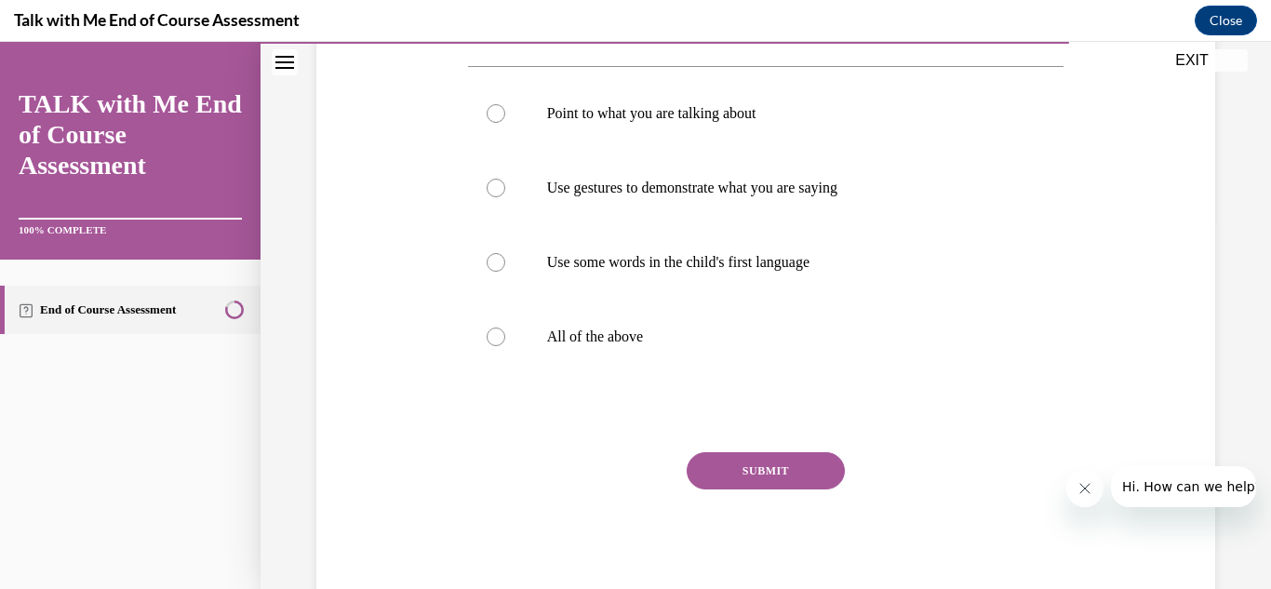
scroll to position [409, 0]
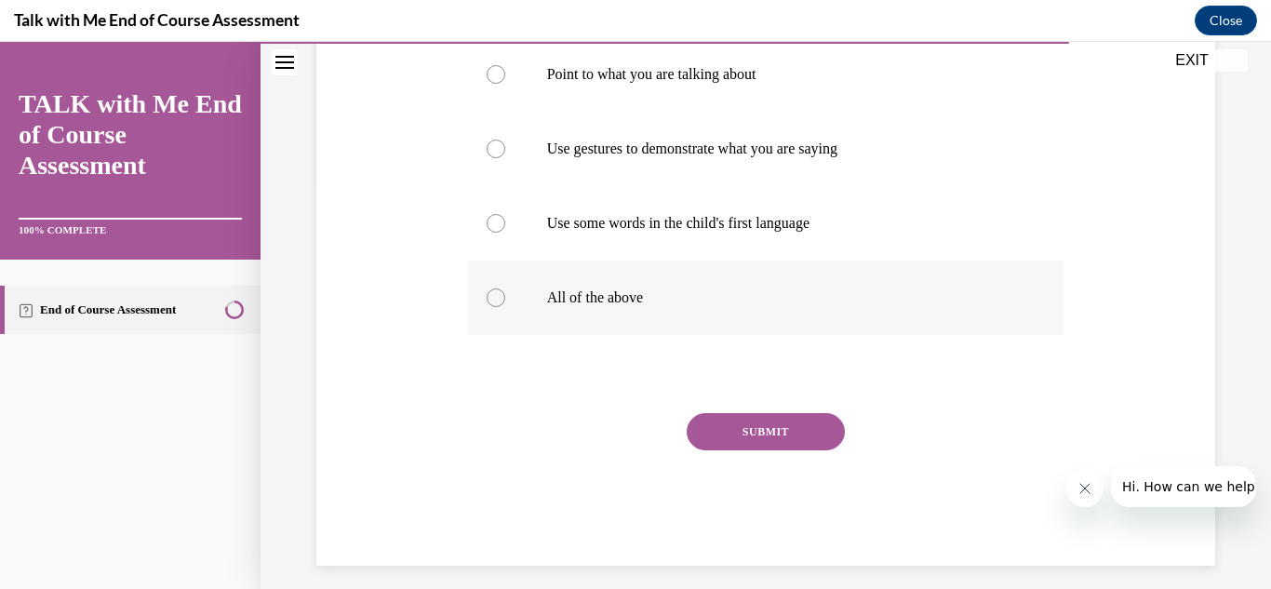
click at [487, 293] on div at bounding box center [496, 297] width 19 height 19
click at [487, 293] on input "All of the above" at bounding box center [496, 297] width 19 height 19
radio input "true"
click at [785, 444] on button "SUBMIT" at bounding box center [766, 431] width 158 height 37
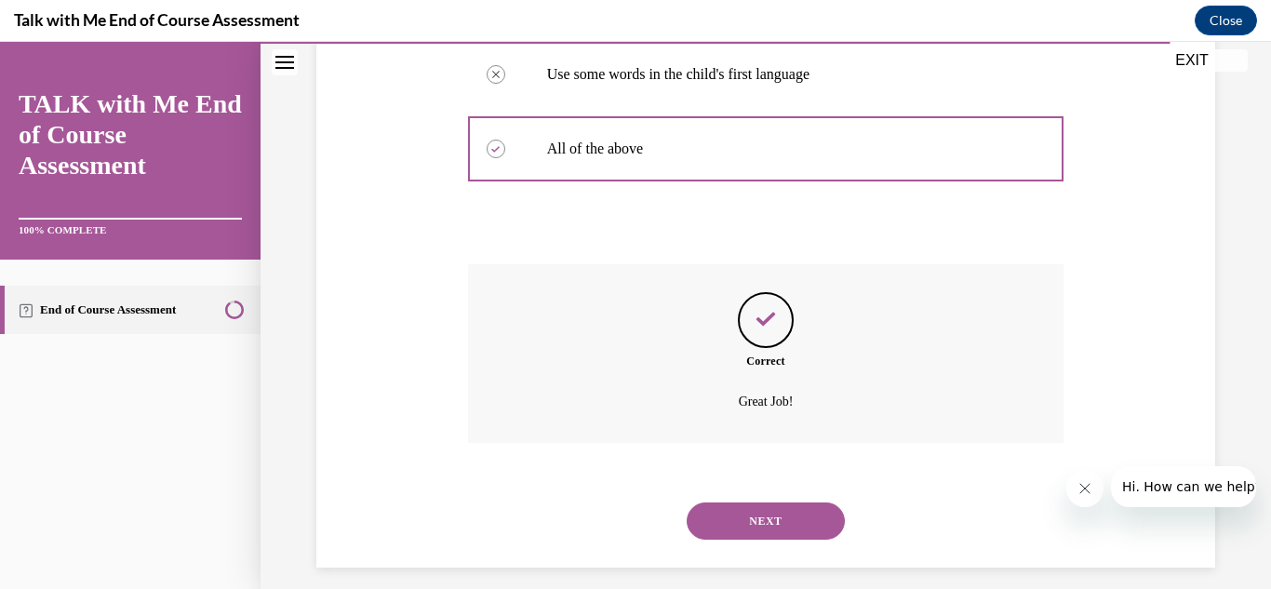
scroll to position [574, 0]
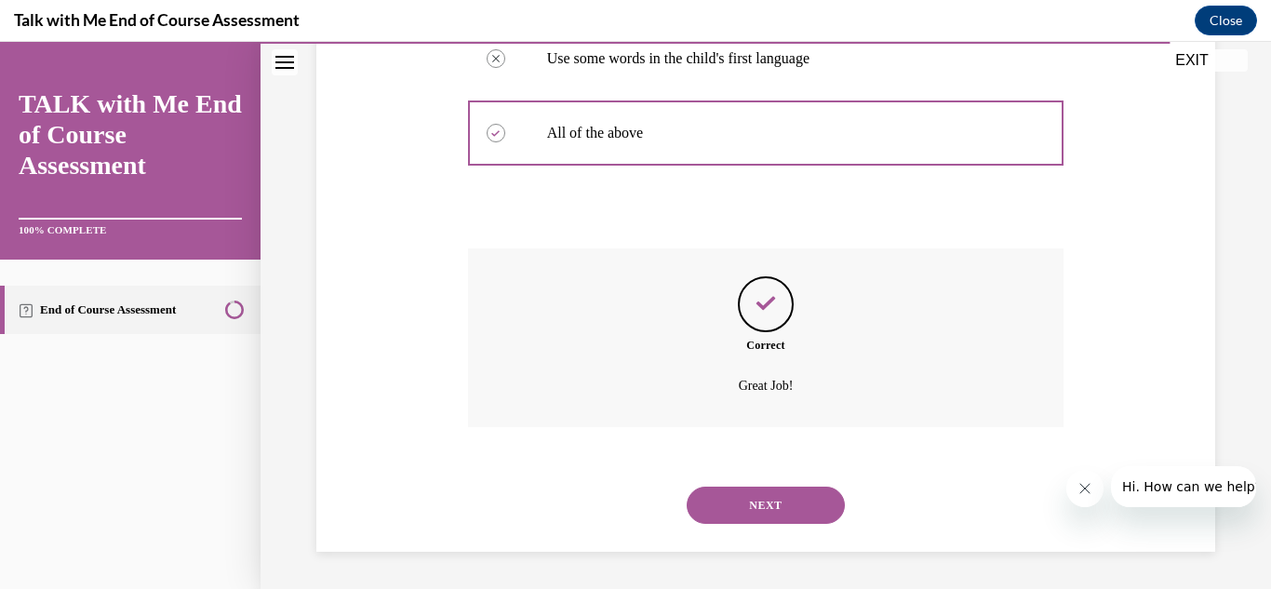
click at [805, 496] on button "NEXT" at bounding box center [766, 505] width 158 height 37
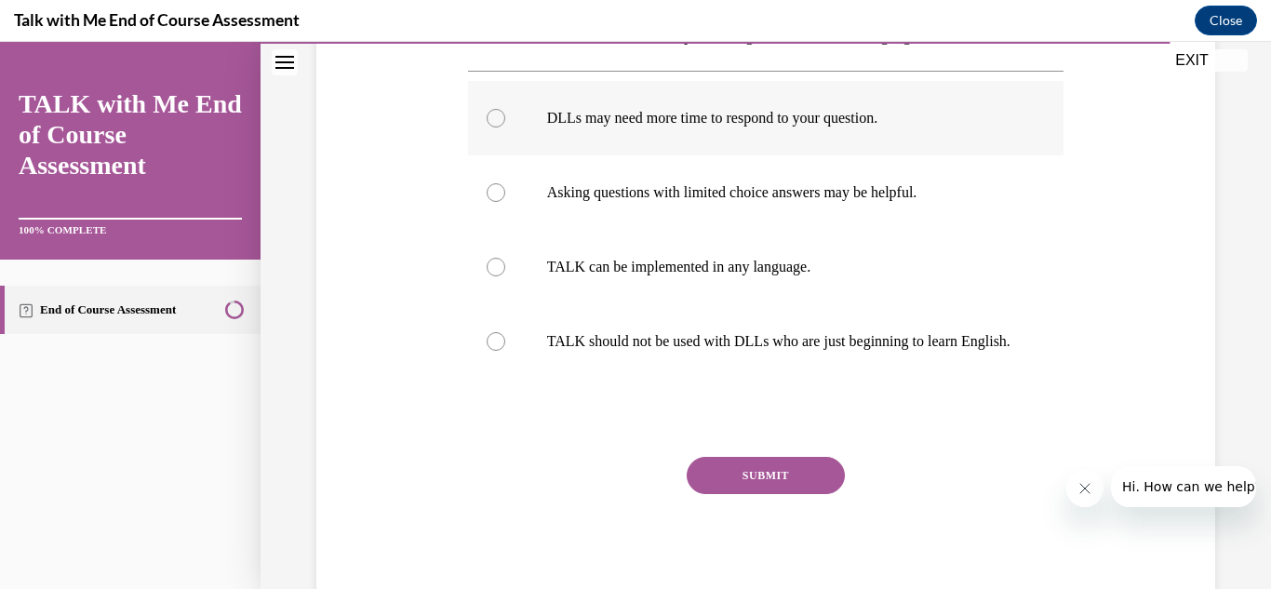
scroll to position [335, 0]
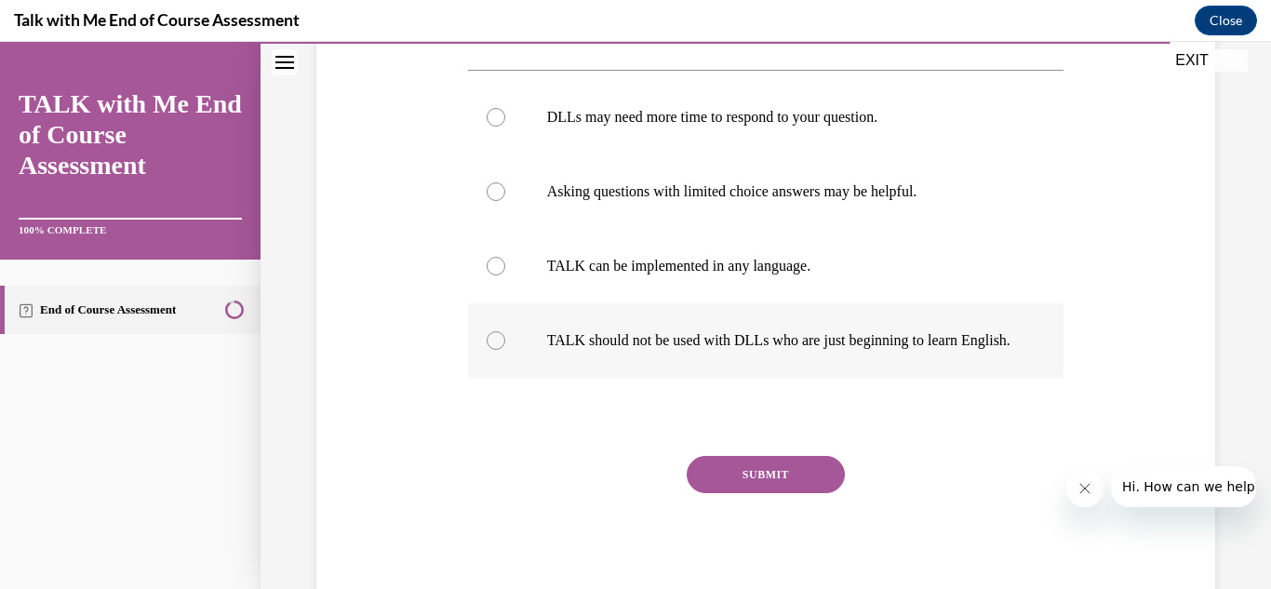
click at [512, 354] on label "TALK should not be used with DLLs who are just beginning to learn English." at bounding box center [766, 340] width 596 height 74
click at [505, 350] on input "TALK should not be used with DLLs who are just beginning to learn English." at bounding box center [496, 340] width 19 height 19
radio input "true"
click at [753, 493] on button "SUBMIT" at bounding box center [766, 474] width 158 height 37
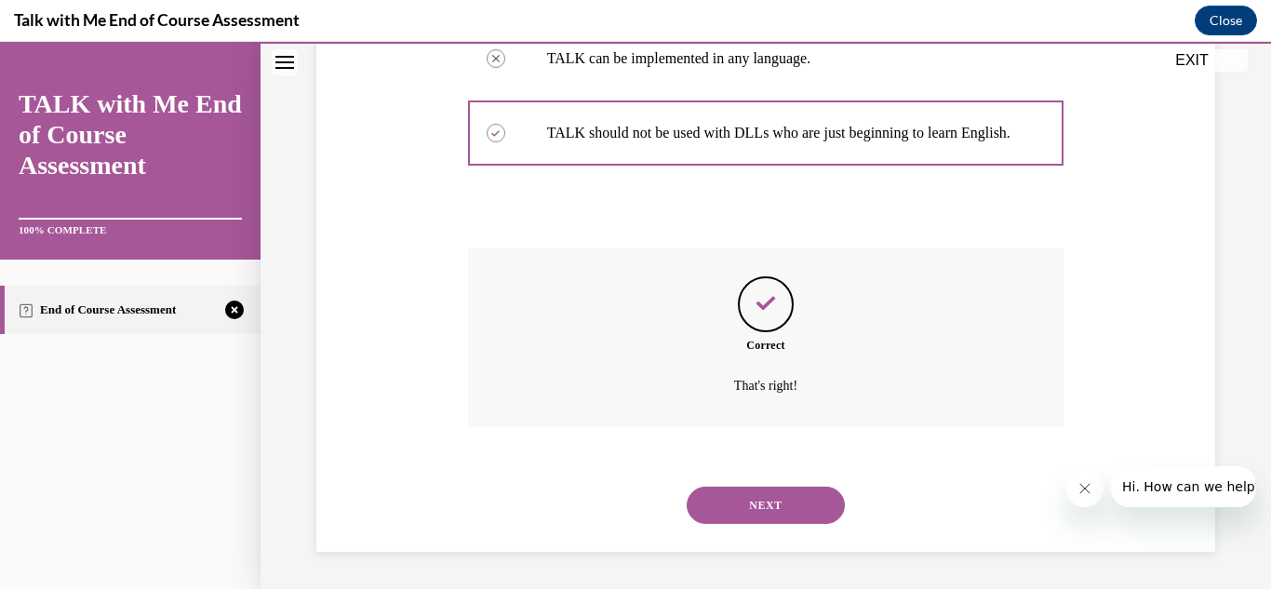
scroll to position [561, 0]
click at [754, 515] on button "NEXT" at bounding box center [766, 505] width 158 height 37
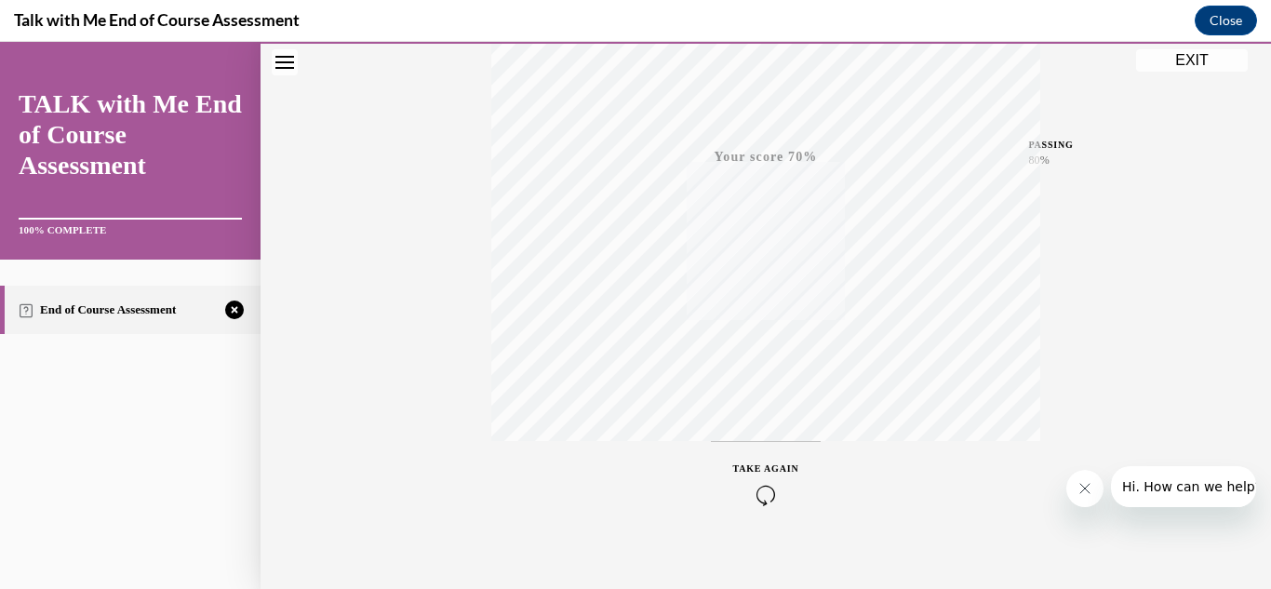
scroll to position [407, 0]
click at [794, 445] on span "TAKE AGAIN" at bounding box center [766, 449] width 66 height 10
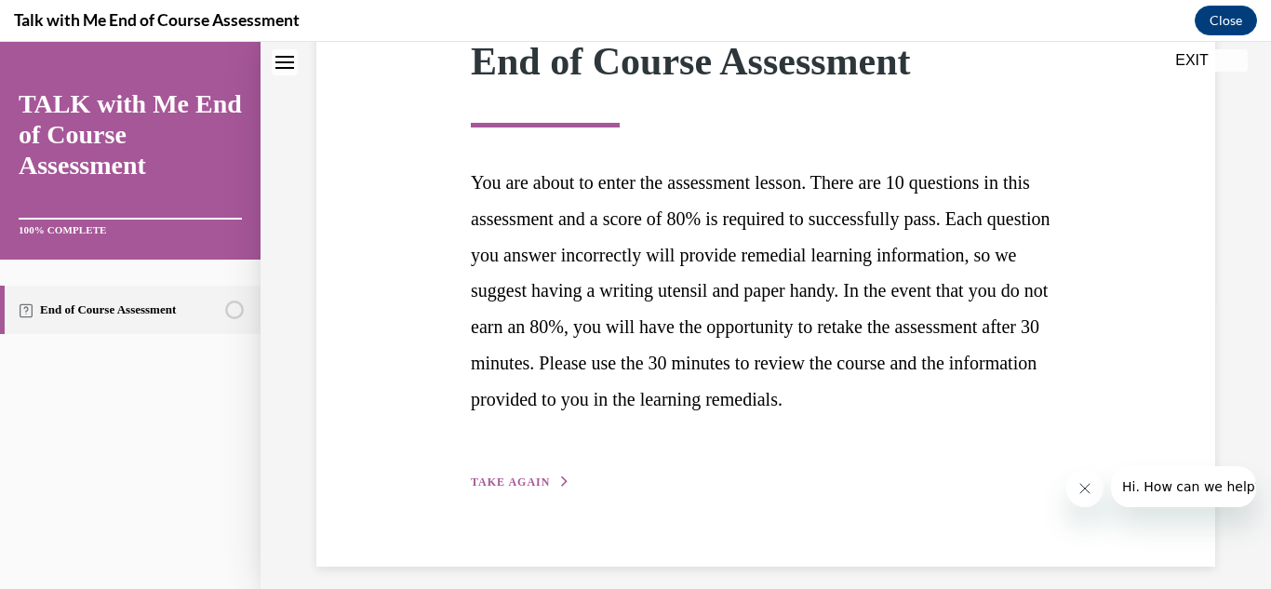
click at [509, 488] on span "TAKE AGAIN" at bounding box center [510, 481] width 79 height 13
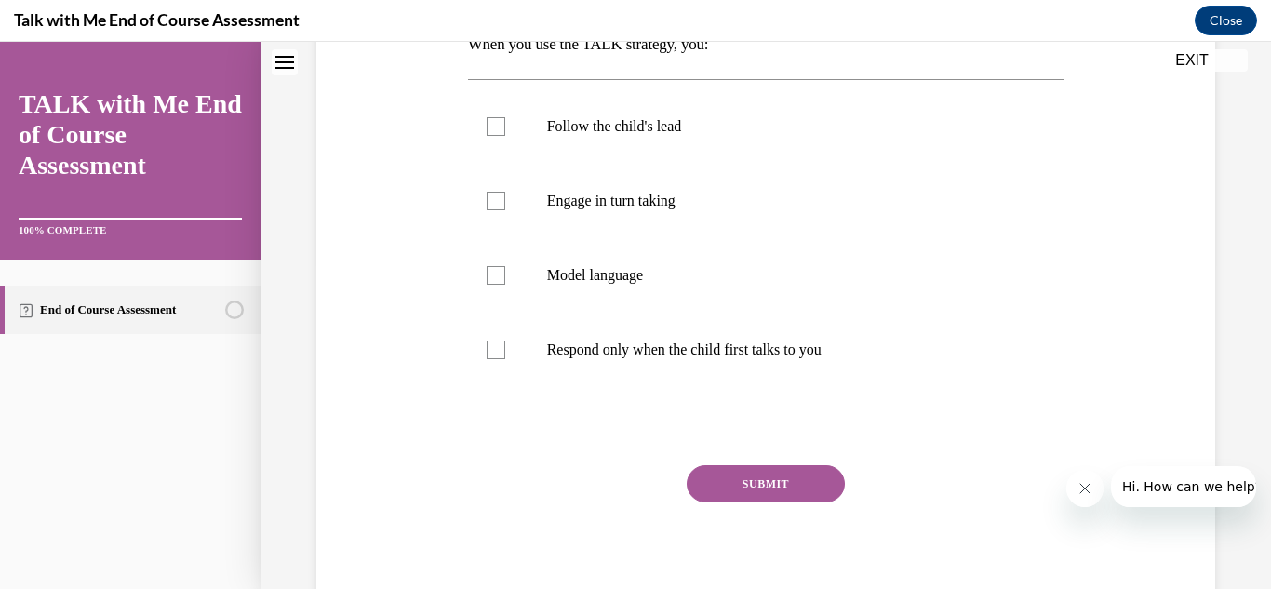
scroll to position [335, 0]
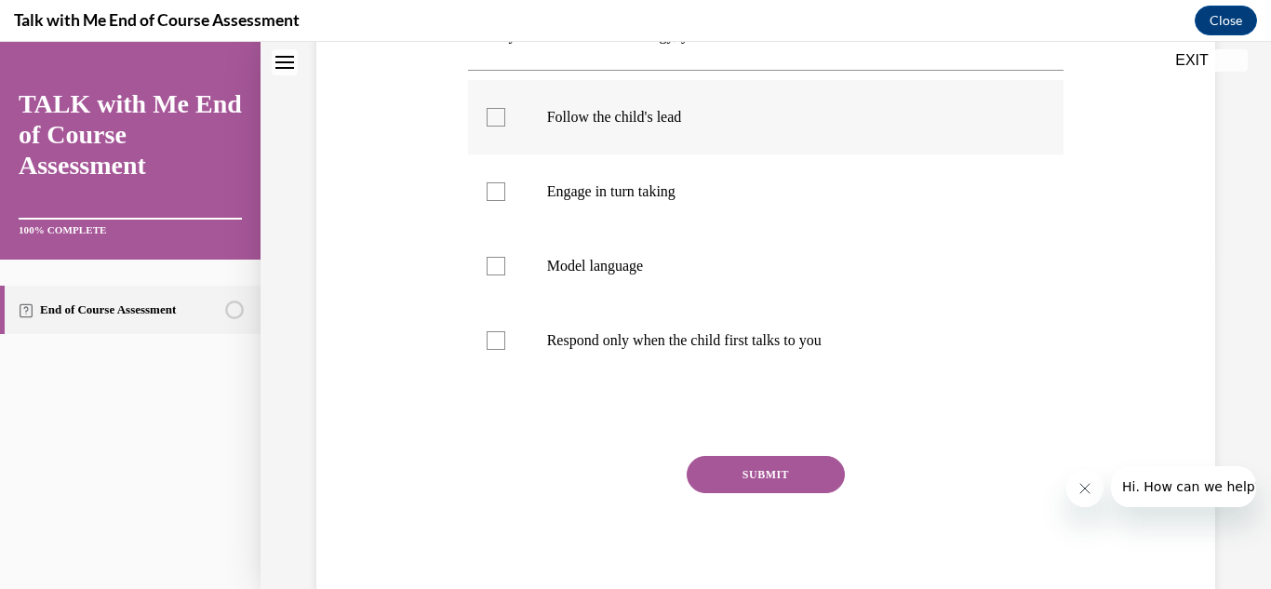
click at [504, 133] on label "Follow the child's lead" at bounding box center [766, 117] width 596 height 74
click at [504, 127] on input "Follow the child's lead" at bounding box center [496, 117] width 19 height 19
checkbox input "true"
click at [503, 195] on div at bounding box center [496, 191] width 19 height 19
click at [503, 195] on input "Engage in turn taking" at bounding box center [496, 191] width 19 height 19
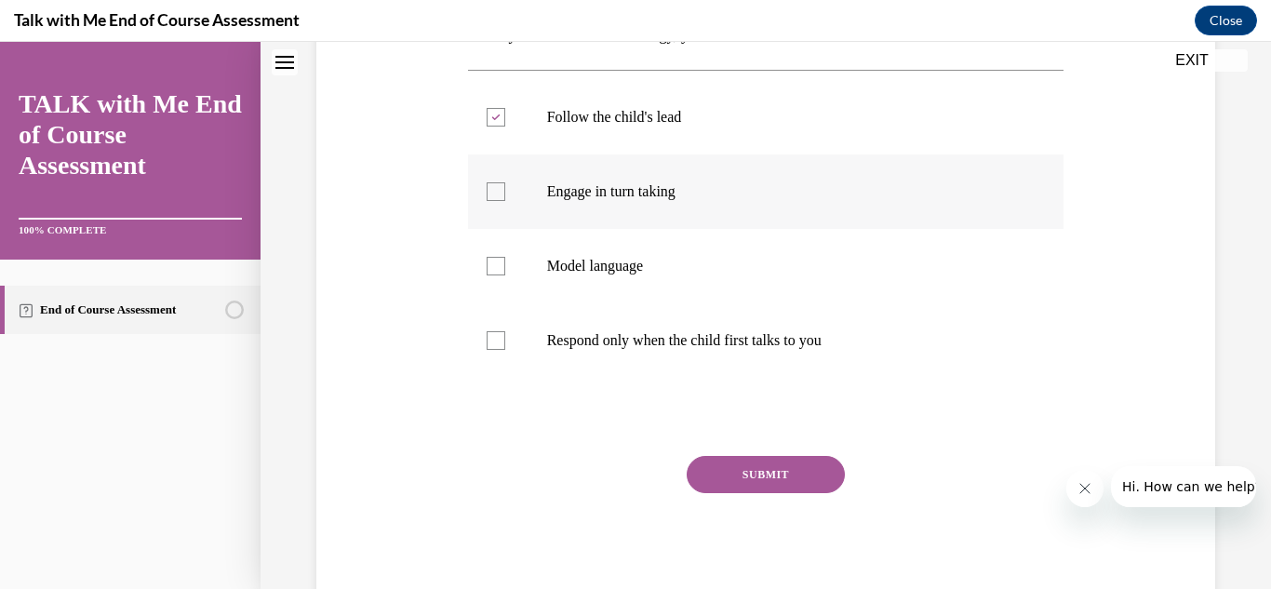
checkbox input "true"
click at [497, 257] on div at bounding box center [496, 266] width 19 height 19
click at [497, 257] on input "Model language" at bounding box center [496, 266] width 19 height 19
checkbox input "true"
click at [719, 475] on button "SUBMIT" at bounding box center [766, 474] width 158 height 37
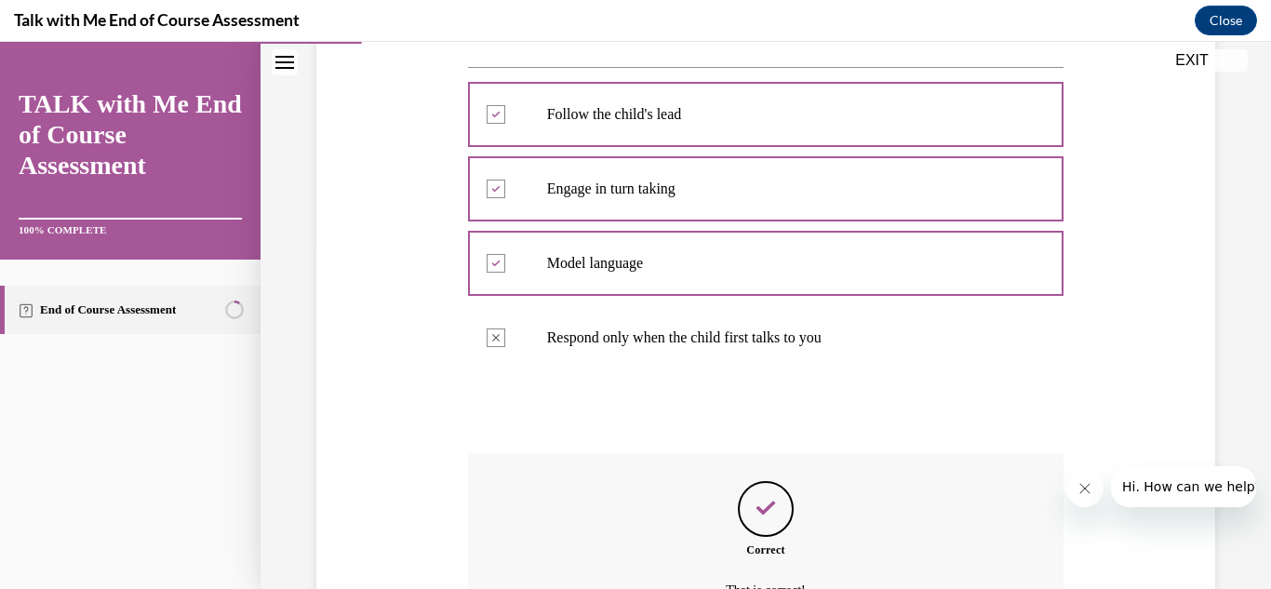
scroll to position [542, 0]
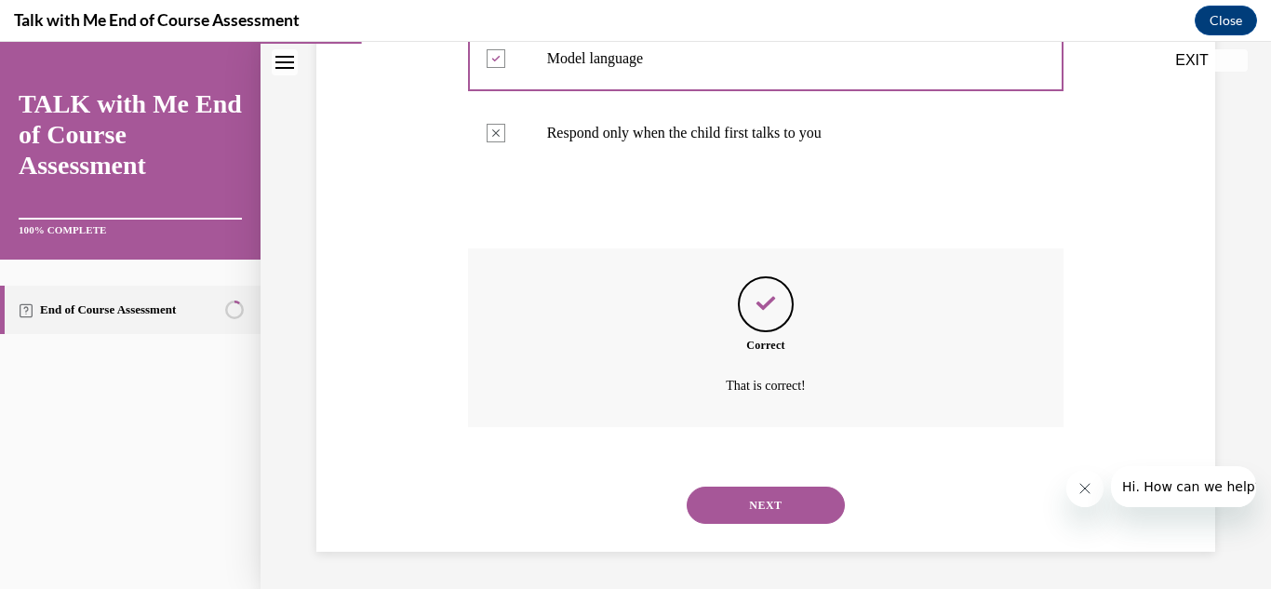
click at [796, 491] on button "NEXT" at bounding box center [766, 505] width 158 height 37
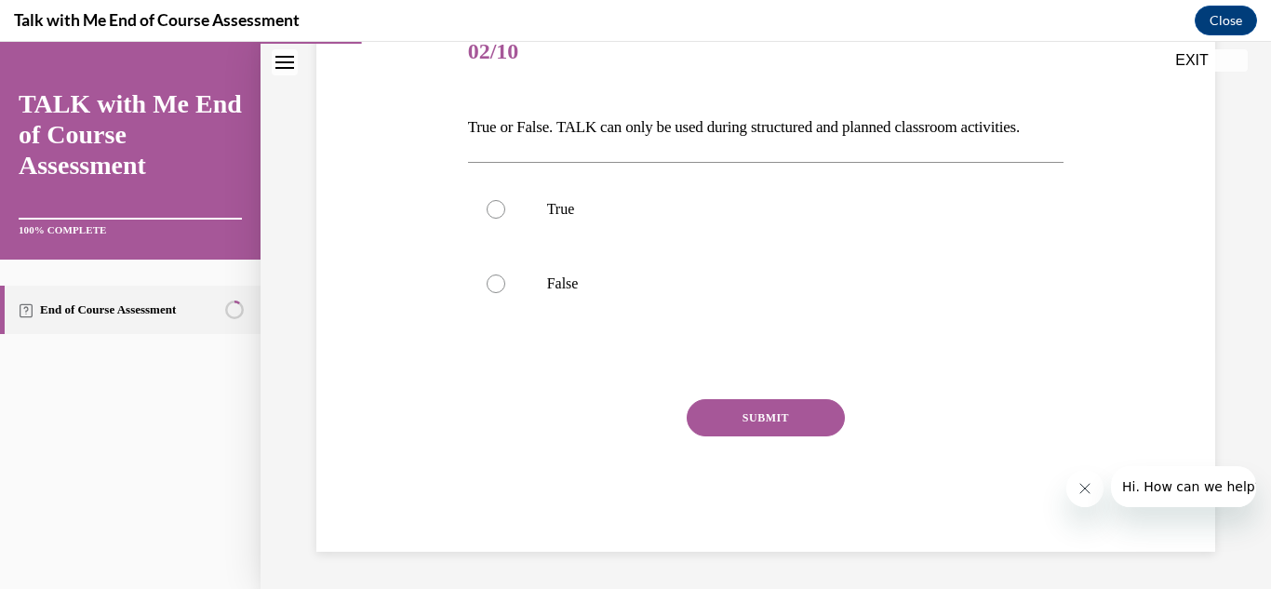
scroll to position [207, 0]
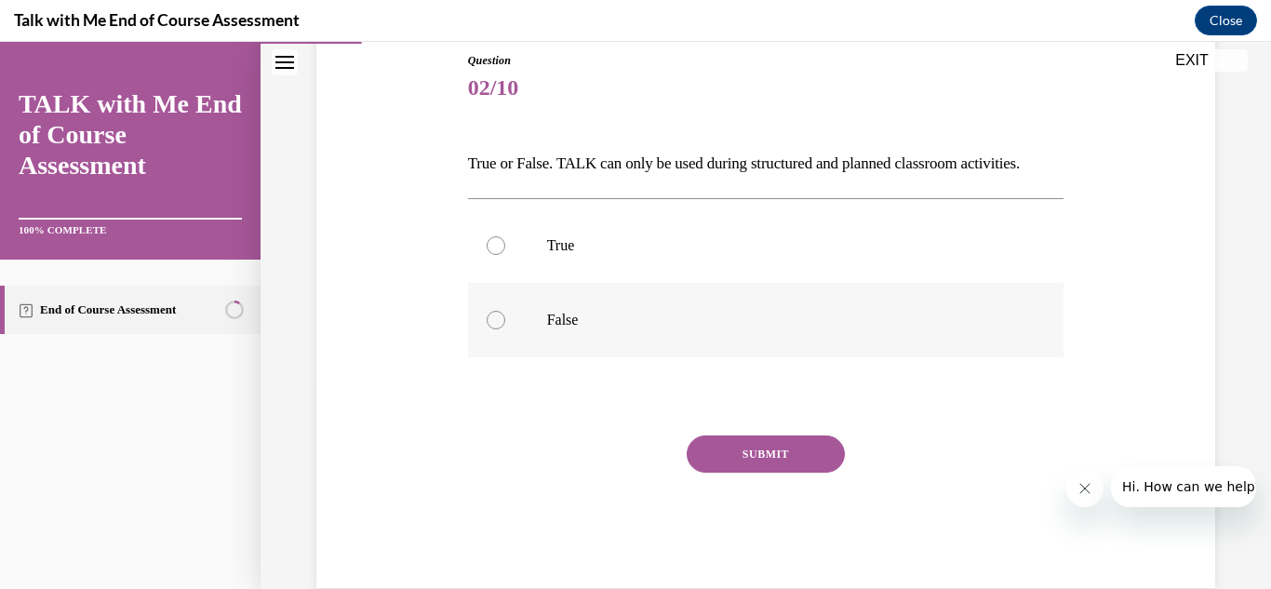
click at [503, 338] on label "False" at bounding box center [766, 320] width 596 height 74
click at [503, 329] on input "False" at bounding box center [496, 320] width 19 height 19
radio input "true"
click at [714, 435] on button "SUBMIT" at bounding box center [766, 453] width 158 height 37
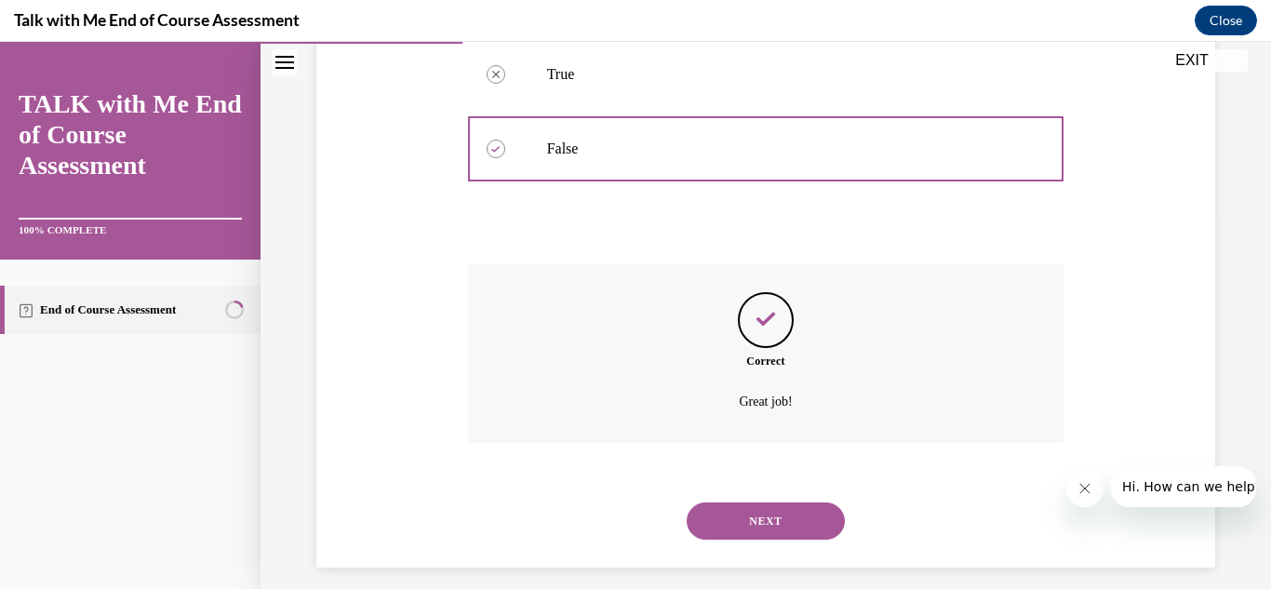
scroll to position [394, 0]
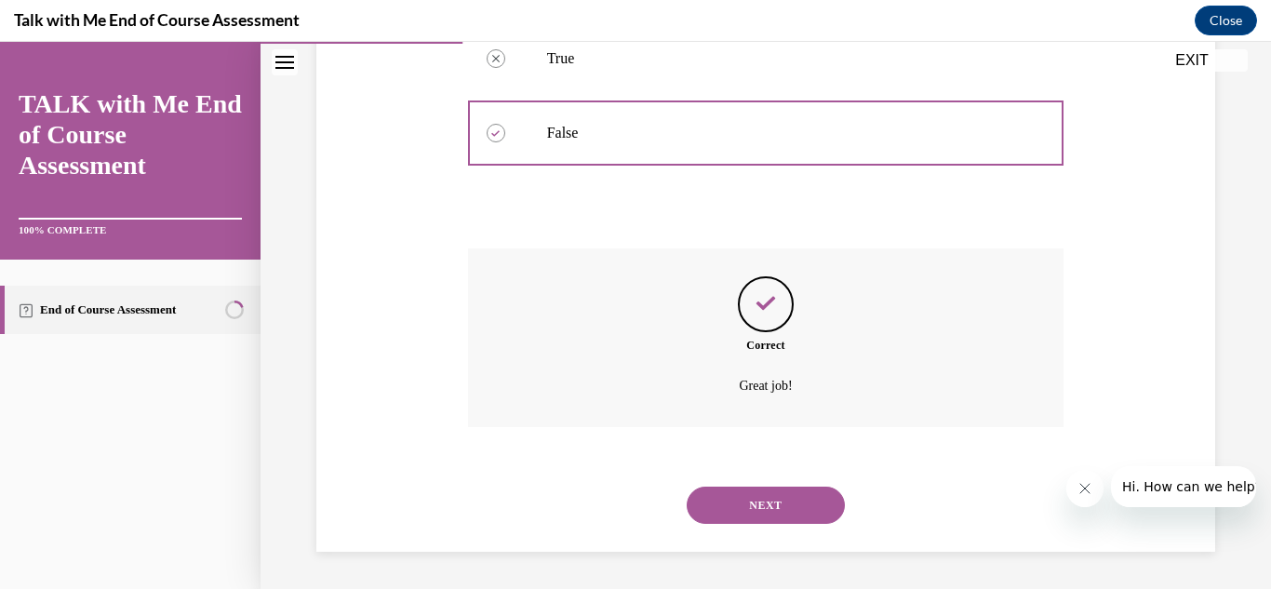
click at [730, 501] on button "NEXT" at bounding box center [766, 505] width 158 height 37
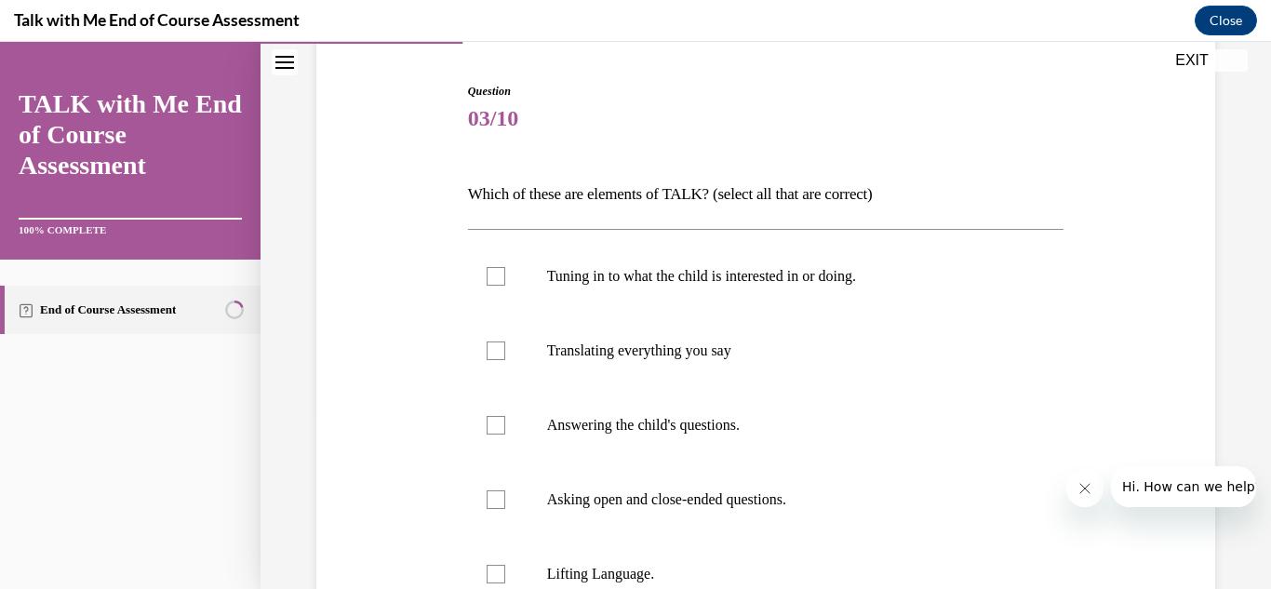
scroll to position [186, 0]
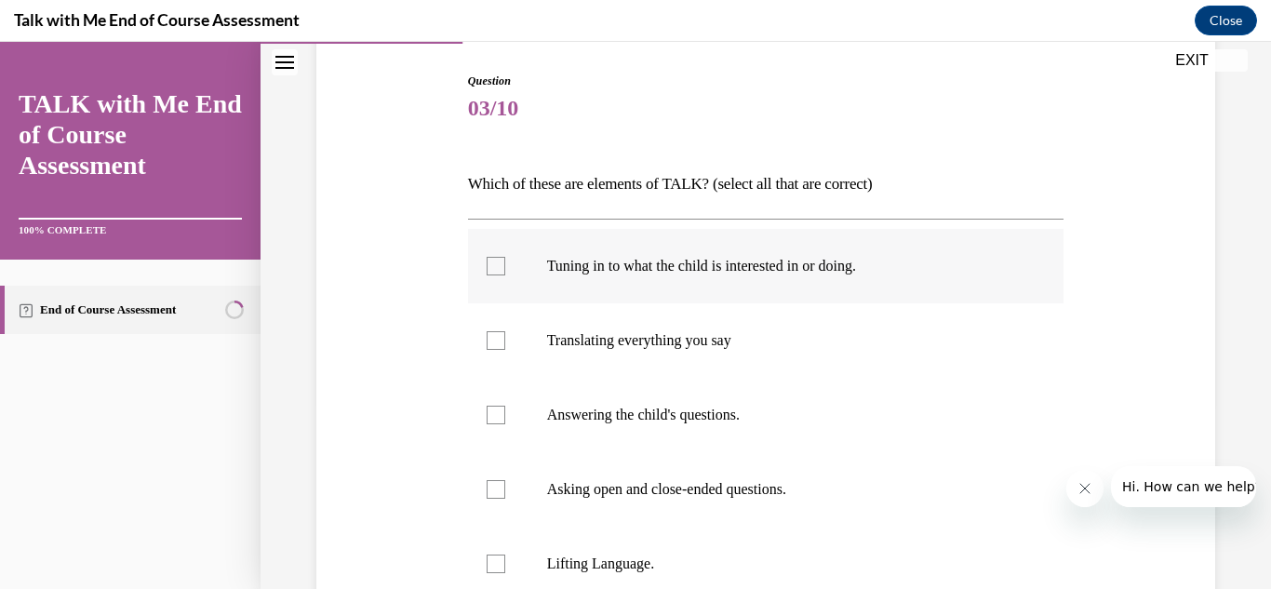
click at [496, 272] on div at bounding box center [496, 266] width 19 height 19
click at [496, 272] on input "Tuning in to what the child is interested in or doing." at bounding box center [496, 266] width 19 height 19
checkbox input "true"
click at [497, 499] on label "Asking open and close-ended questions." at bounding box center [766, 489] width 596 height 74
click at [497, 499] on input "Asking open and close-ended questions." at bounding box center [496, 489] width 19 height 19
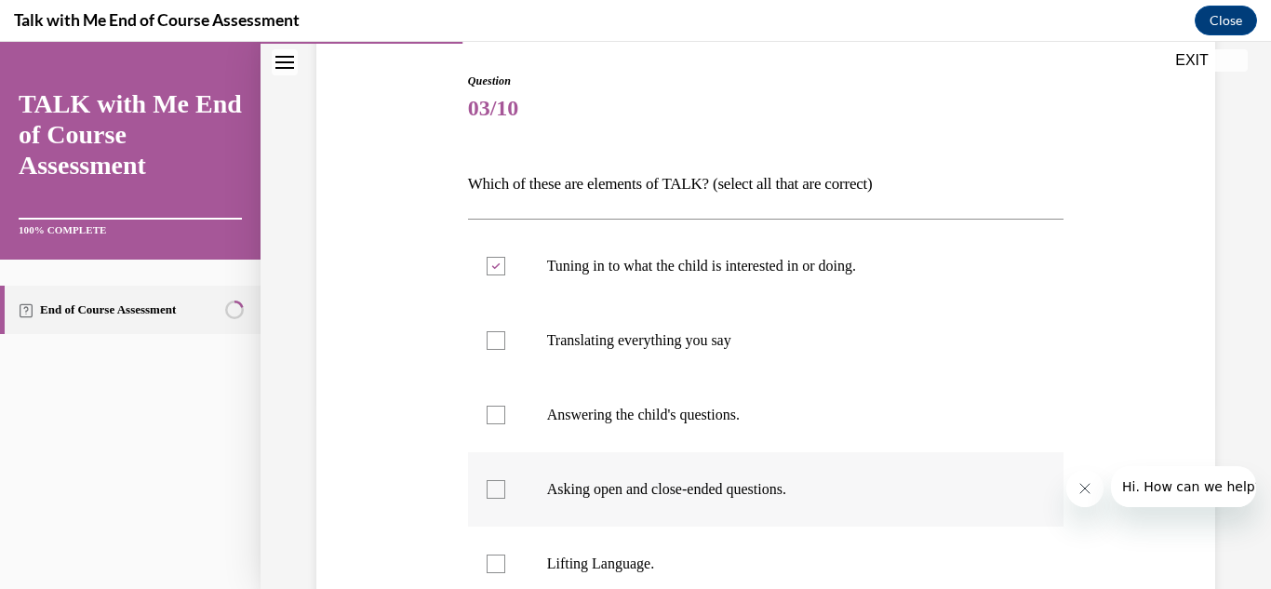
checkbox input "true"
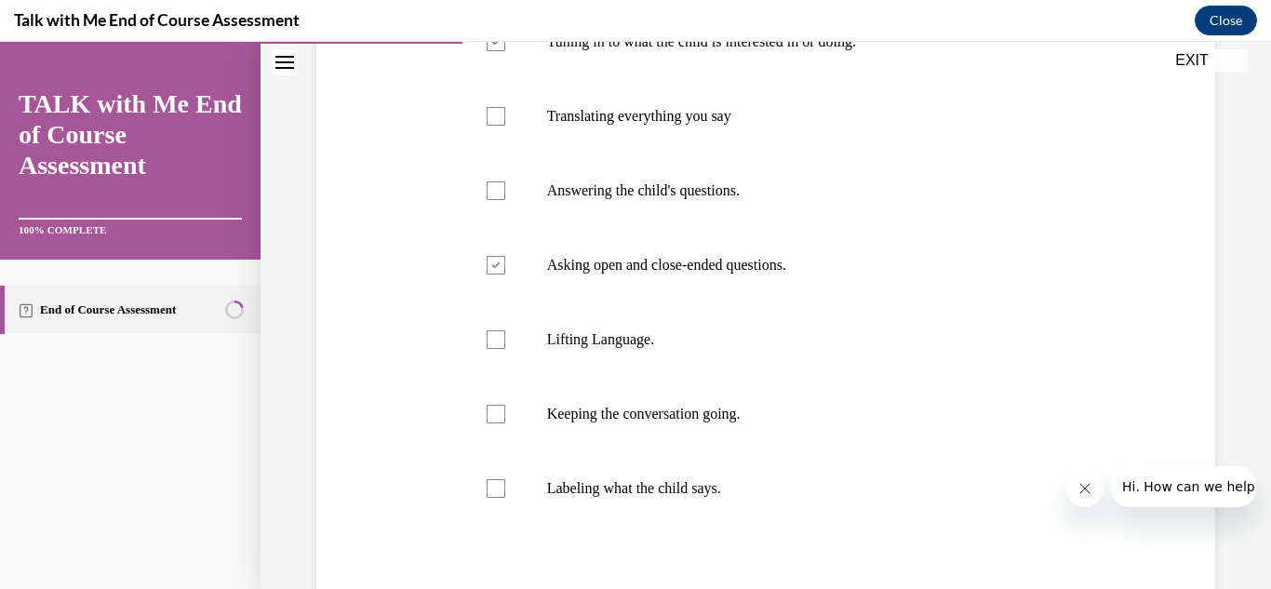
scroll to position [408, 0]
click at [504, 357] on label "Lifting Language." at bounding box center [766, 341] width 596 height 74
click at [504, 351] on input "Lifting Language." at bounding box center [496, 341] width 19 height 19
checkbox input "true"
click at [501, 419] on div at bounding box center [496, 416] width 19 height 19
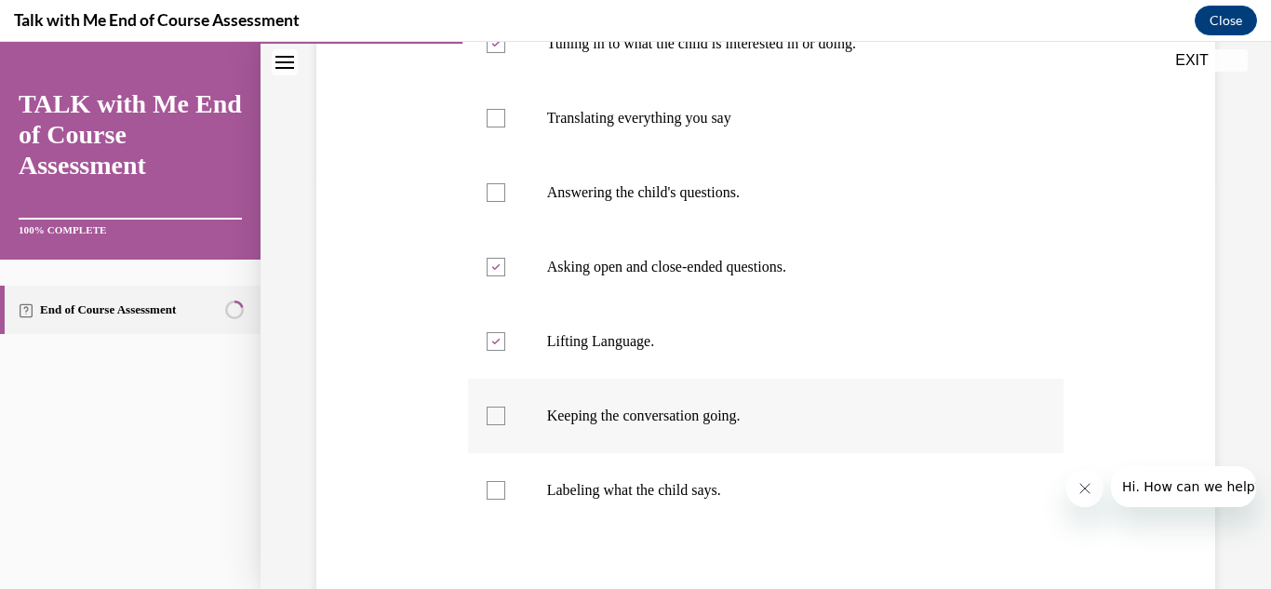
click at [501, 419] on input "Keeping the conversation going." at bounding box center [496, 416] width 19 height 19
checkbox input "true"
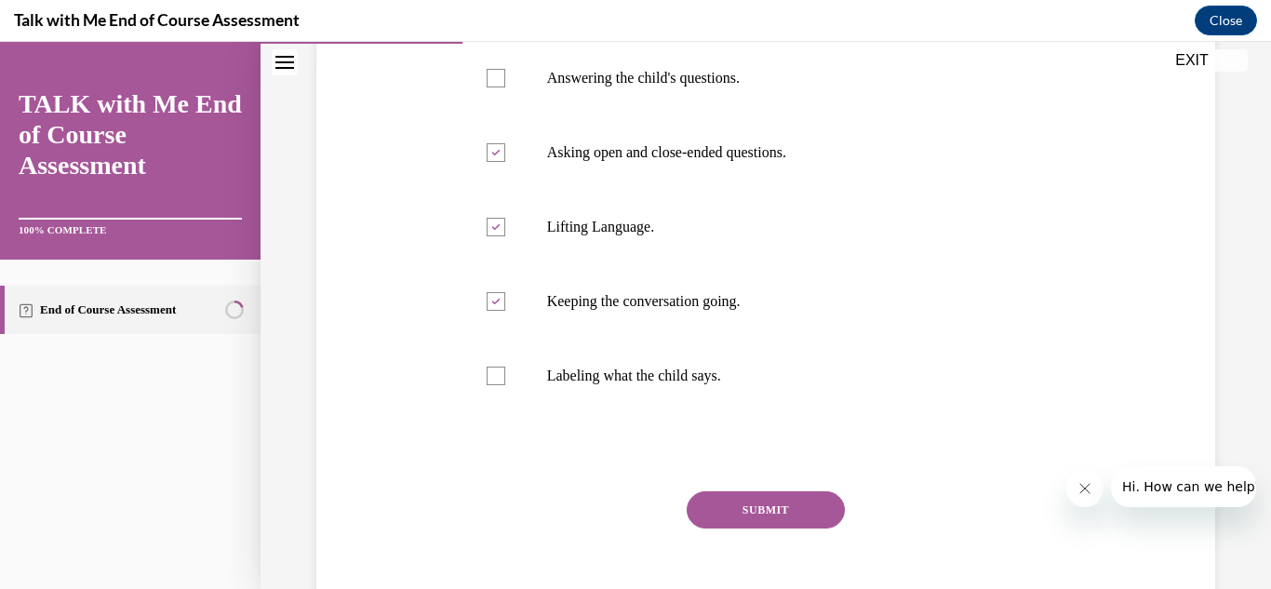
click at [831, 507] on button "SUBMIT" at bounding box center [766, 509] width 158 height 37
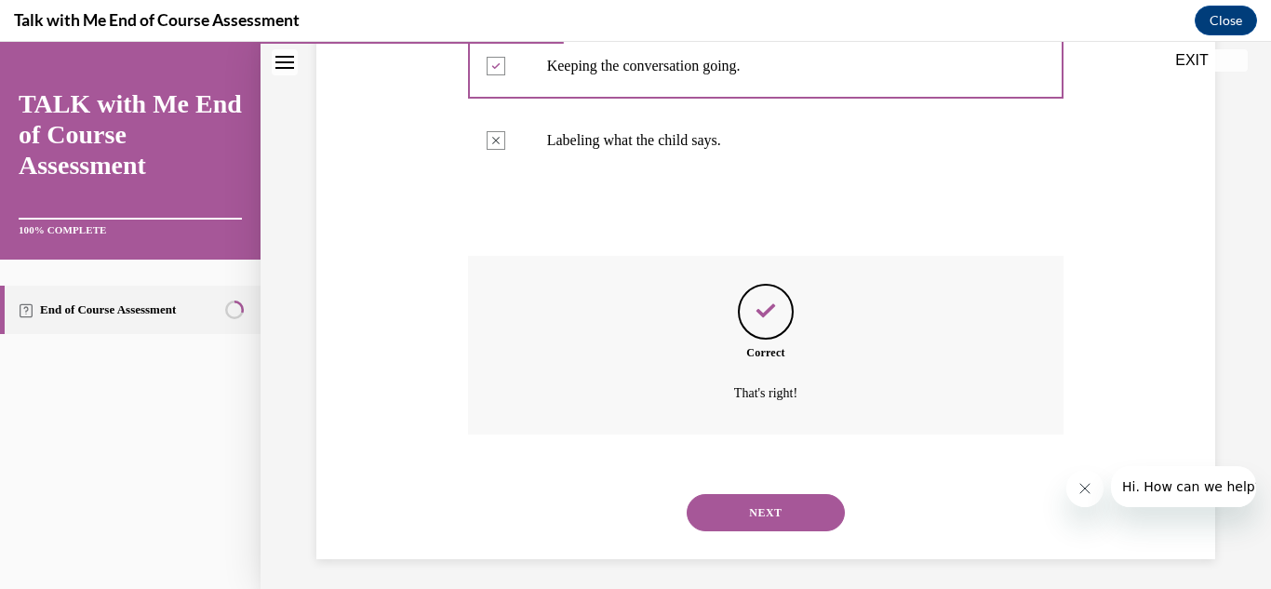
scroll to position [766, 0]
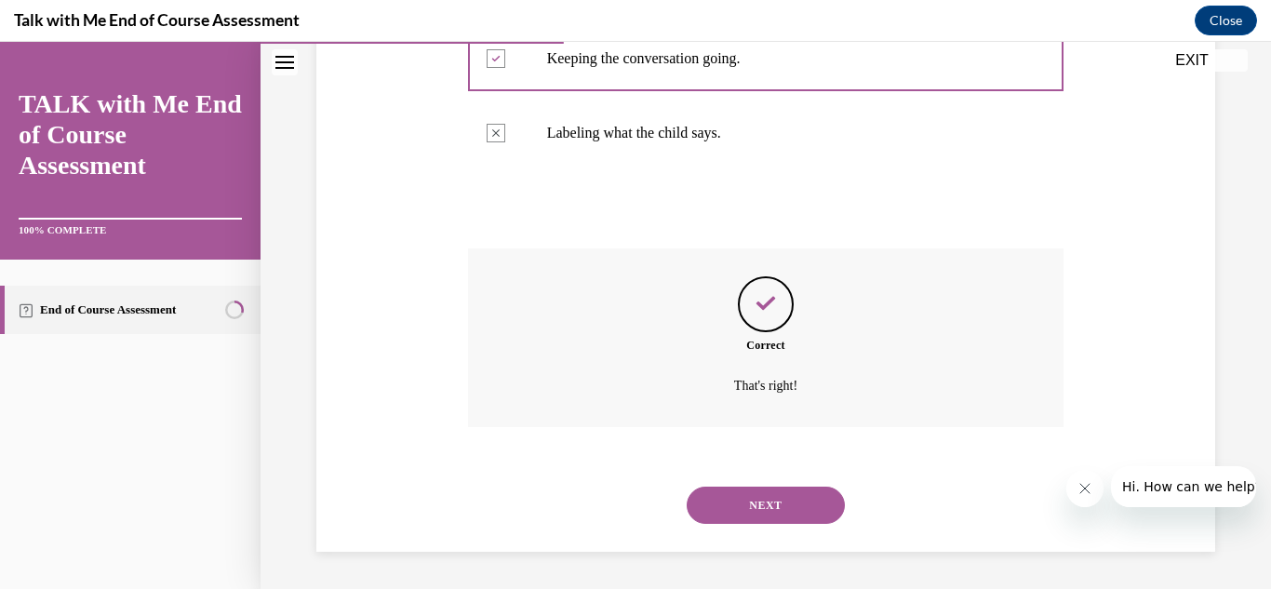
click at [822, 511] on button "NEXT" at bounding box center [766, 505] width 158 height 37
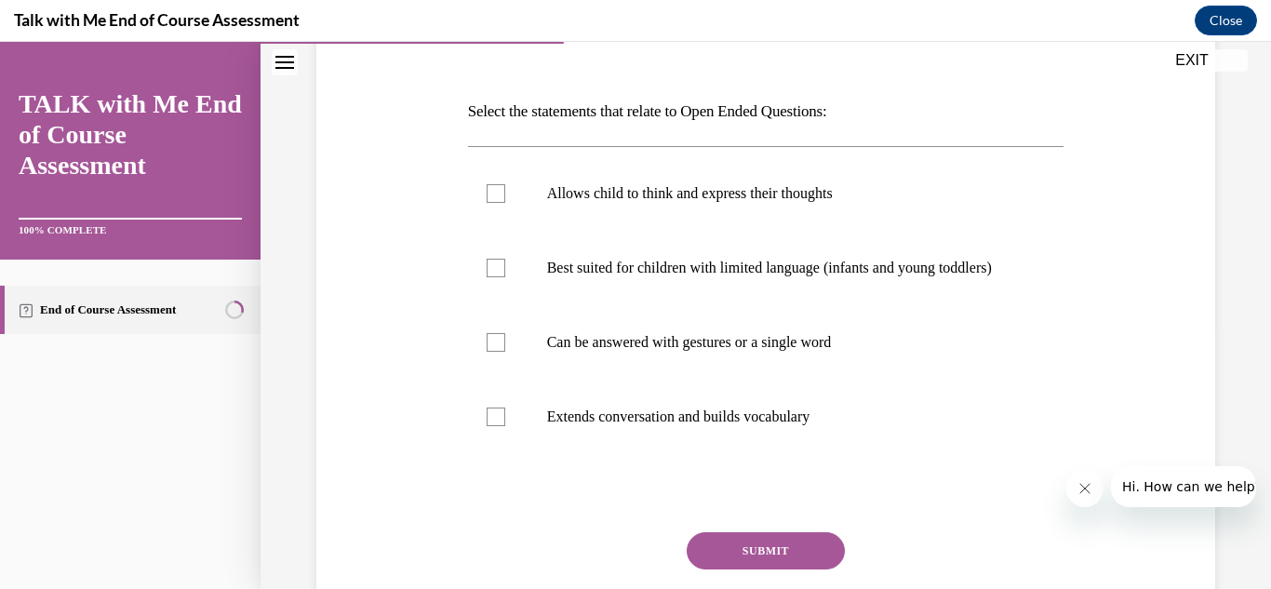
scroll to position [223, 0]
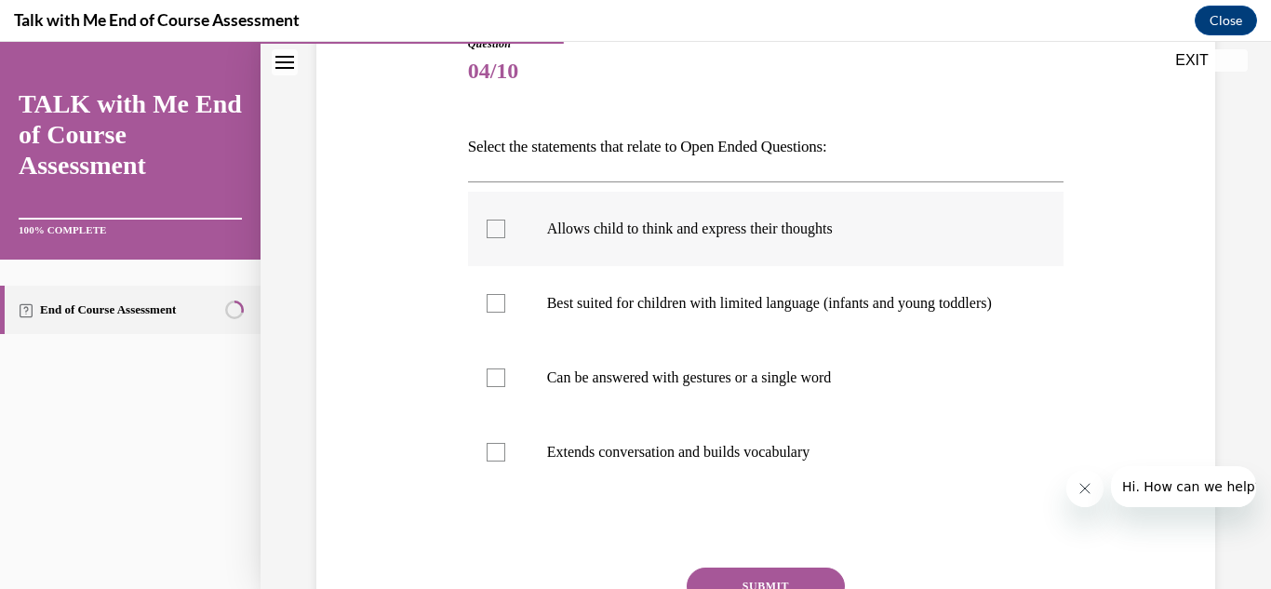
click at [513, 251] on label "Allows child to think and express their thoughts" at bounding box center [766, 229] width 596 height 74
click at [505, 238] on input "Allows child to think and express their thoughts" at bounding box center [496, 229] width 19 height 19
checkbox input "true"
click at [519, 394] on label "Can be answered with gestures or a single word" at bounding box center [766, 378] width 596 height 74
click at [505, 387] on input "Can be answered with gestures or a single word" at bounding box center [496, 377] width 19 height 19
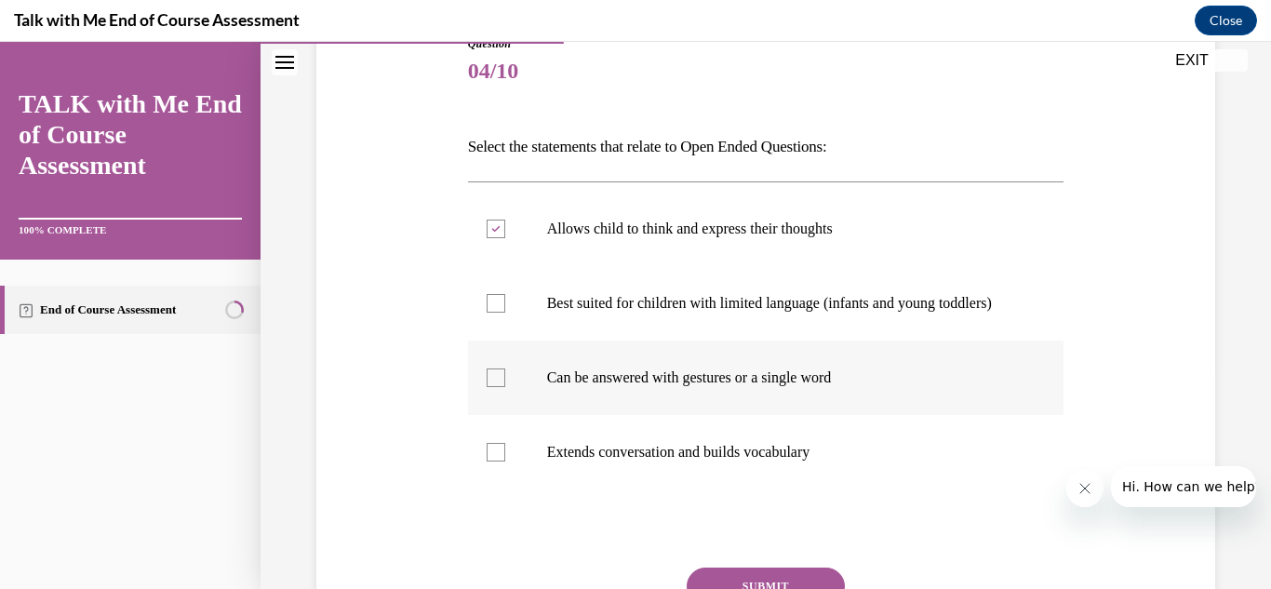
checkbox input "true"
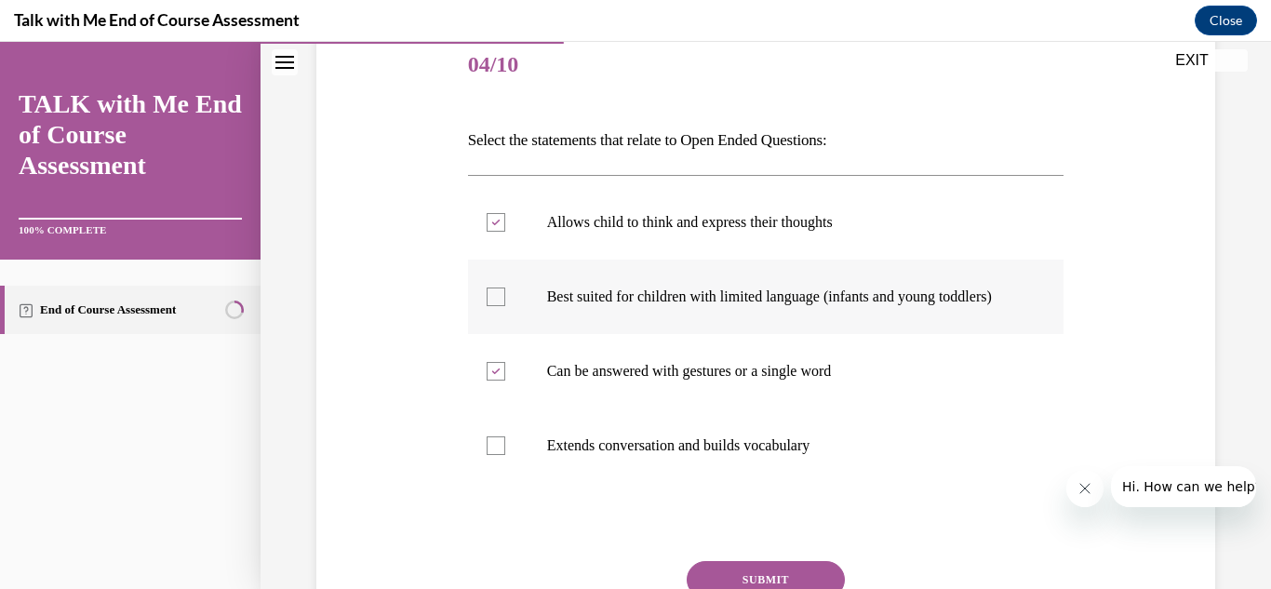
click at [502, 306] on div at bounding box center [496, 296] width 19 height 19
click at [502, 306] on input "Best suited for children with limited language (infants and young toddlers)" at bounding box center [496, 296] width 19 height 19
checkbox input "true"
click at [514, 465] on label "Extends conversation and builds vocabulary" at bounding box center [766, 445] width 596 height 74
click at [505, 455] on input "Extends conversation and builds vocabulary" at bounding box center [496, 445] width 19 height 19
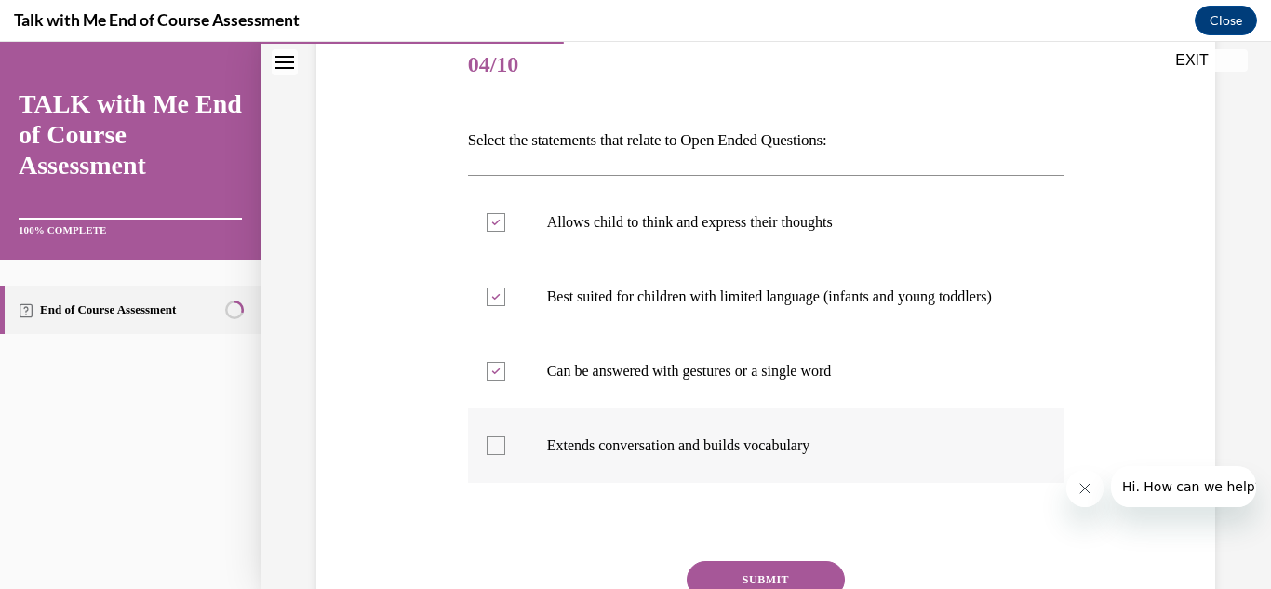
checkbox input "true"
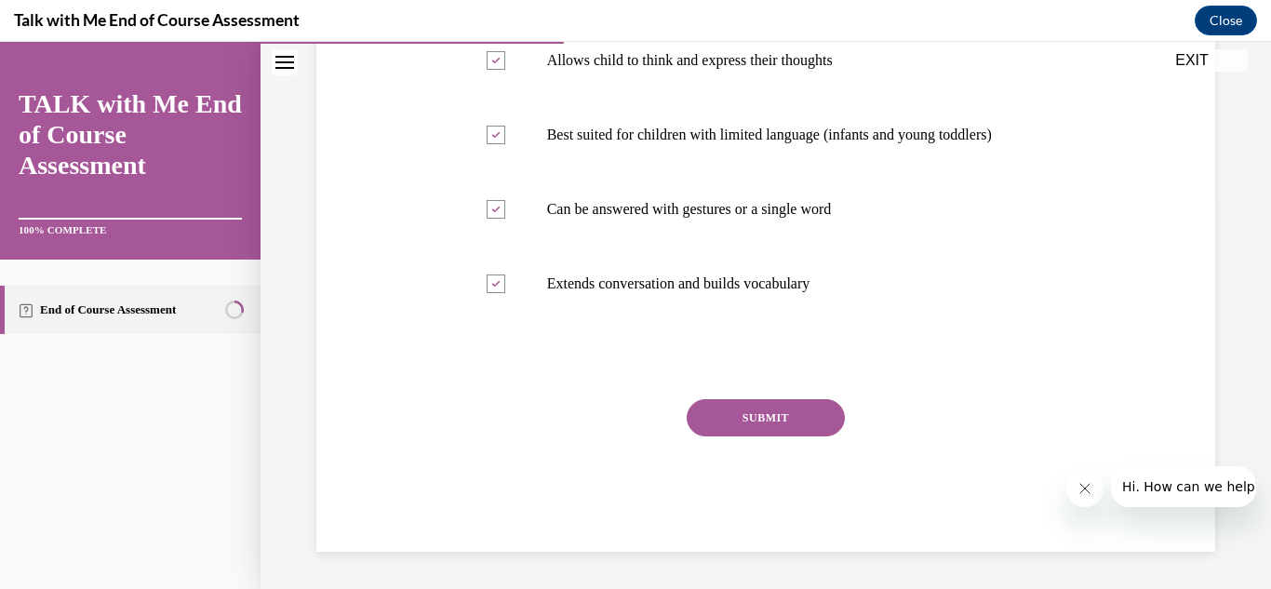
click at [807, 428] on button "SUBMIT" at bounding box center [766, 417] width 158 height 37
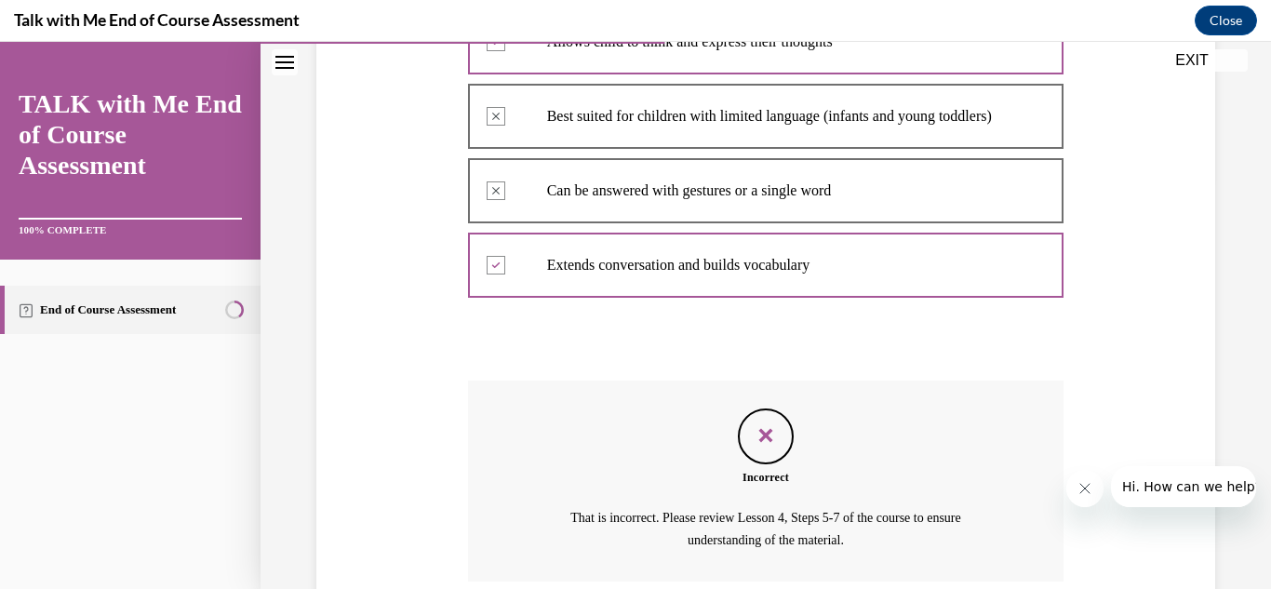
scroll to position [583, 0]
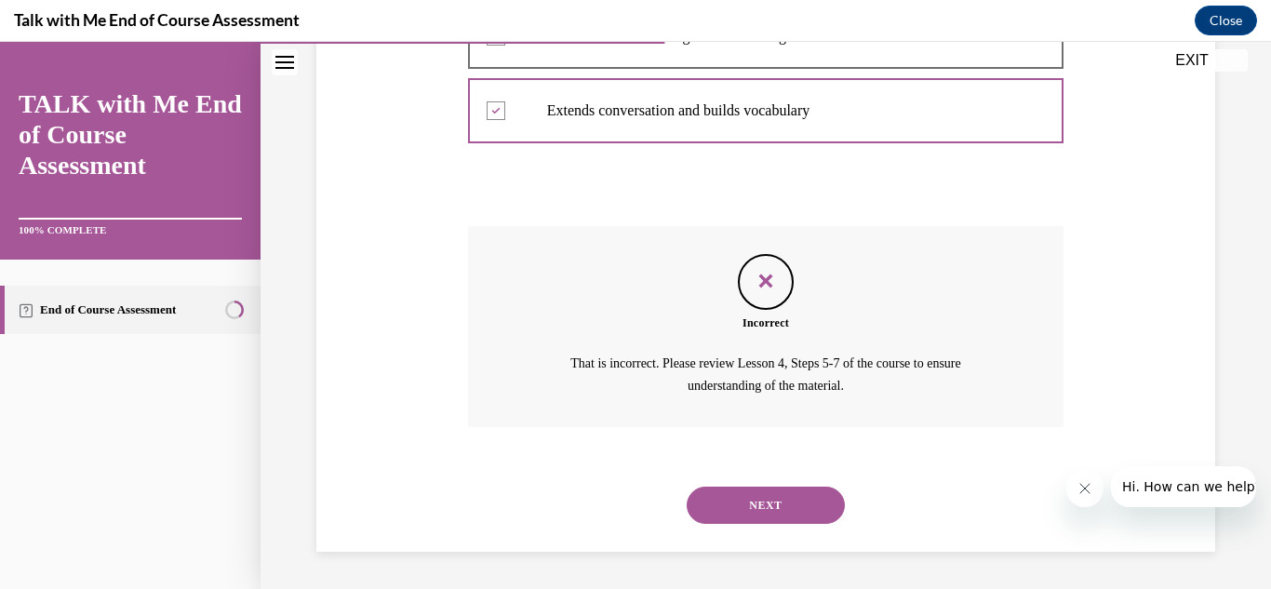
click at [812, 506] on button "NEXT" at bounding box center [766, 505] width 158 height 37
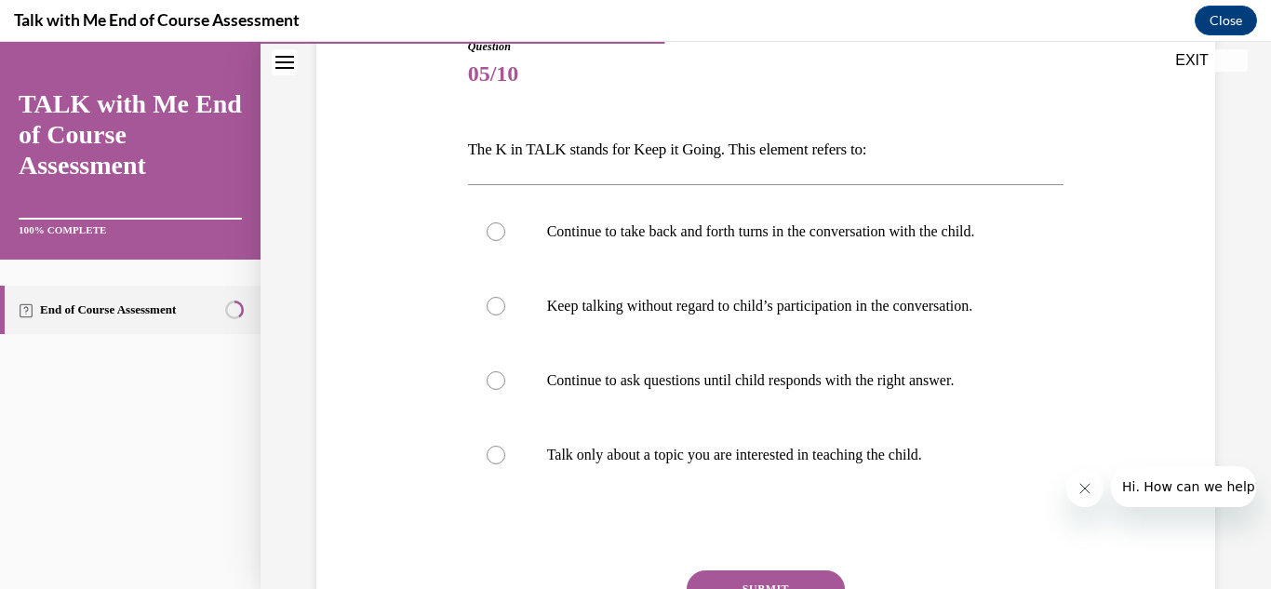
scroll to position [220, 0]
click at [509, 245] on label "Continue to take back and forth turns in the conversation with the child." at bounding box center [766, 232] width 596 height 74
click at [505, 242] on input "Continue to take back and forth turns in the conversation with the child." at bounding box center [496, 232] width 19 height 19
radio input "true"
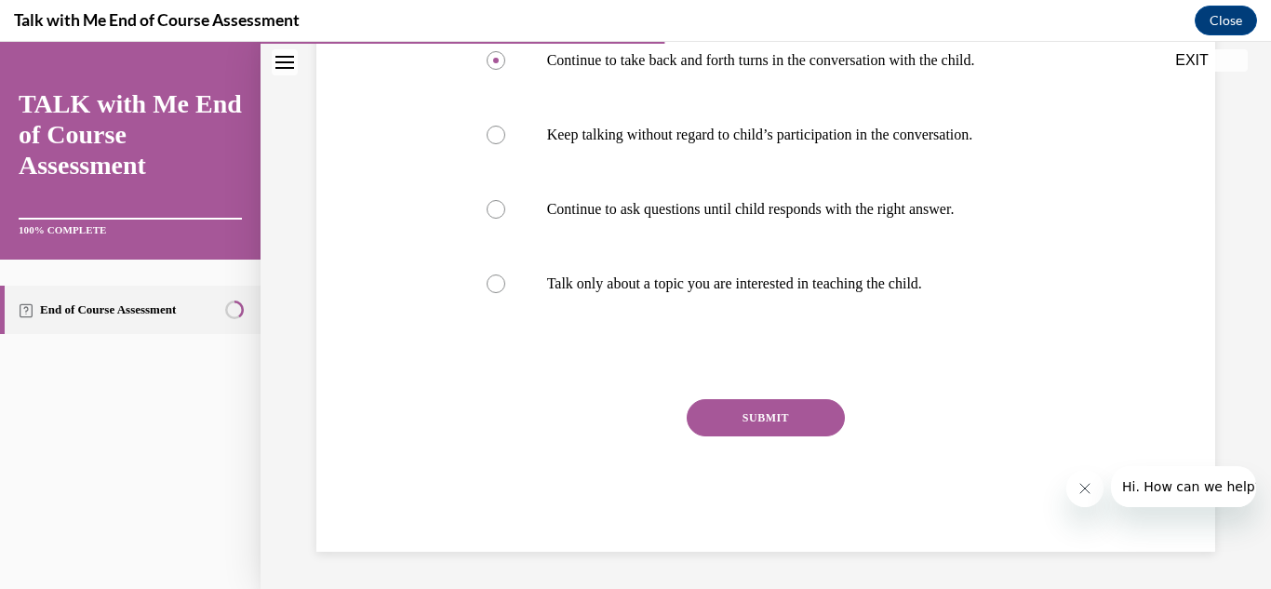
click at [802, 414] on button "SUBMIT" at bounding box center [766, 417] width 158 height 37
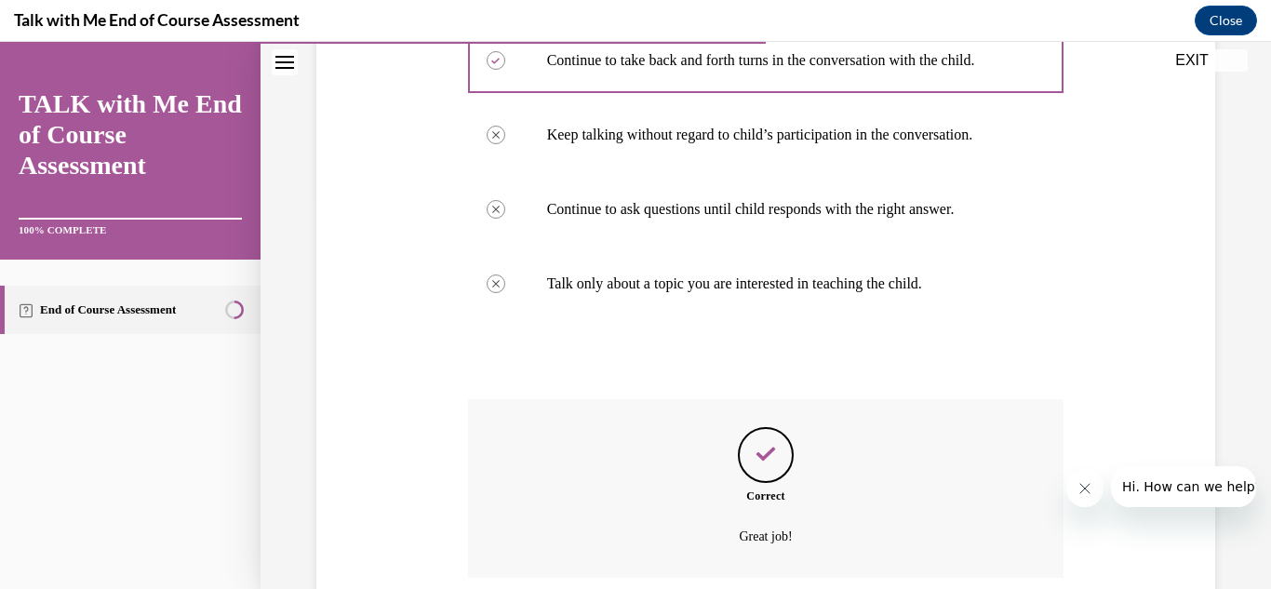
scroll to position [542, 0]
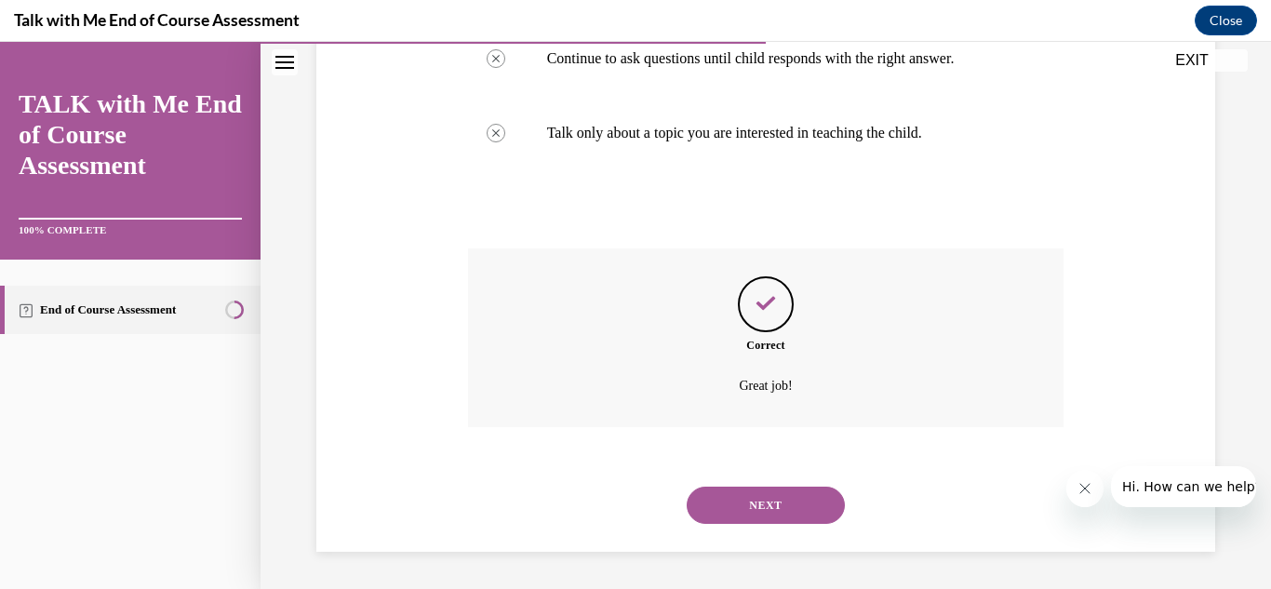
click at [786, 499] on button "NEXT" at bounding box center [766, 505] width 158 height 37
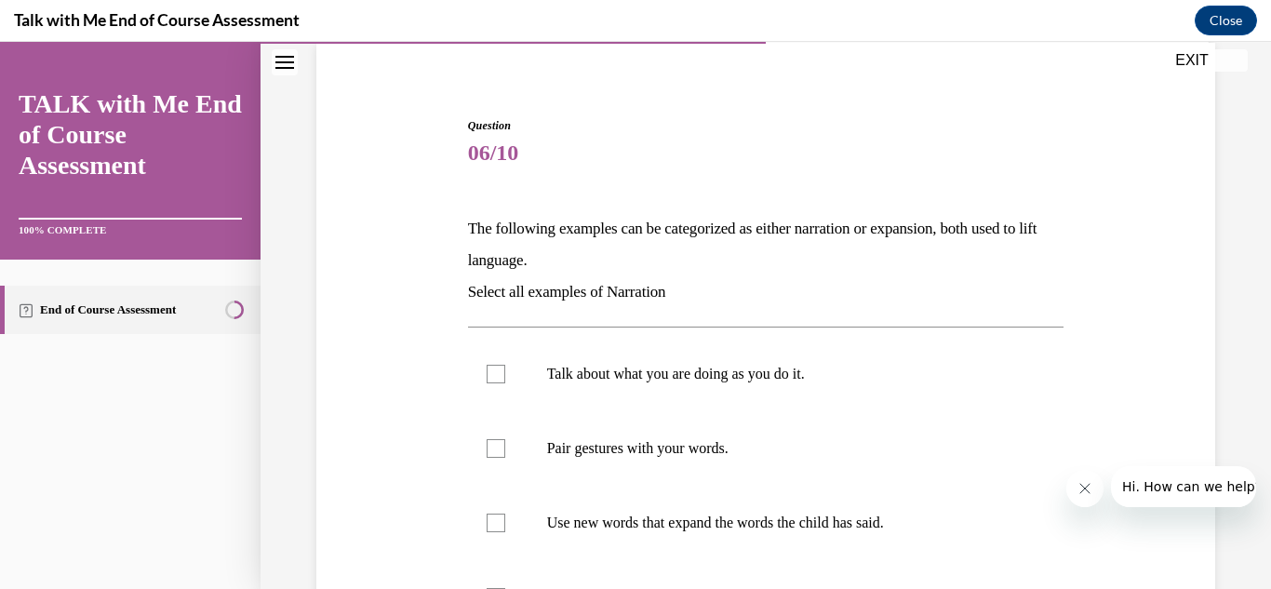
scroll to position [283, 0]
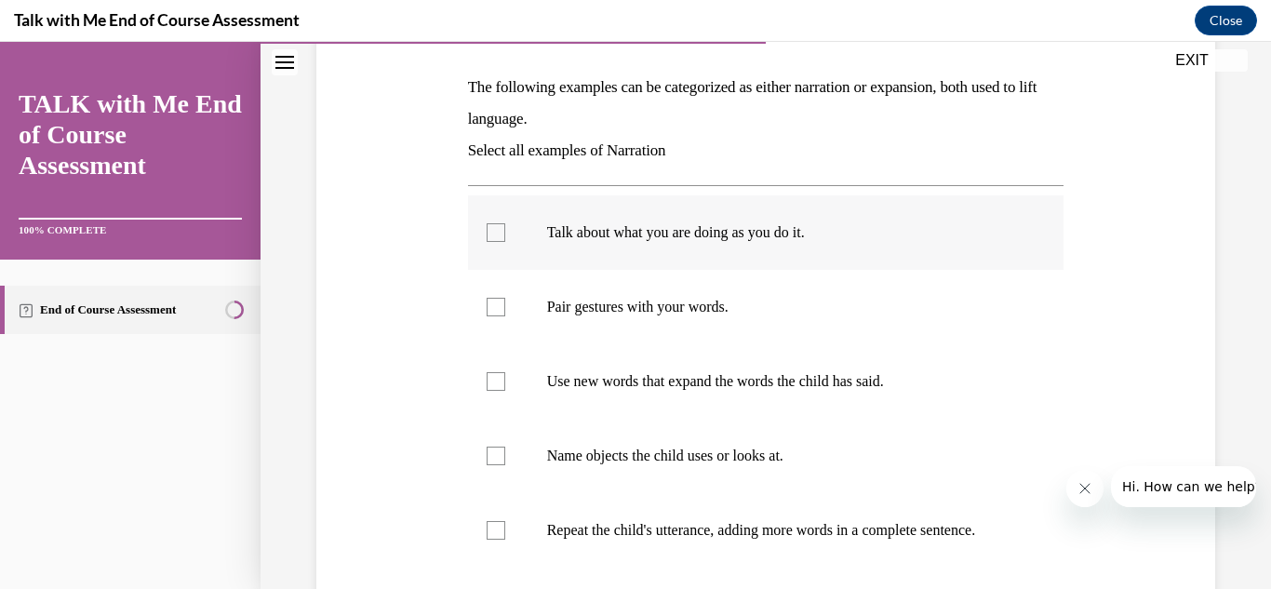
click at [497, 246] on label "Talk about what you are doing as you do it." at bounding box center [766, 232] width 596 height 74
click at [497, 242] on input "Talk about what you are doing as you do it." at bounding box center [496, 232] width 19 height 19
checkbox input "true"
click at [491, 304] on div at bounding box center [496, 307] width 19 height 19
click at [491, 304] on input "Pair gestures with your words." at bounding box center [496, 307] width 19 height 19
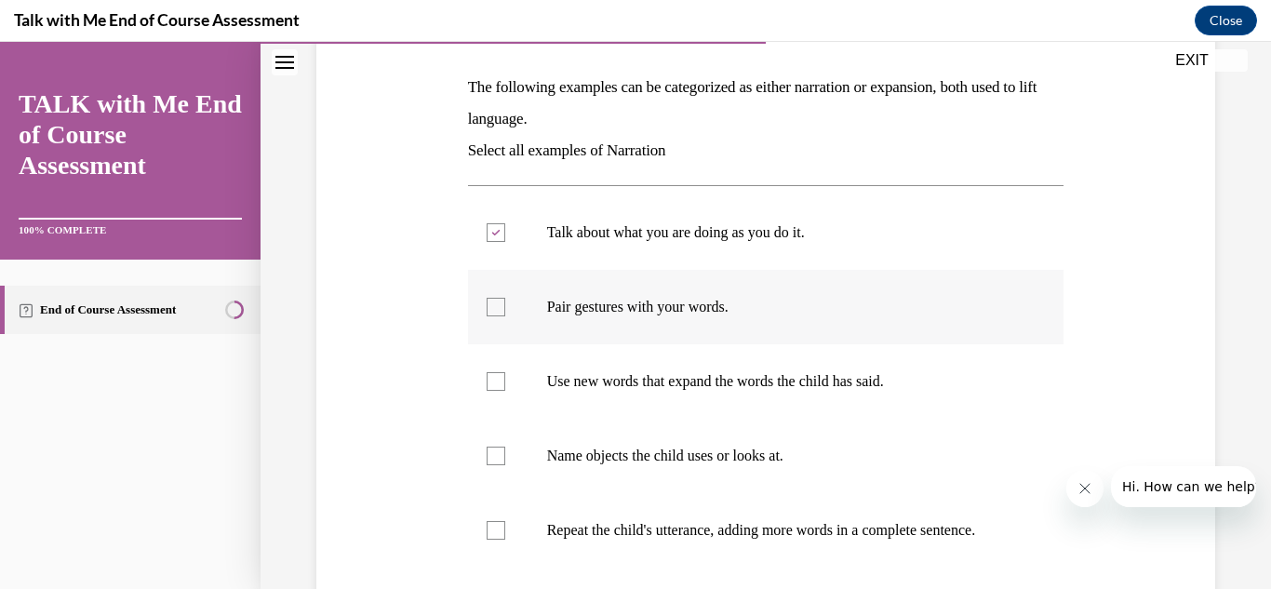
checkbox input "true"
click at [490, 382] on div at bounding box center [496, 381] width 19 height 19
click at [490, 382] on input "Use new words that expand the words the child has said." at bounding box center [496, 381] width 19 height 19
checkbox input "true"
click at [482, 529] on label "Repeat the child's utterance, adding more words in a complete sentence." at bounding box center [766, 530] width 596 height 74
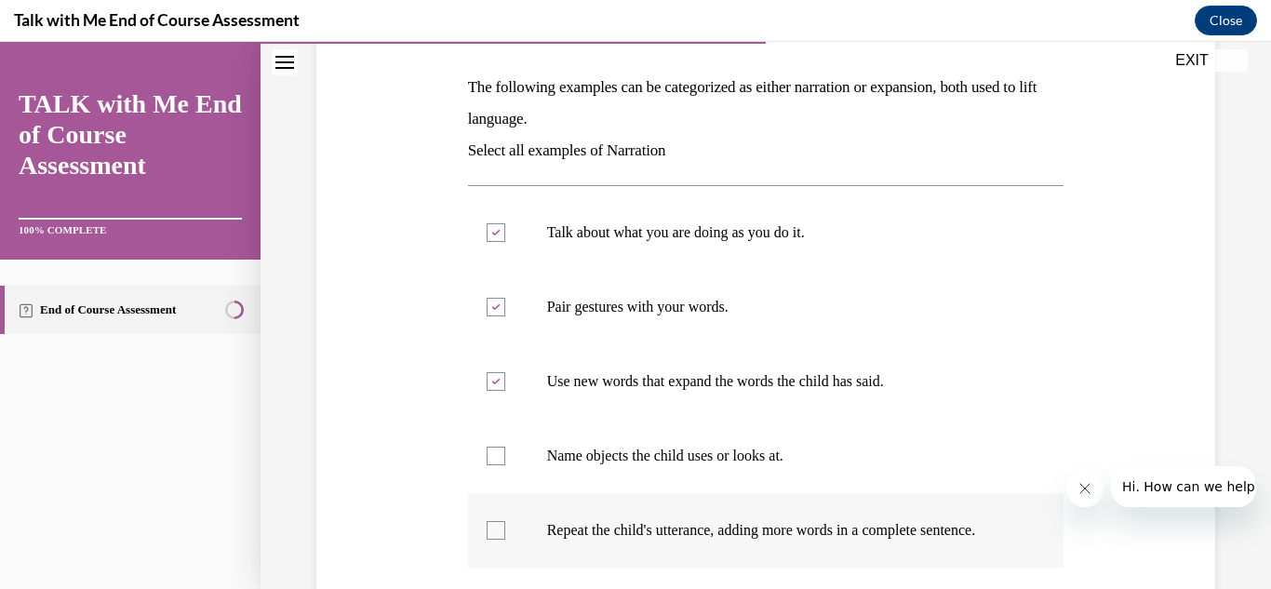
click at [487, 529] on input "Repeat the child's utterance, adding more words in a complete sentence." at bounding box center [496, 530] width 19 height 19
checkbox input "true"
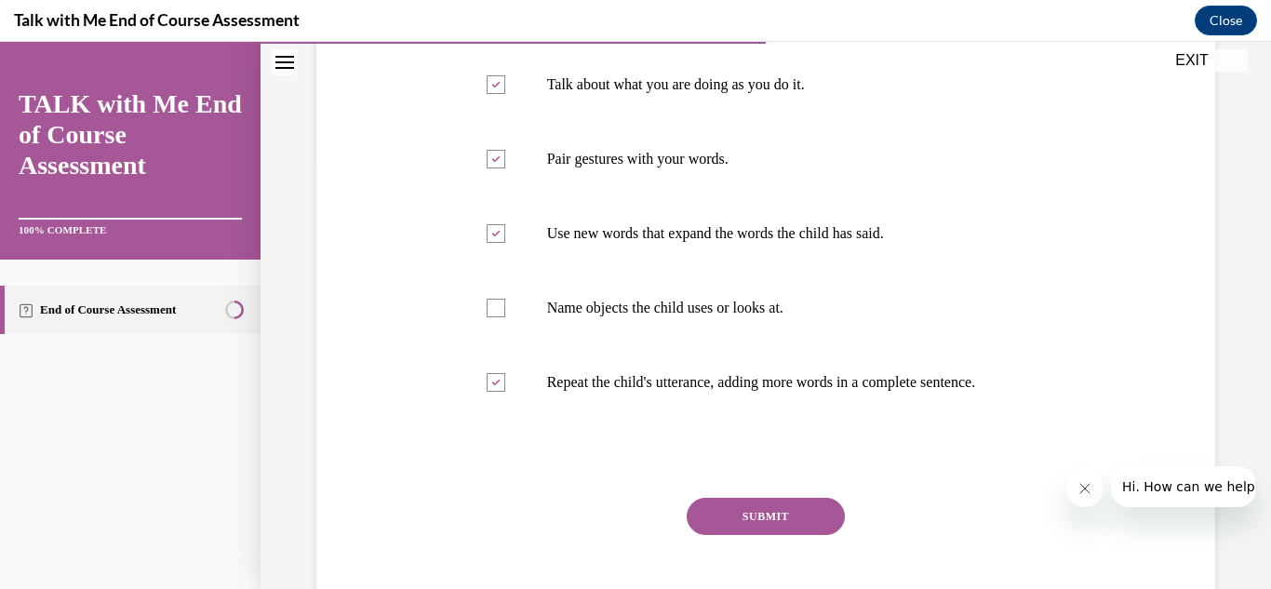
scroll to position [529, 0]
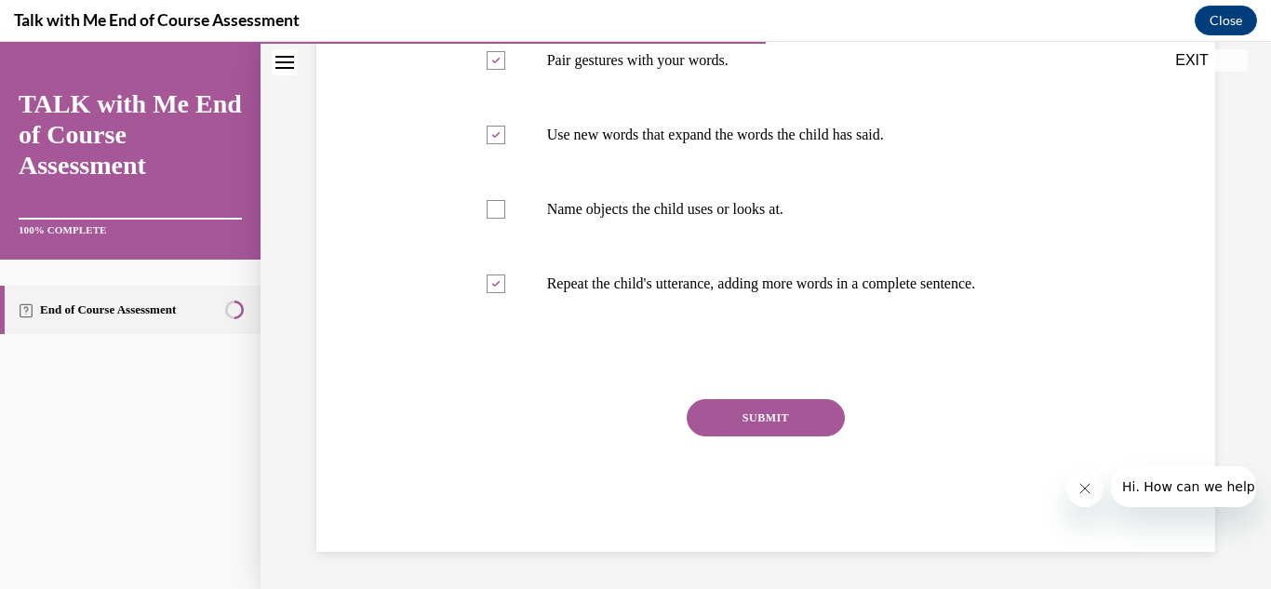
click at [821, 435] on button "SUBMIT" at bounding box center [766, 417] width 158 height 37
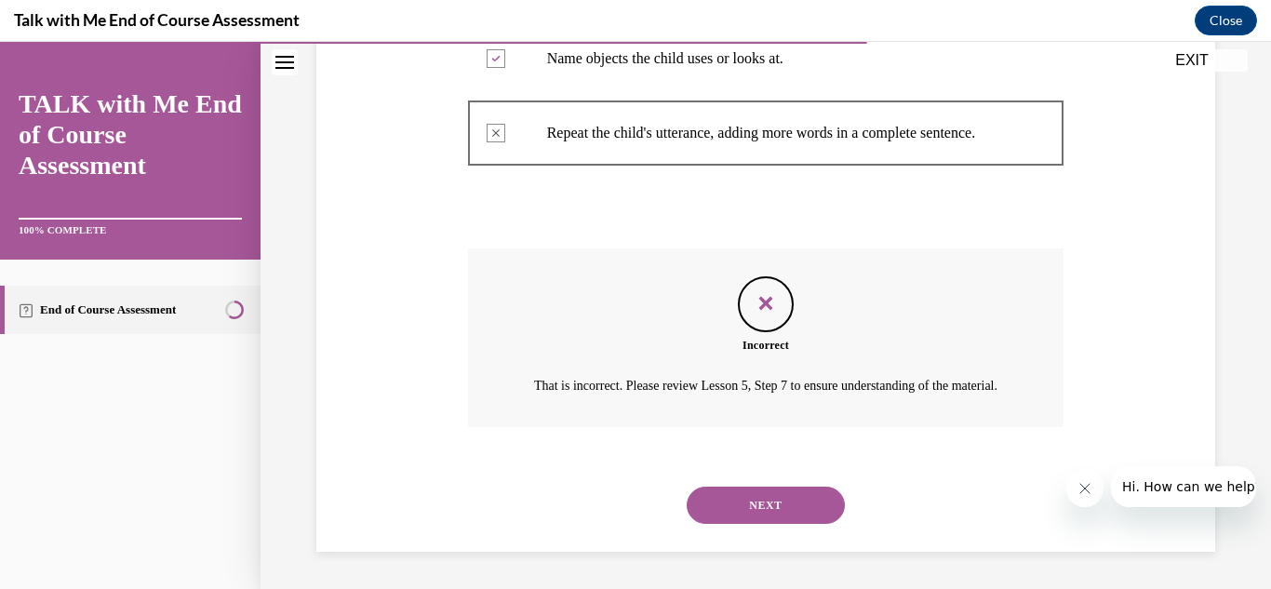
scroll to position [702, 0]
click at [769, 503] on button "NEXT" at bounding box center [766, 505] width 158 height 37
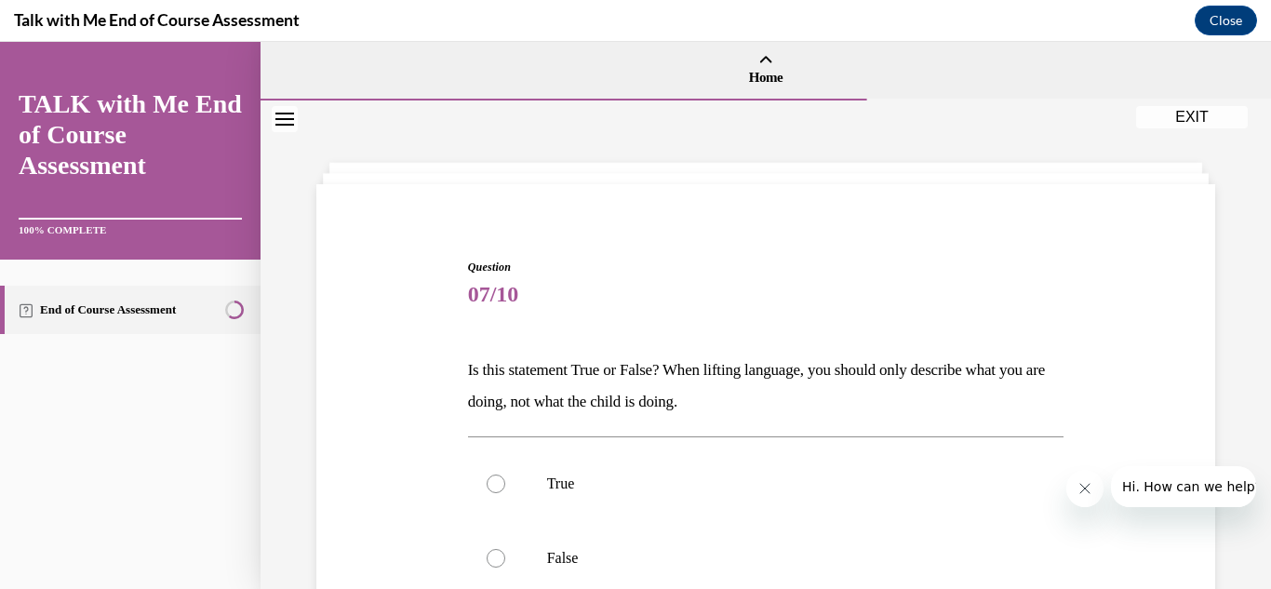
scroll to position [274, 0]
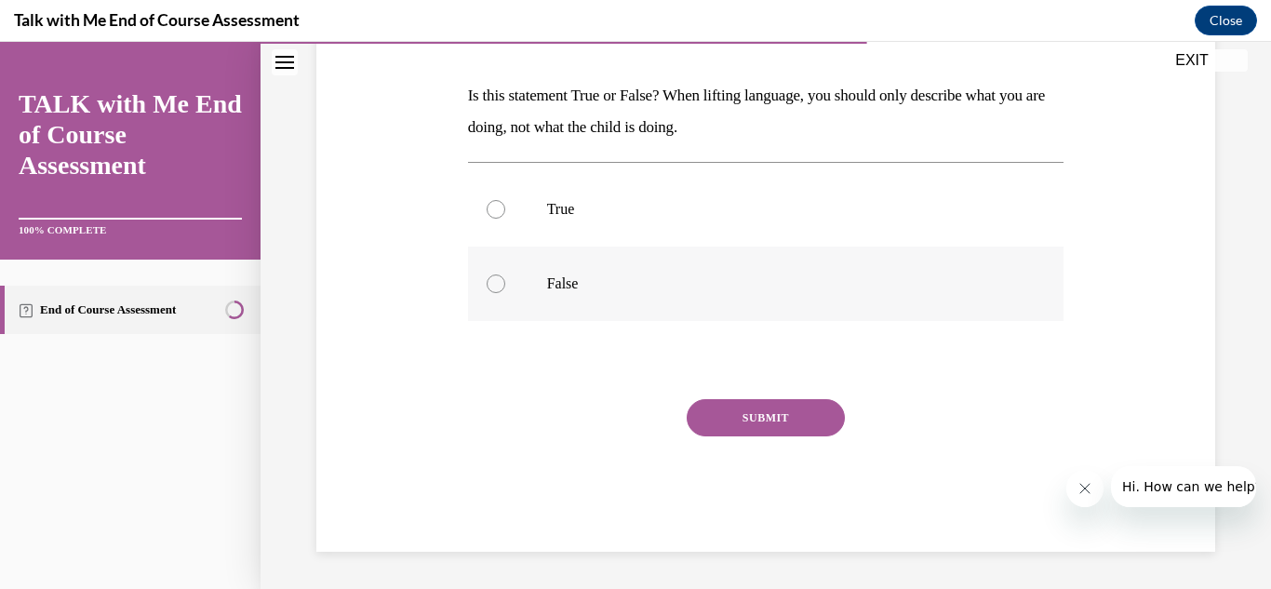
click at [490, 291] on div at bounding box center [496, 283] width 19 height 19
click at [490, 291] on input "False" at bounding box center [496, 283] width 19 height 19
radio input "true"
click at [698, 414] on button "SUBMIT" at bounding box center [766, 417] width 158 height 37
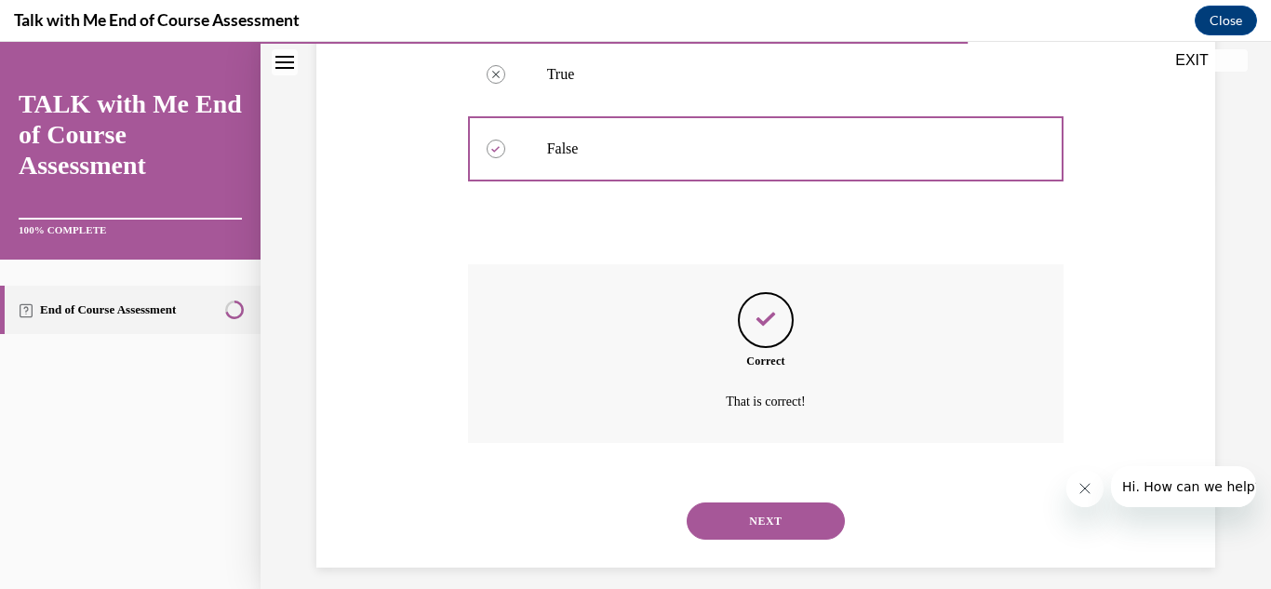
scroll to position [425, 0]
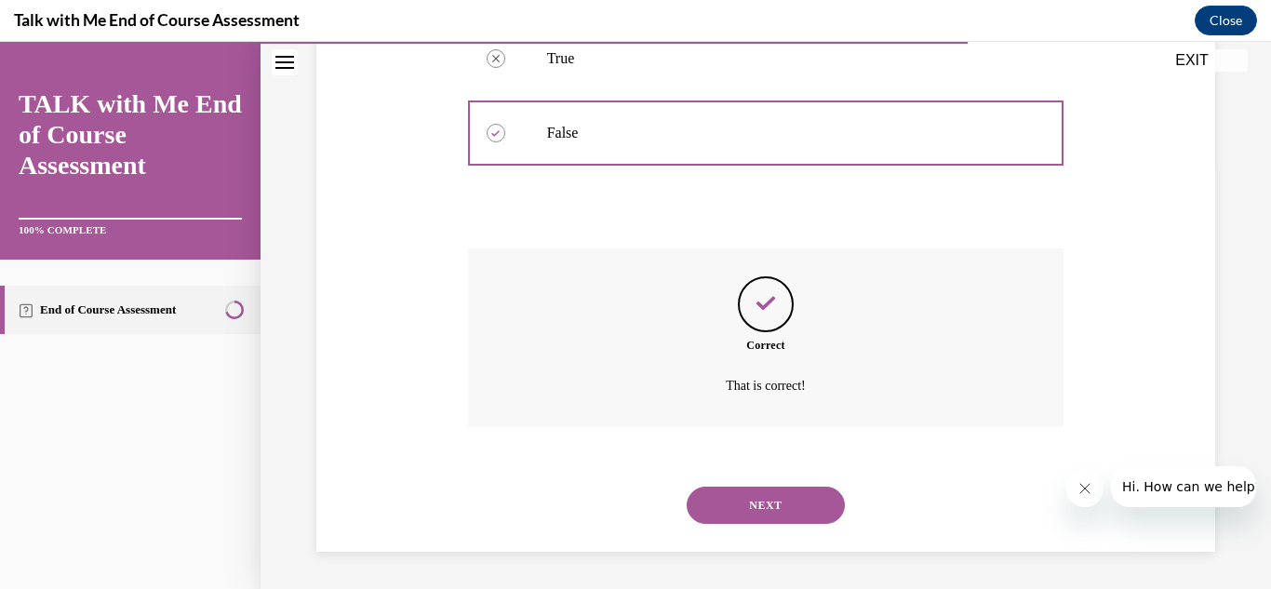
click at [713, 490] on button "NEXT" at bounding box center [766, 505] width 158 height 37
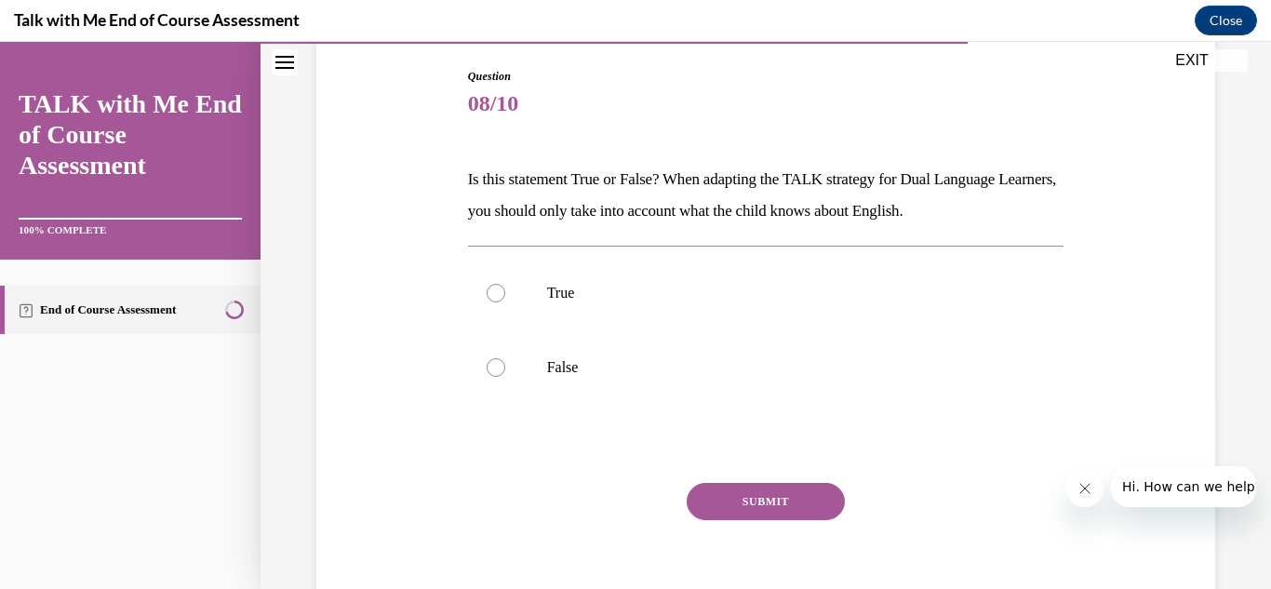
scroll to position [188, 0]
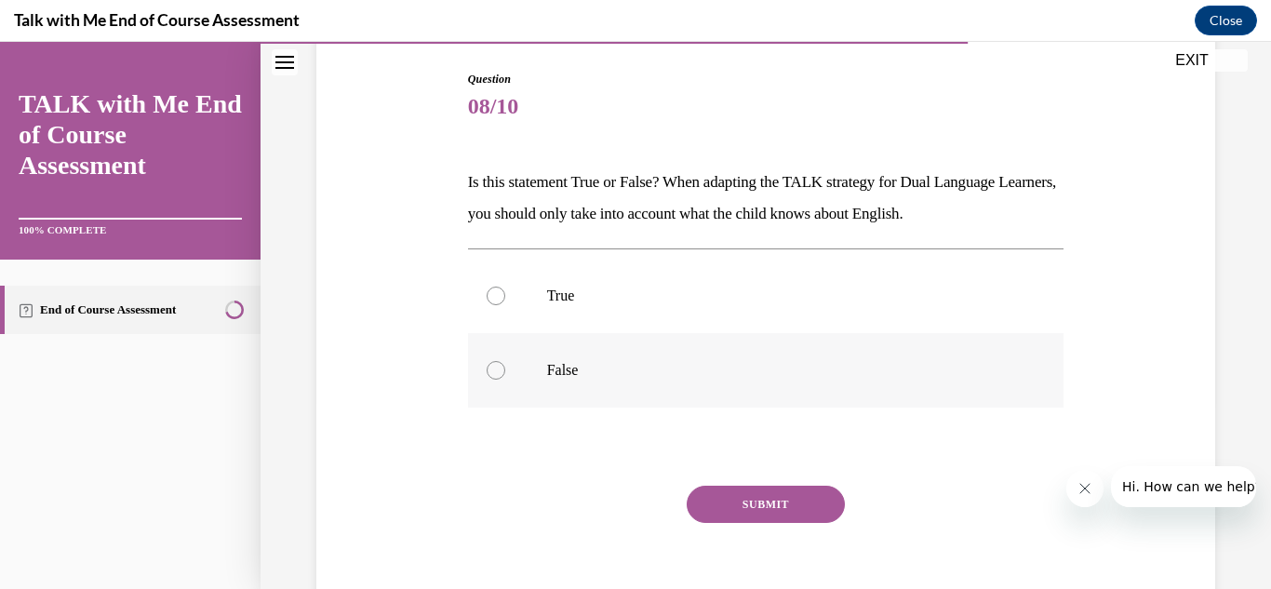
click at [510, 384] on label "False" at bounding box center [766, 370] width 596 height 74
click at [505, 380] on input "False" at bounding box center [496, 370] width 19 height 19
radio input "true"
click at [729, 541] on div "SUBMIT" at bounding box center [766, 532] width 596 height 93
click at [720, 521] on button "SUBMIT" at bounding box center [766, 504] width 158 height 37
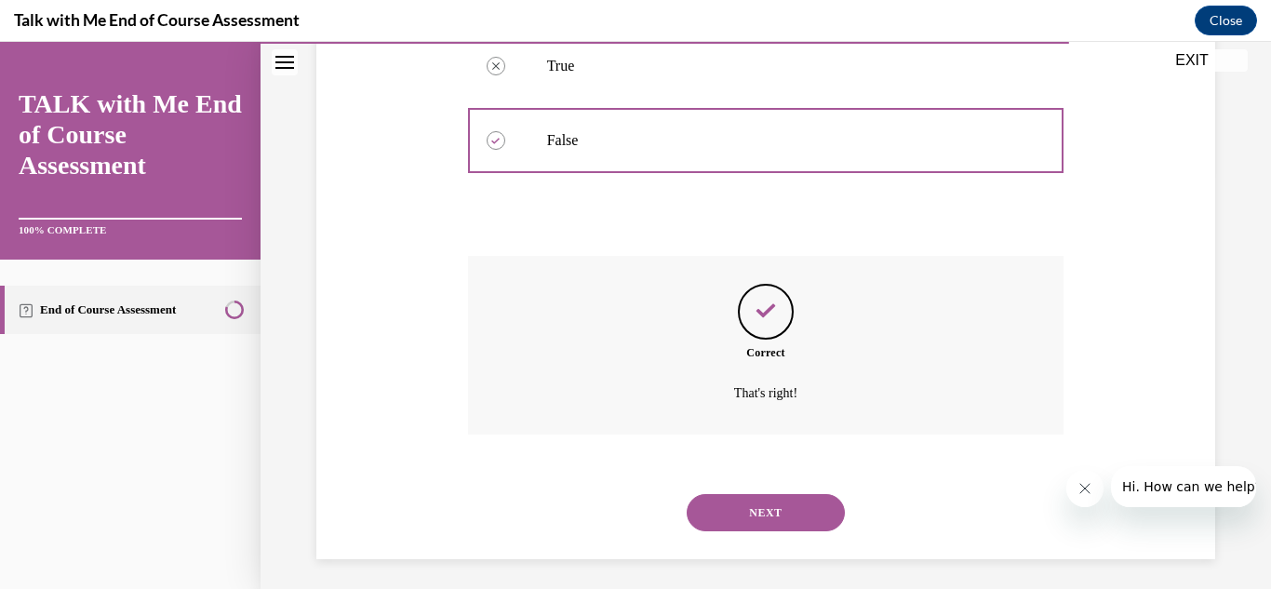
scroll to position [425, 0]
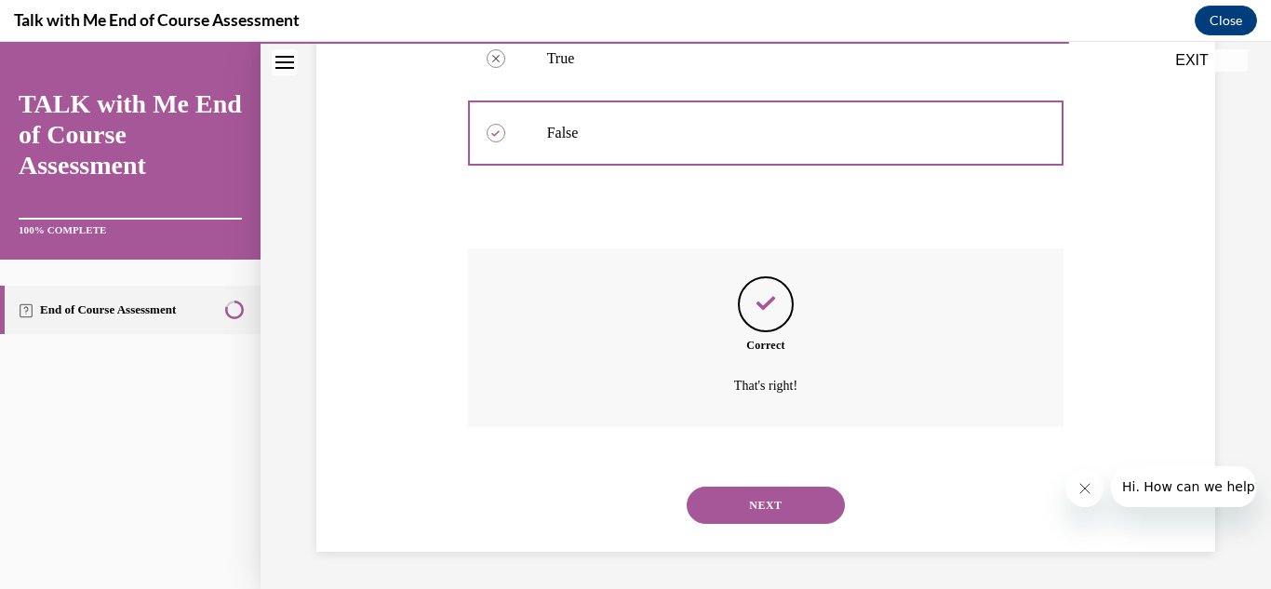
click at [719, 508] on button "NEXT" at bounding box center [766, 505] width 158 height 37
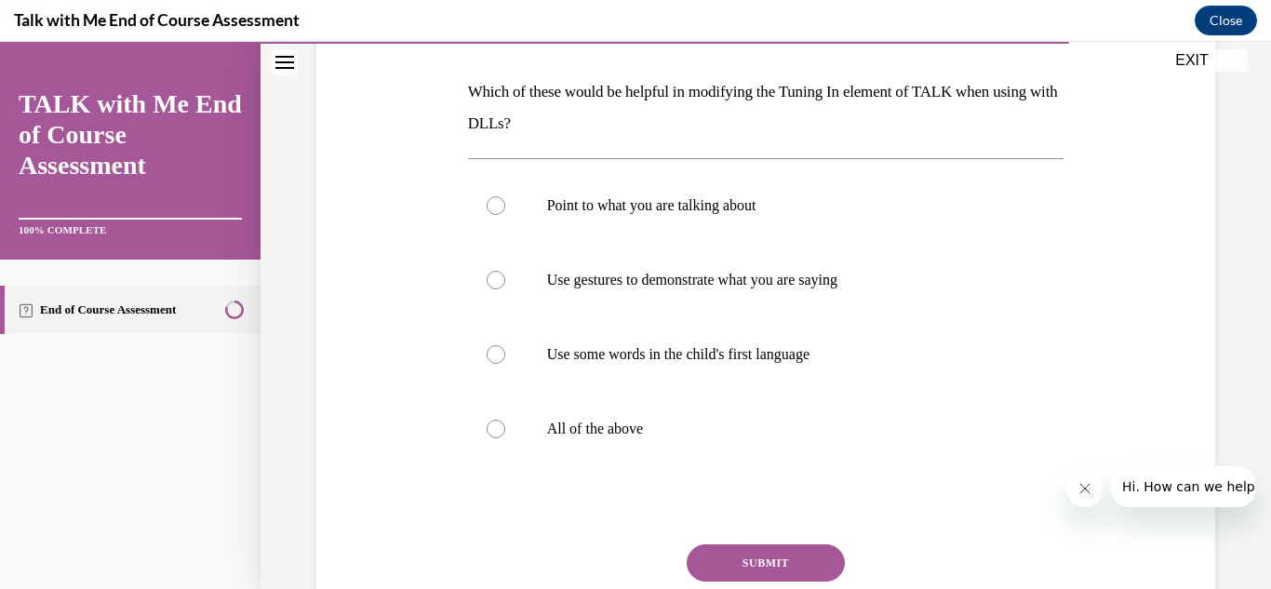
scroll to position [275, 0]
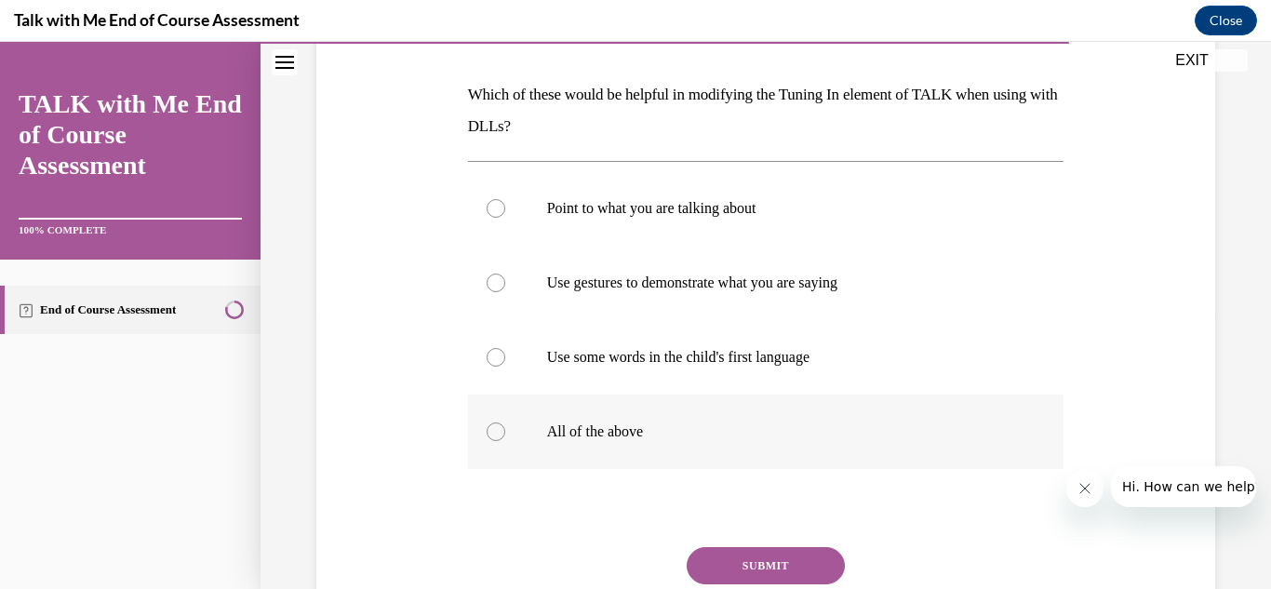
click at [492, 434] on div at bounding box center [496, 431] width 19 height 19
click at [492, 434] on input "All of the above" at bounding box center [496, 431] width 19 height 19
radio input "true"
click at [741, 570] on button "SUBMIT" at bounding box center [766, 565] width 158 height 37
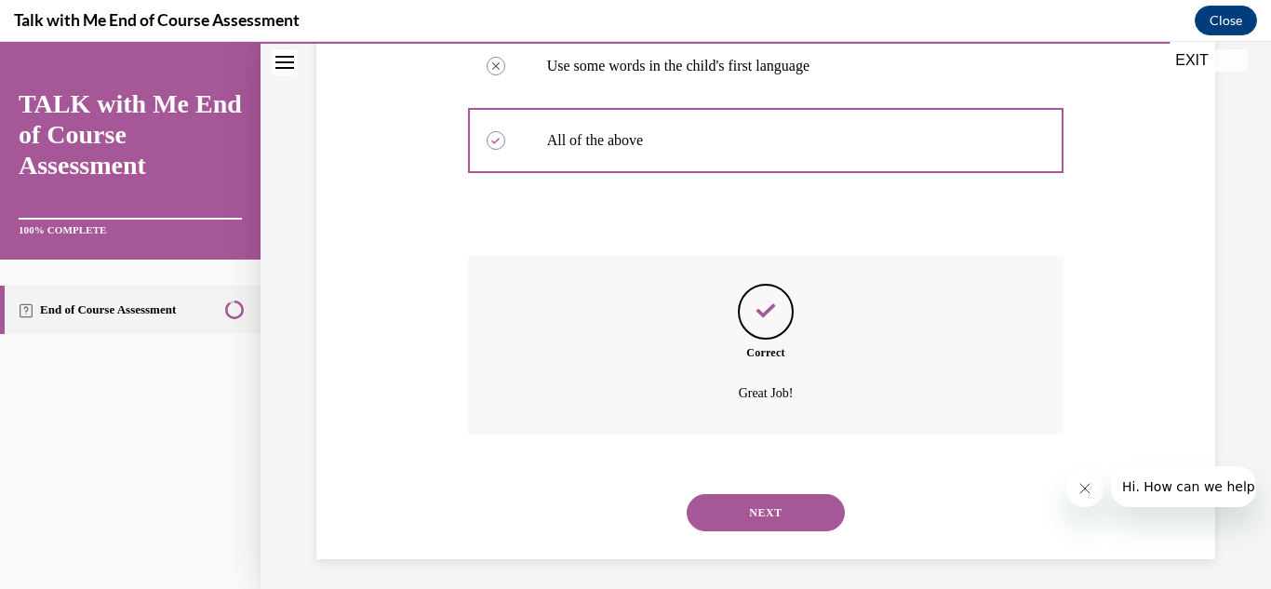
scroll to position [574, 0]
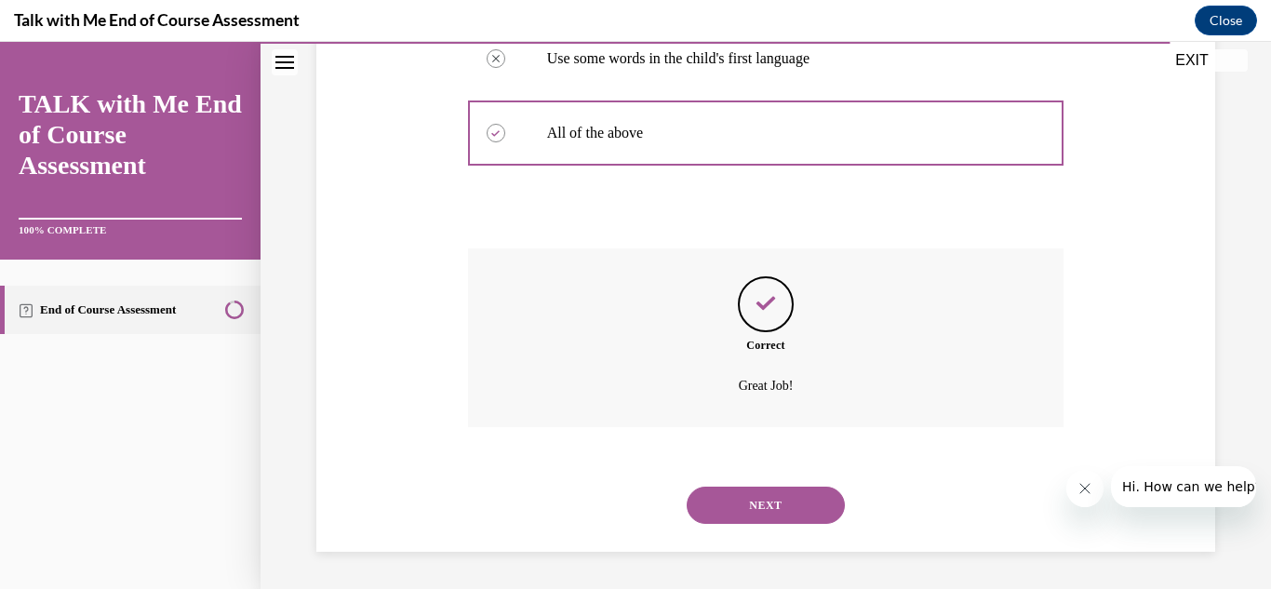
click at [741, 525] on div "NEXT" at bounding box center [766, 505] width 596 height 74
click at [741, 519] on button "NEXT" at bounding box center [766, 505] width 158 height 37
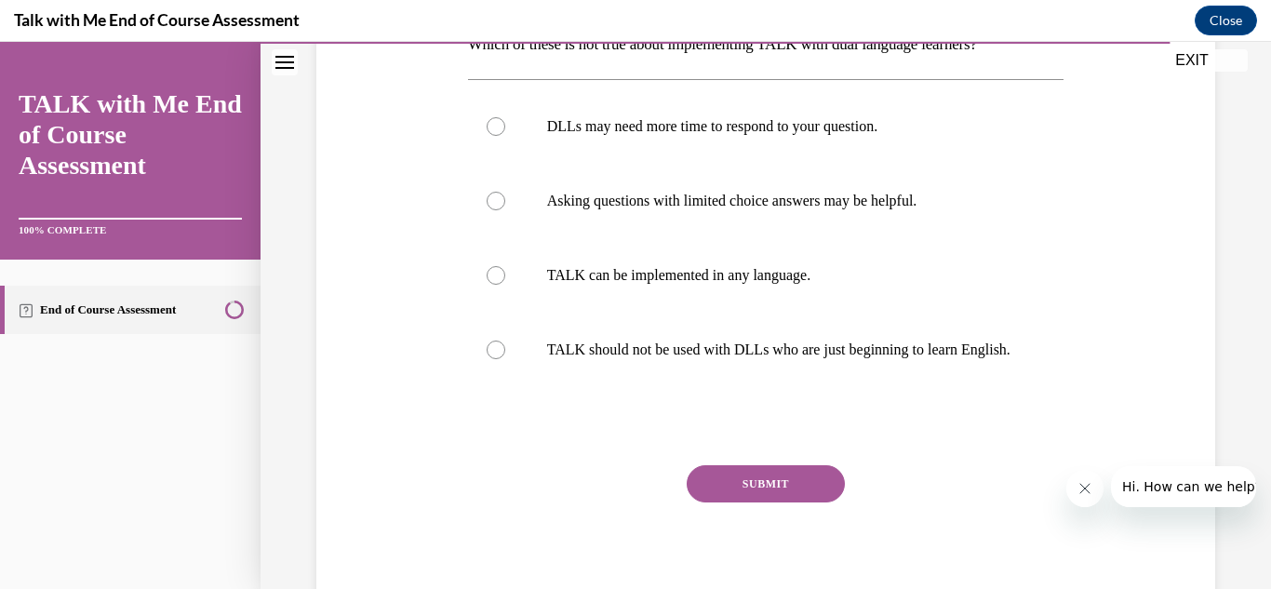
scroll to position [335, 0]
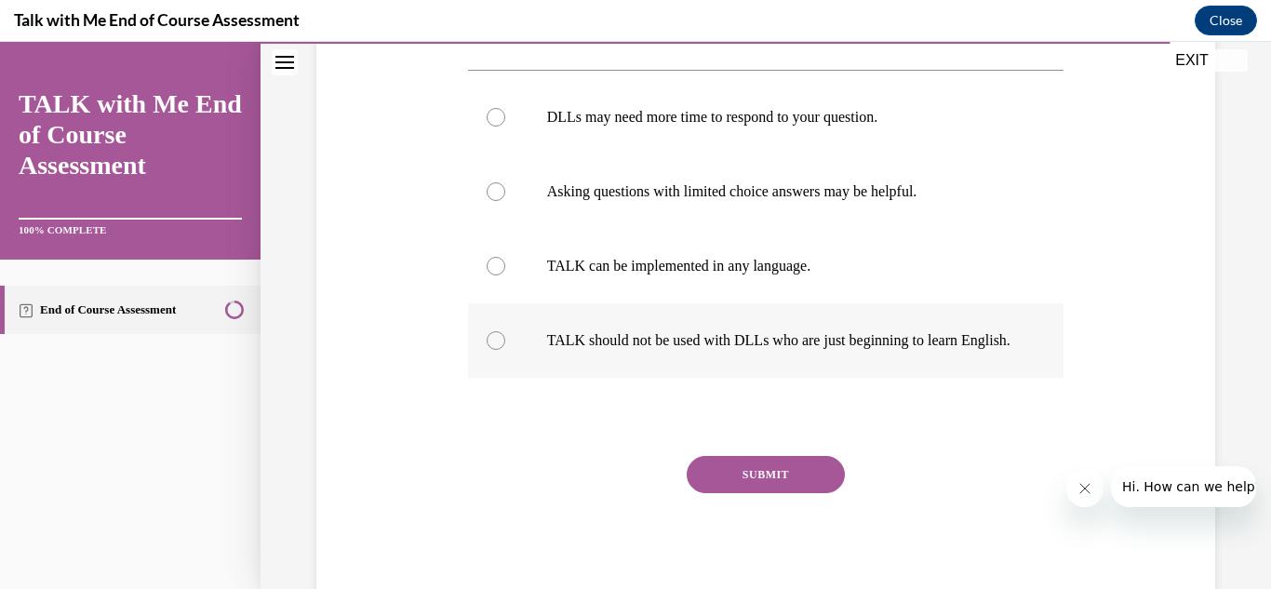
click at [502, 359] on label "TALK should not be used with DLLs who are just beginning to learn English." at bounding box center [766, 340] width 596 height 74
click at [502, 350] on input "TALK should not be used with DLLs who are just beginning to learn English." at bounding box center [496, 340] width 19 height 19
radio input "true"
click at [708, 483] on button "SUBMIT" at bounding box center [766, 474] width 158 height 37
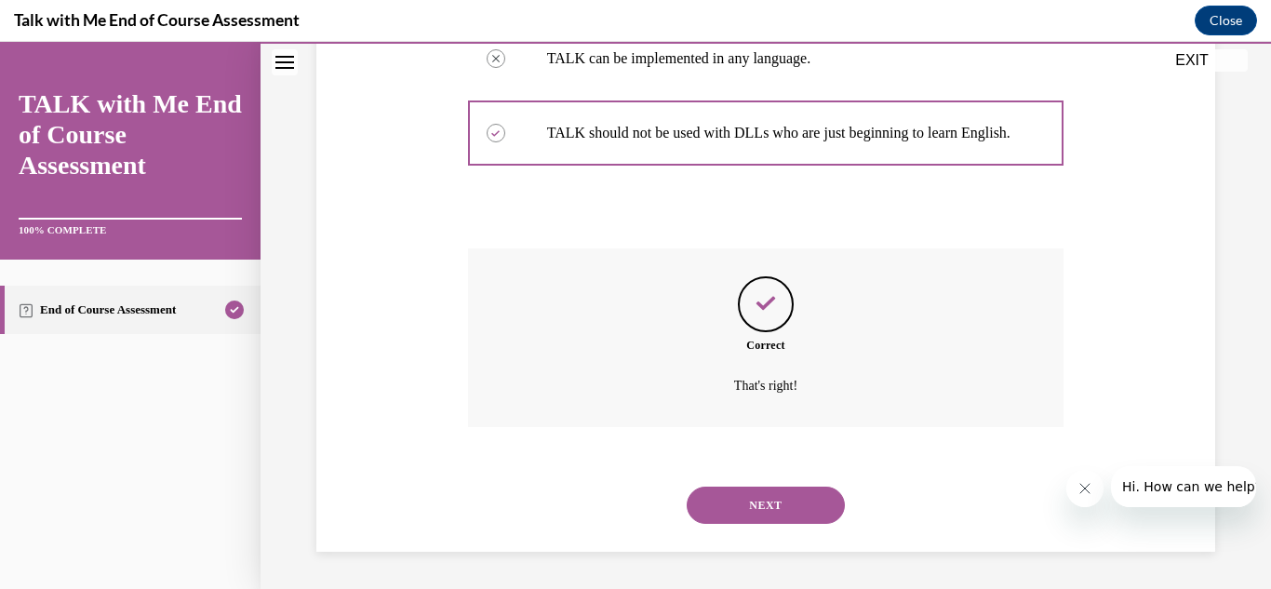
scroll to position [561, 0]
click at [722, 499] on button "NEXT" at bounding box center [766, 505] width 158 height 37
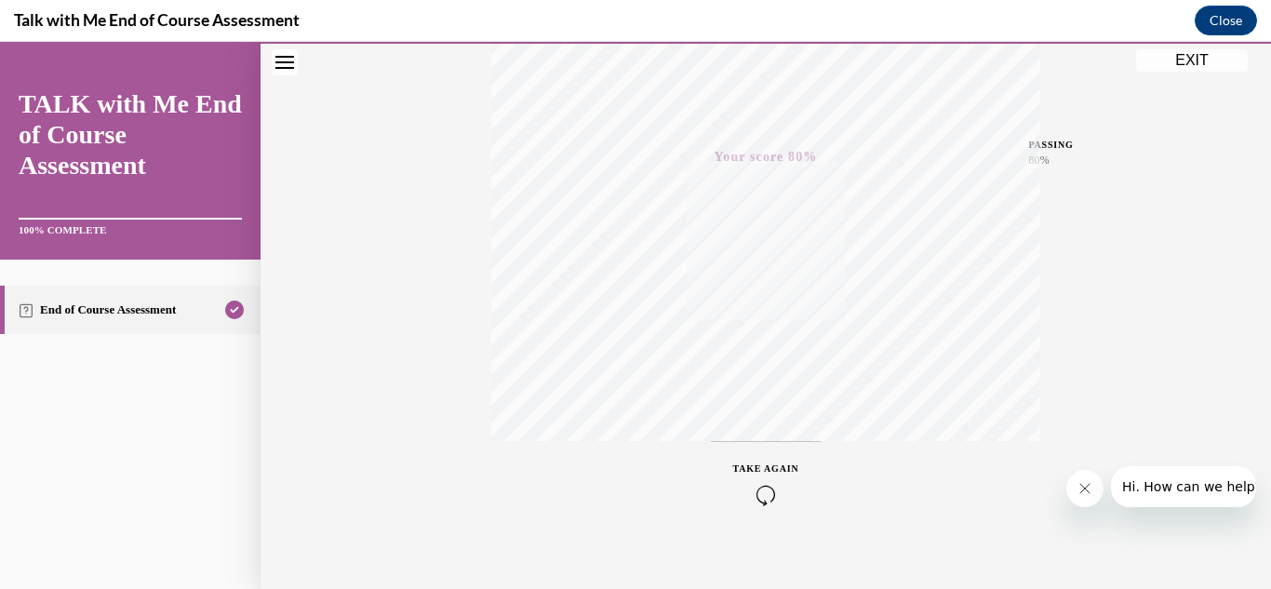
scroll to position [407, 0]
click at [1197, 70] on button "EXIT" at bounding box center [1192, 60] width 112 height 22
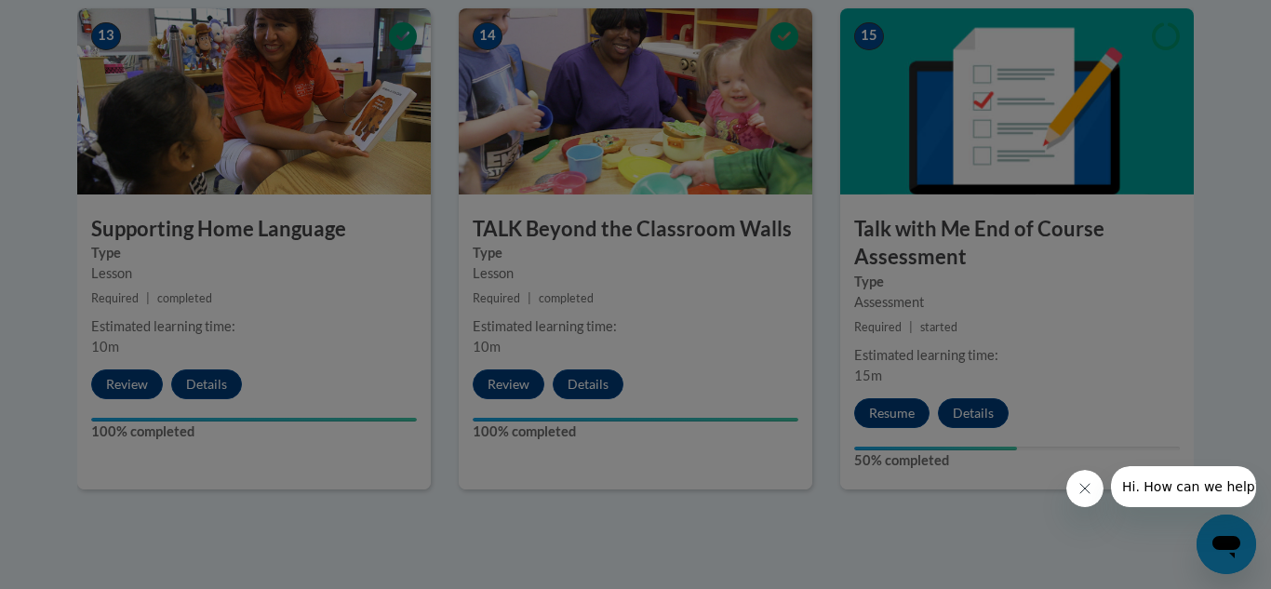
click at [1197, 0] on div at bounding box center [635, 168] width 1271 height 547
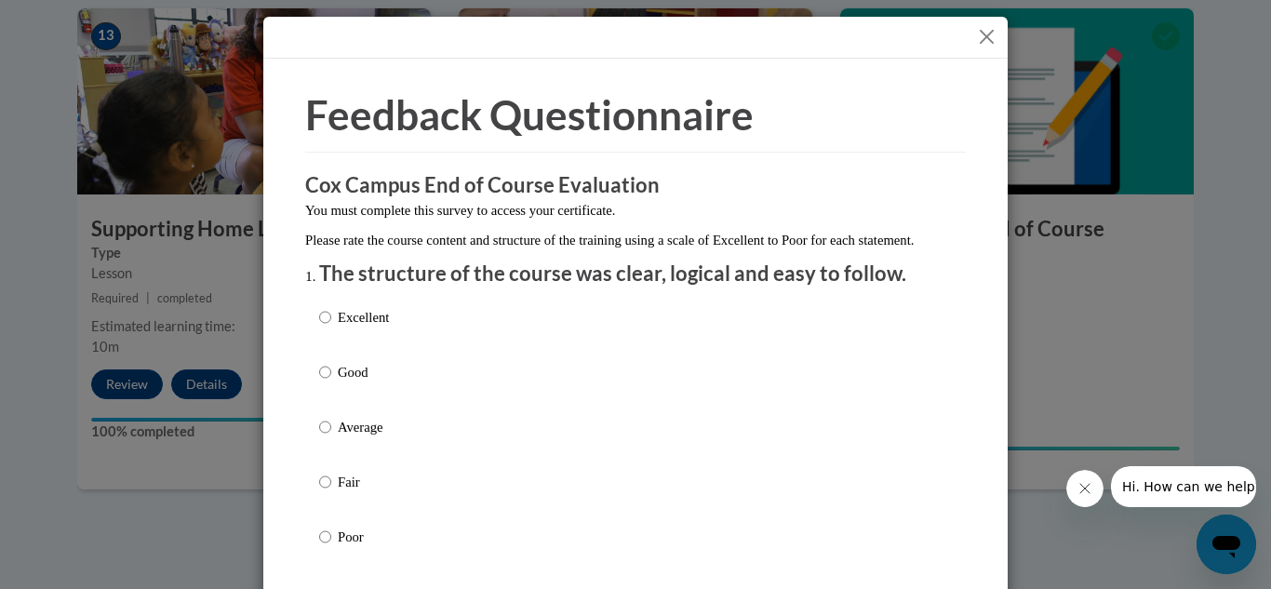
click at [334, 340] on label "Excellent" at bounding box center [354, 332] width 70 height 50
click at [331, 327] on input "Excellent" at bounding box center [325, 317] width 12 height 20
radio input "true"
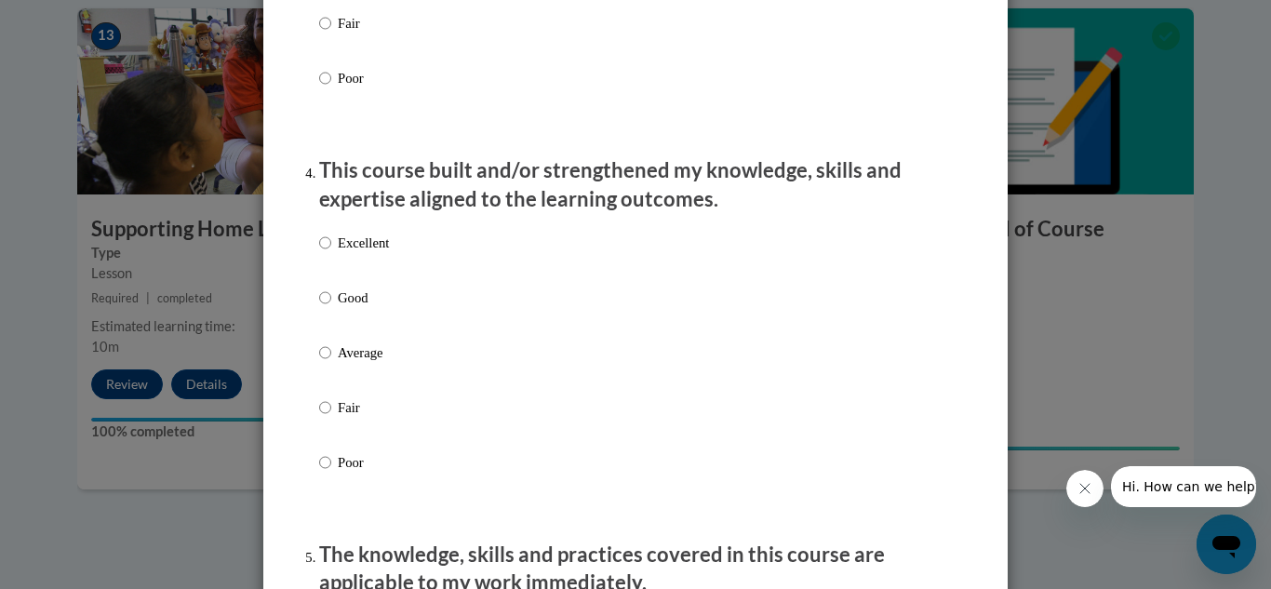
scroll to position [1209, 0]
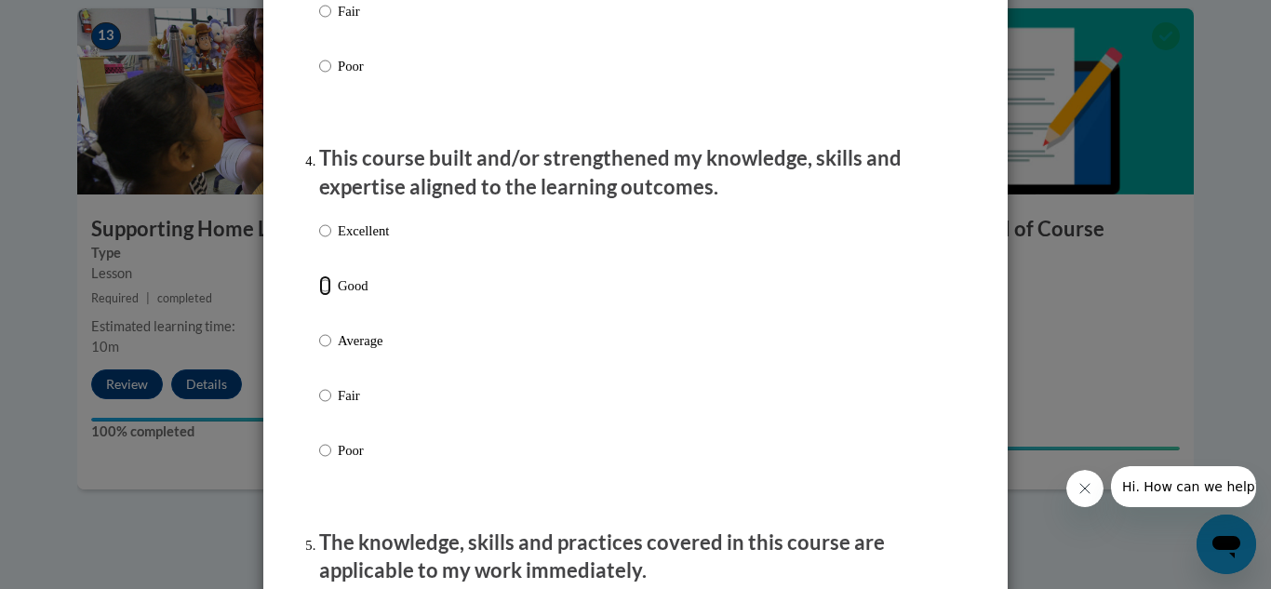
click at [329, 296] on input "Good" at bounding box center [325, 285] width 12 height 20
radio input "true"
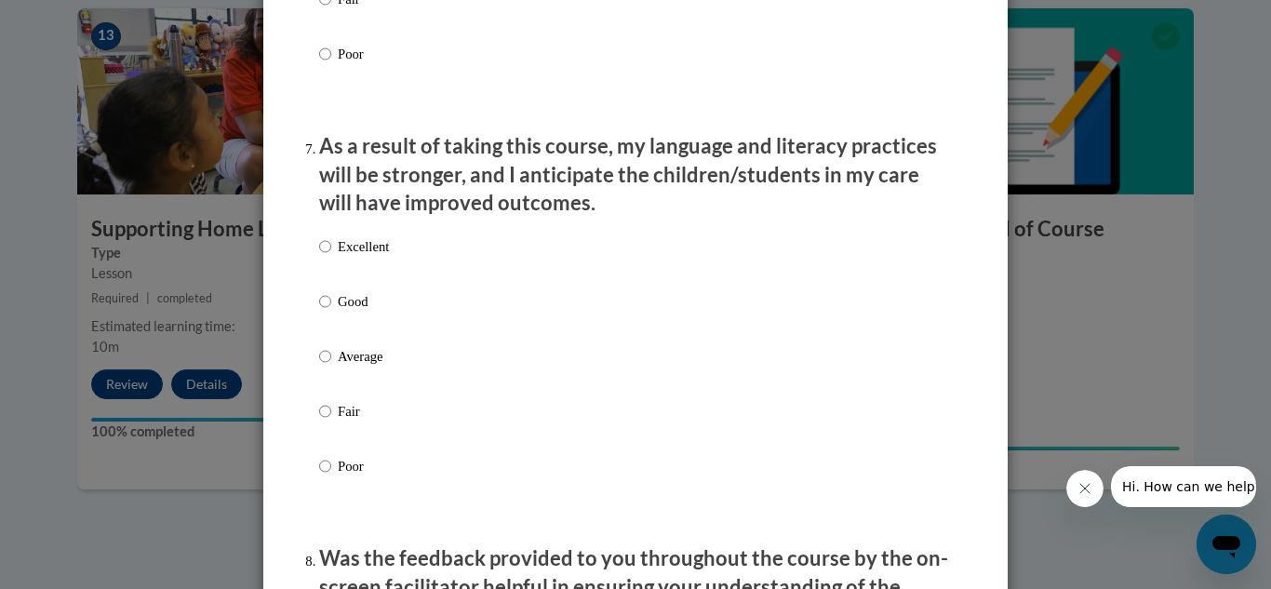
scroll to position [2348, 0]
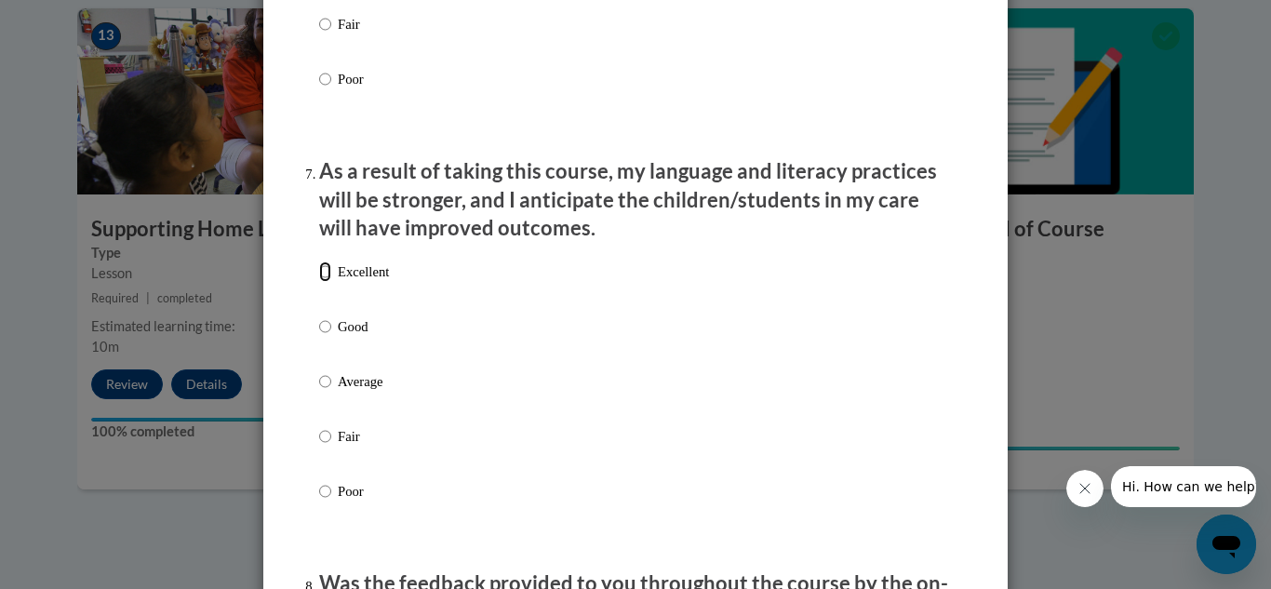
click at [320, 282] on input "Excellent" at bounding box center [325, 271] width 12 height 20
radio input "true"
drag, startPoint x: 1270, startPoint y: 103, endPoint x: 1268, endPoint y: 268, distance: 164.7
click at [1268, 268] on div "Feedback Questionnaire Rate Course Comments Cox Campus End of Course Evaluation…" at bounding box center [635, 294] width 1271 height 589
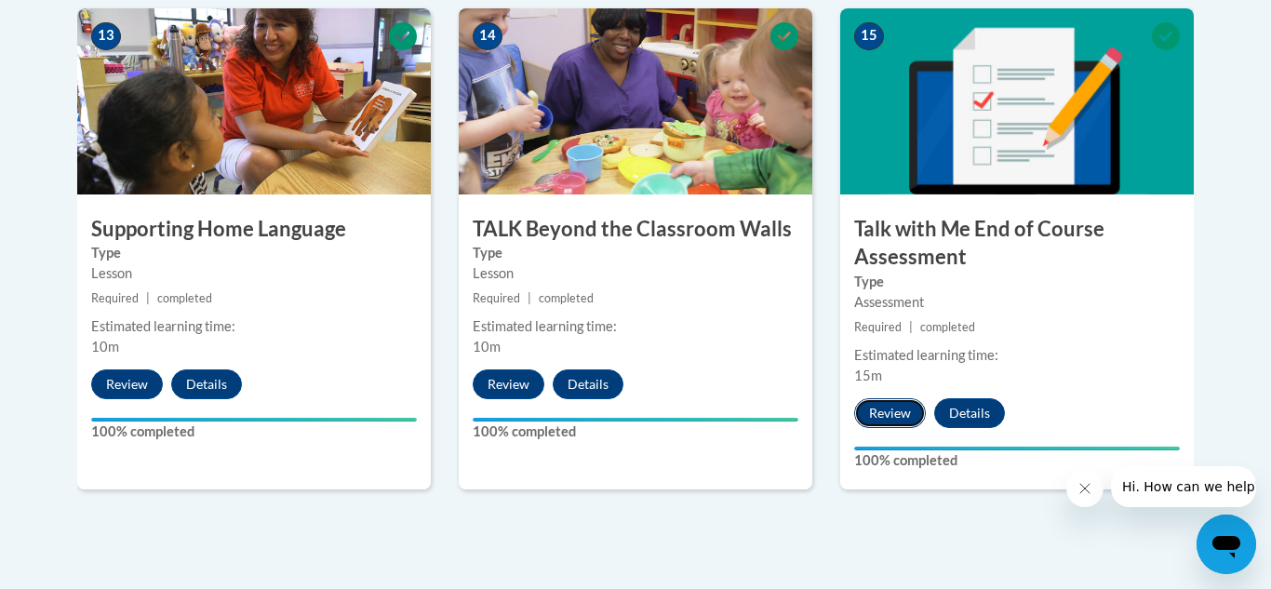
click at [882, 416] on button "Review" at bounding box center [890, 413] width 72 height 30
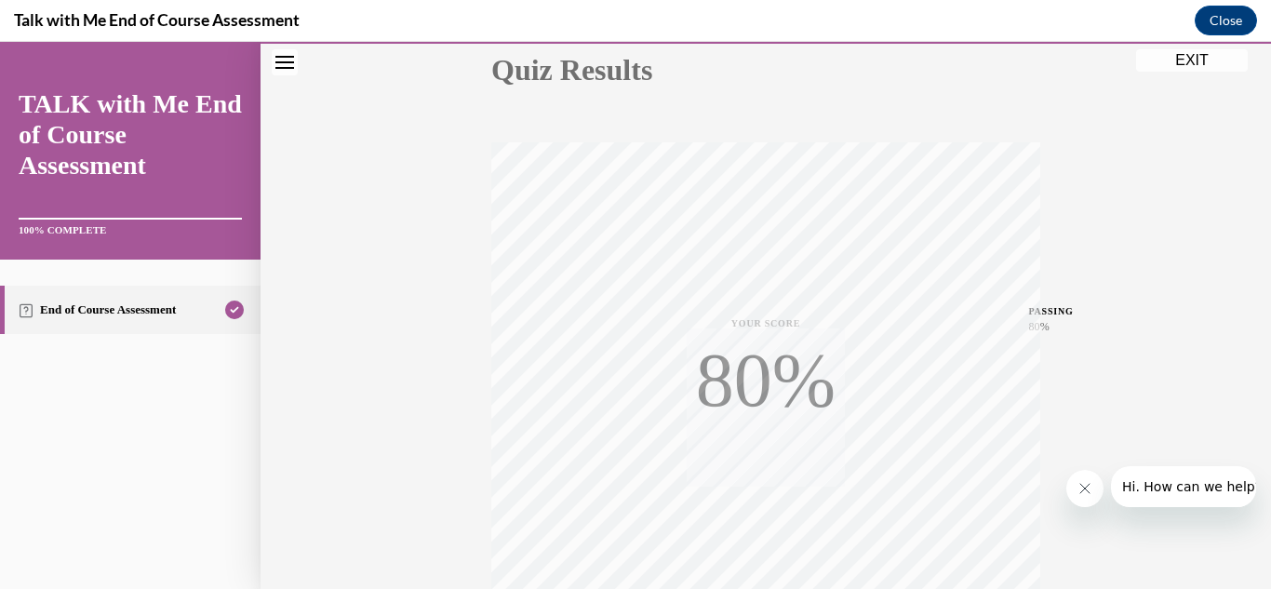
scroll to position [407, 0]
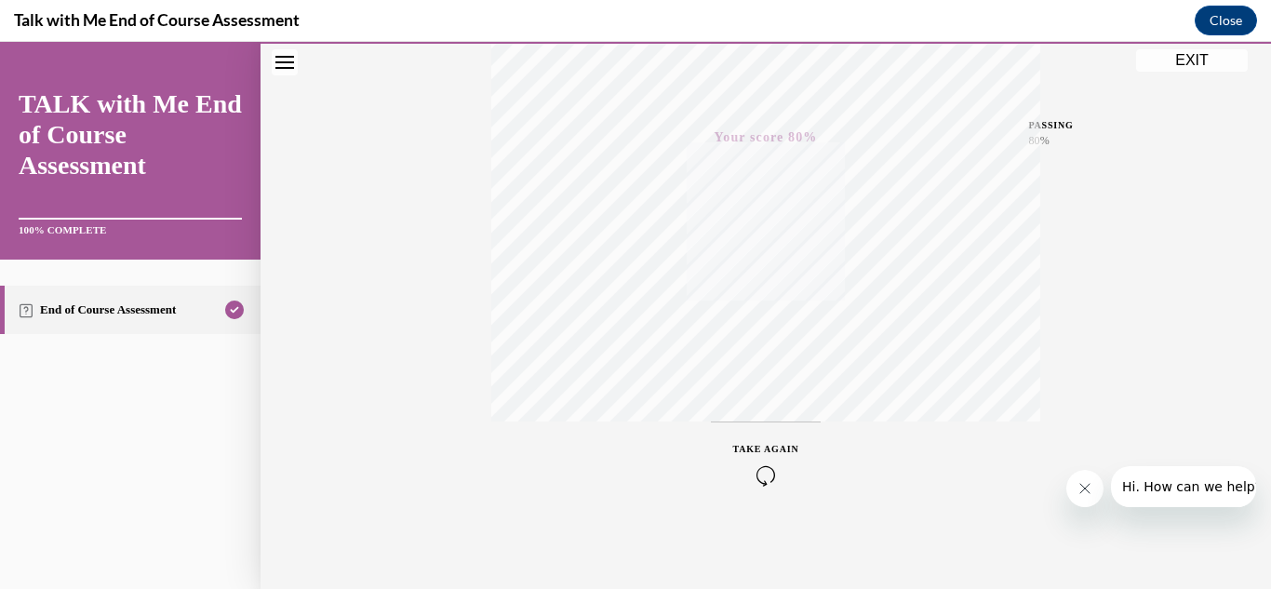
click at [1184, 69] on button "EXIT" at bounding box center [1192, 60] width 112 height 22
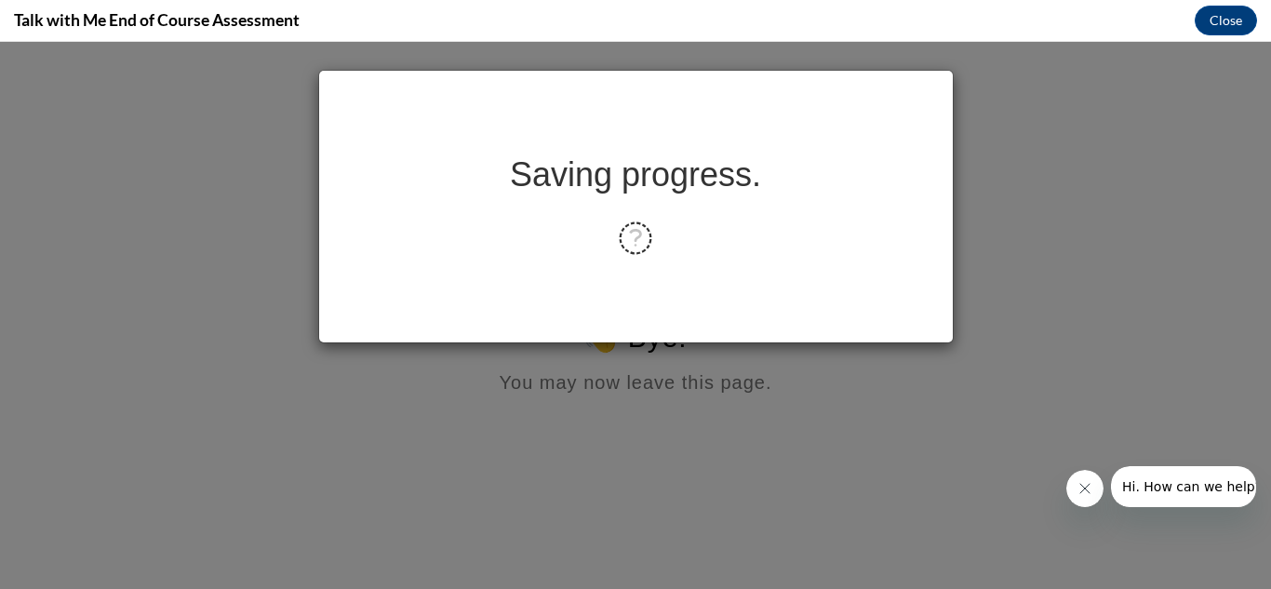
scroll to position [0, 0]
click at [1219, 24] on button "Close" at bounding box center [1226, 21] width 62 height 30
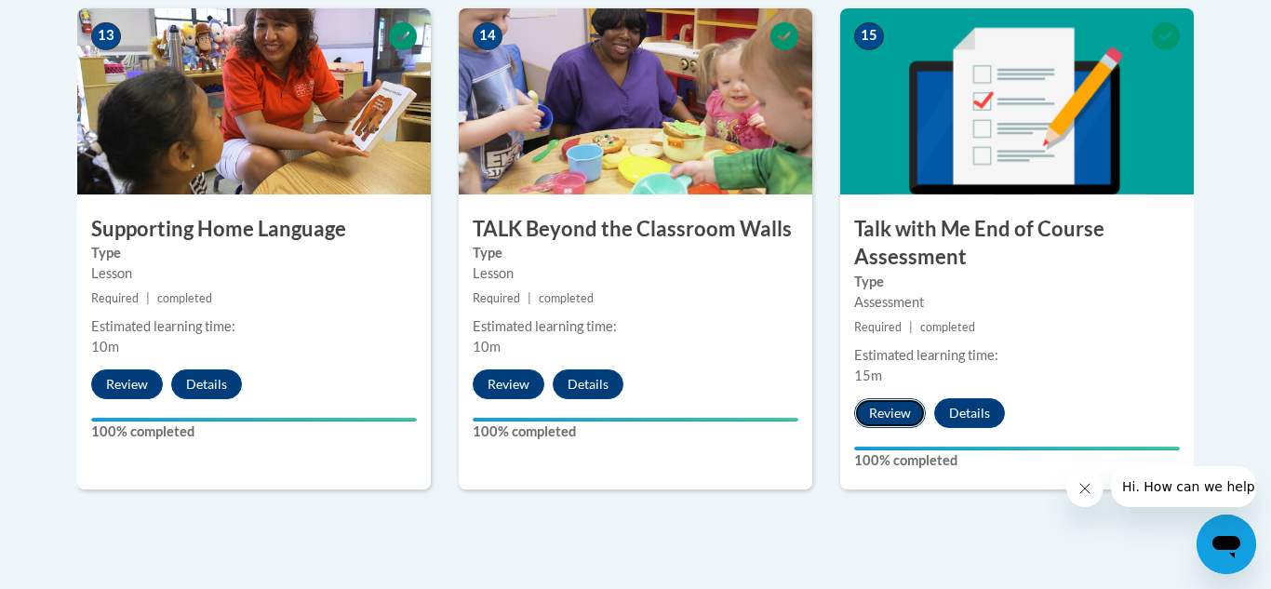
click at [875, 421] on button "Review" at bounding box center [890, 413] width 72 height 30
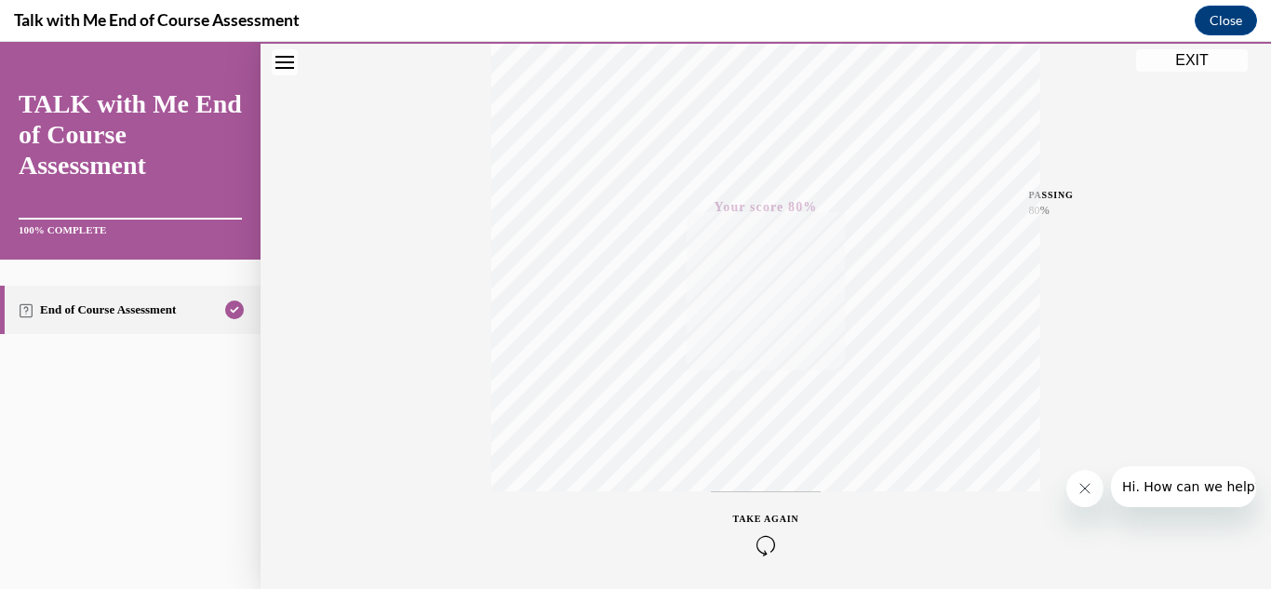
scroll to position [407, 0]
click at [1174, 62] on button "EXIT" at bounding box center [1192, 60] width 112 height 22
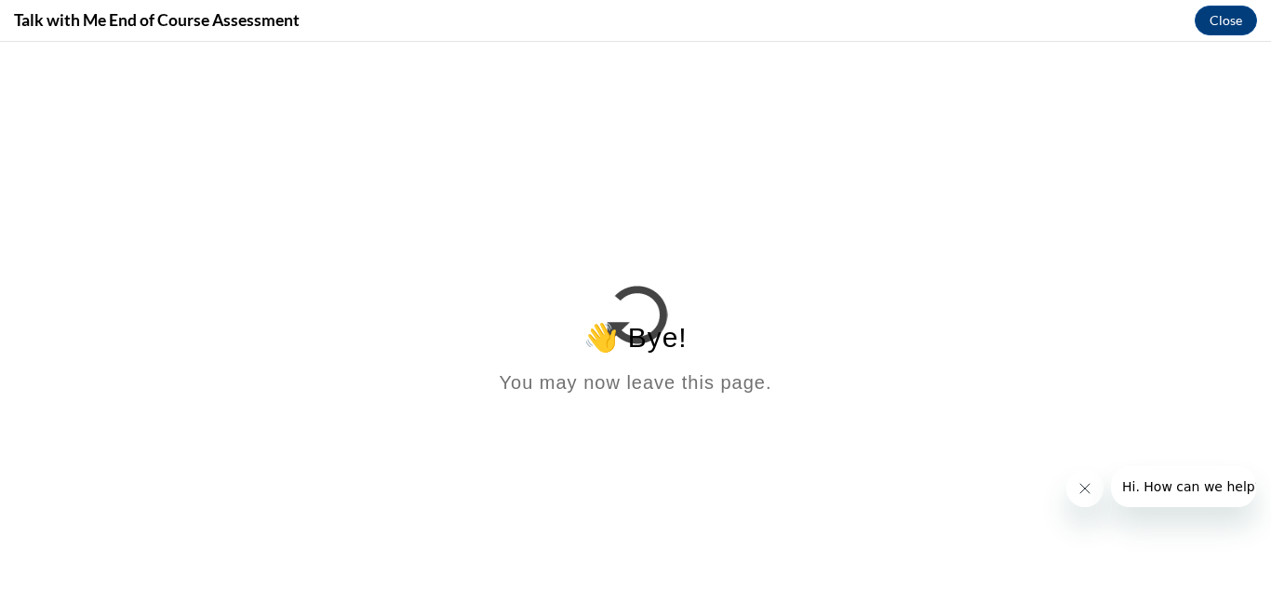
scroll to position [0, 0]
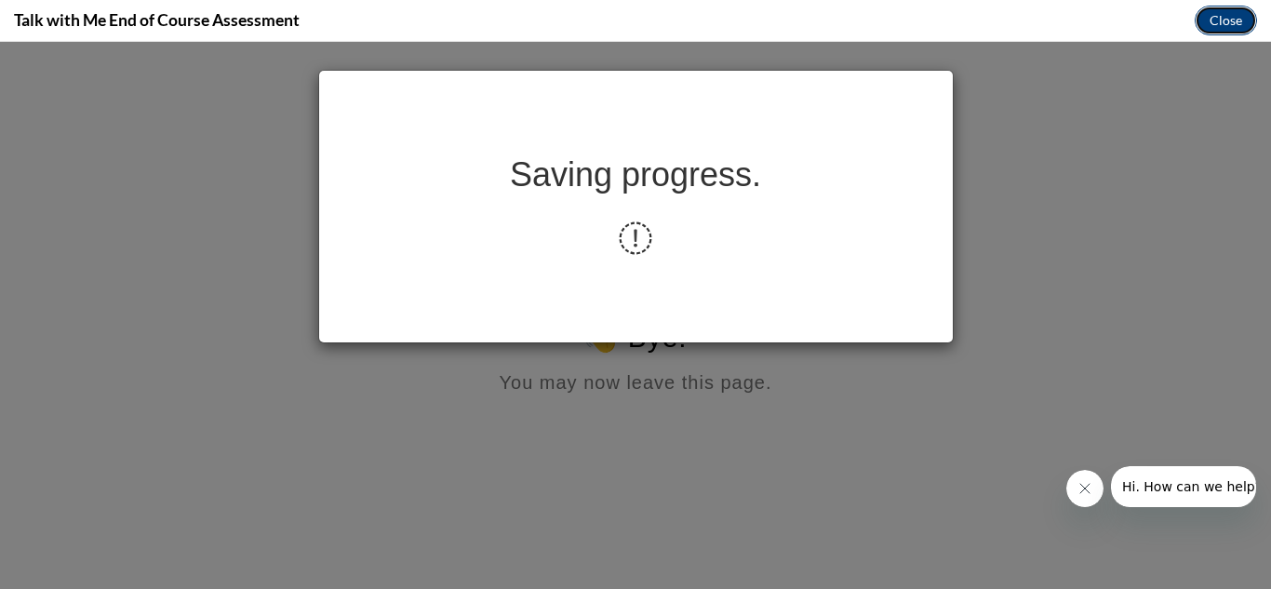
click at [1234, 14] on button "Close" at bounding box center [1226, 21] width 62 height 30
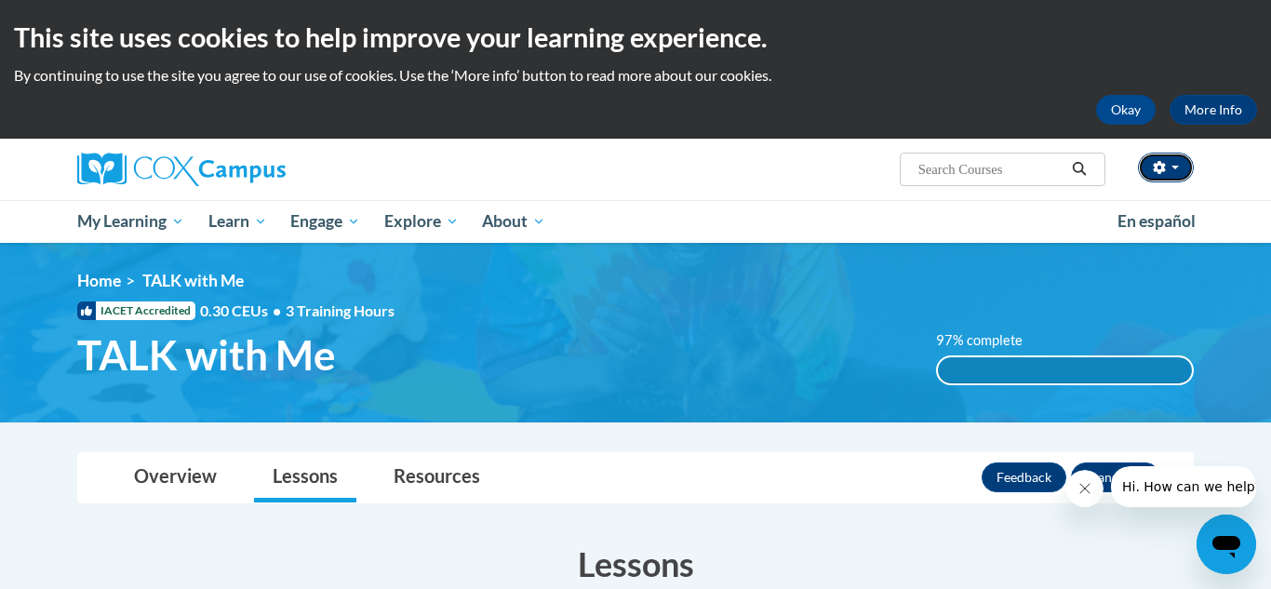
click at [1177, 170] on button "button" at bounding box center [1166, 168] width 56 height 30
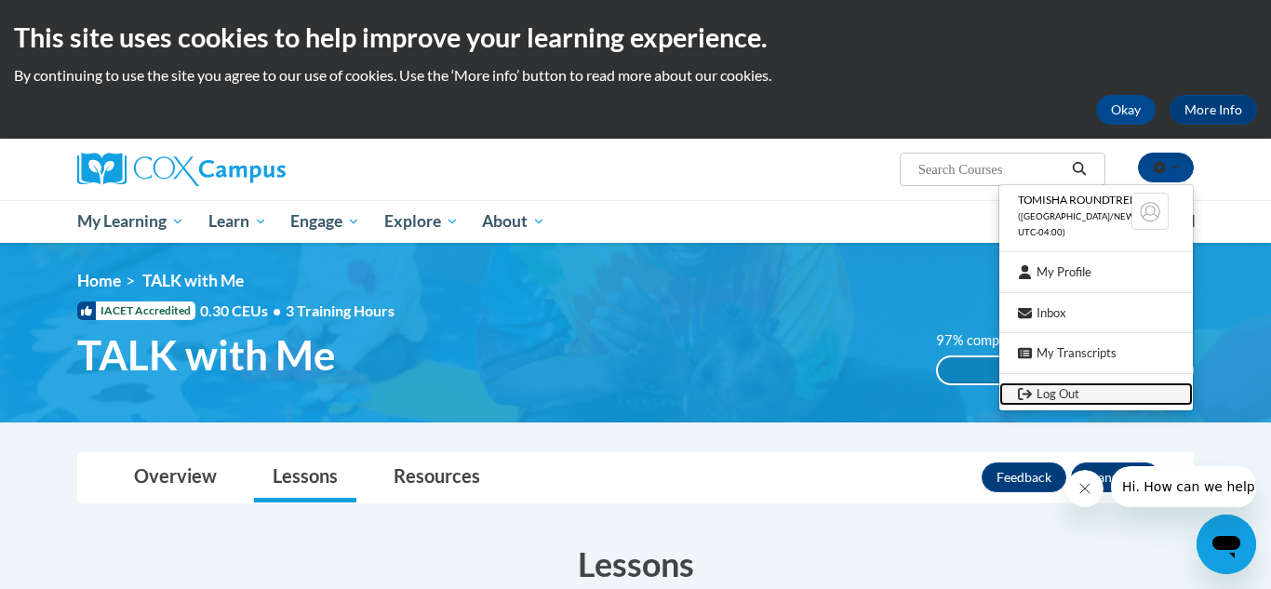
click at [1089, 396] on link "Log Out" at bounding box center [1096, 393] width 194 height 23
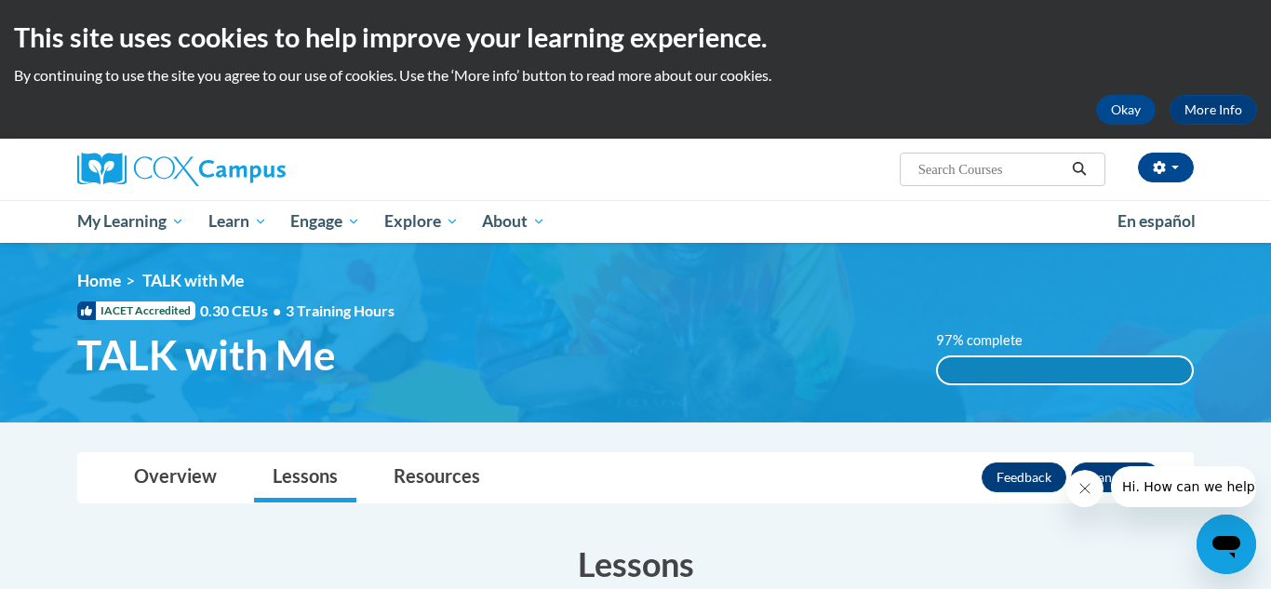
click at [1089, 396] on img at bounding box center [635, 333] width 1271 height 180
